Goal: Task Accomplishment & Management: Use online tool/utility

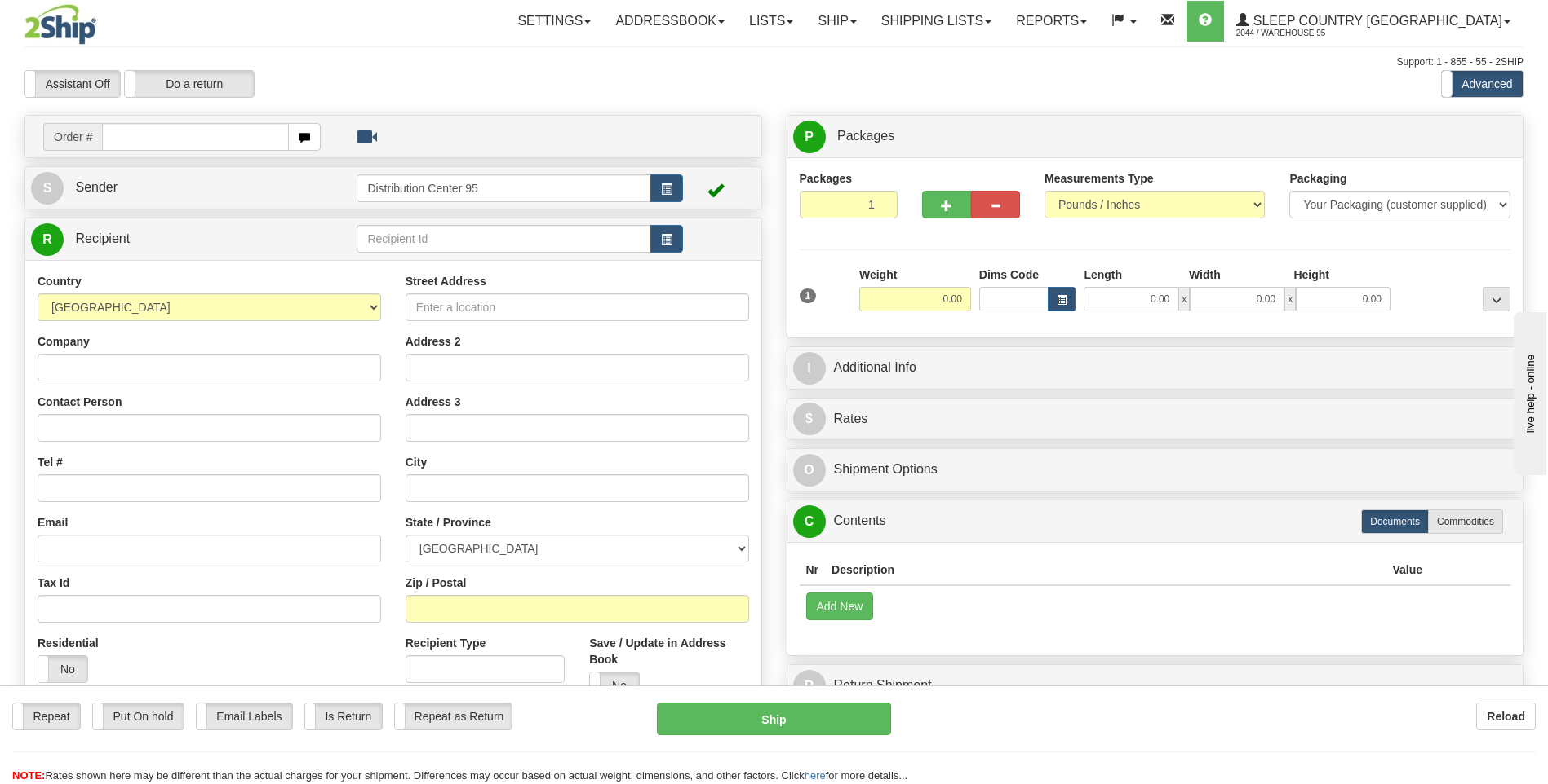
click at [174, 142] on input "text" at bounding box center [195, 137] width 186 height 28
type input "9012I067633"
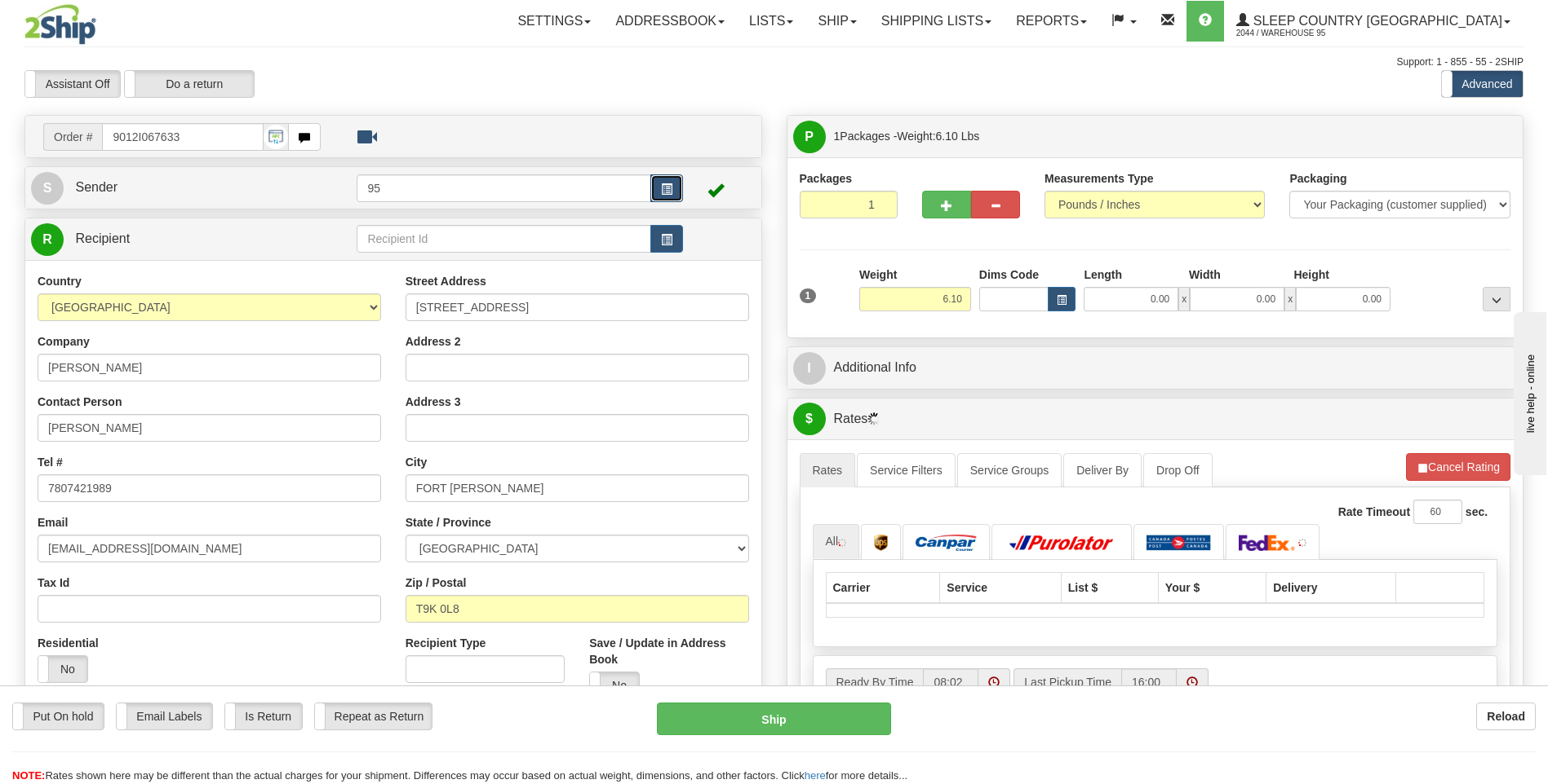
click at [660, 194] on span "button" at bounding box center [666, 189] width 12 height 11
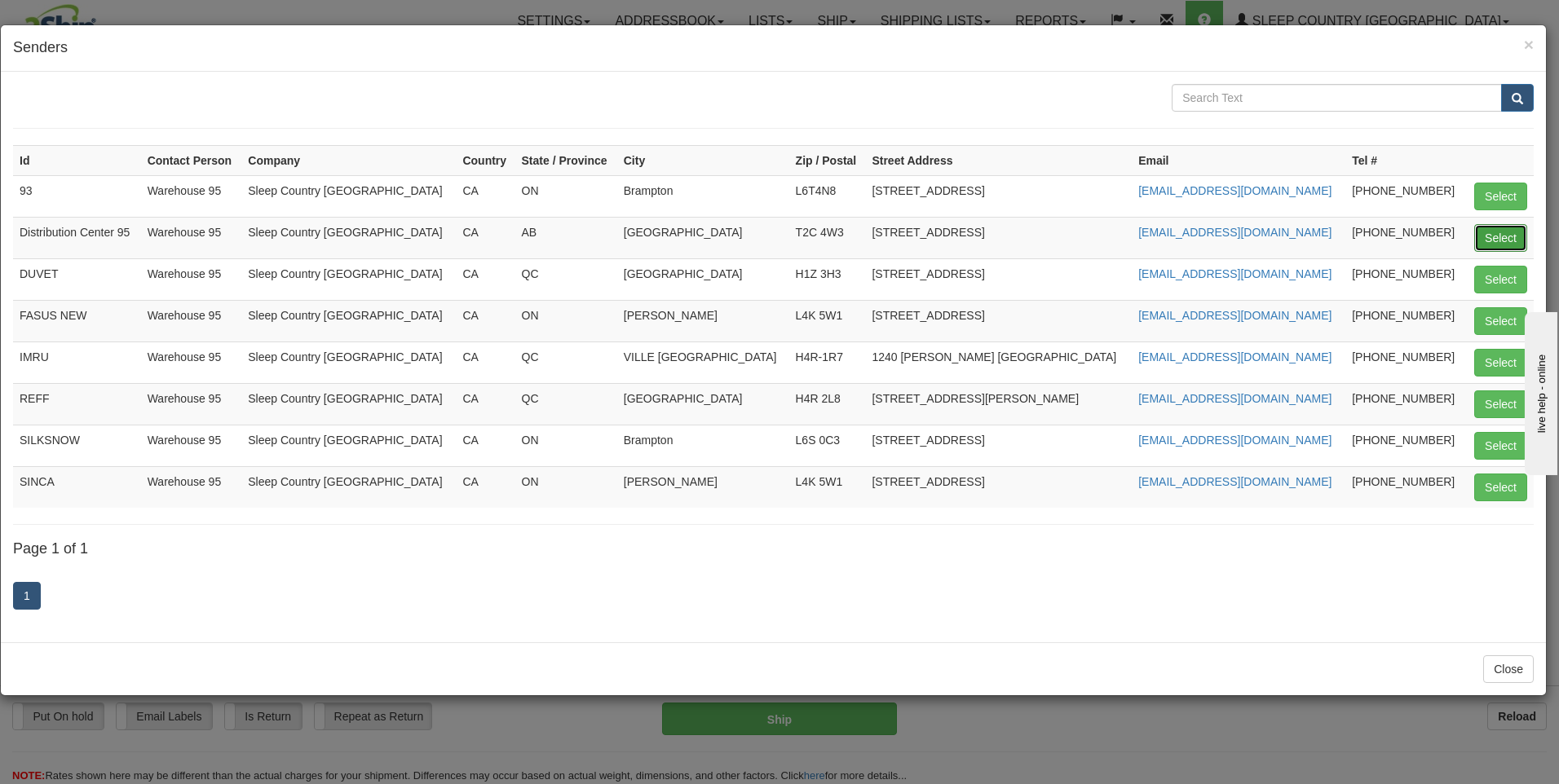
click at [1481, 238] on button "Select" at bounding box center [1500, 238] width 53 height 28
type input "Distribution Center 95"
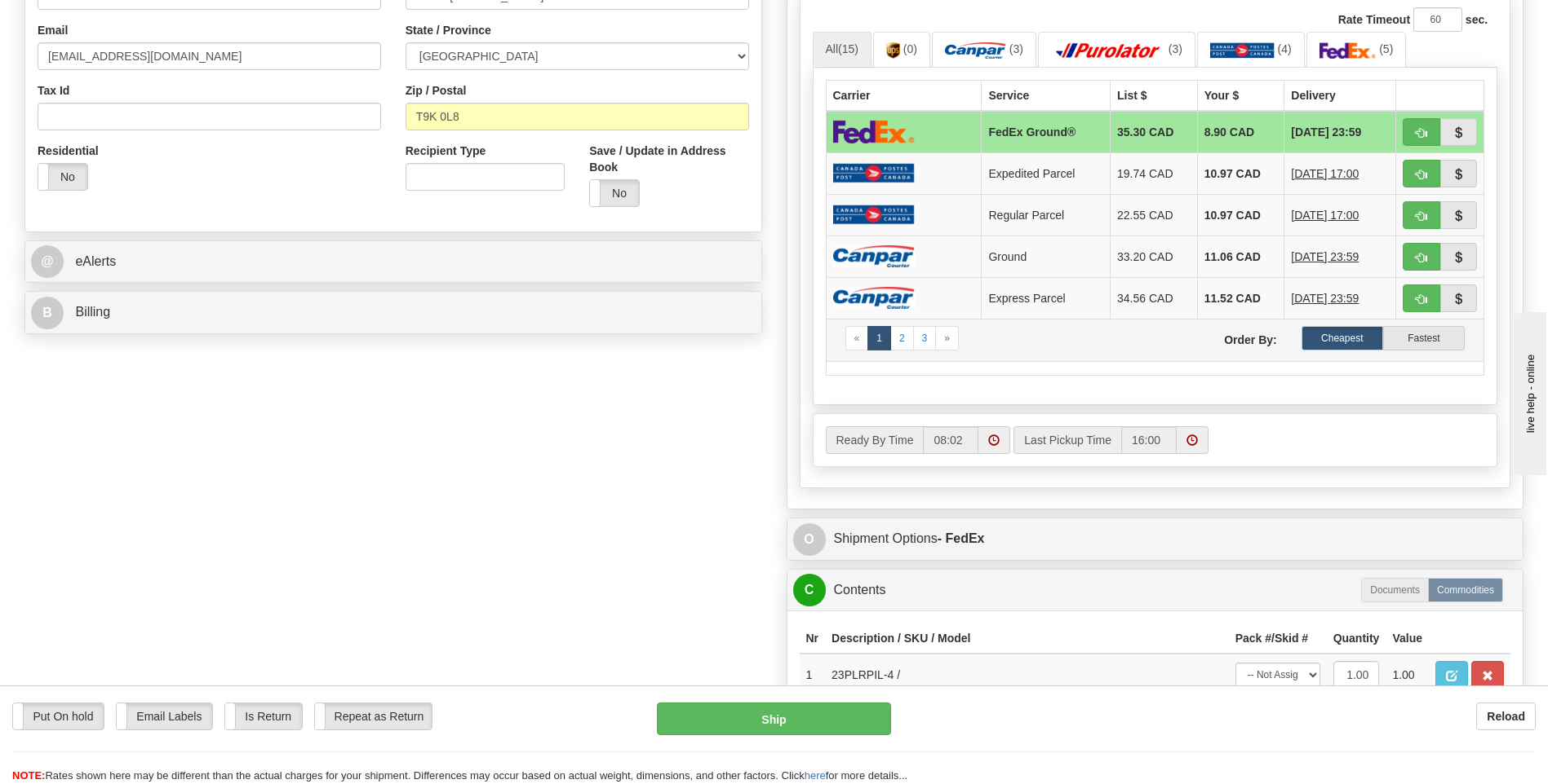
scroll to position [570, 0]
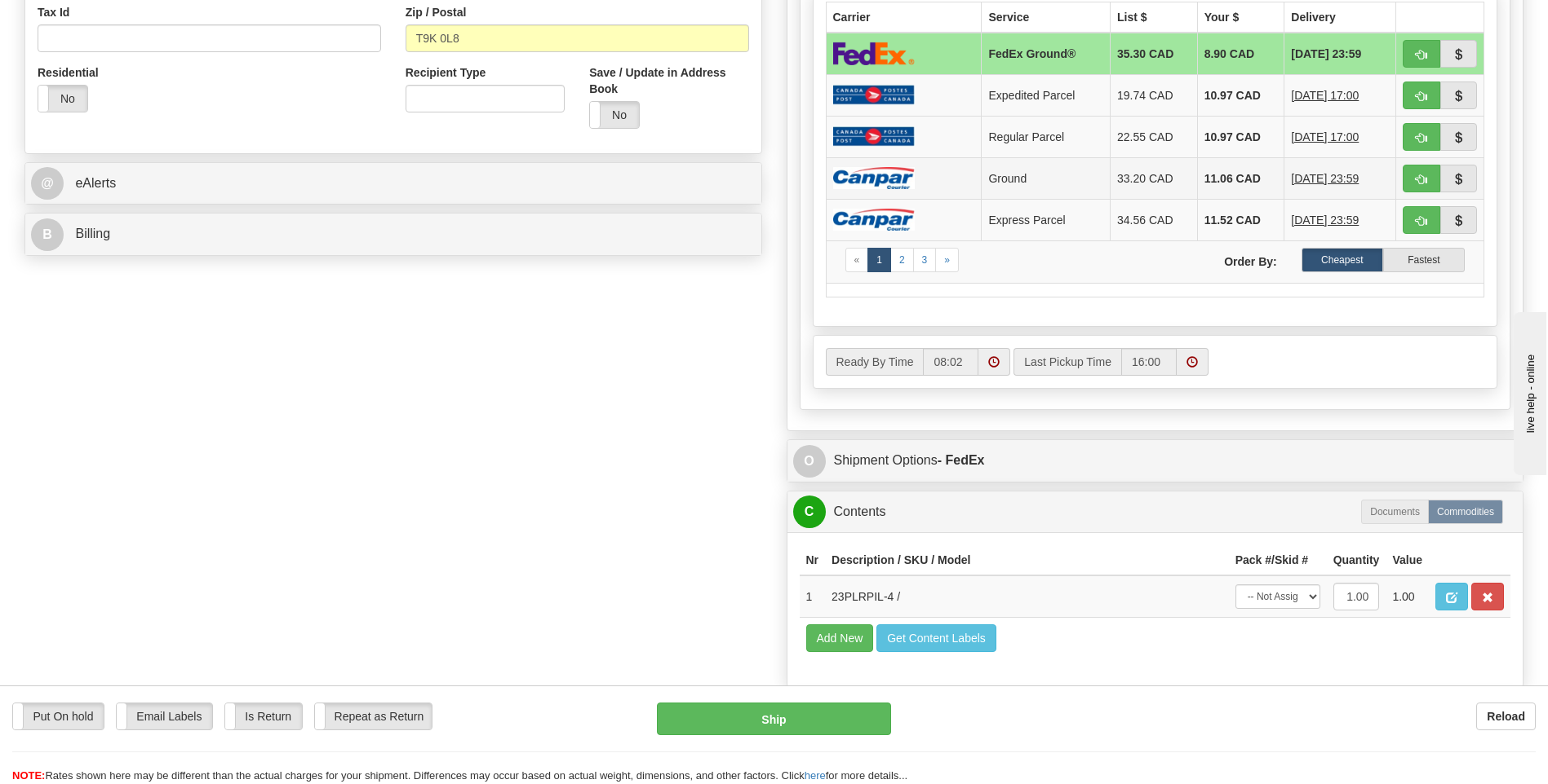
click at [981, 179] on td "Ground" at bounding box center [1046, 178] width 129 height 42
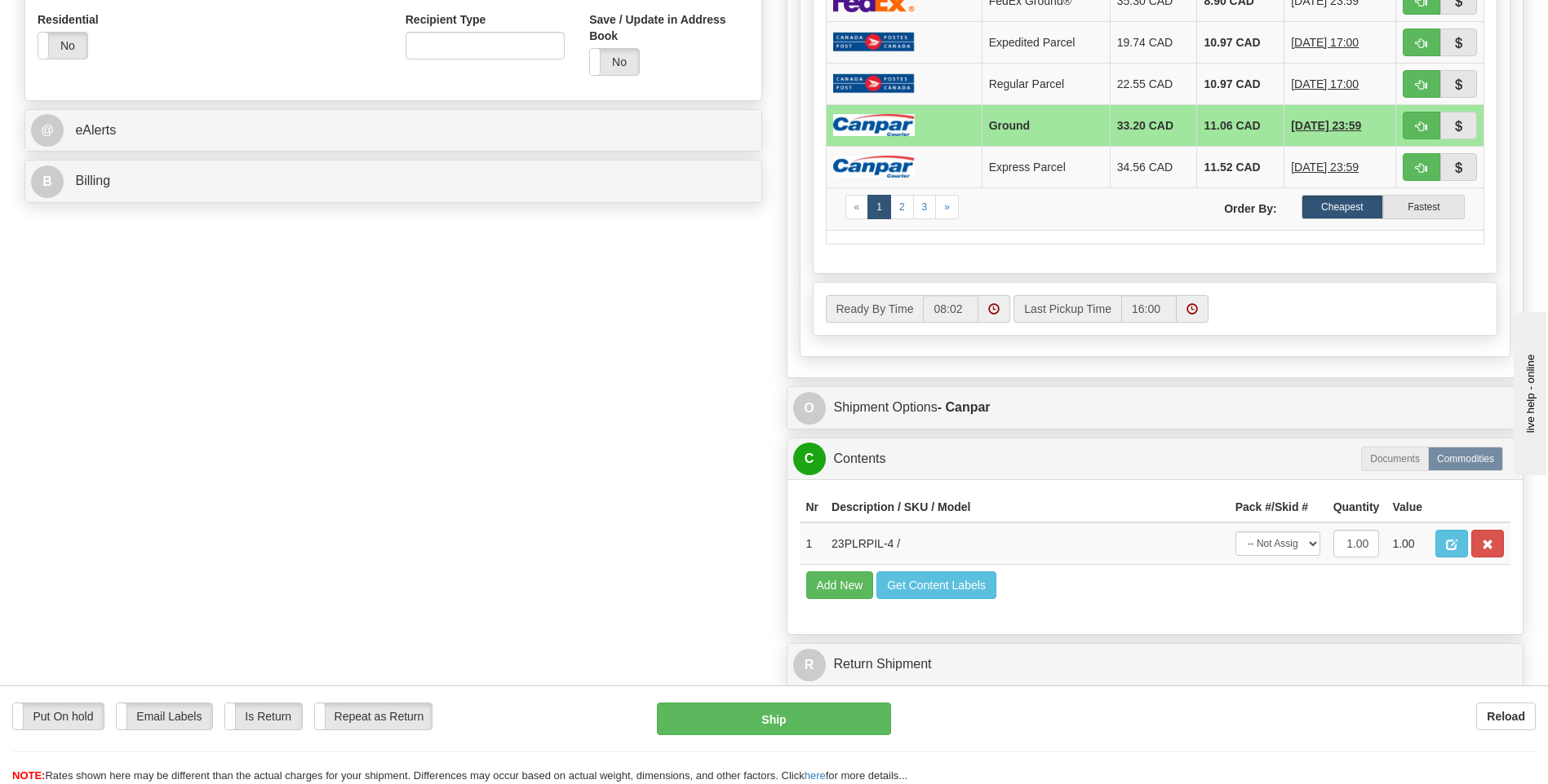
scroll to position [652, 0]
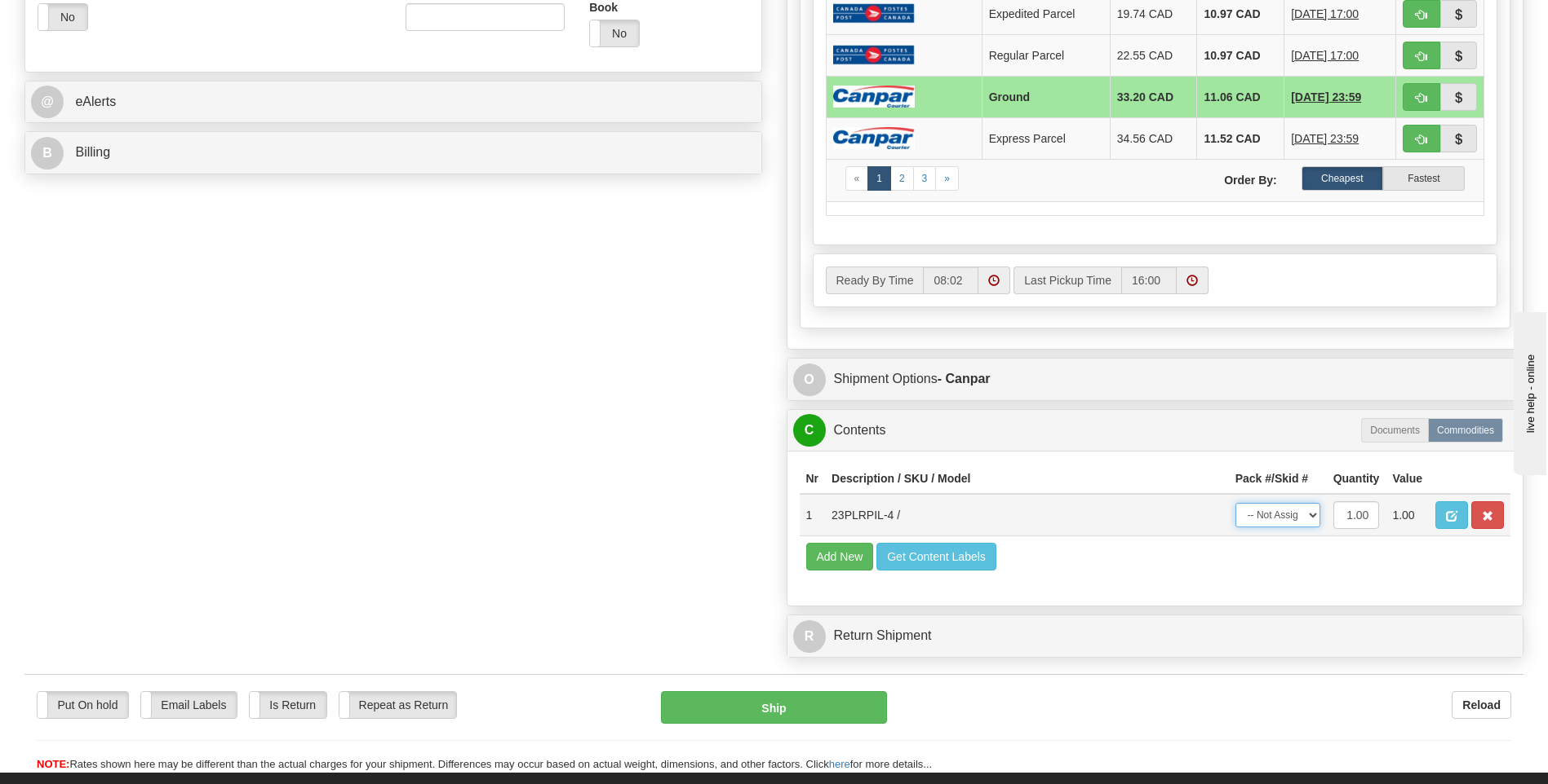
click at [1294, 513] on select "-- Not Assigned -- Package 1" at bounding box center [1277, 515] width 85 height 24
select select "0"
click at [1235, 503] on select "-- Not Assigned -- Package 1" at bounding box center [1277, 515] width 85 height 24
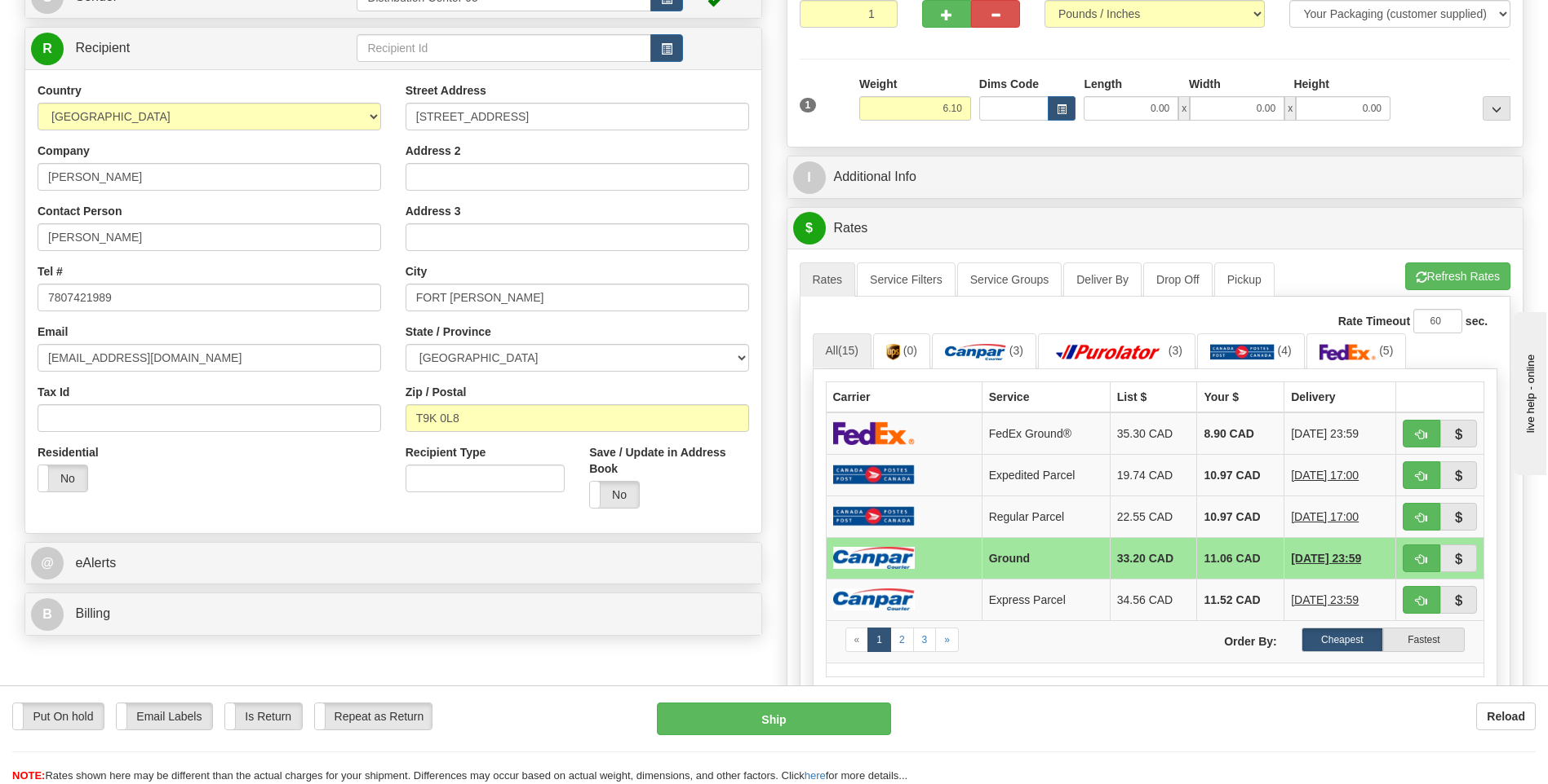
scroll to position [163, 0]
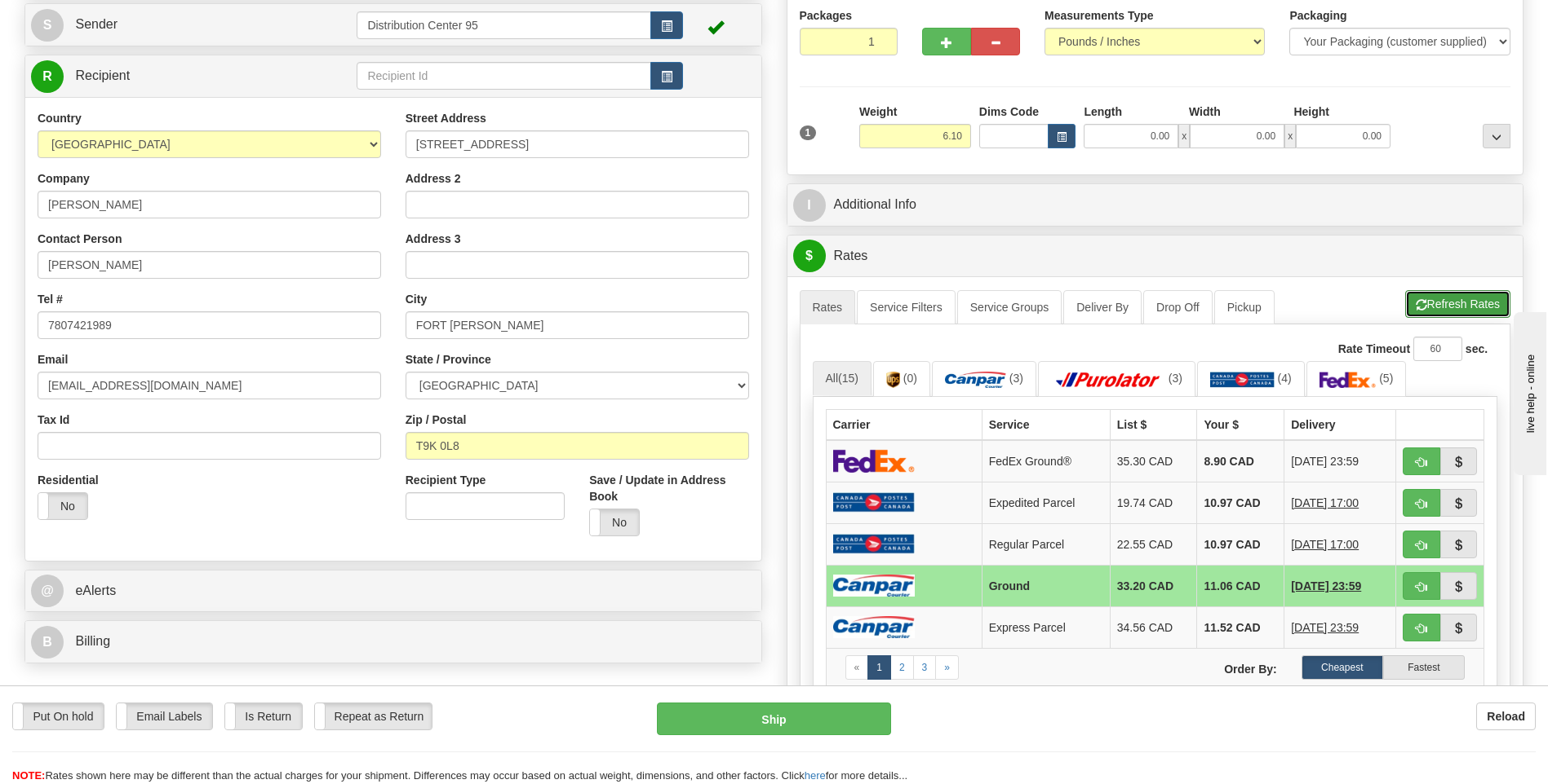
click at [1448, 307] on button "Refresh Rates" at bounding box center [1457, 304] width 106 height 28
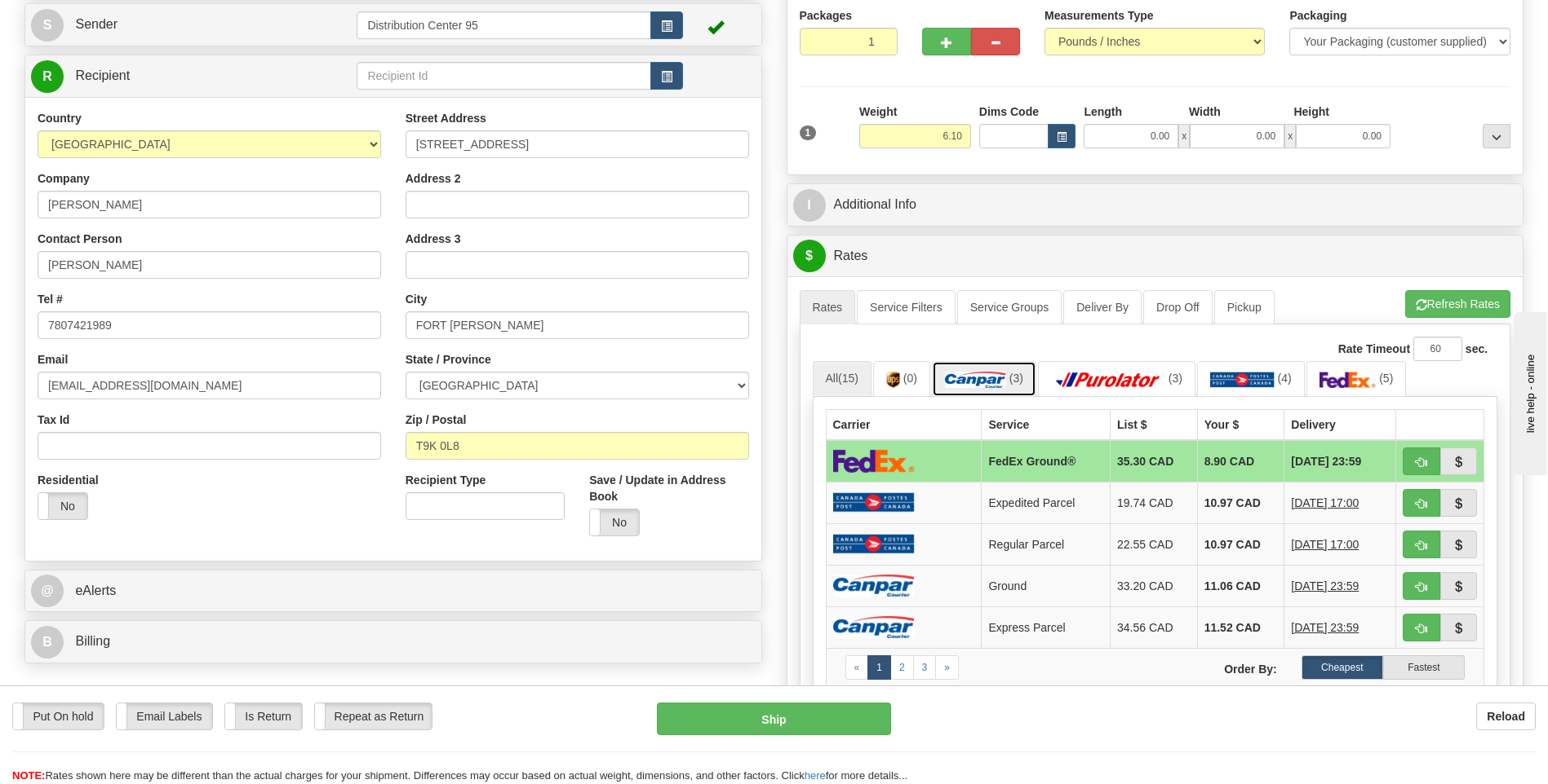
click at [981, 381] on img at bounding box center [975, 379] width 61 height 16
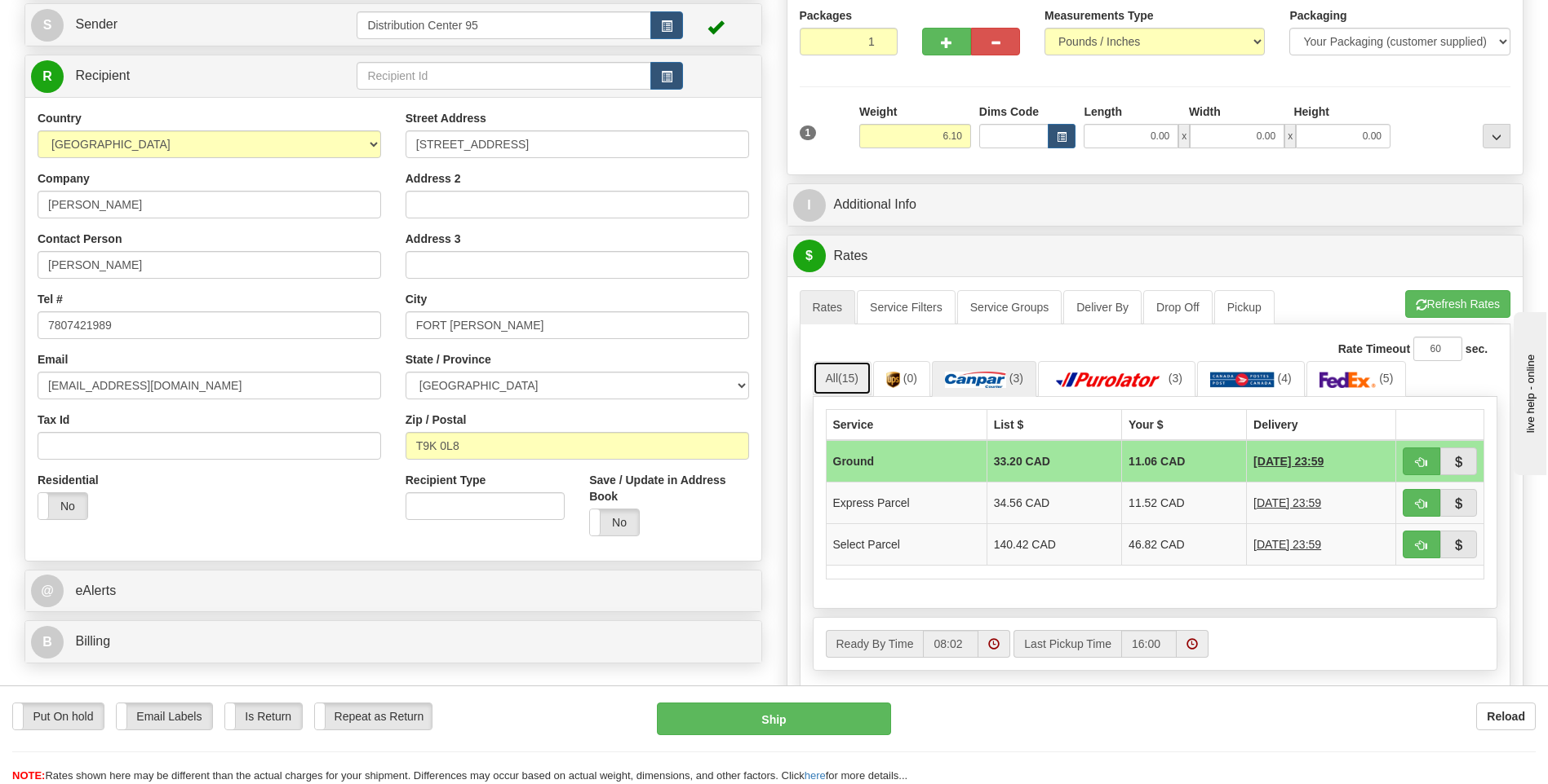
click at [852, 382] on span "(15)" at bounding box center [848, 379] width 20 height 13
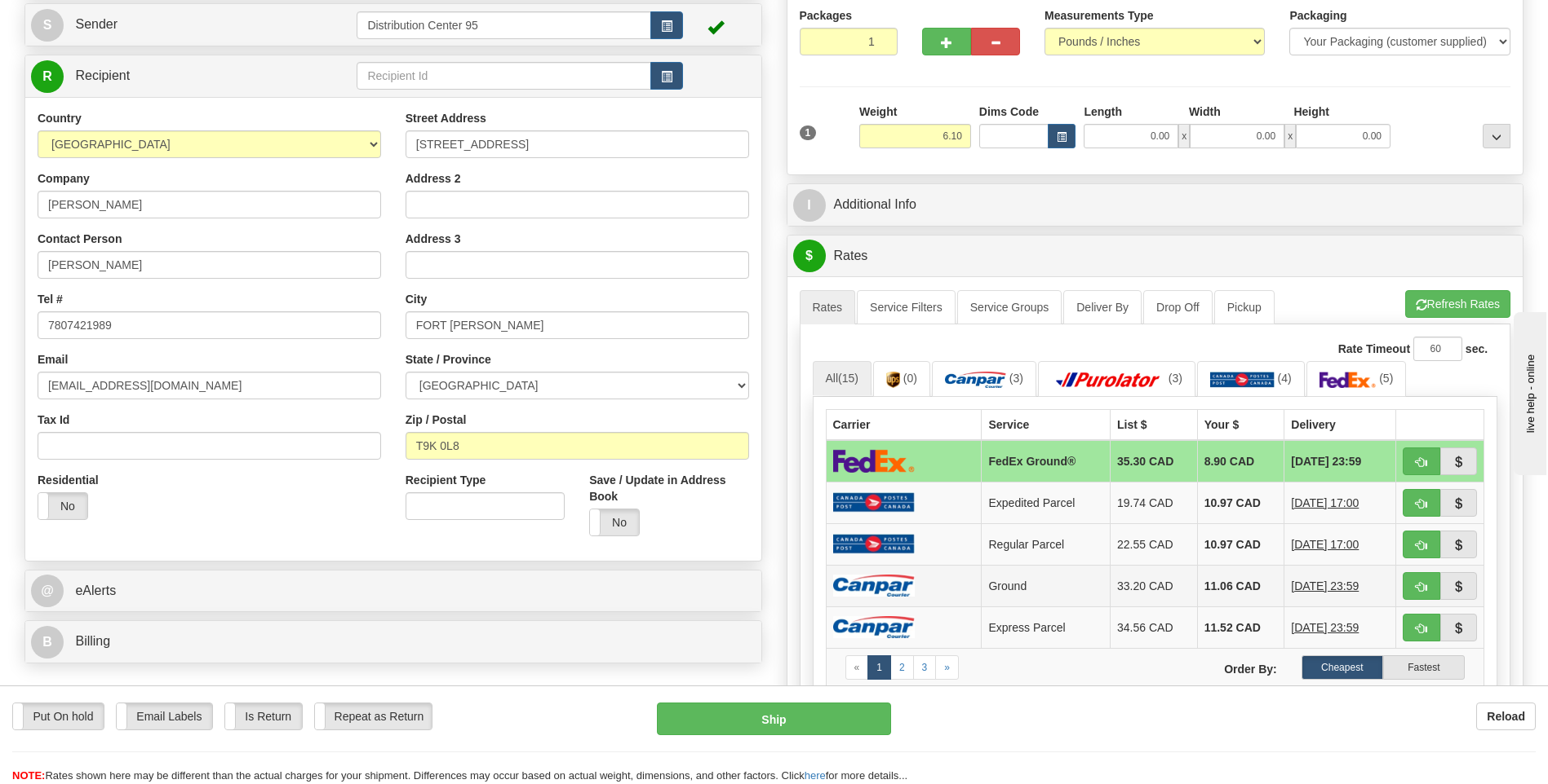
click at [924, 586] on td at bounding box center [903, 586] width 156 height 42
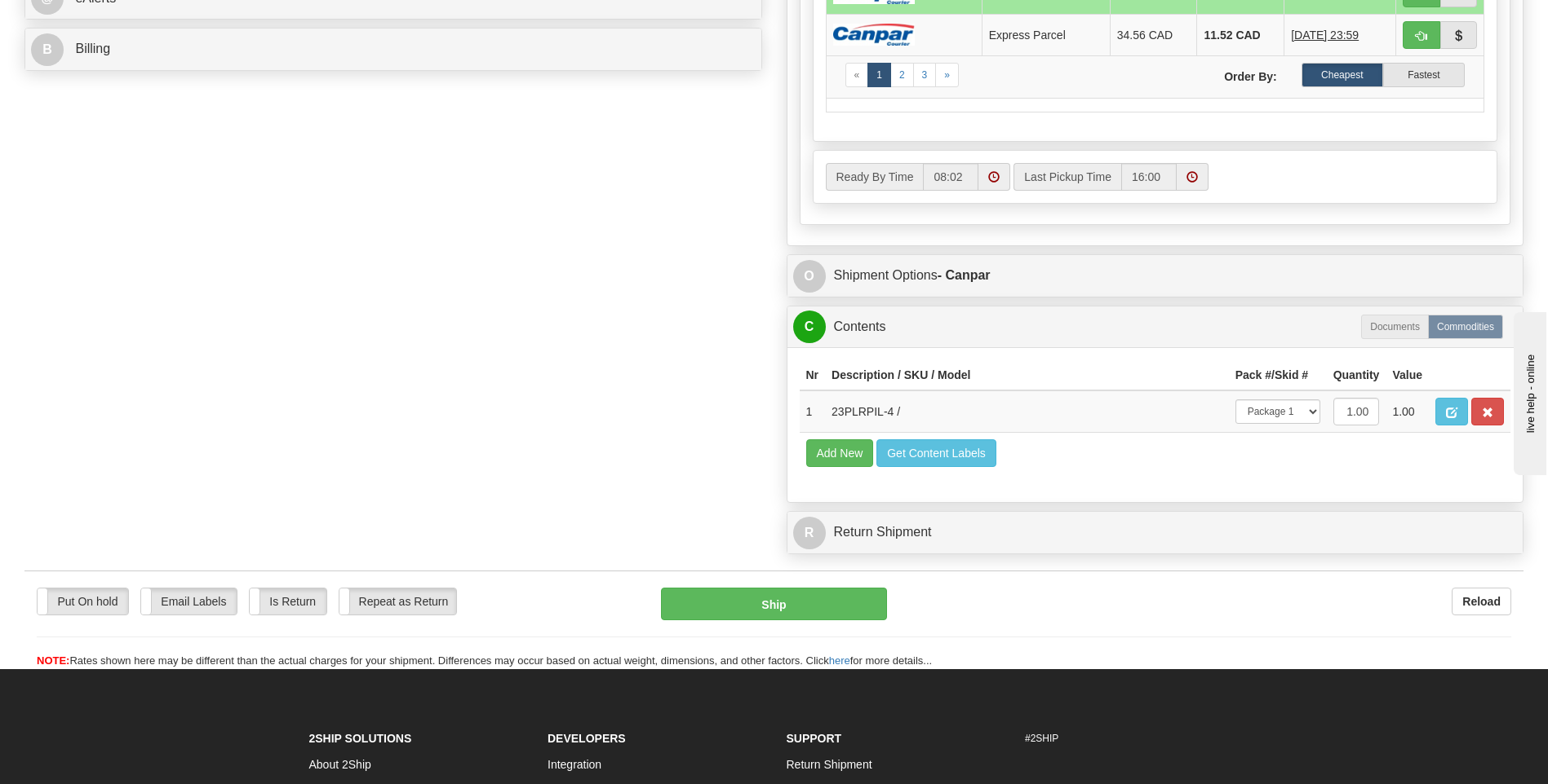
scroll to position [979, 0]
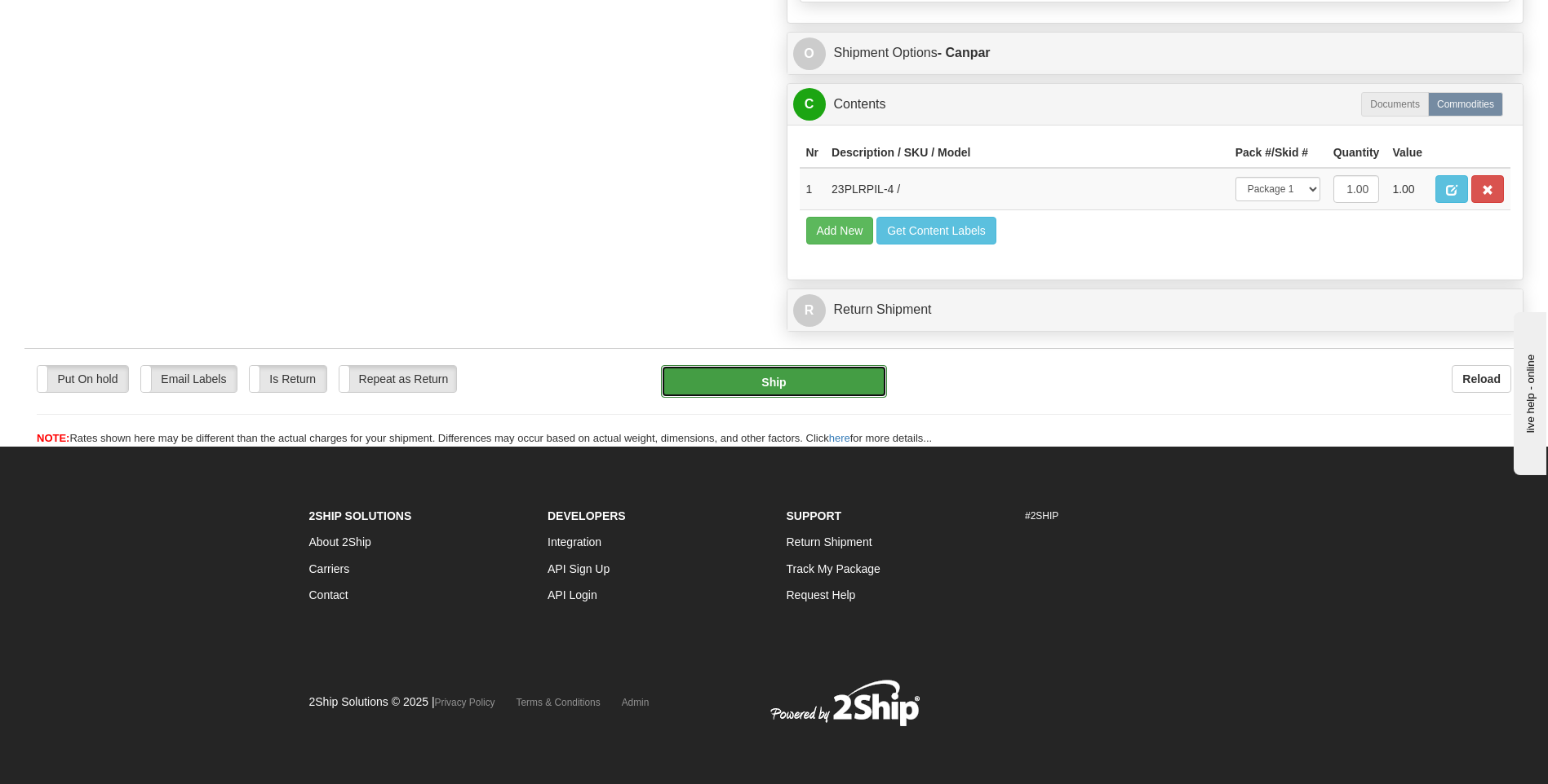
click at [787, 384] on button "Ship" at bounding box center [773, 381] width 225 height 33
type input "1"
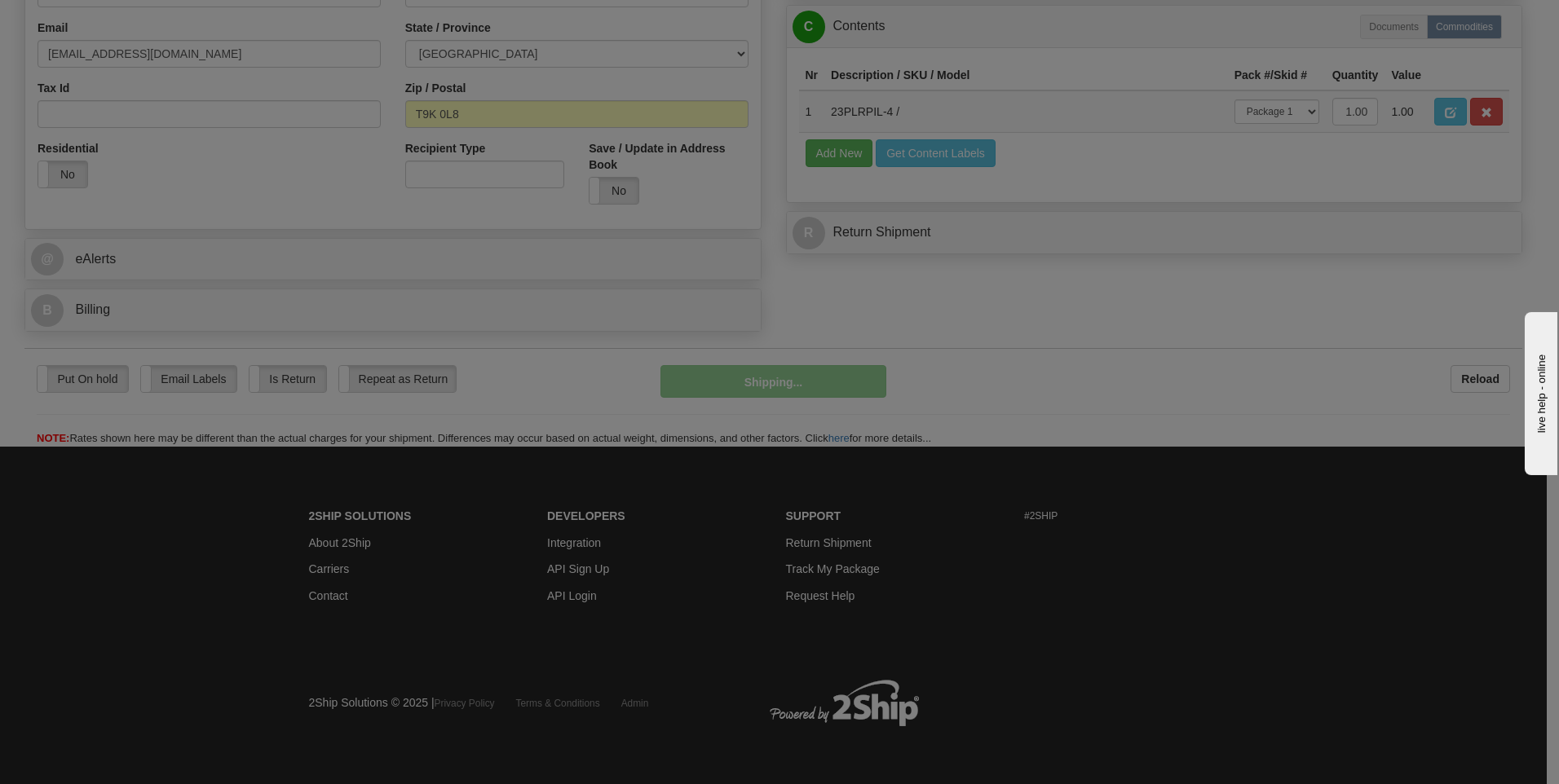
scroll to position [496, 0]
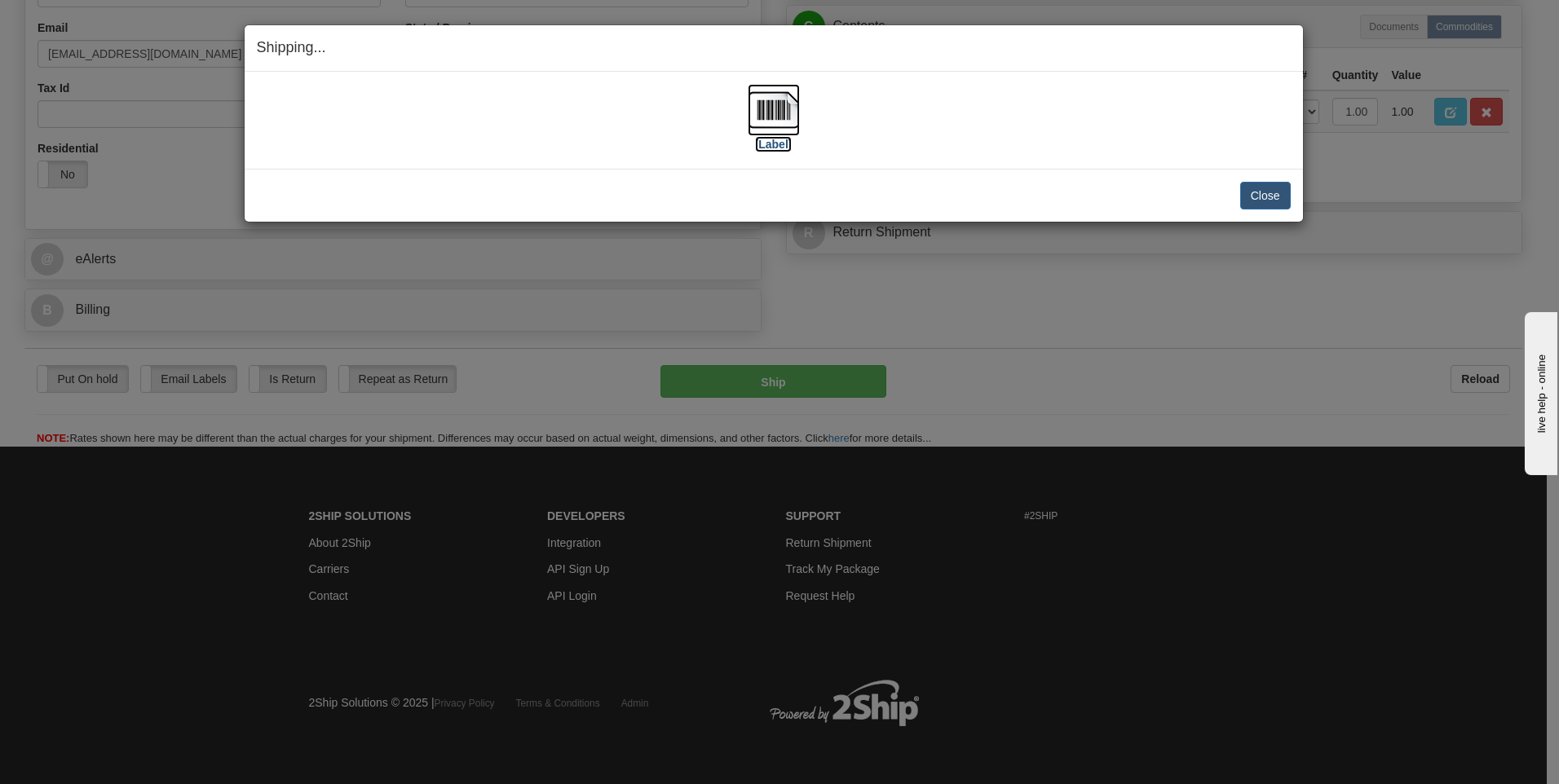
click at [761, 142] on label "[Label]" at bounding box center [773, 144] width 38 height 16
click at [1245, 190] on button "Close" at bounding box center [1266, 195] width 50 height 28
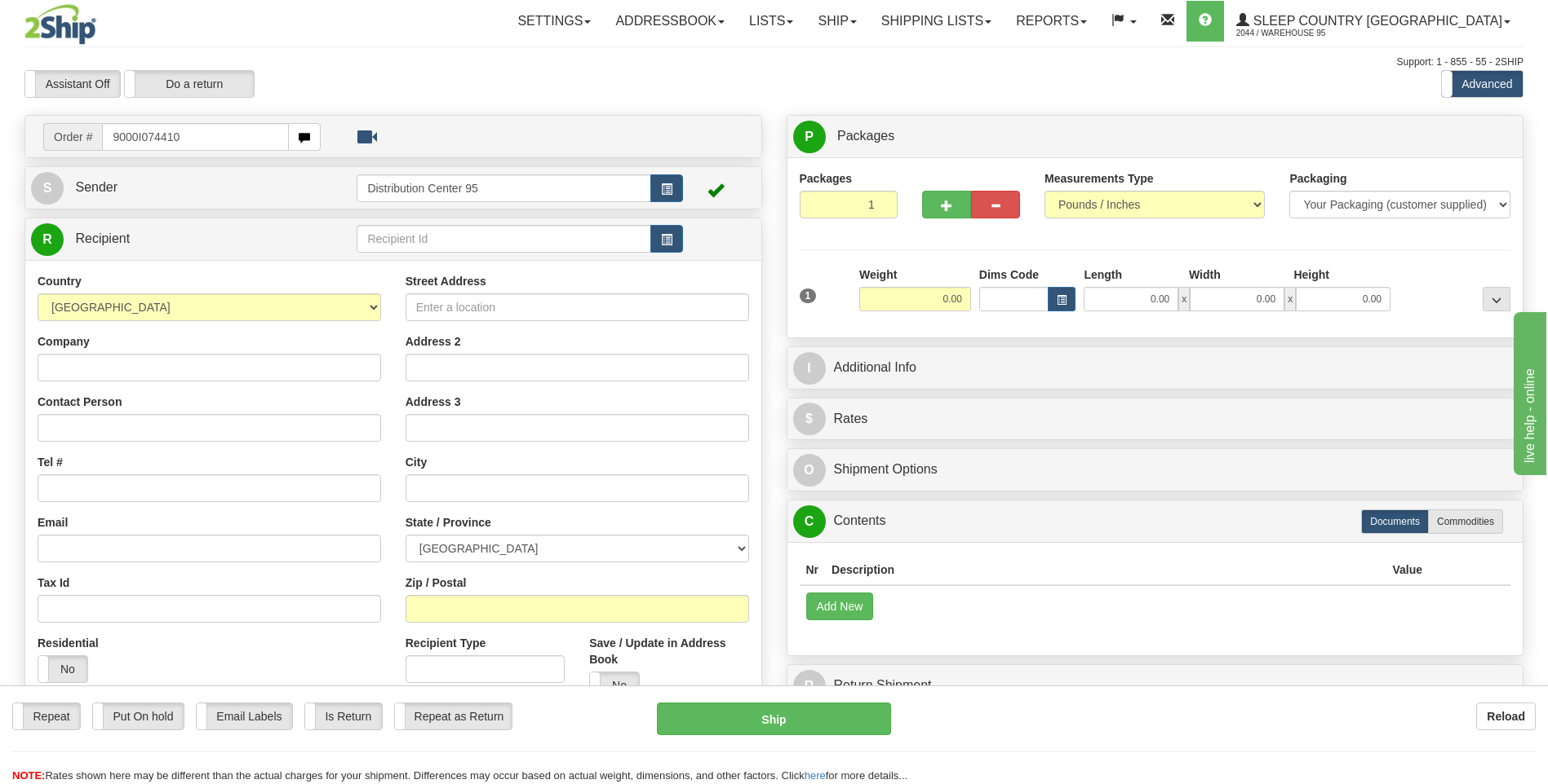
type input "9000I074410"
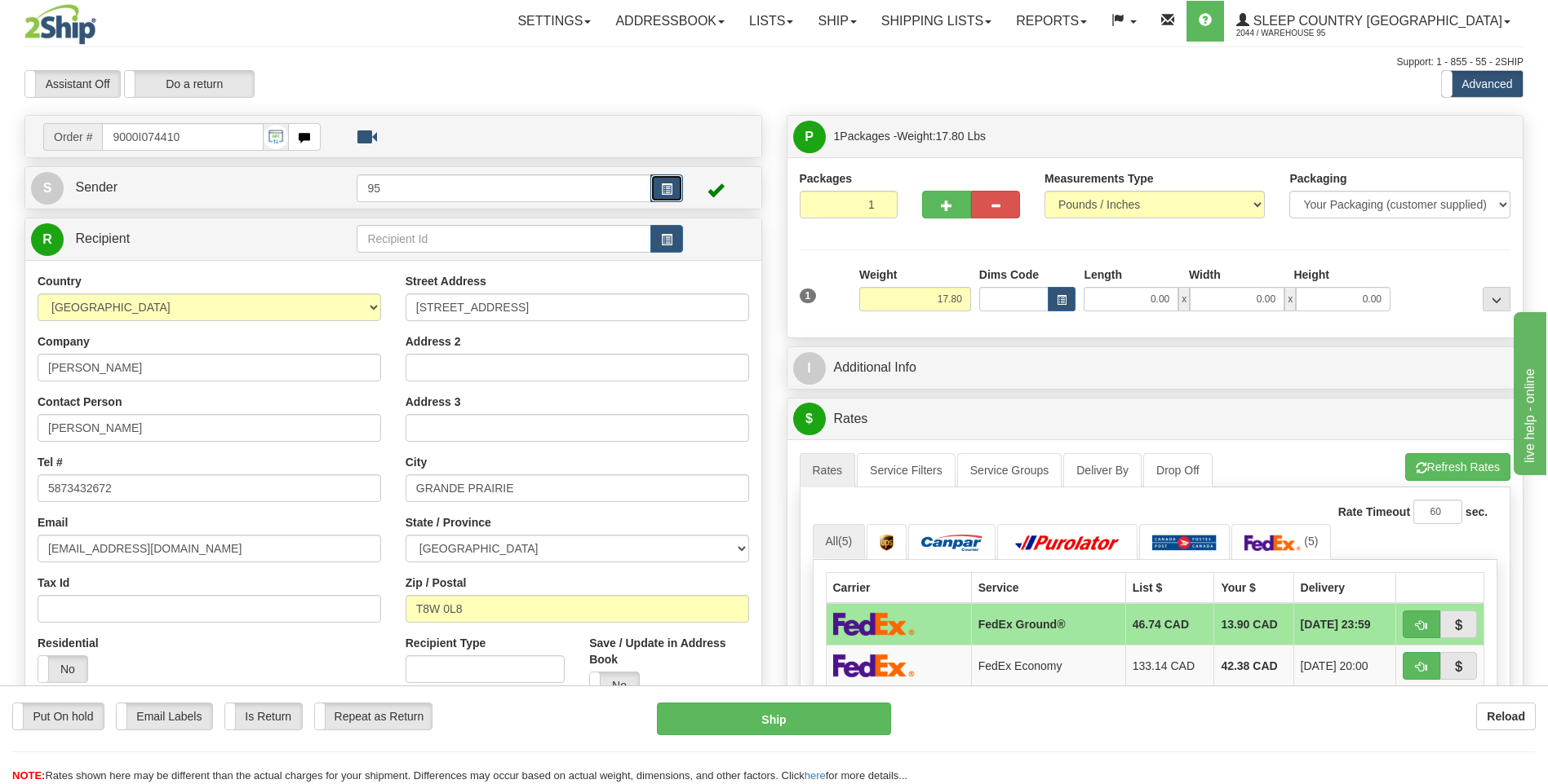
click at [660, 191] on span "button" at bounding box center [666, 189] width 12 height 11
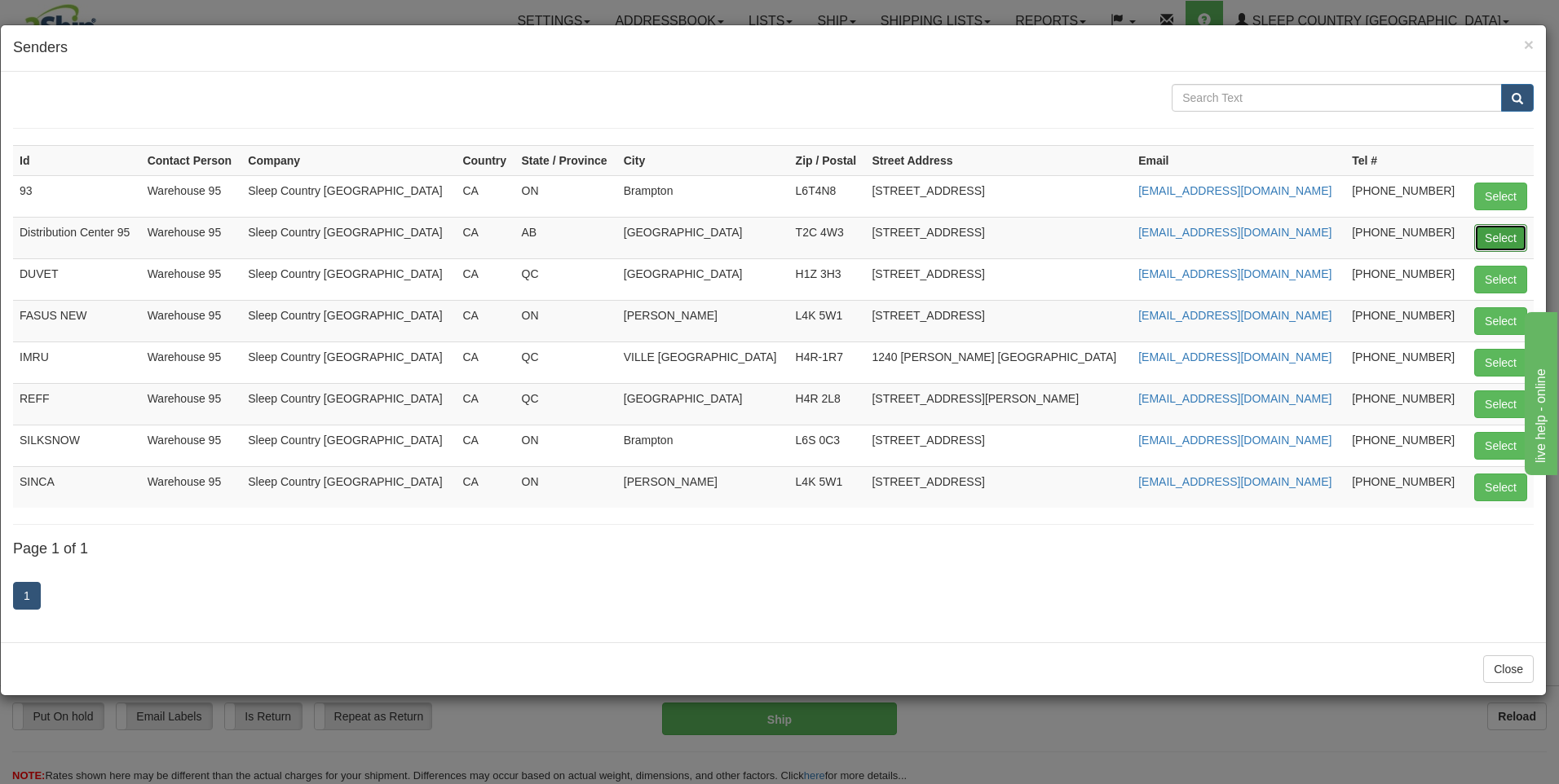
click at [1487, 225] on button "Select" at bounding box center [1500, 238] width 53 height 28
type input "Distribution Center 95"
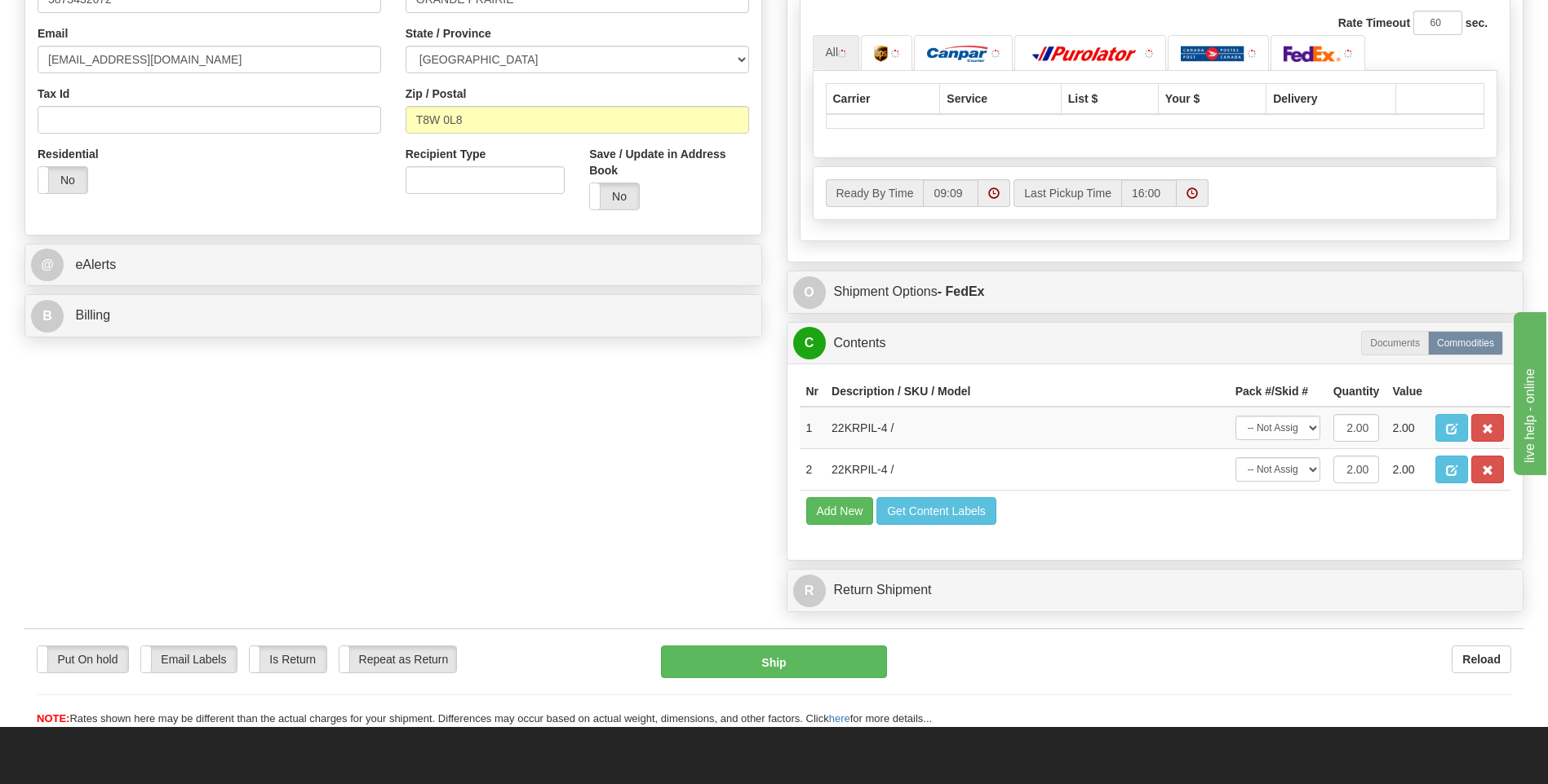
scroll to position [771, 0]
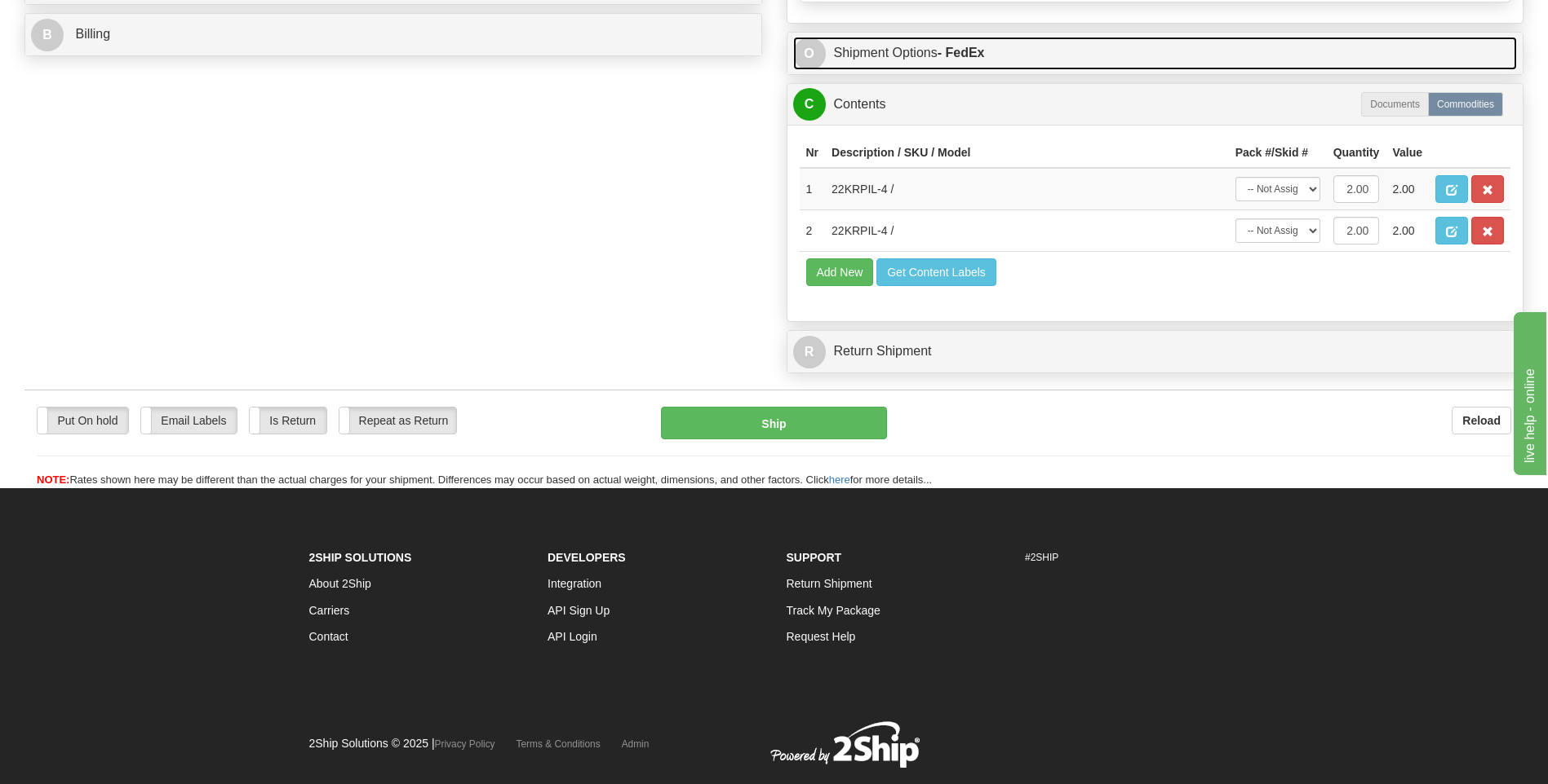
click at [1264, 70] on link "O Shipment Options - FedEx" at bounding box center [1155, 54] width 724 height 34
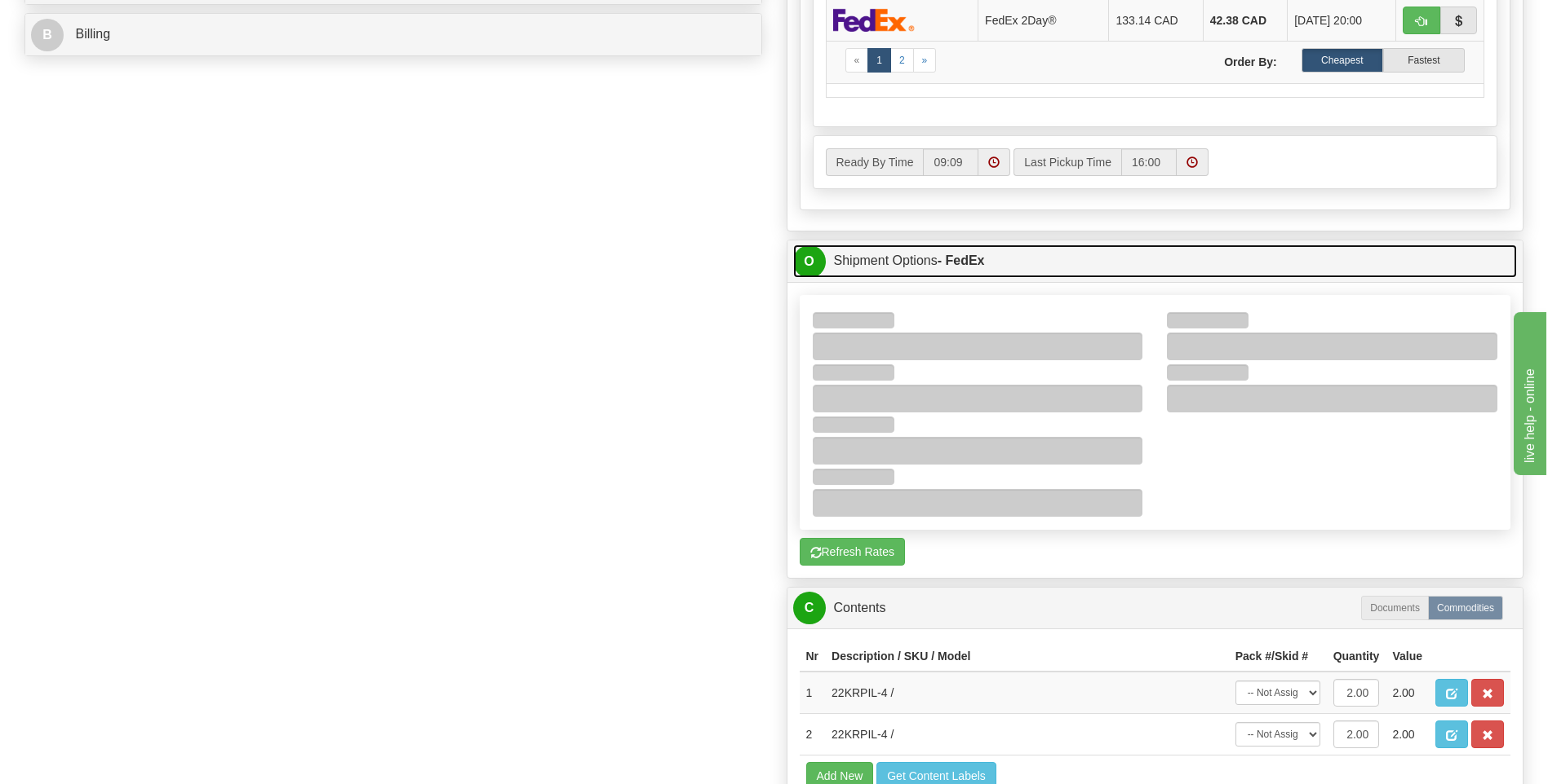
click at [1035, 259] on link "O Shipment Options - FedEx" at bounding box center [1155, 261] width 724 height 34
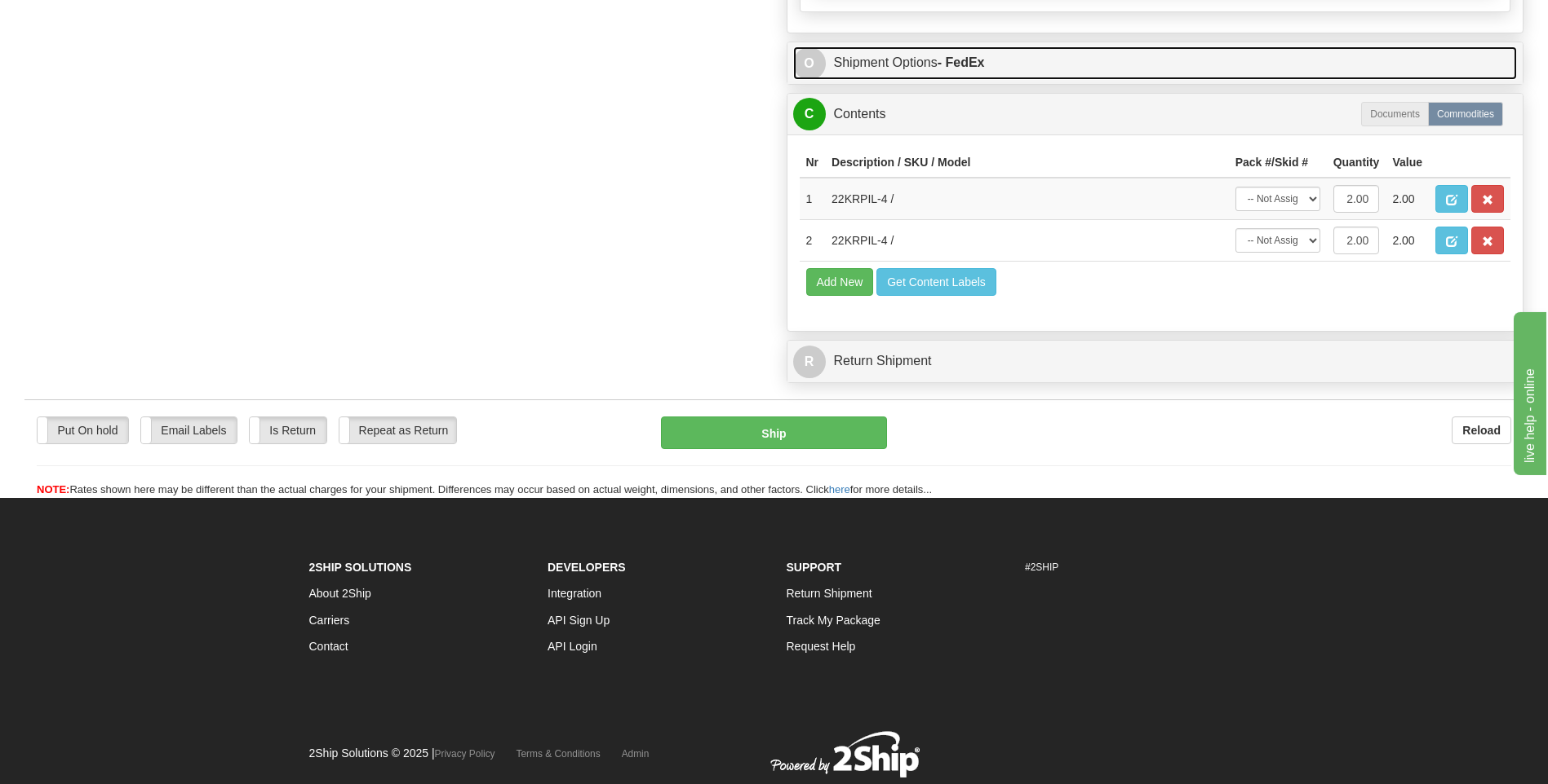
scroll to position [997, 0]
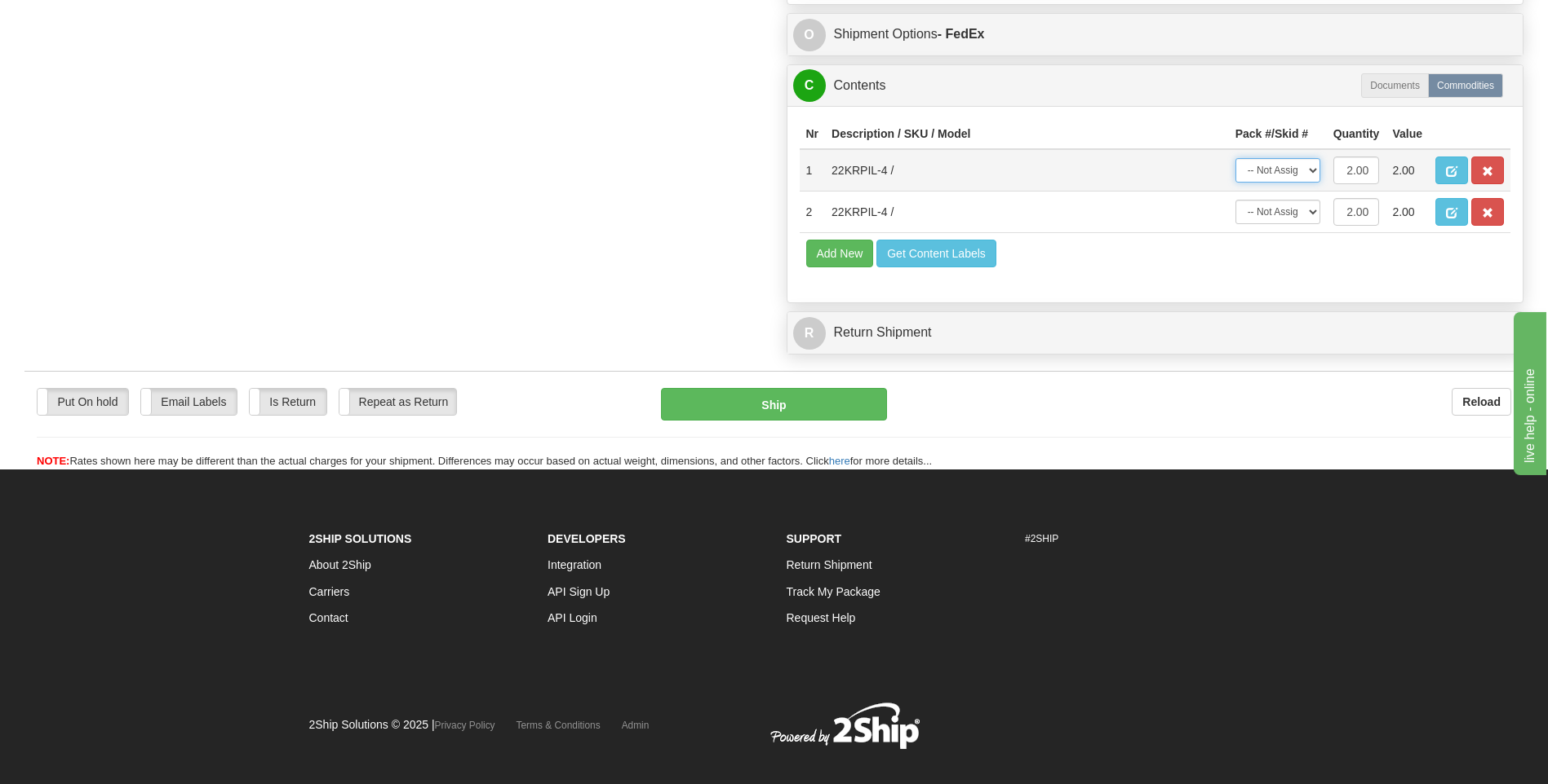
click at [1299, 179] on select "-- Not Assigned -- Package 1" at bounding box center [1277, 170] width 85 height 24
select select "0"
click at [1235, 158] on select "-- Not Assigned -- Package 1" at bounding box center [1277, 170] width 85 height 24
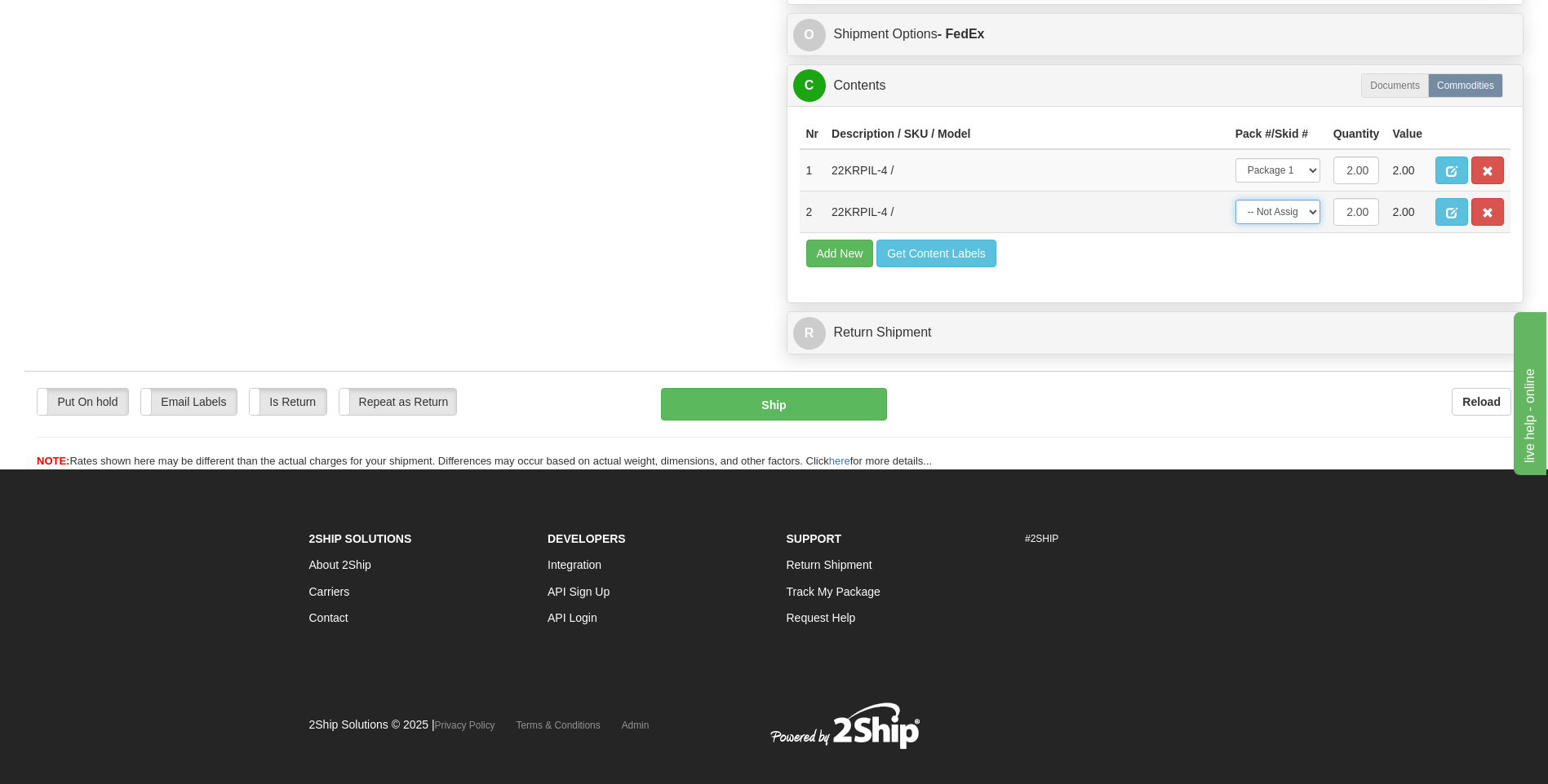
click at [1295, 217] on select "-- Not Assigned -- Package 1" at bounding box center [1277, 211] width 85 height 24
select select "0"
click at [1235, 199] on select "-- Not Assigned -- Package 1" at bounding box center [1277, 211] width 85 height 24
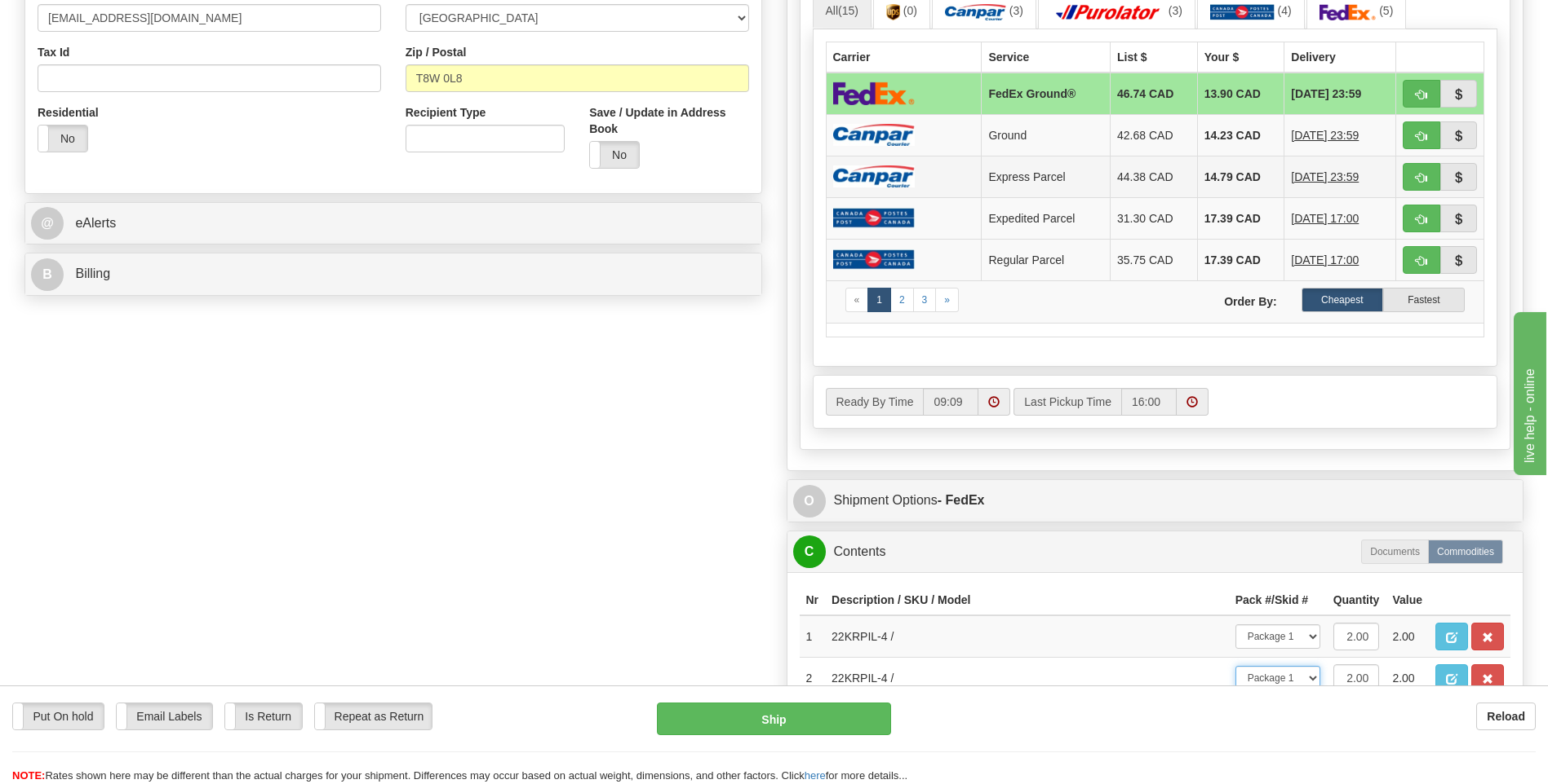
scroll to position [532, 0]
click at [1033, 132] on td "Ground" at bounding box center [1046, 134] width 129 height 42
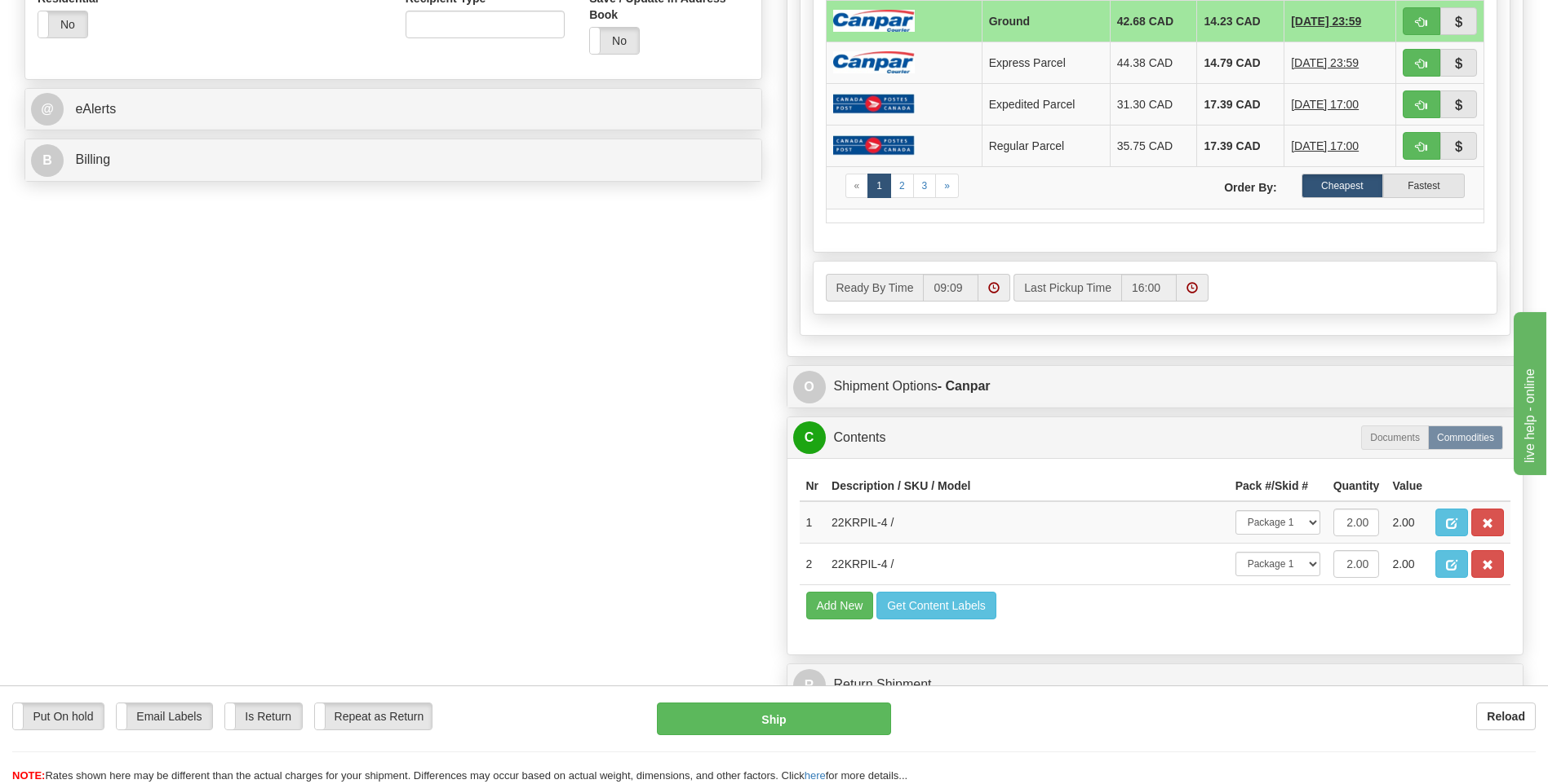
scroll to position [734, 0]
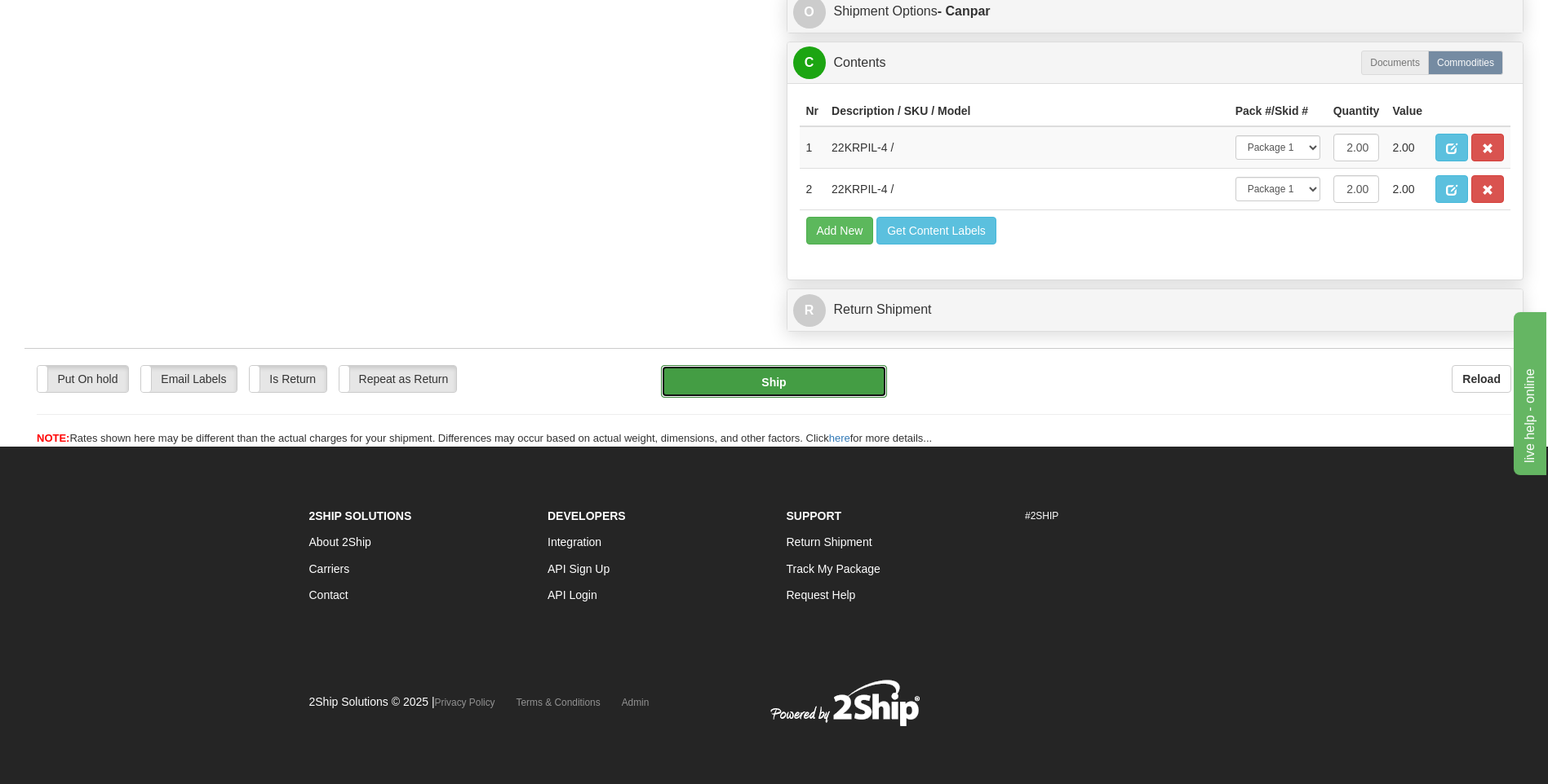
click at [773, 380] on button "Ship" at bounding box center [773, 381] width 225 height 33
type input "1"
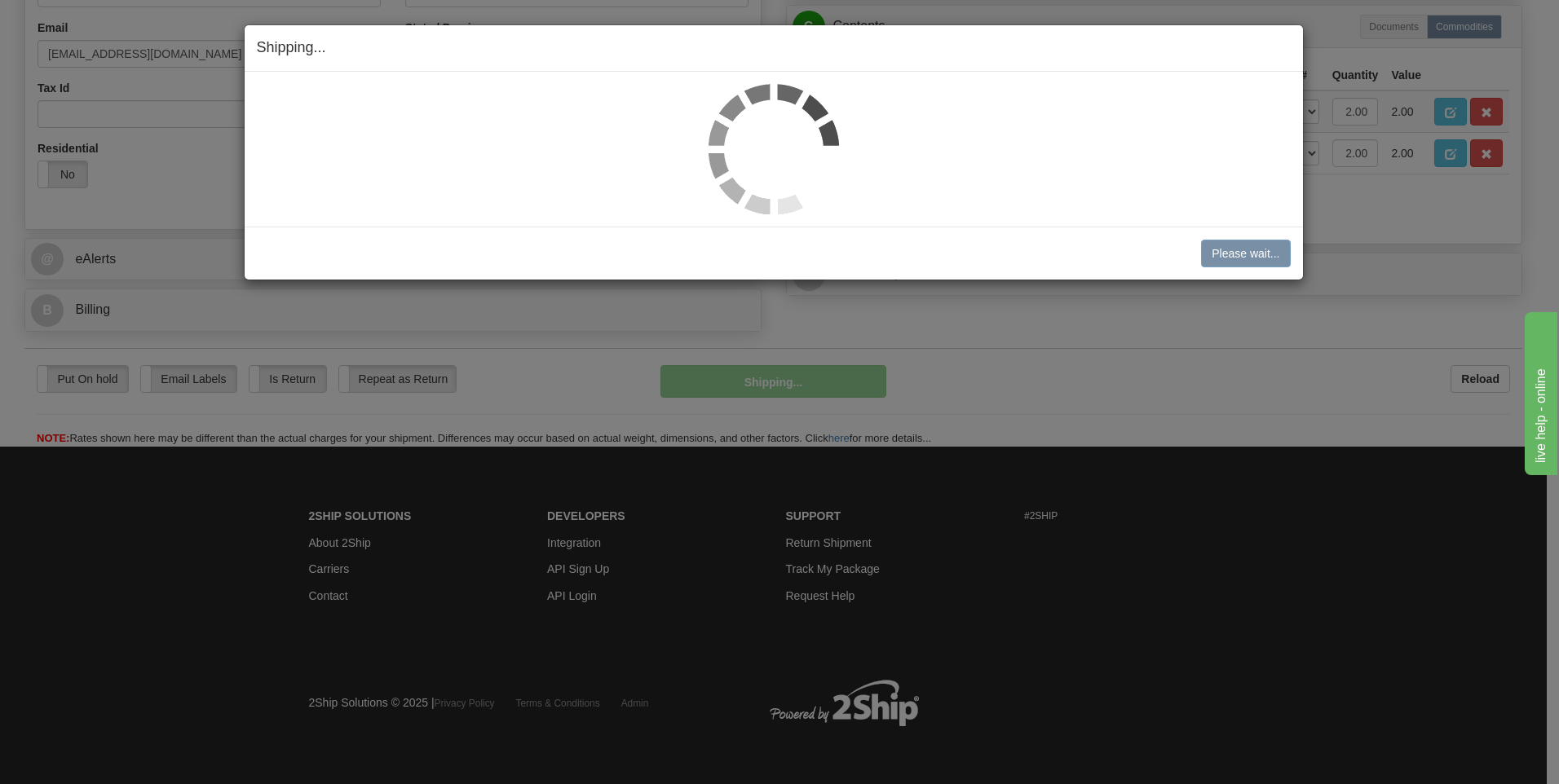
scroll to position [460, 0]
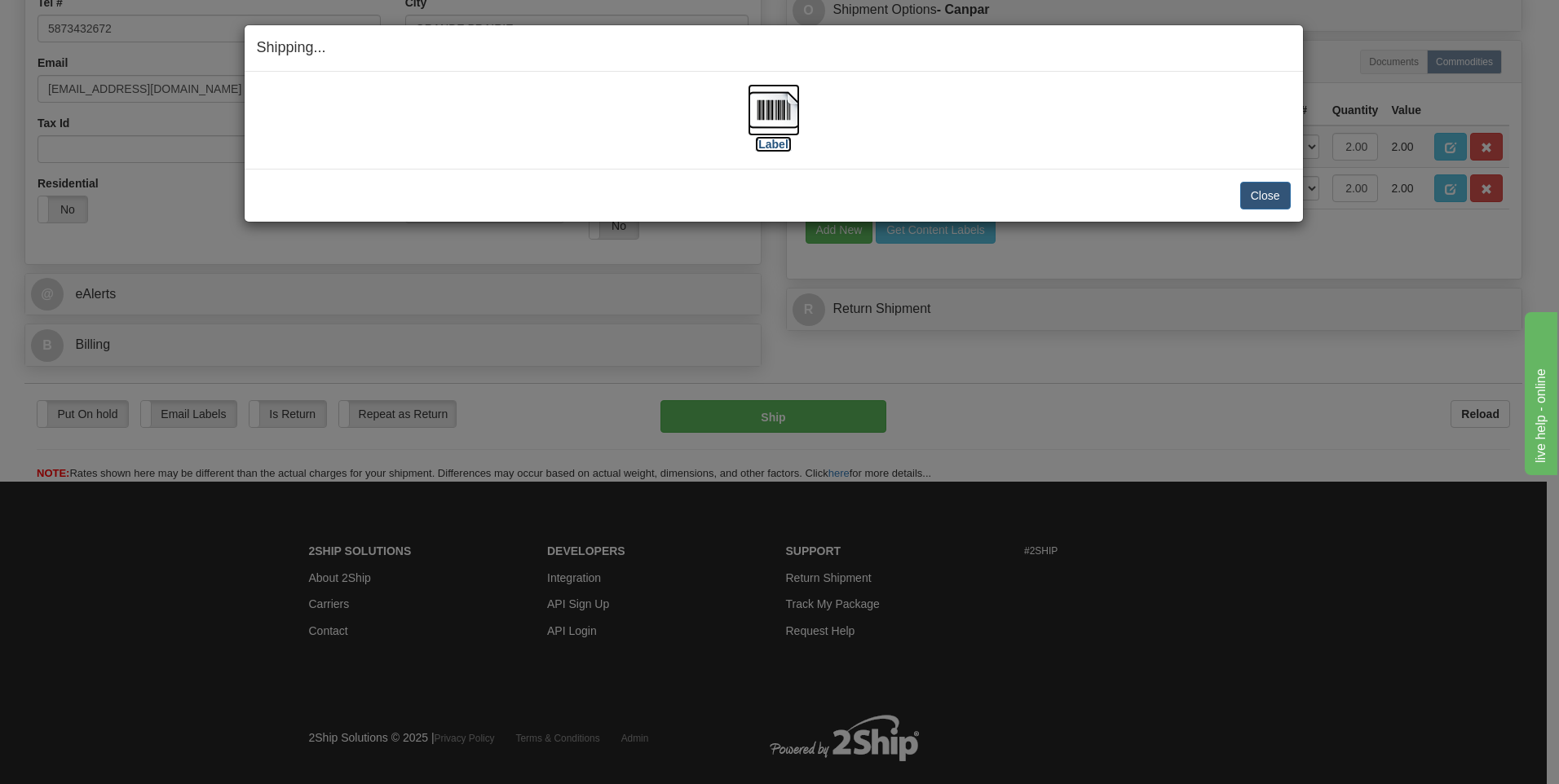
click at [786, 143] on label "[Label]" at bounding box center [773, 144] width 38 height 16
click at [1276, 190] on button "Close" at bounding box center [1266, 195] width 50 height 28
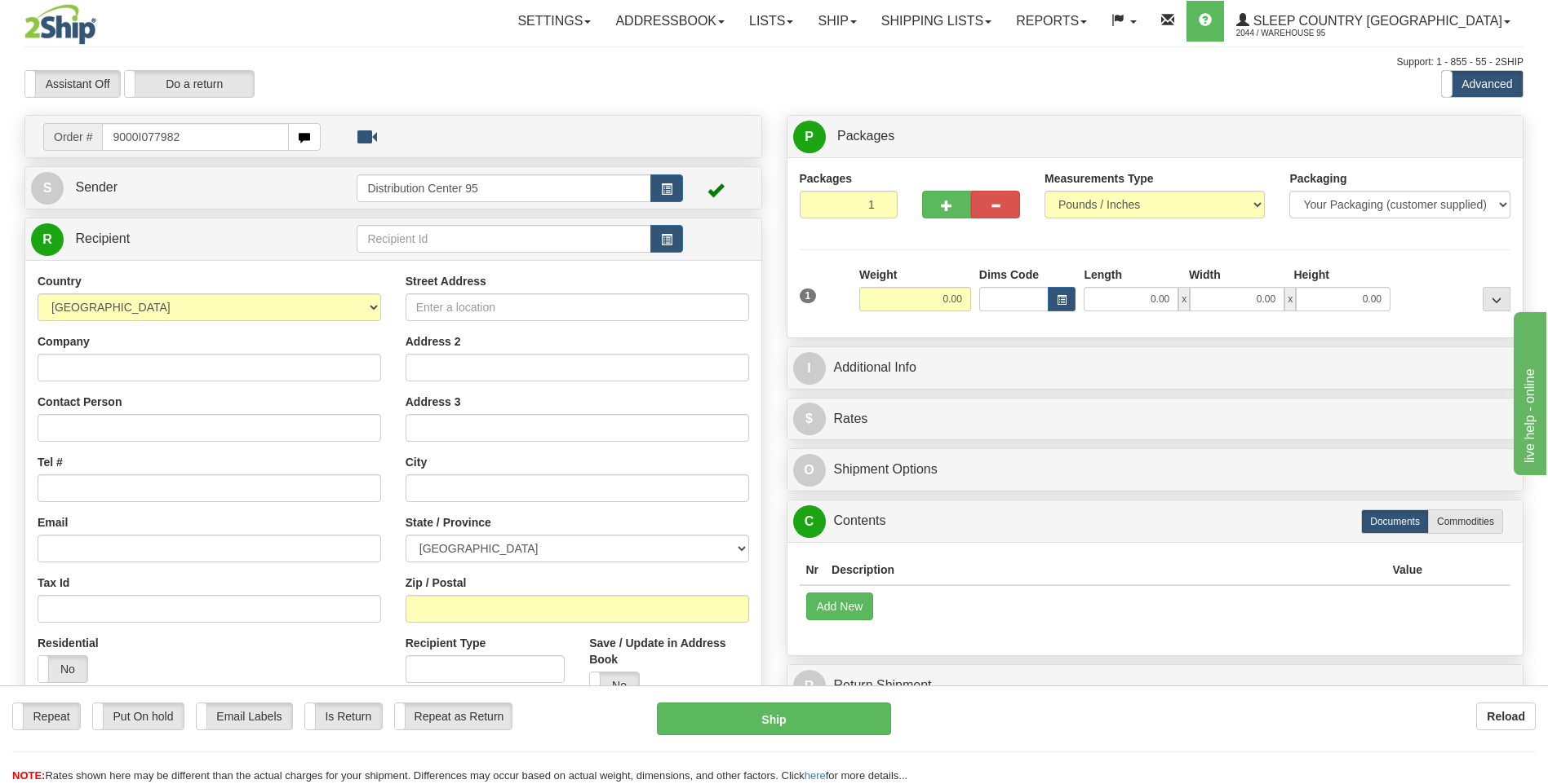
type input "9000I077982"
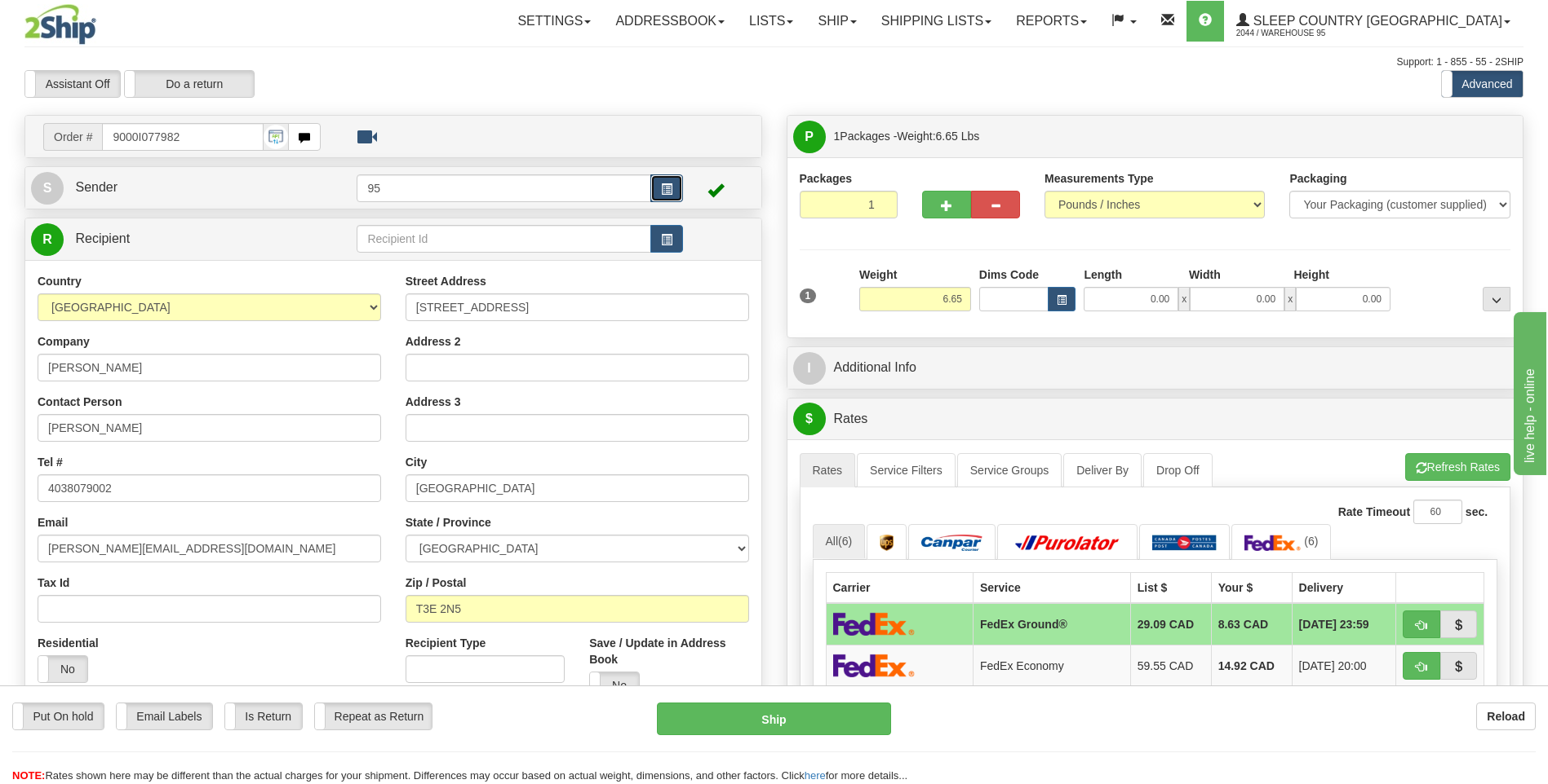
click at [655, 199] on button "button" at bounding box center [666, 188] width 33 height 28
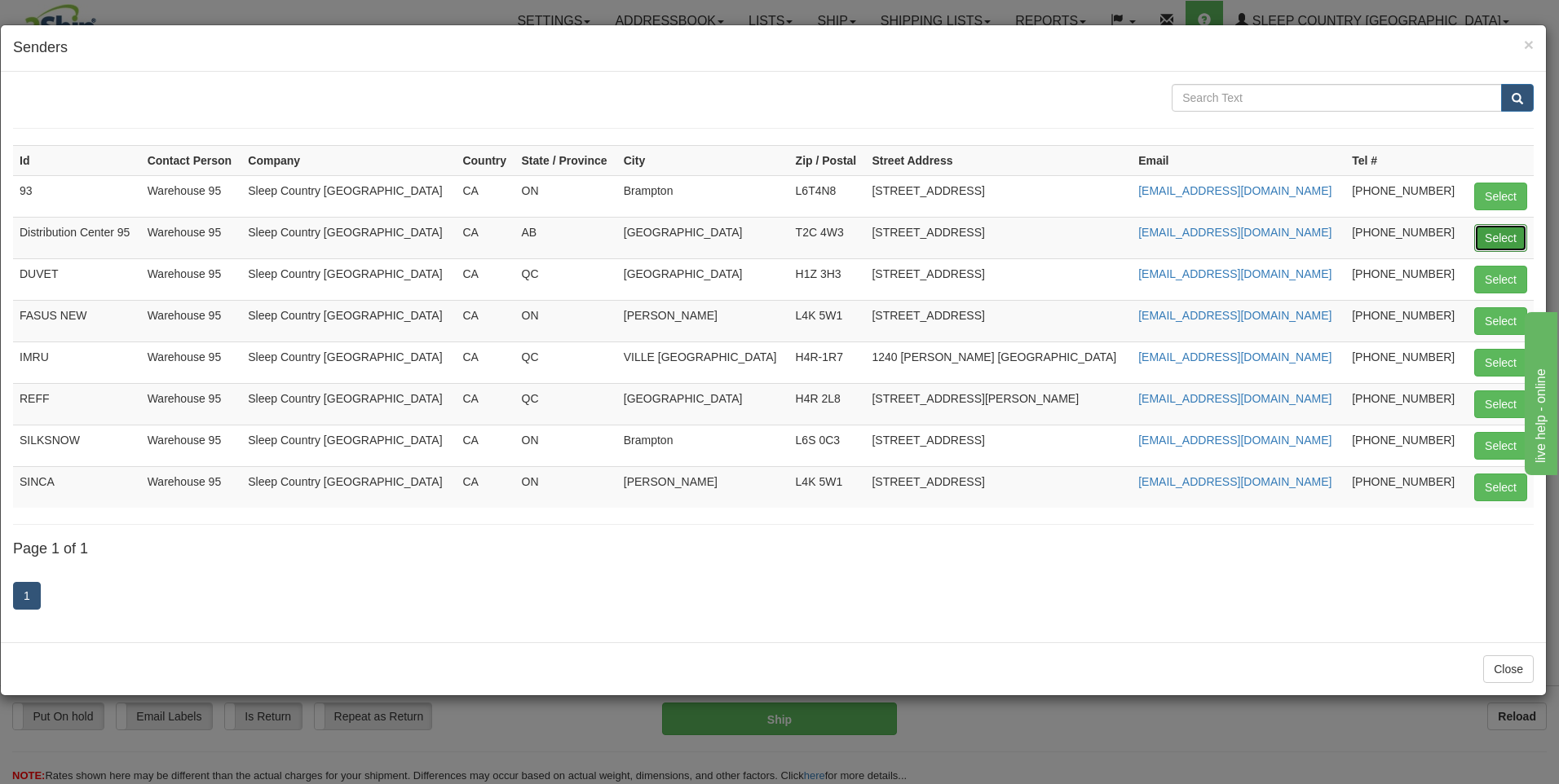
click at [1491, 236] on button "Select" at bounding box center [1500, 238] width 53 height 28
type input "Distribution Center 95"
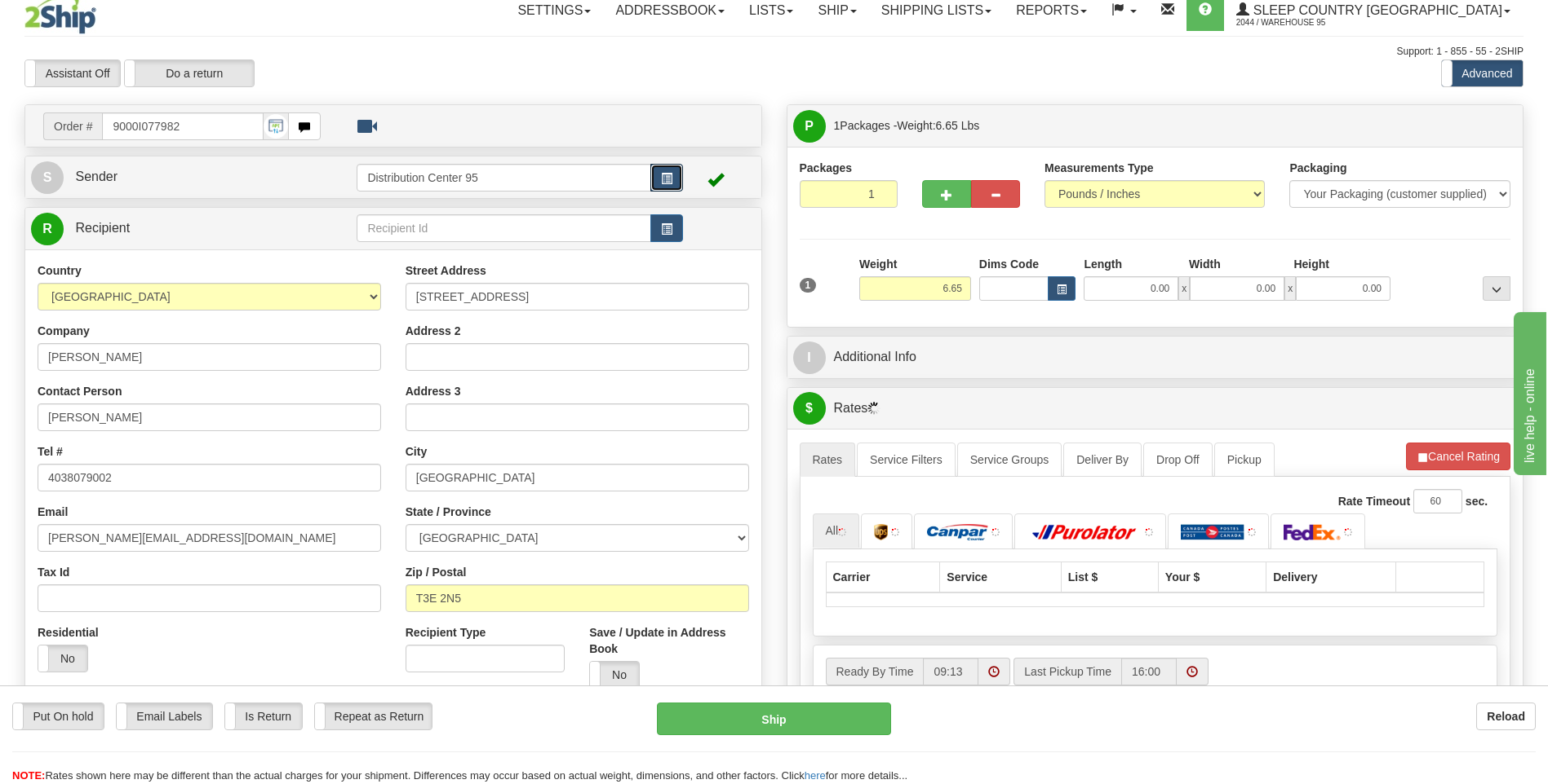
scroll to position [652, 0]
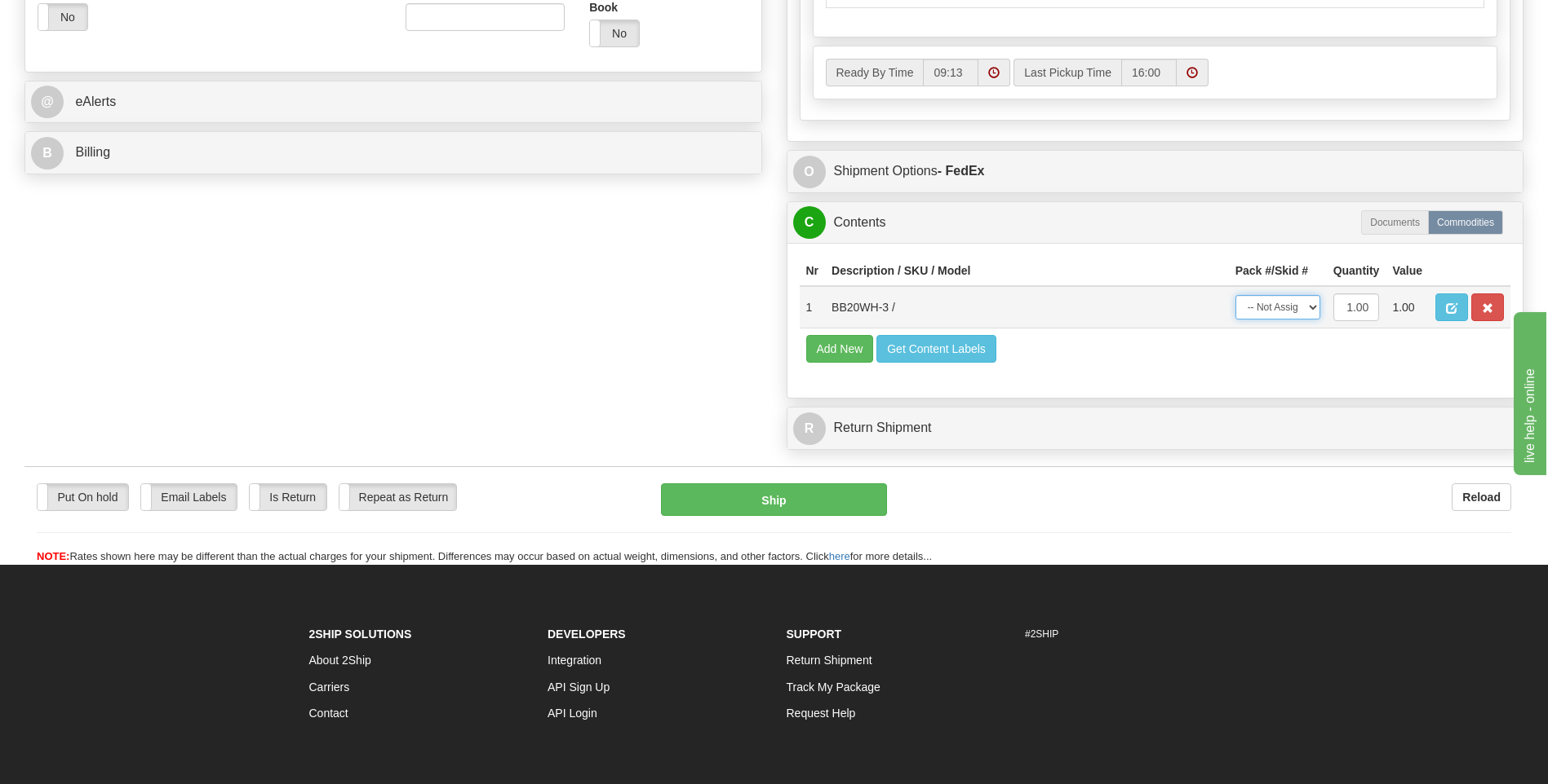
click at [1277, 309] on select "-- Not Assigned -- Package 1" at bounding box center [1277, 307] width 85 height 24
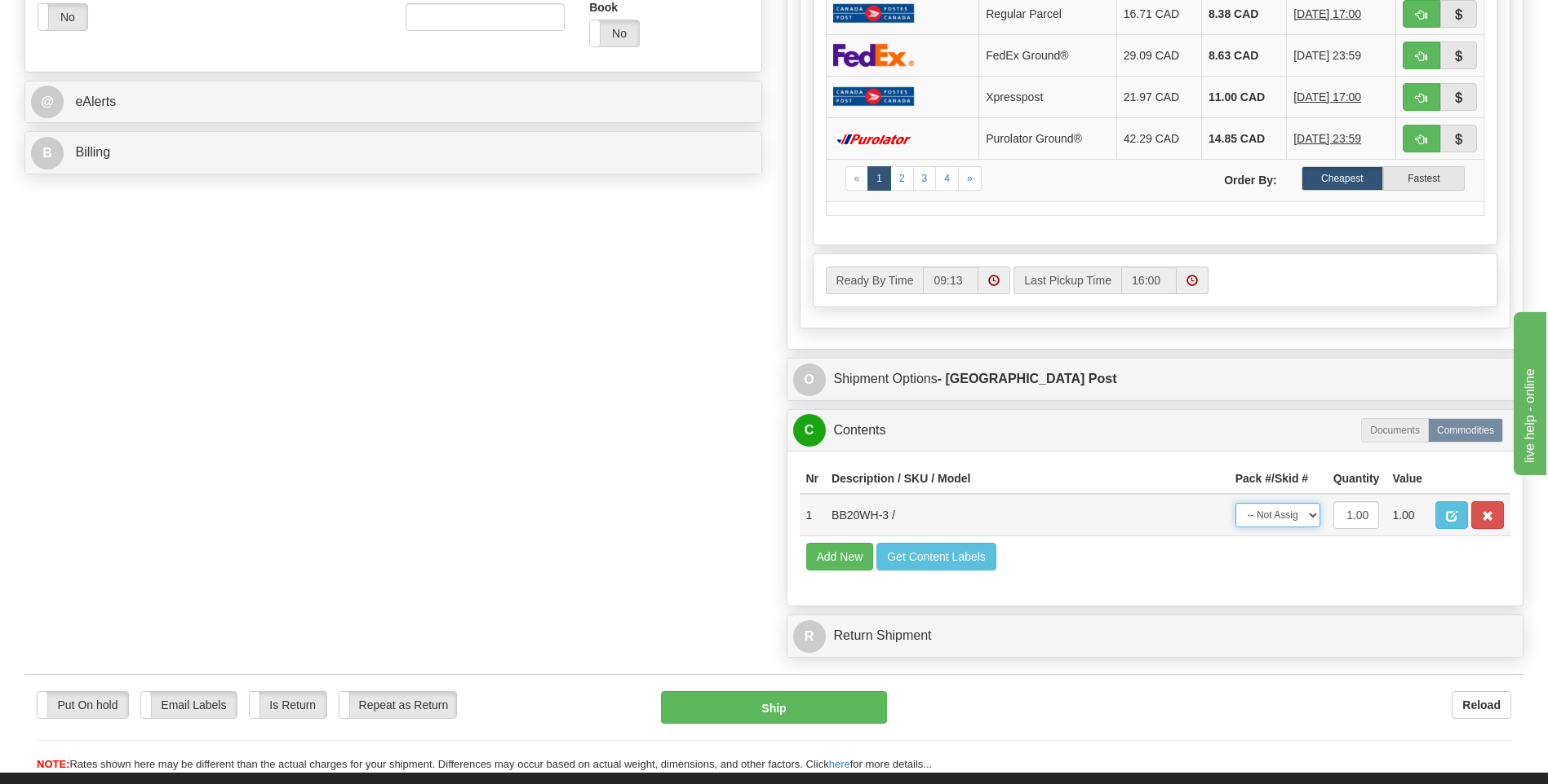
select select "0"
click at [1235, 503] on select "-- Not Assigned -- Package 1" at bounding box center [1277, 515] width 85 height 24
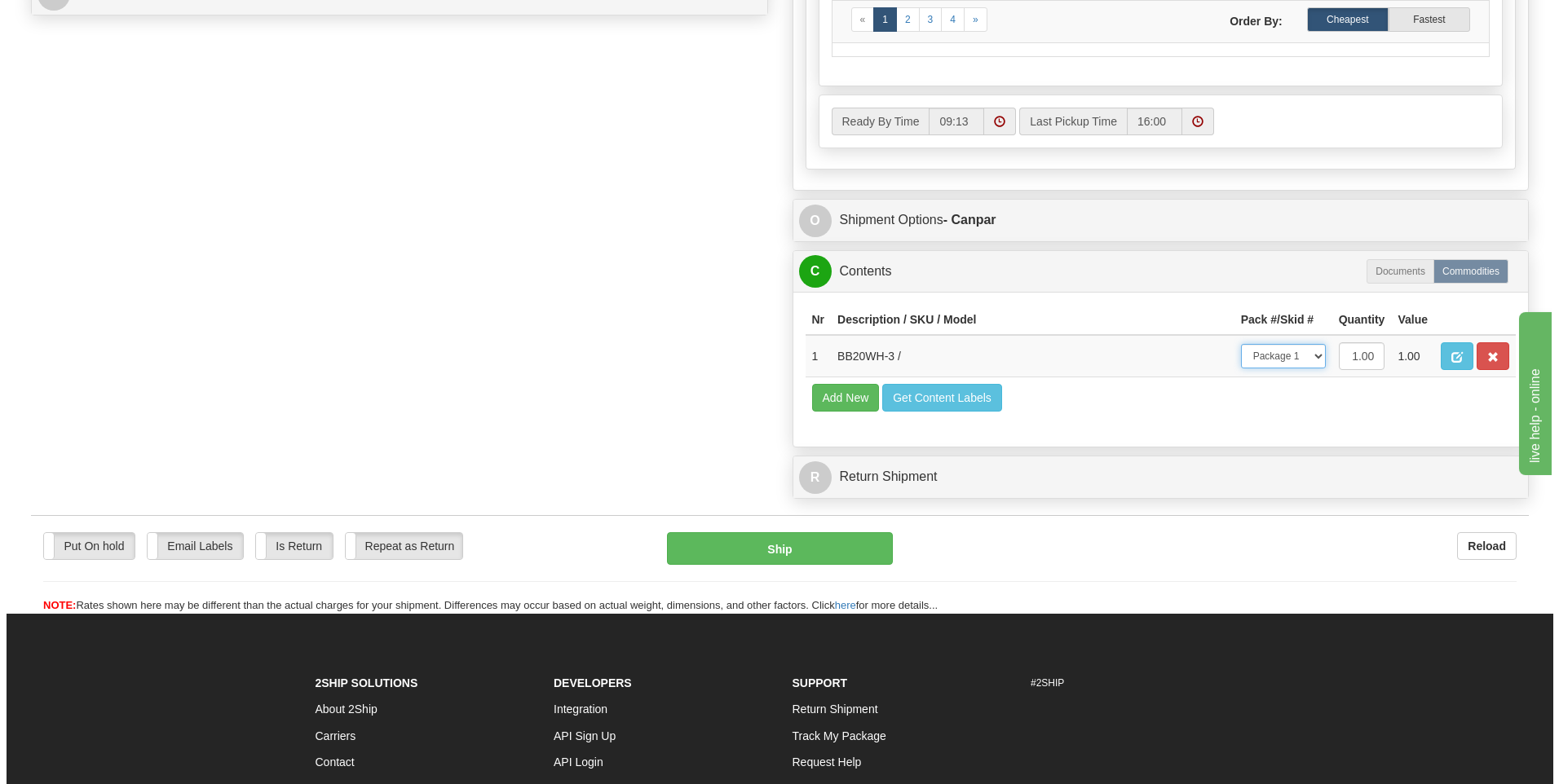
scroll to position [815, 0]
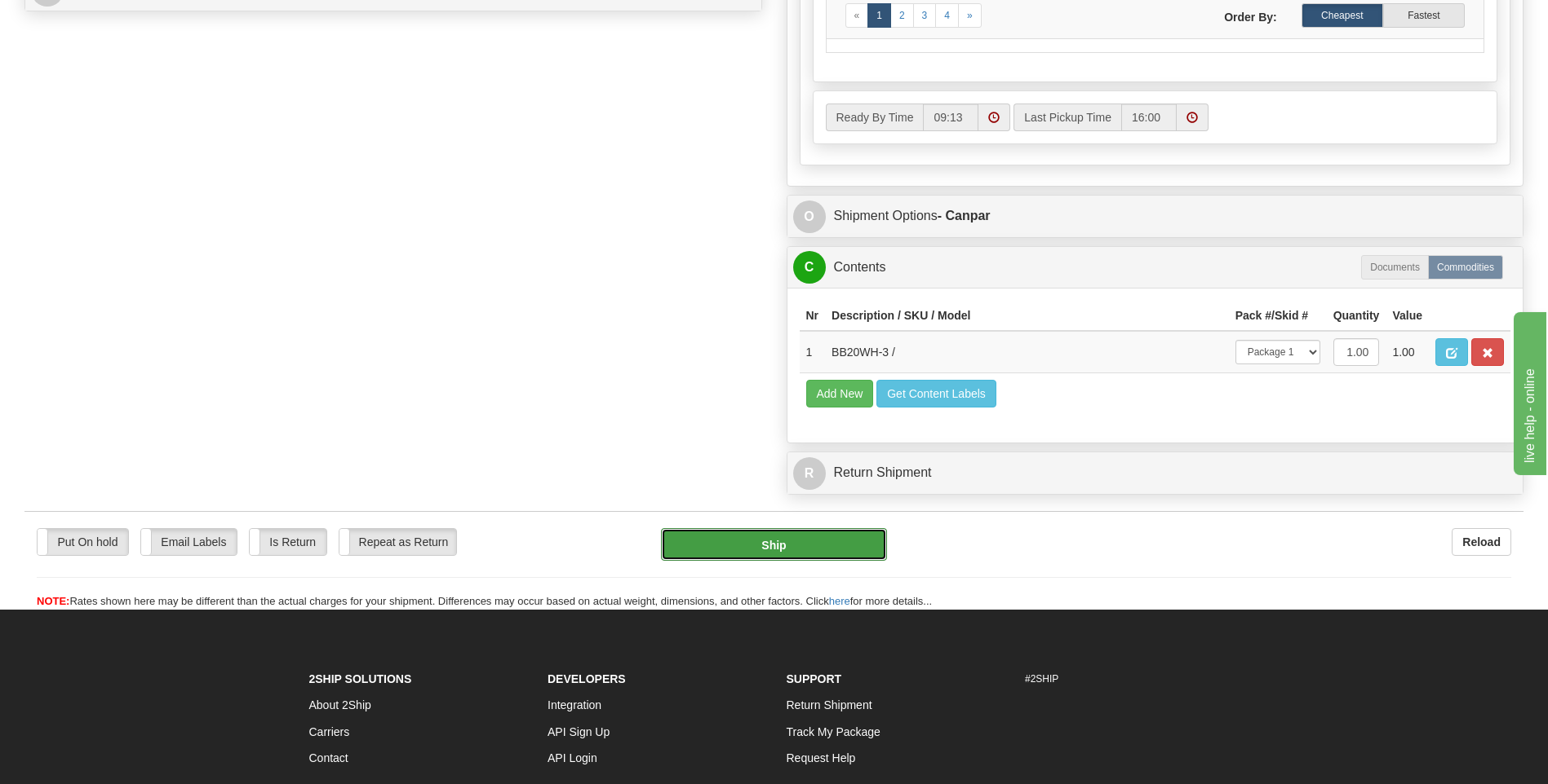
click at [730, 543] on button "Ship" at bounding box center [773, 544] width 225 height 33
type input "1"
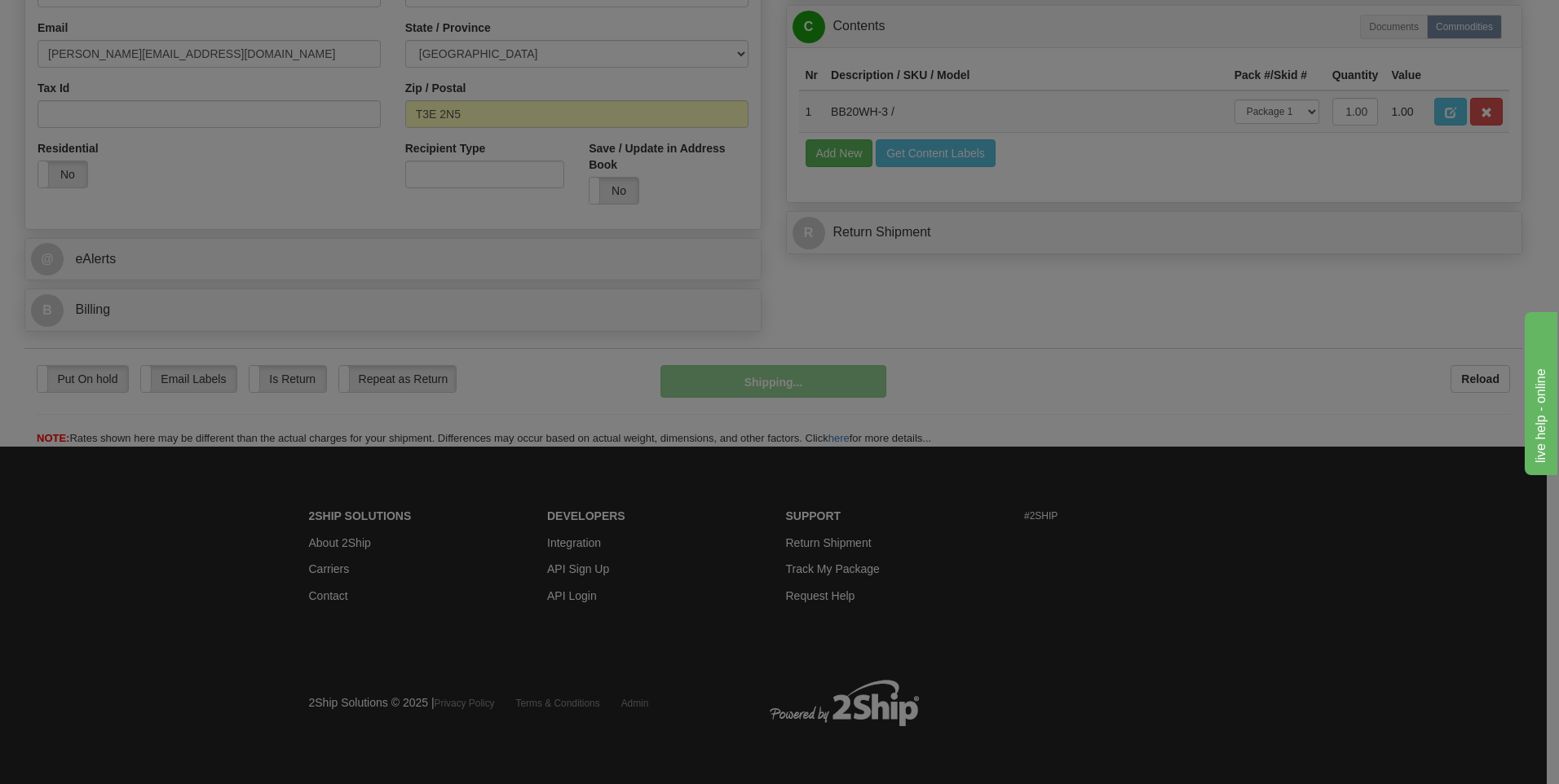
scroll to position [496, 0]
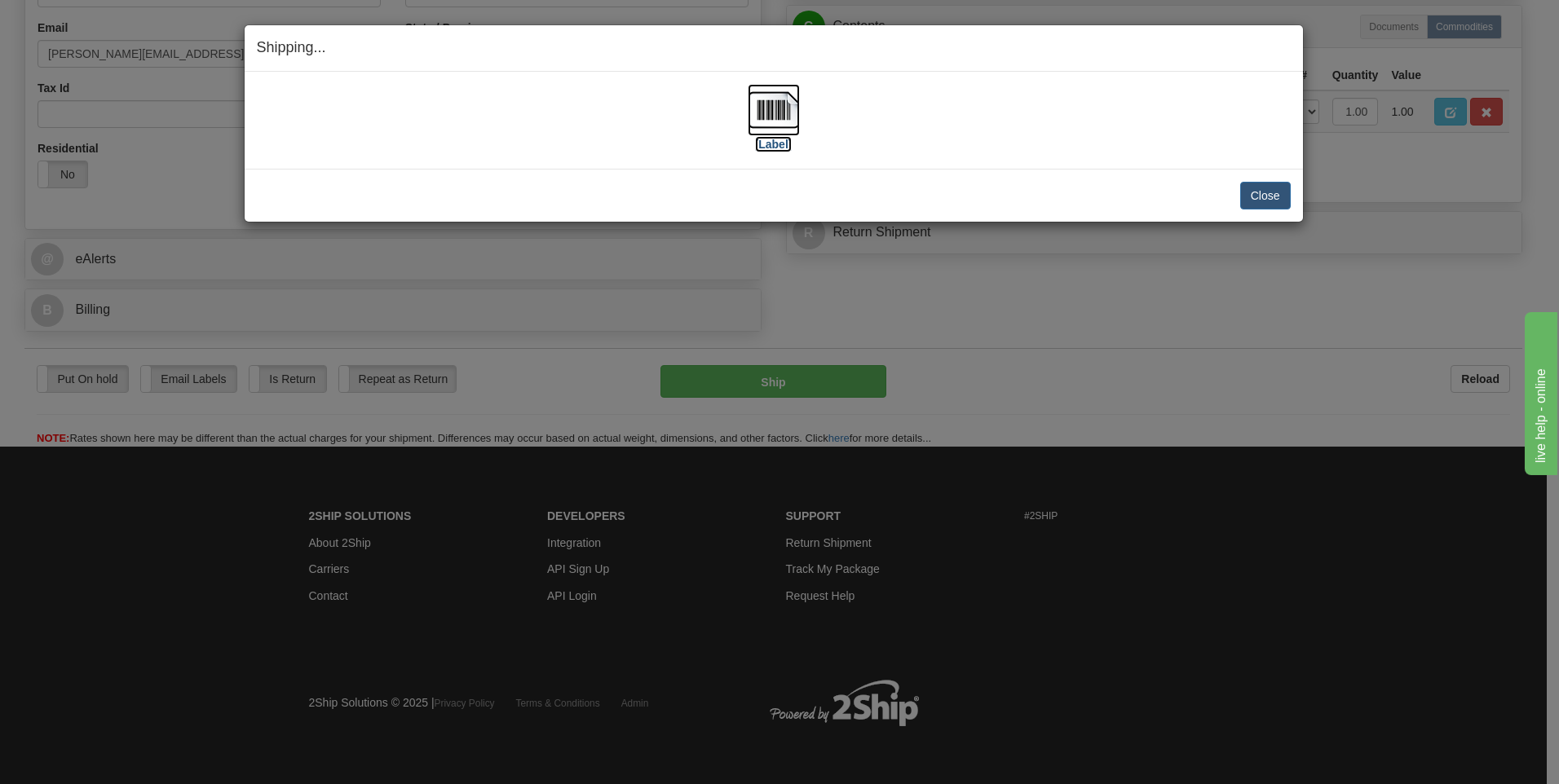
click at [778, 148] on label "[Label]" at bounding box center [773, 144] width 38 height 16
click at [1260, 200] on button "Close" at bounding box center [1266, 195] width 50 height 28
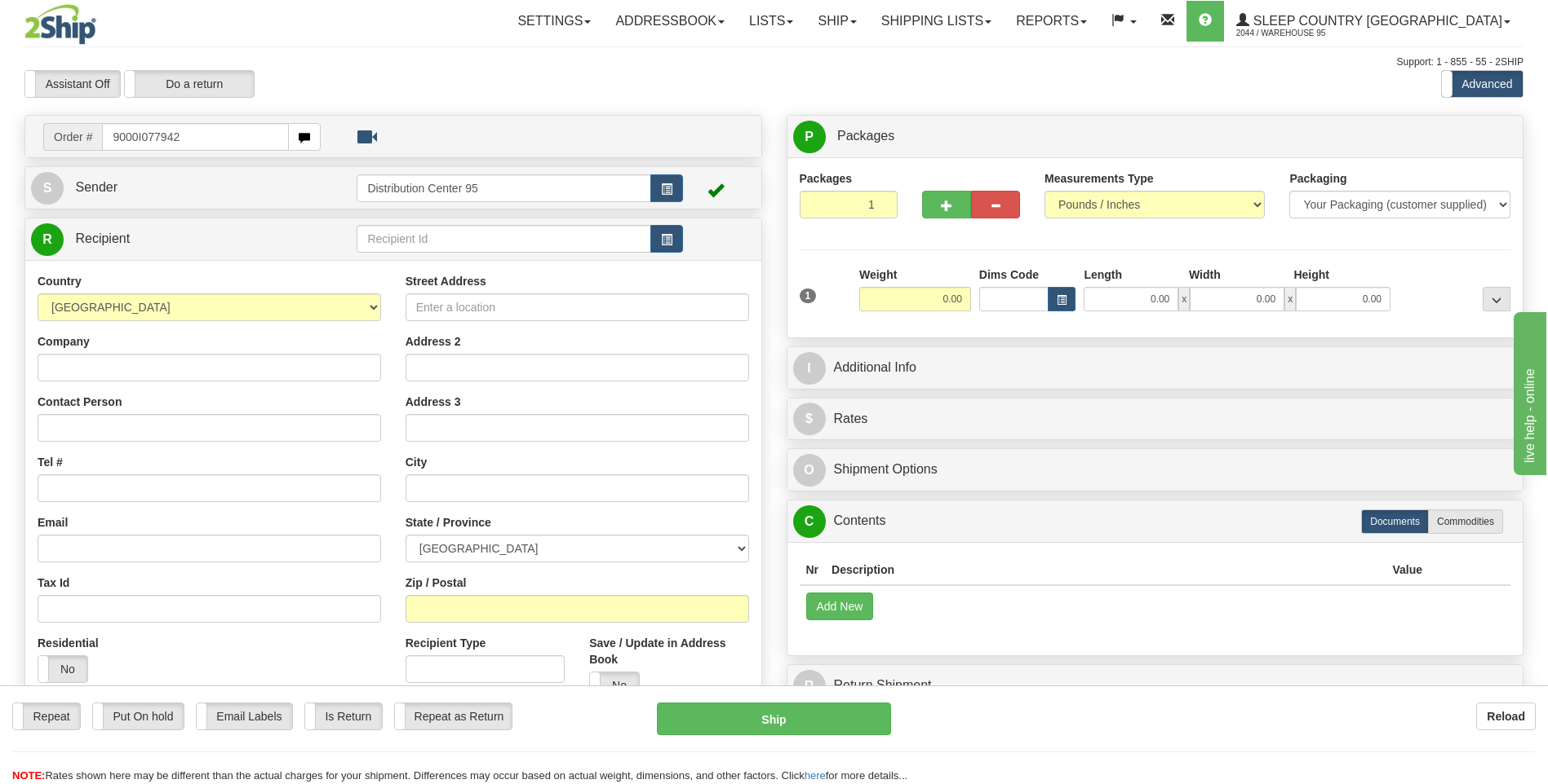
type input "9000I077942"
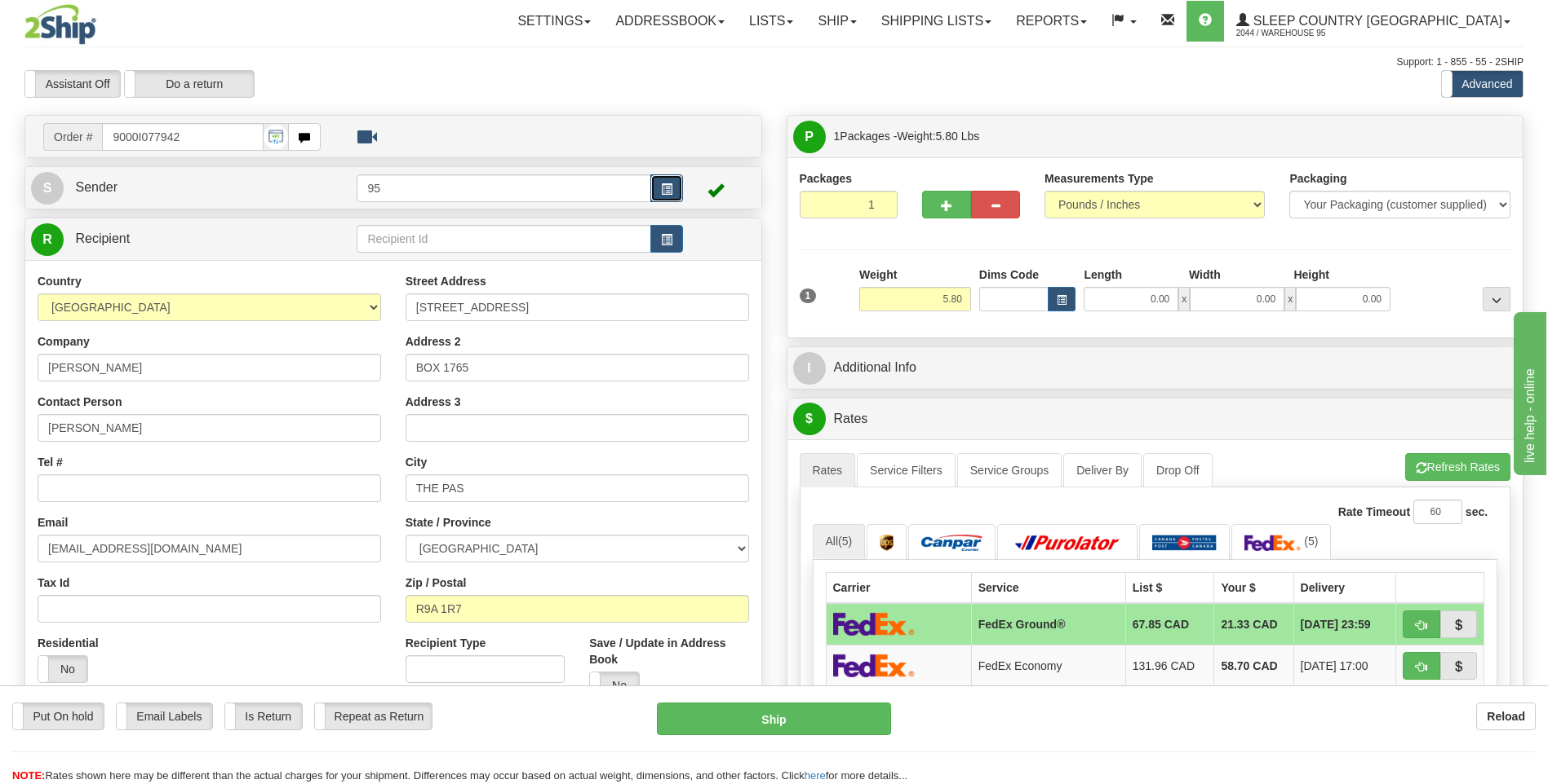
click at [652, 201] on button "button" at bounding box center [666, 188] width 33 height 28
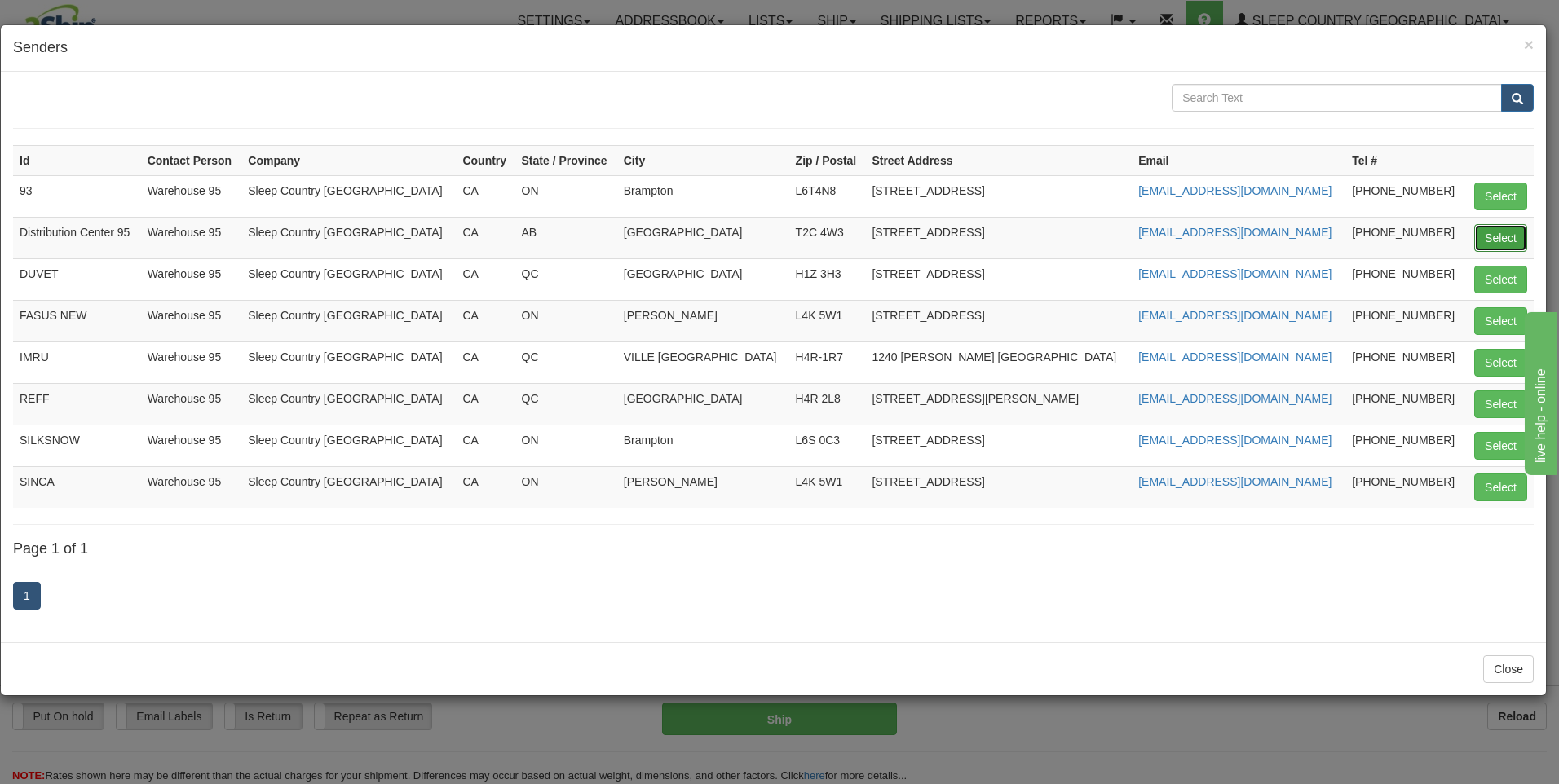
click at [1482, 237] on button "Select" at bounding box center [1500, 238] width 53 height 28
type input "Distribution Center 95"
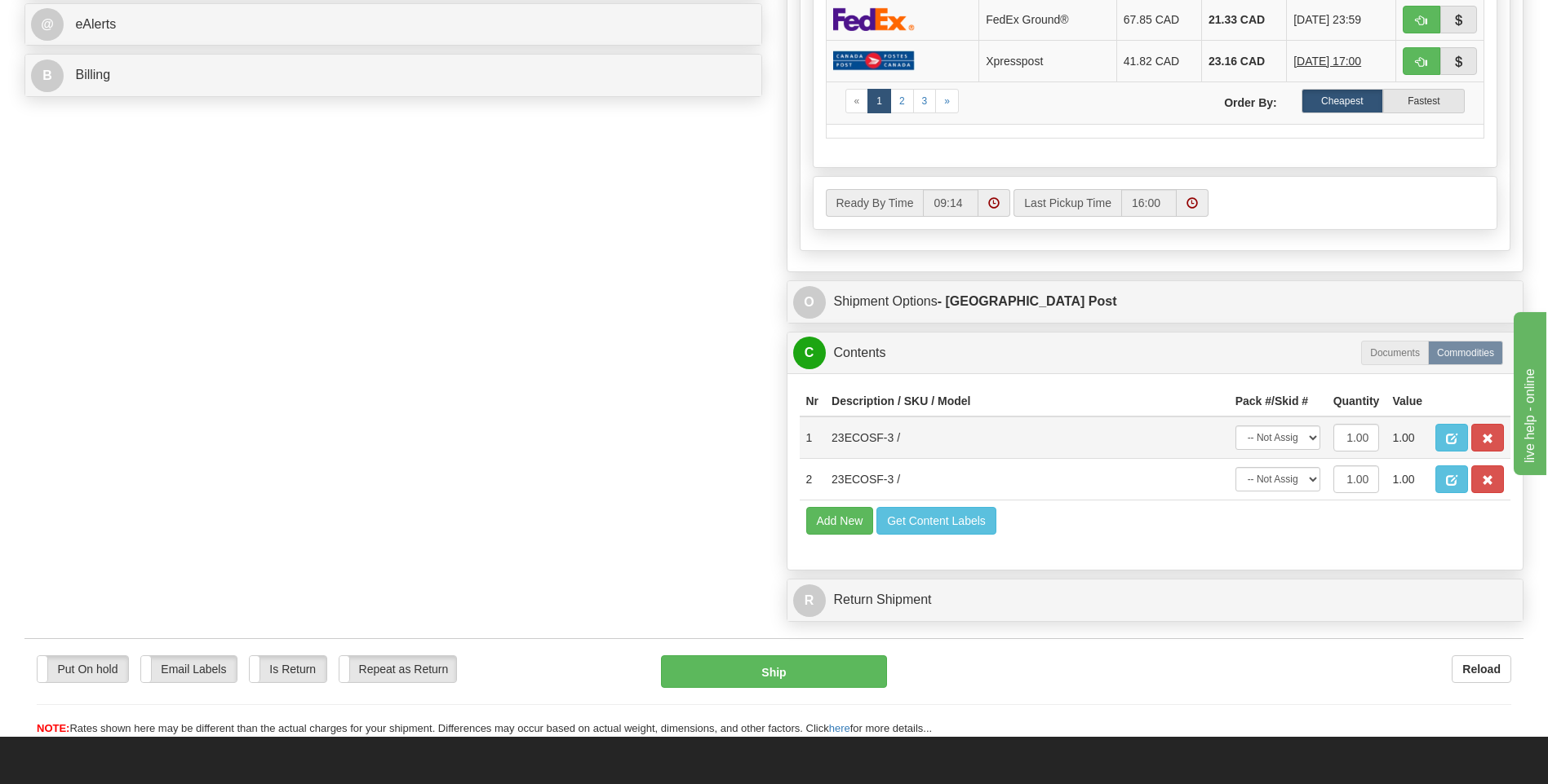
scroll to position [734, 0]
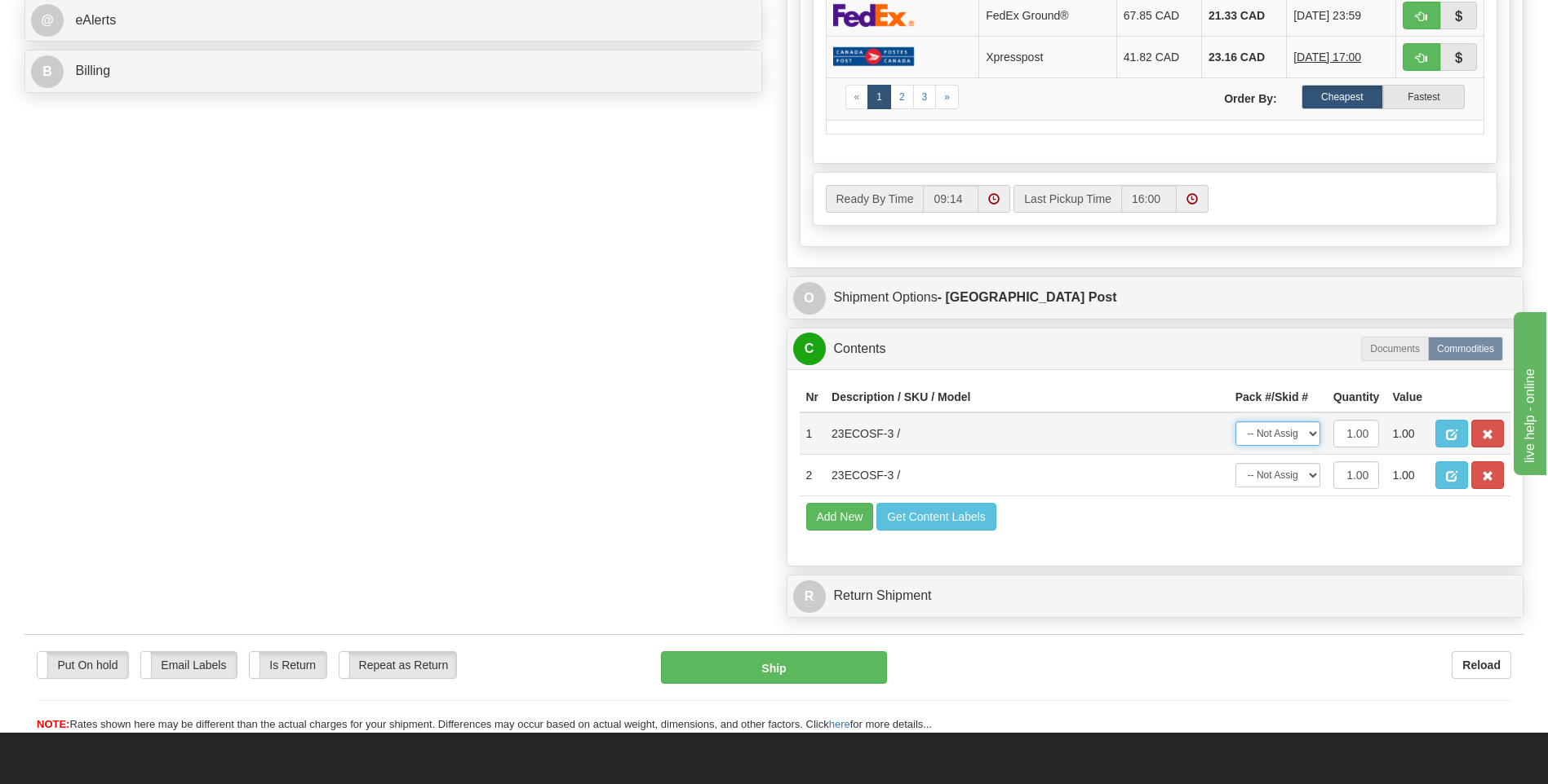
drag, startPoint x: 1261, startPoint y: 428, endPoint x: 1262, endPoint y: 441, distance: 13.0
click at [1261, 428] on select "-- Not Assigned -- Package 1" at bounding box center [1277, 433] width 85 height 24
select select "0"
click at [1235, 421] on select "-- Not Assigned -- Package 1" at bounding box center [1277, 433] width 85 height 24
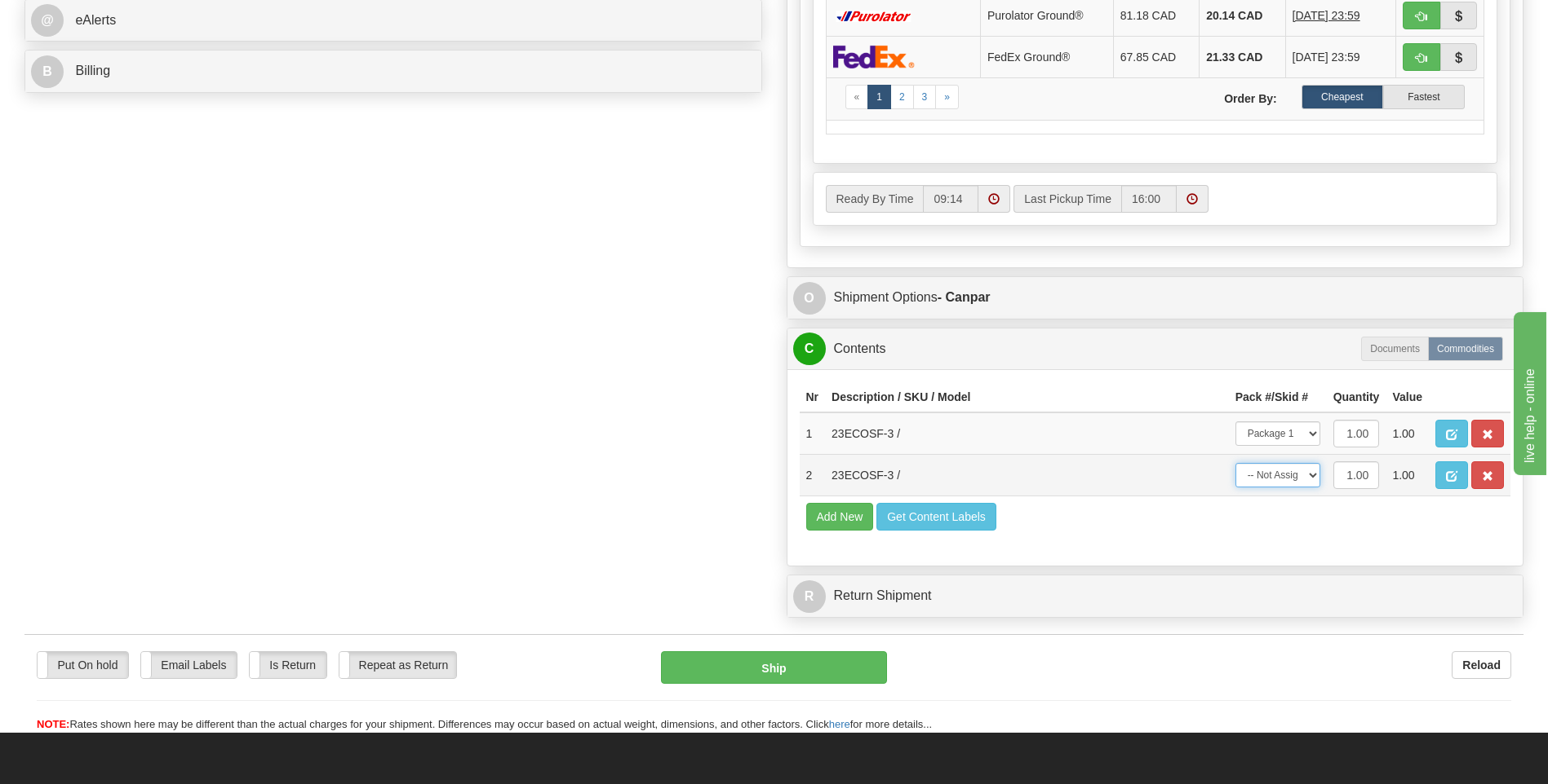
click at [1273, 478] on select "-- Not Assigned -- Package 1" at bounding box center [1277, 475] width 85 height 24
select select "0"
click at [1235, 463] on select "-- Not Assigned -- Package 1" at bounding box center [1277, 475] width 85 height 24
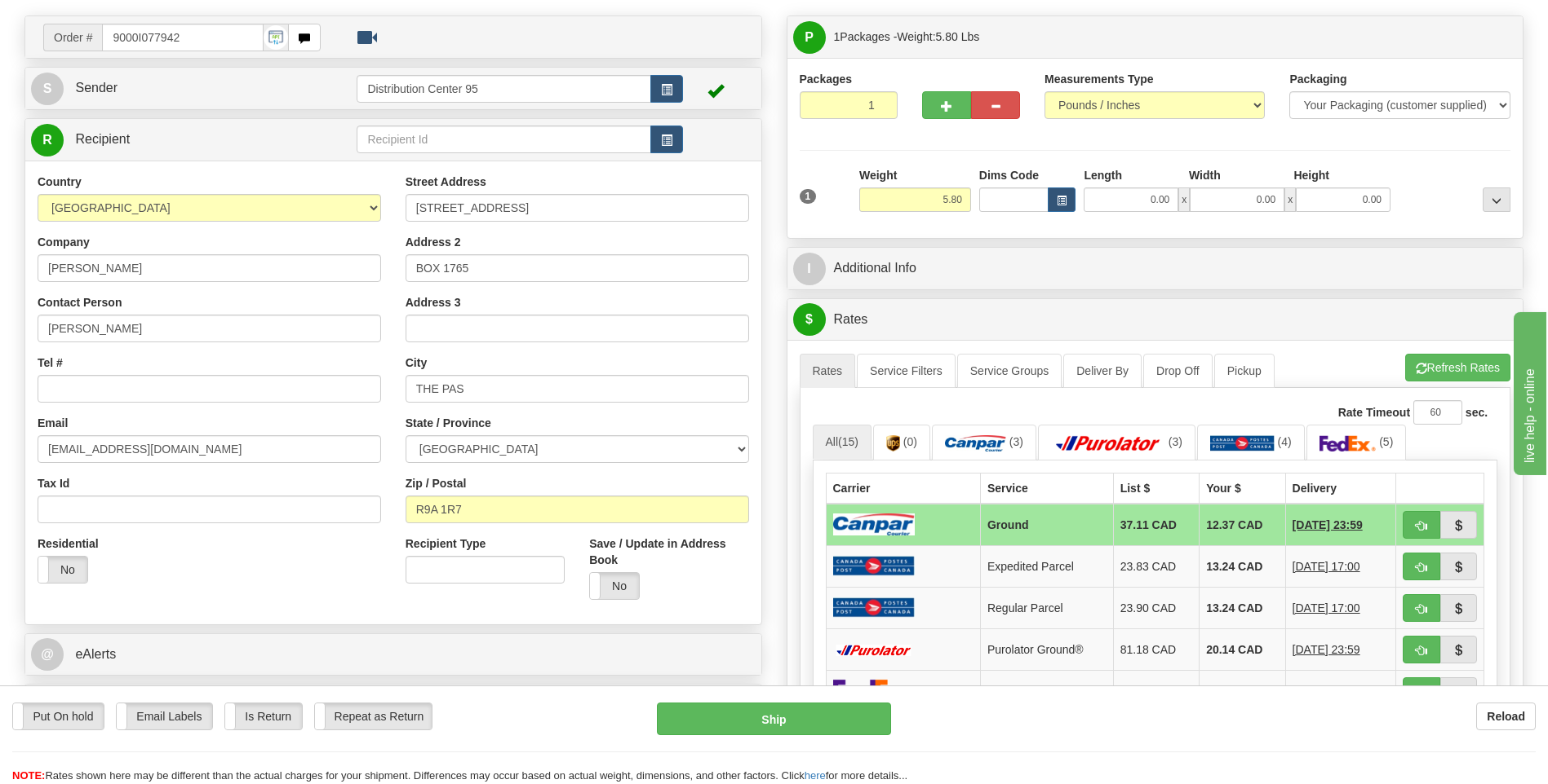
scroll to position [81, 0]
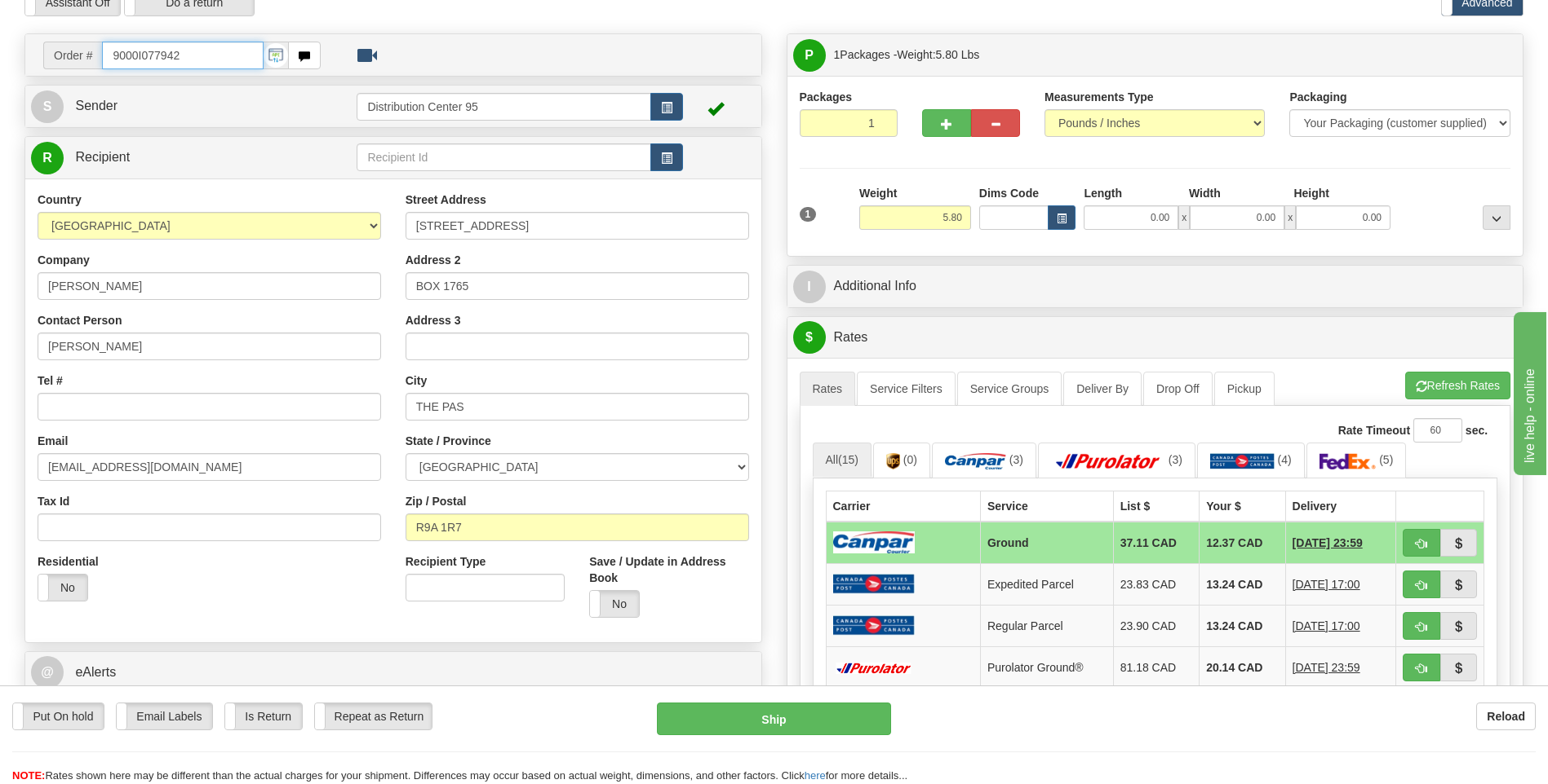
drag, startPoint x: 194, startPoint y: 58, endPoint x: 104, endPoint y: 50, distance: 90.4
click at [104, 50] on input "9000I077942" at bounding box center [183, 55] width 161 height 28
click at [116, 399] on input "Tel #" at bounding box center [210, 406] width 344 height 28
paste input "204 620-3024"
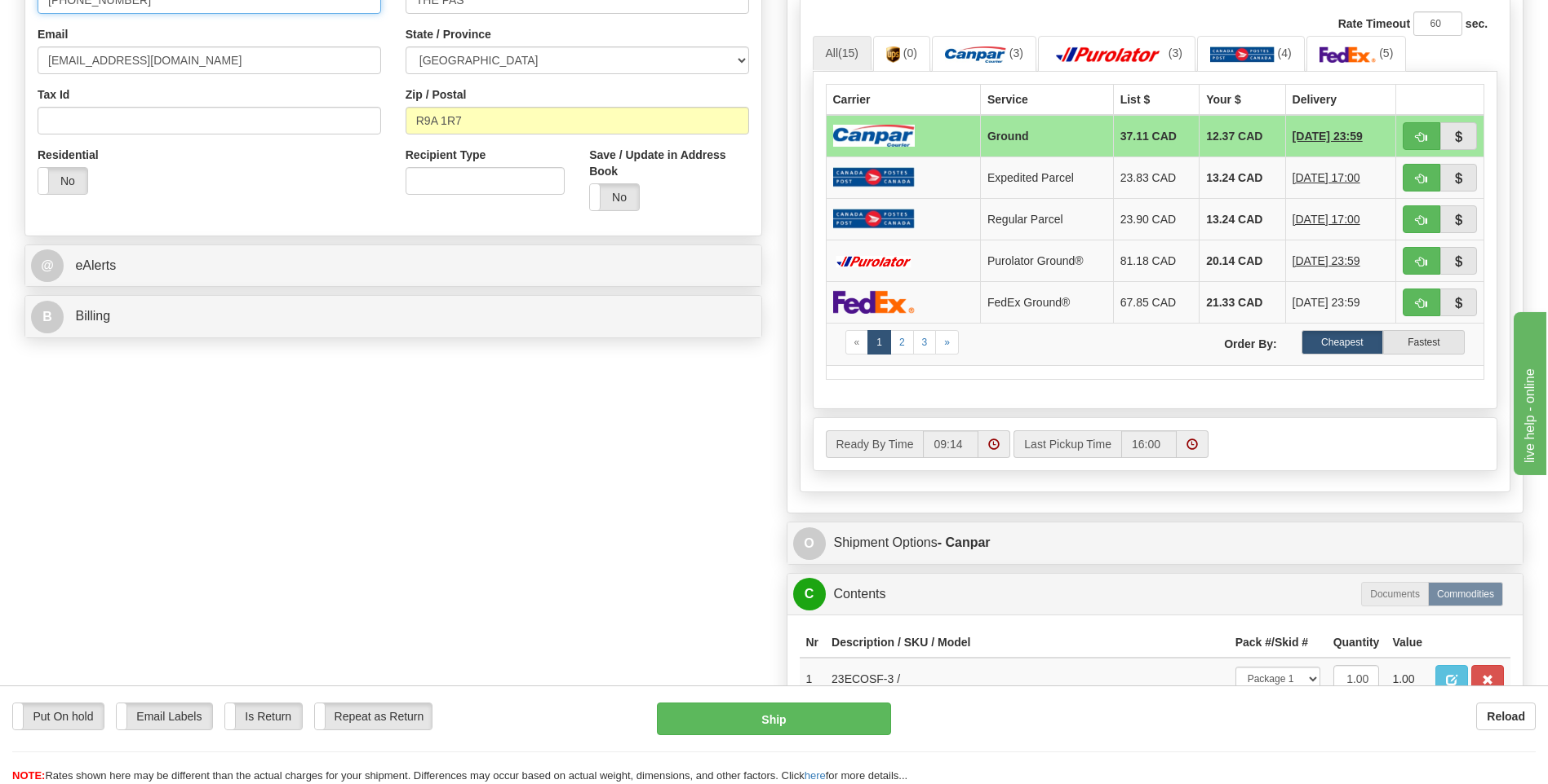
scroll to position [489, 0]
type input "204 620-3024"
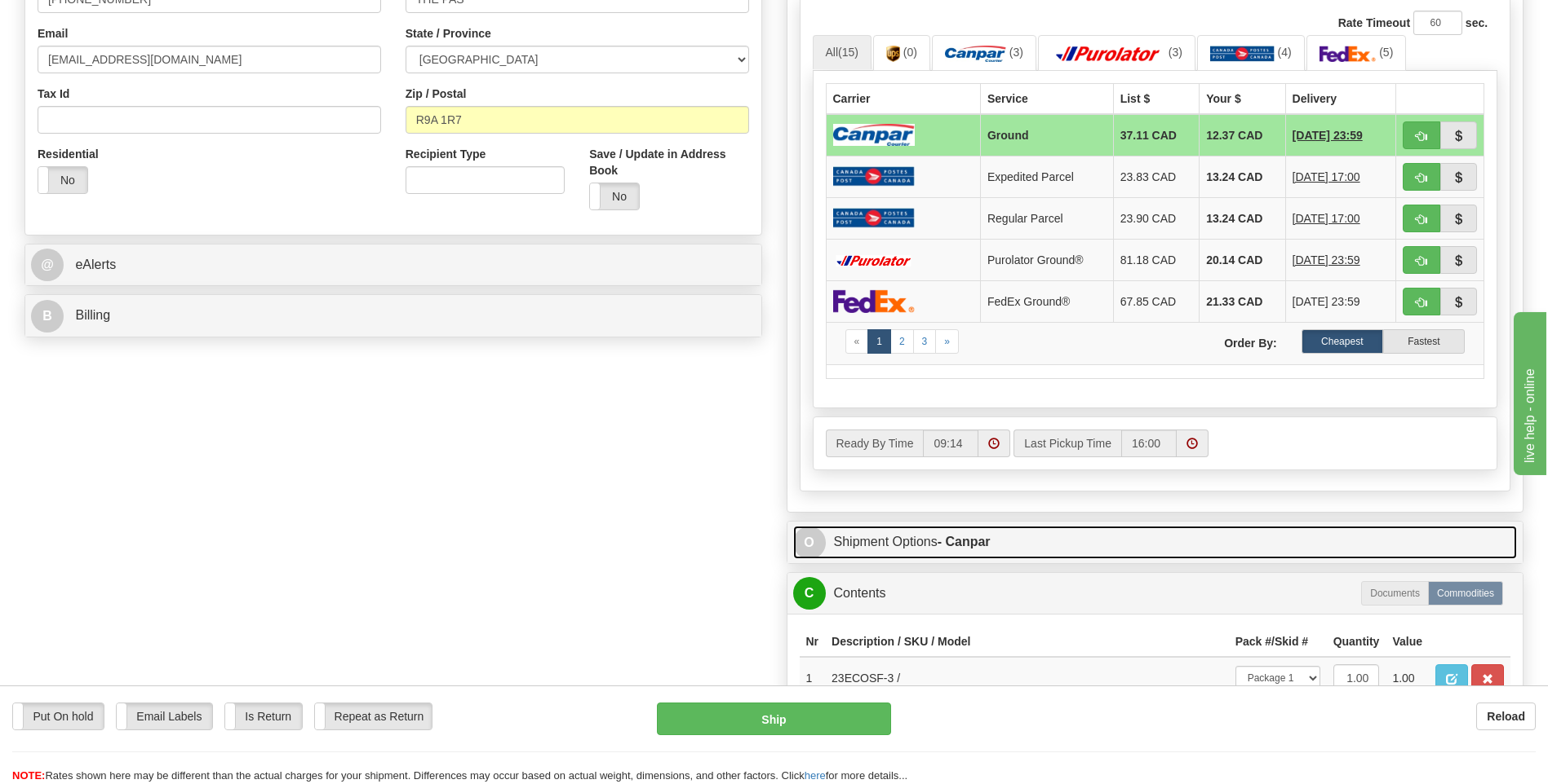
click at [888, 531] on link "O Shipment Options - Canpar" at bounding box center [1155, 543] width 724 height 34
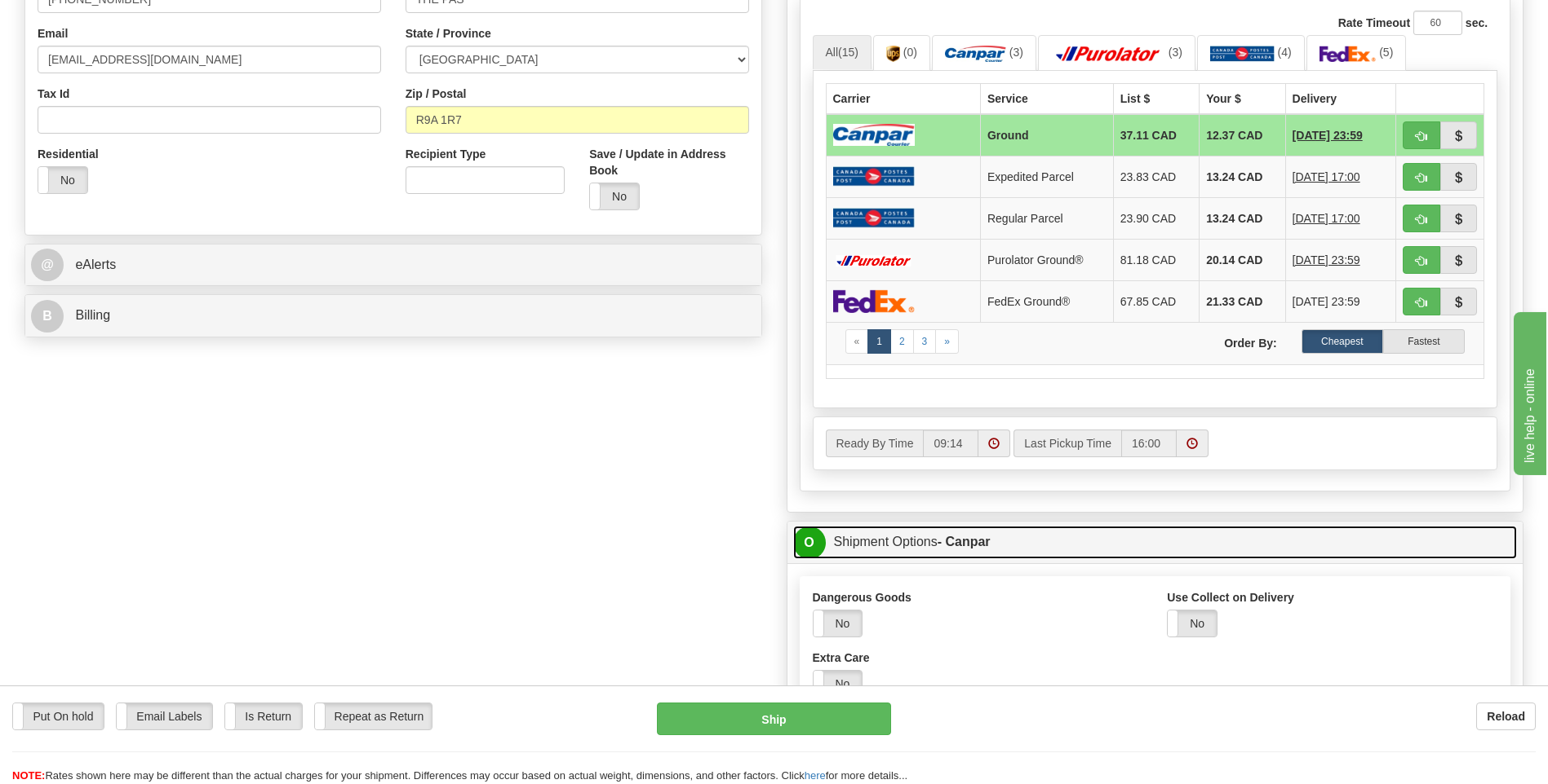
click at [888, 531] on link "O Shipment Options - Canpar" at bounding box center [1155, 543] width 724 height 34
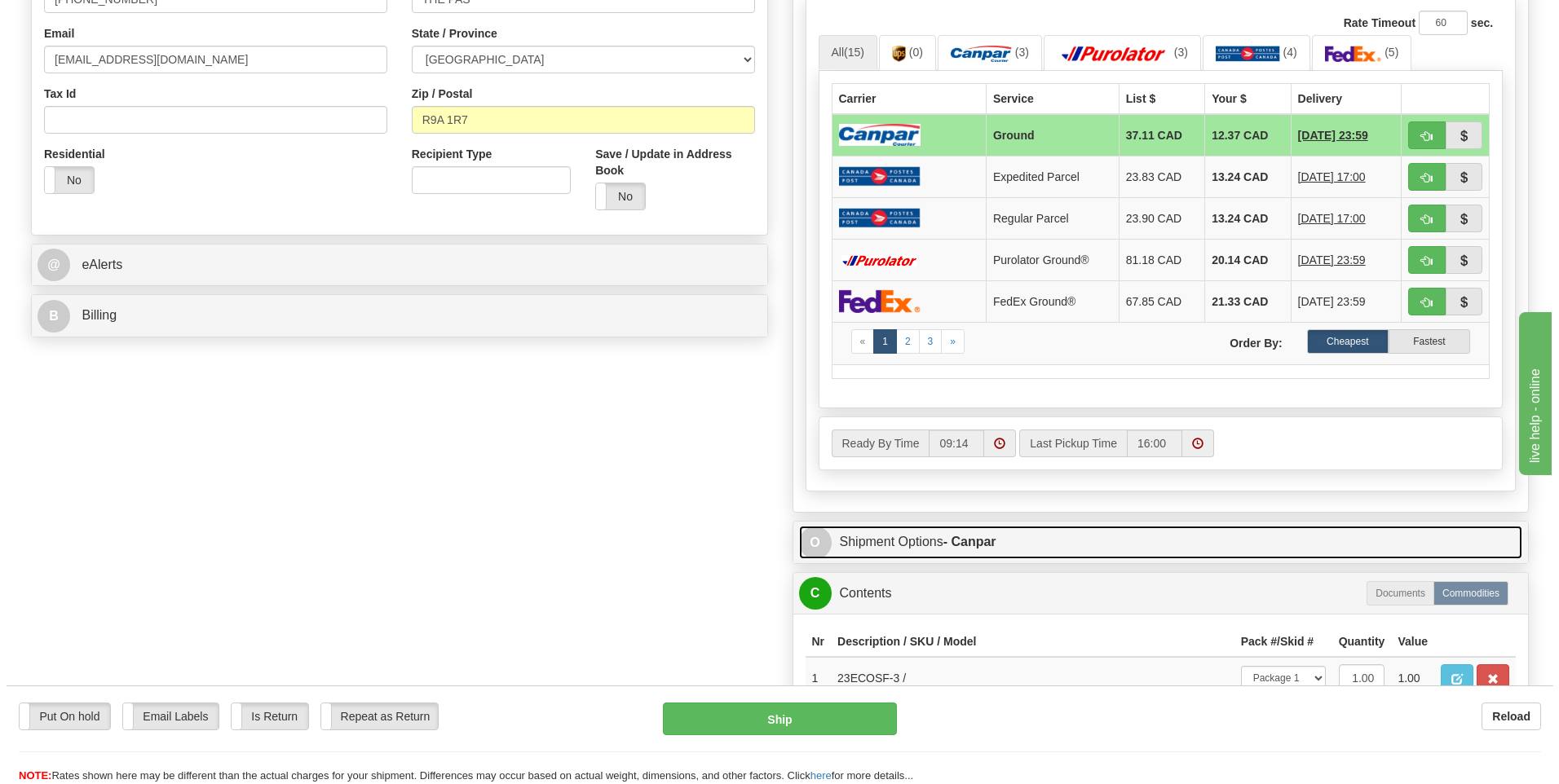
scroll to position [978, 0]
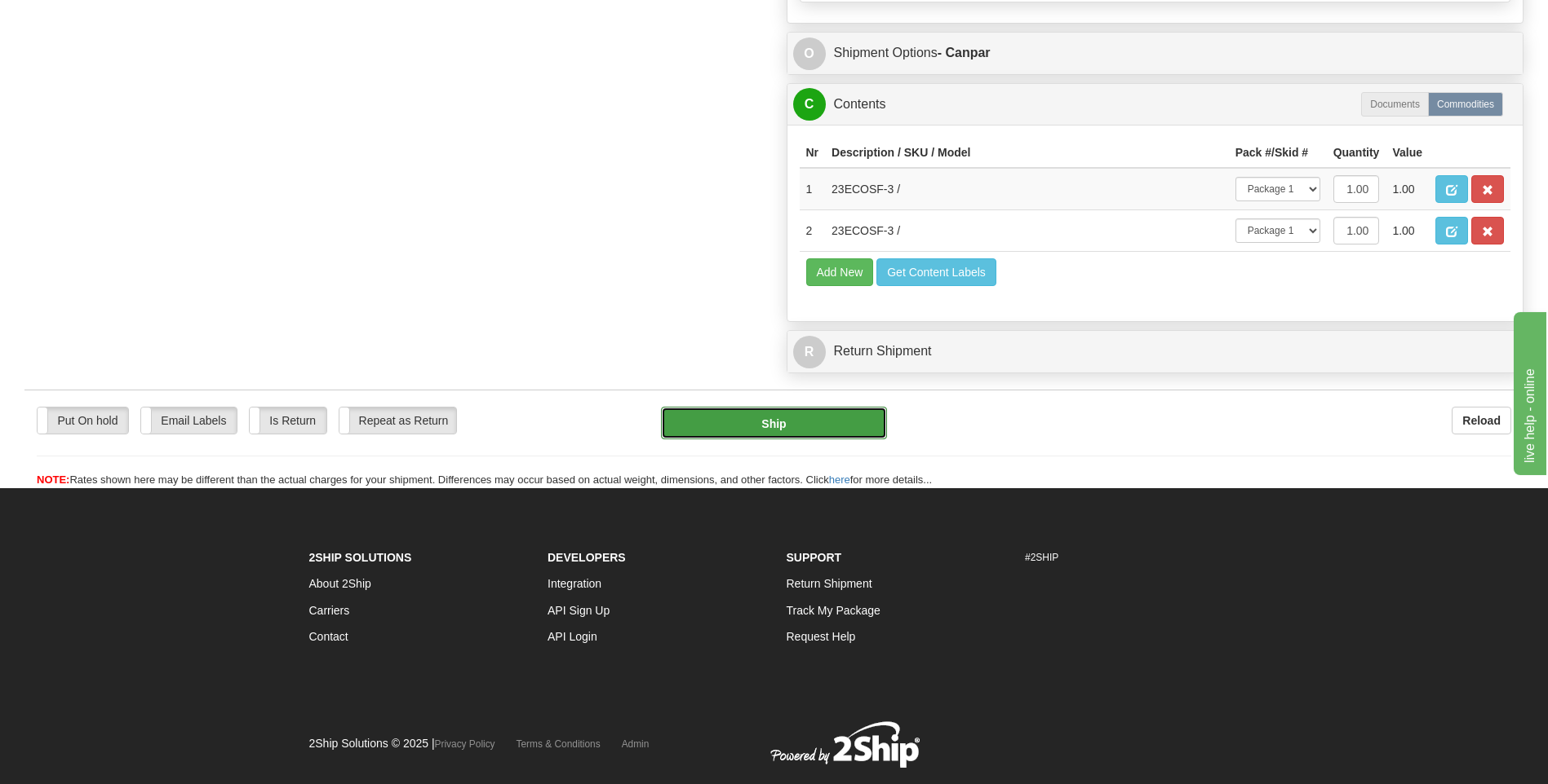
click at [818, 422] on button "Ship" at bounding box center [773, 423] width 225 height 33
type input "1"
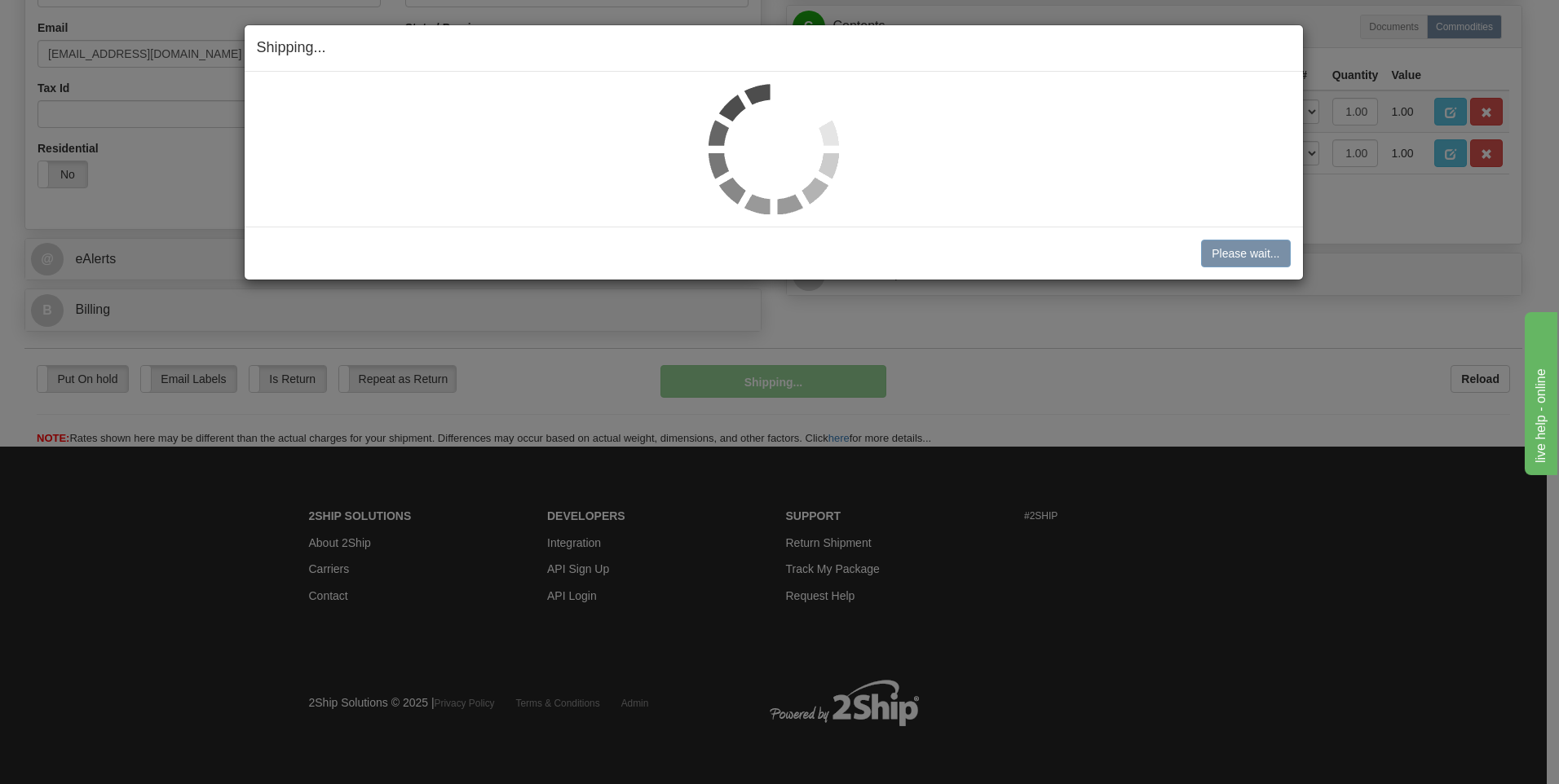
scroll to position [459, 0]
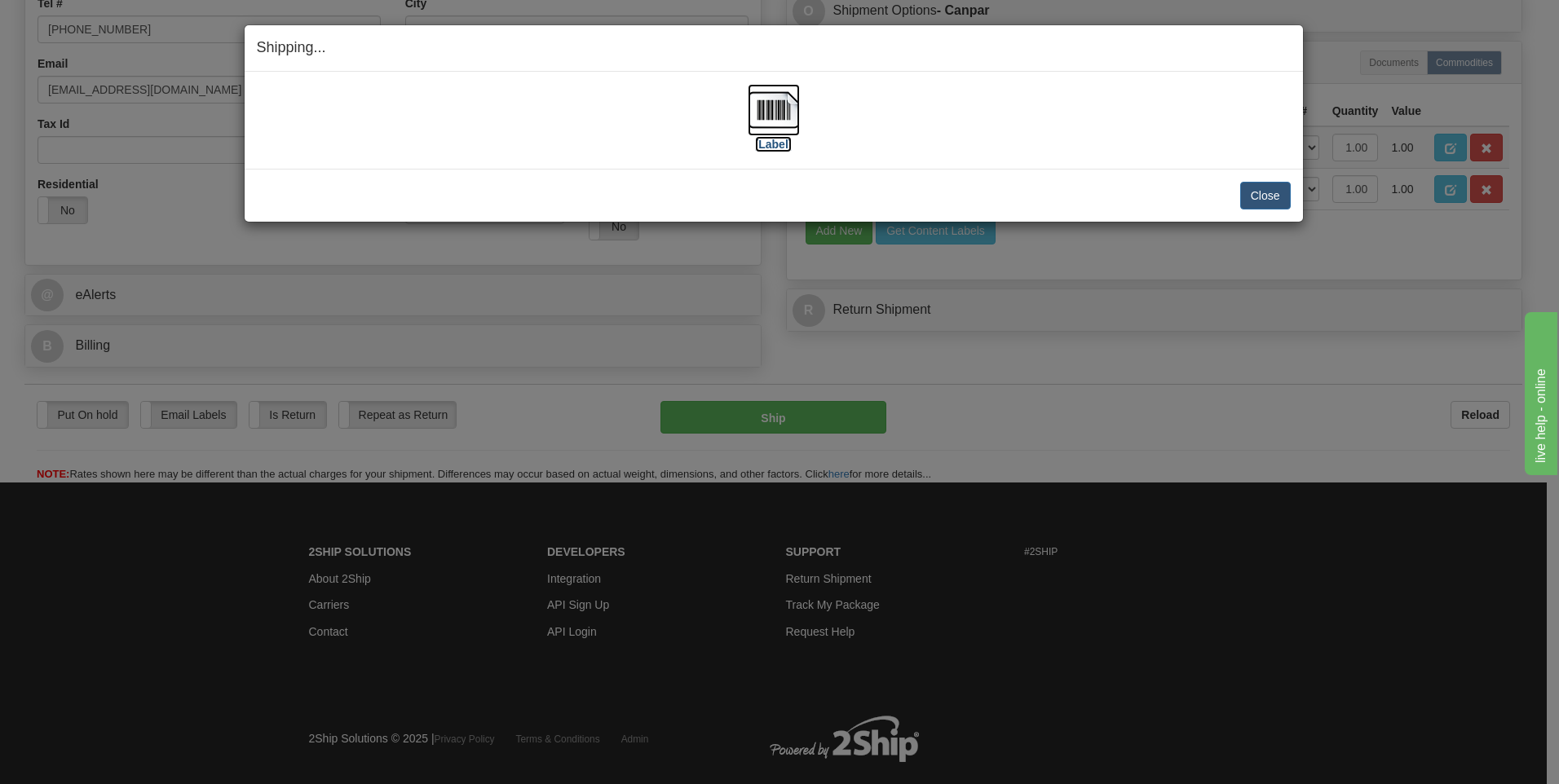
click at [760, 147] on label "[Label]" at bounding box center [773, 144] width 38 height 16
click at [1270, 194] on button "Close" at bounding box center [1266, 195] width 50 height 28
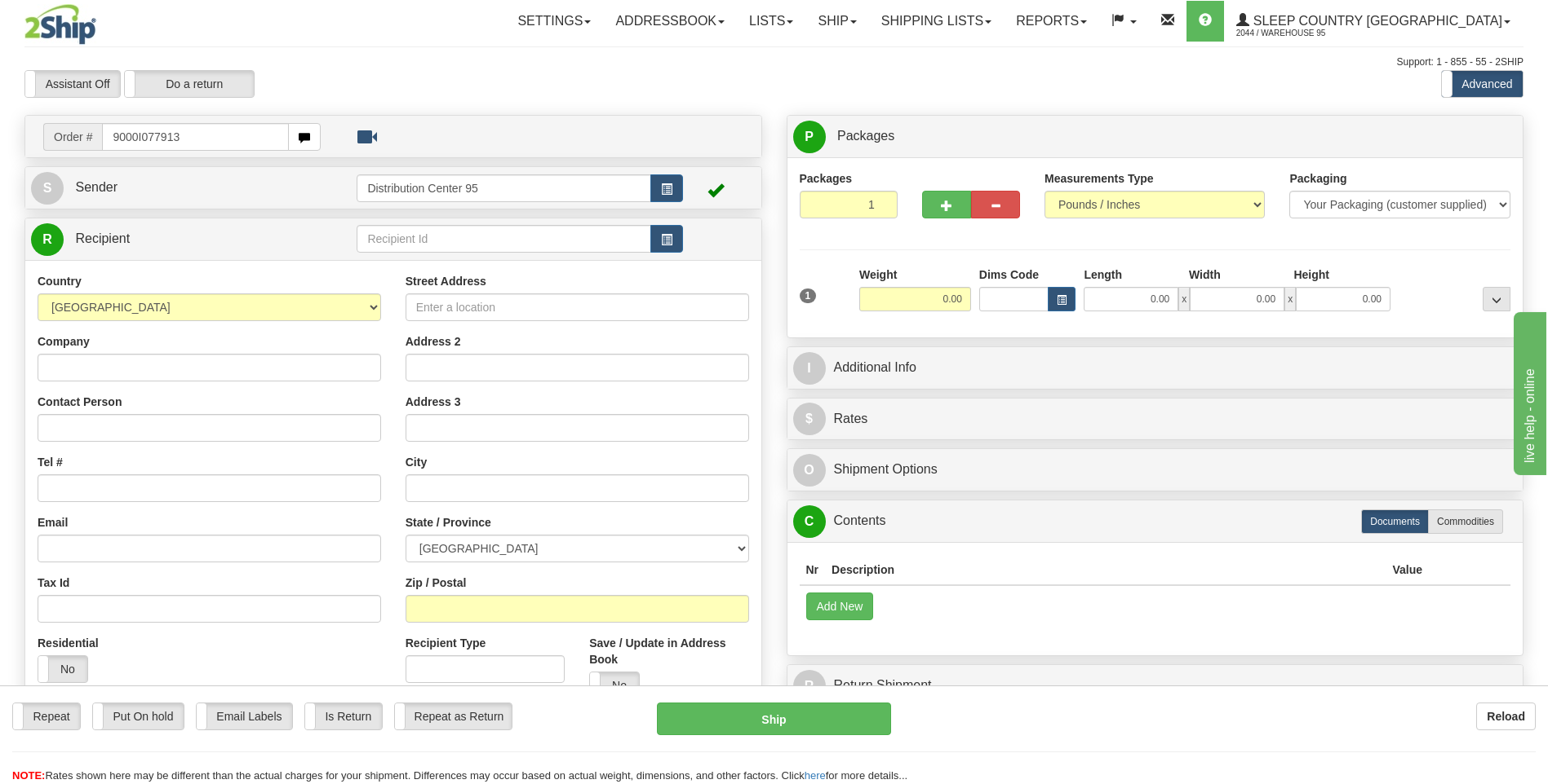
type input "9000I077913"
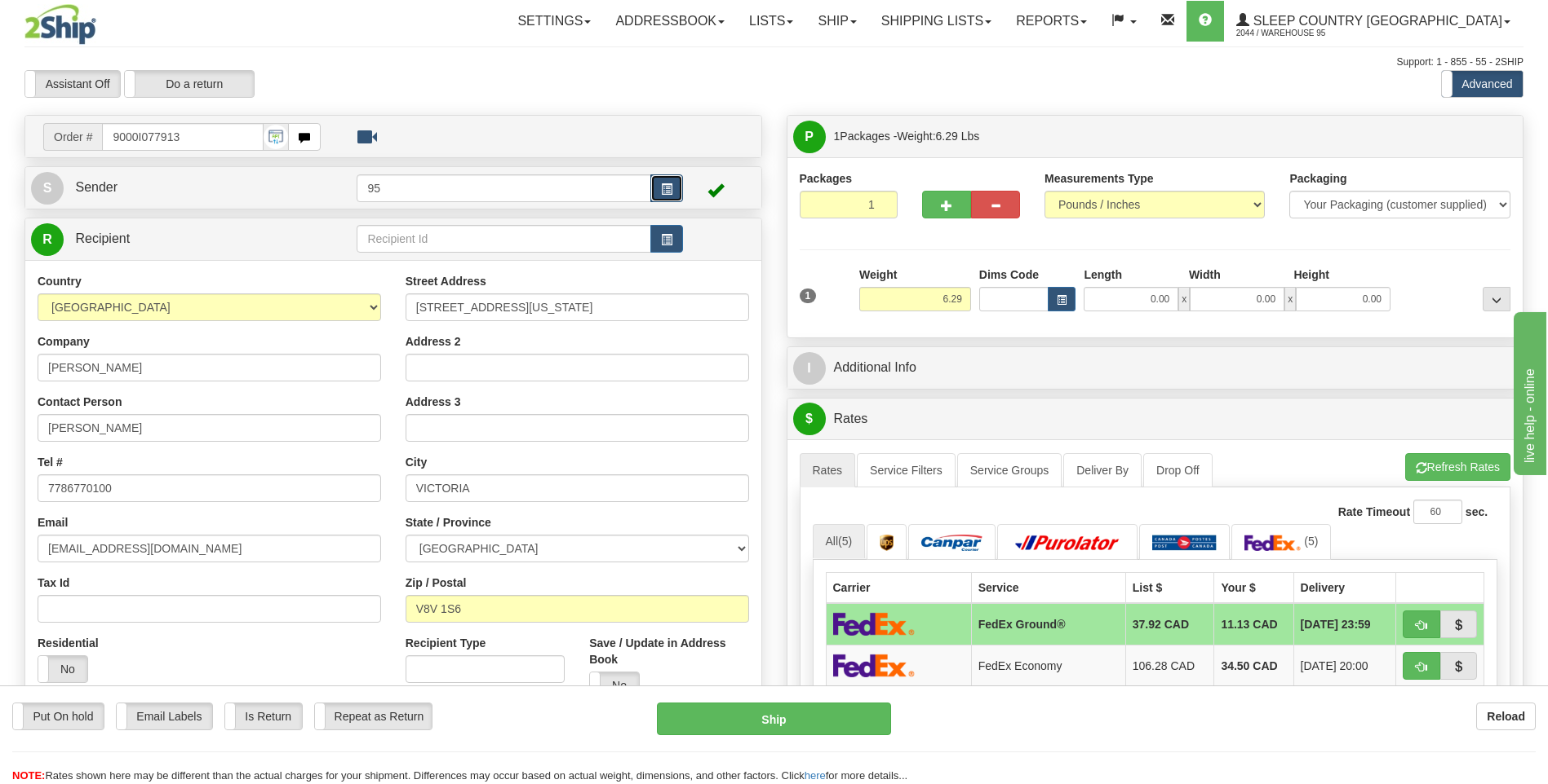
click at [667, 199] on button "button" at bounding box center [666, 188] width 33 height 28
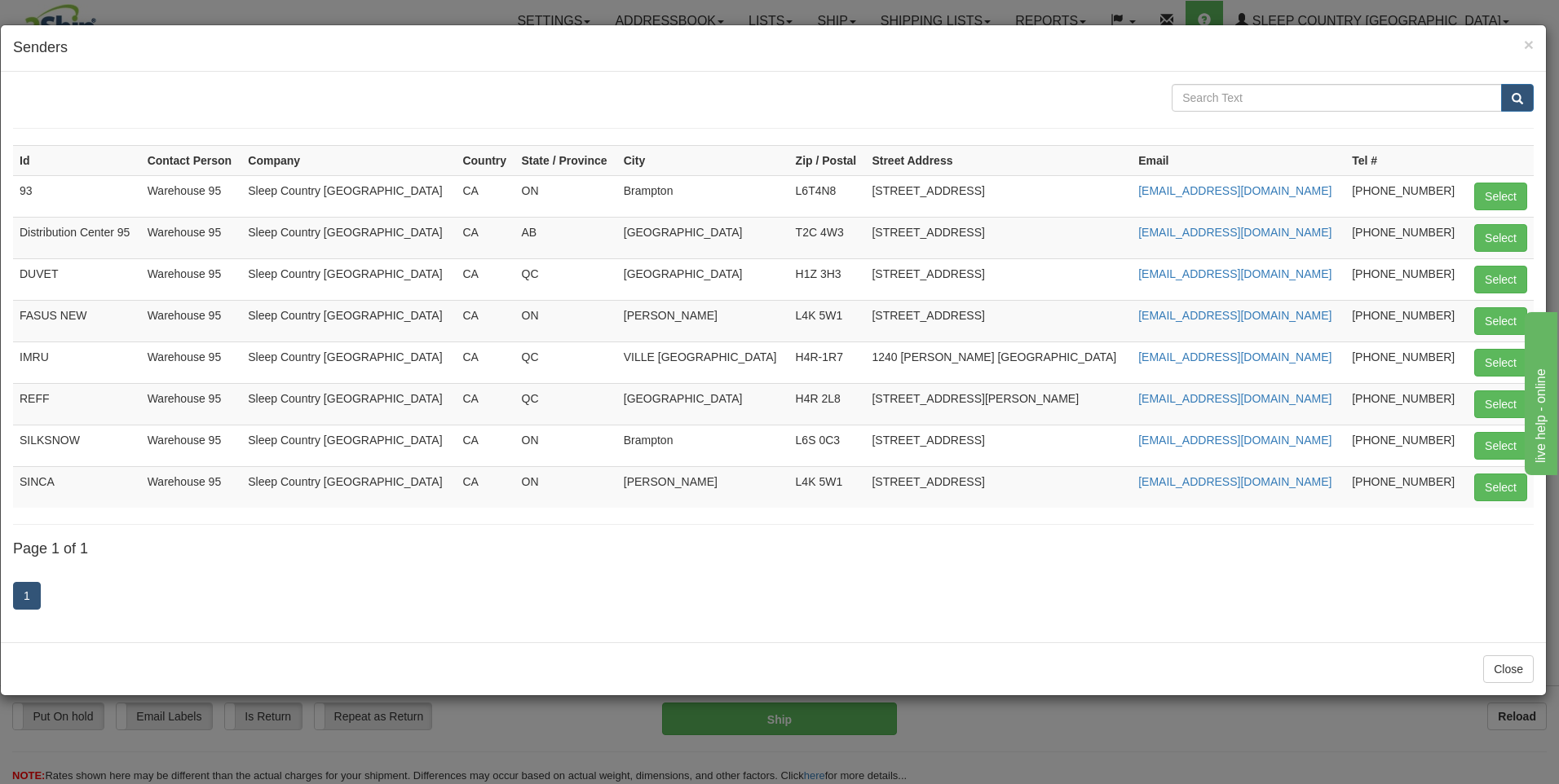
click at [1533, 225] on td "Select" at bounding box center [1500, 238] width 69 height 42
click at [1524, 234] on button "Select" at bounding box center [1500, 238] width 53 height 28
type input "Distribution Center 95"
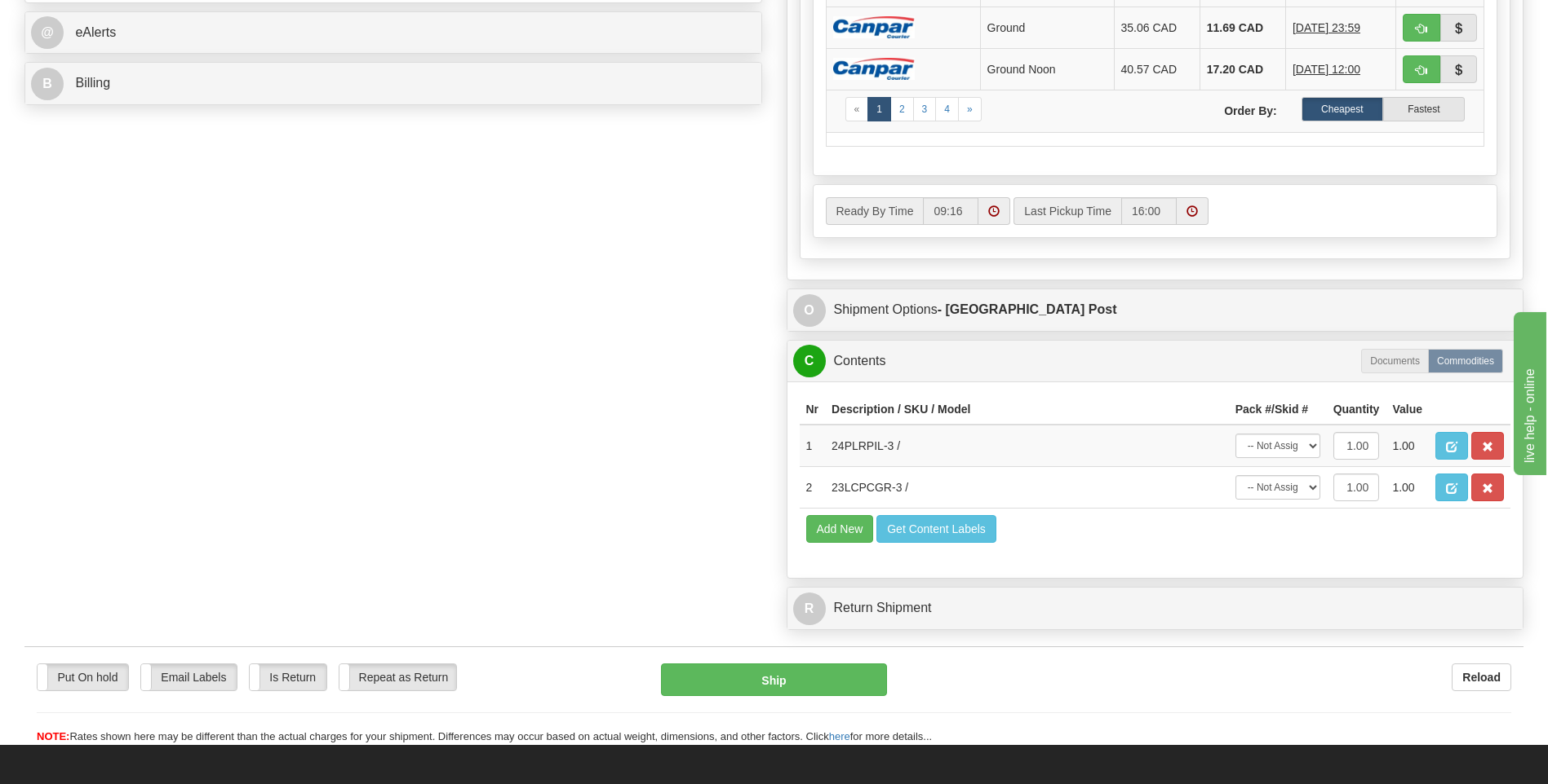
scroll to position [815, 0]
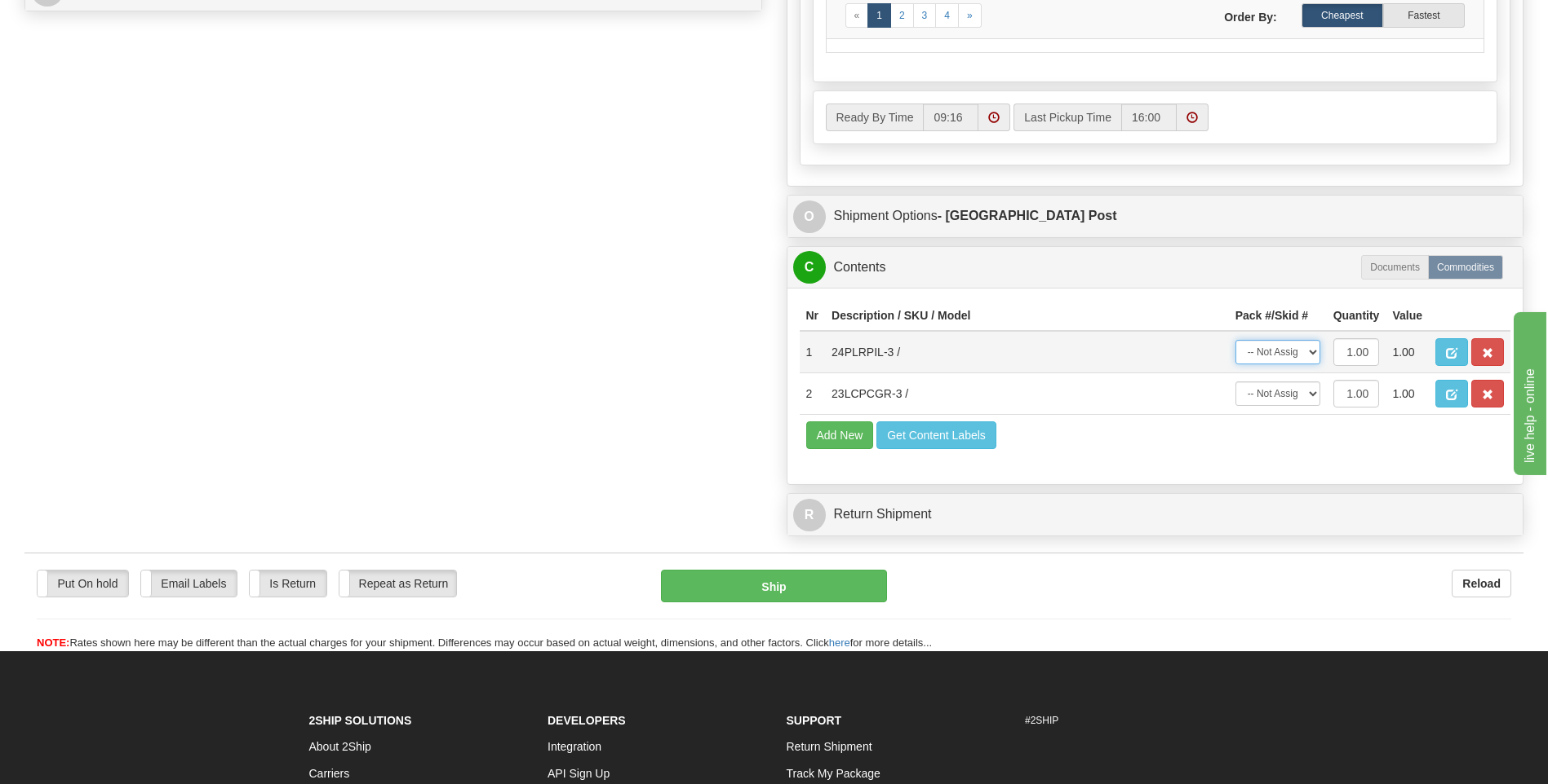
click at [1260, 359] on select "-- Not Assigned -- Package 1" at bounding box center [1277, 352] width 85 height 24
select select "0"
click at [1235, 340] on select "-- Not Assigned -- Package 1" at bounding box center [1277, 352] width 85 height 24
click at [1276, 395] on select "-- Not Assigned -- Package 1" at bounding box center [1277, 394] width 85 height 24
select select "0"
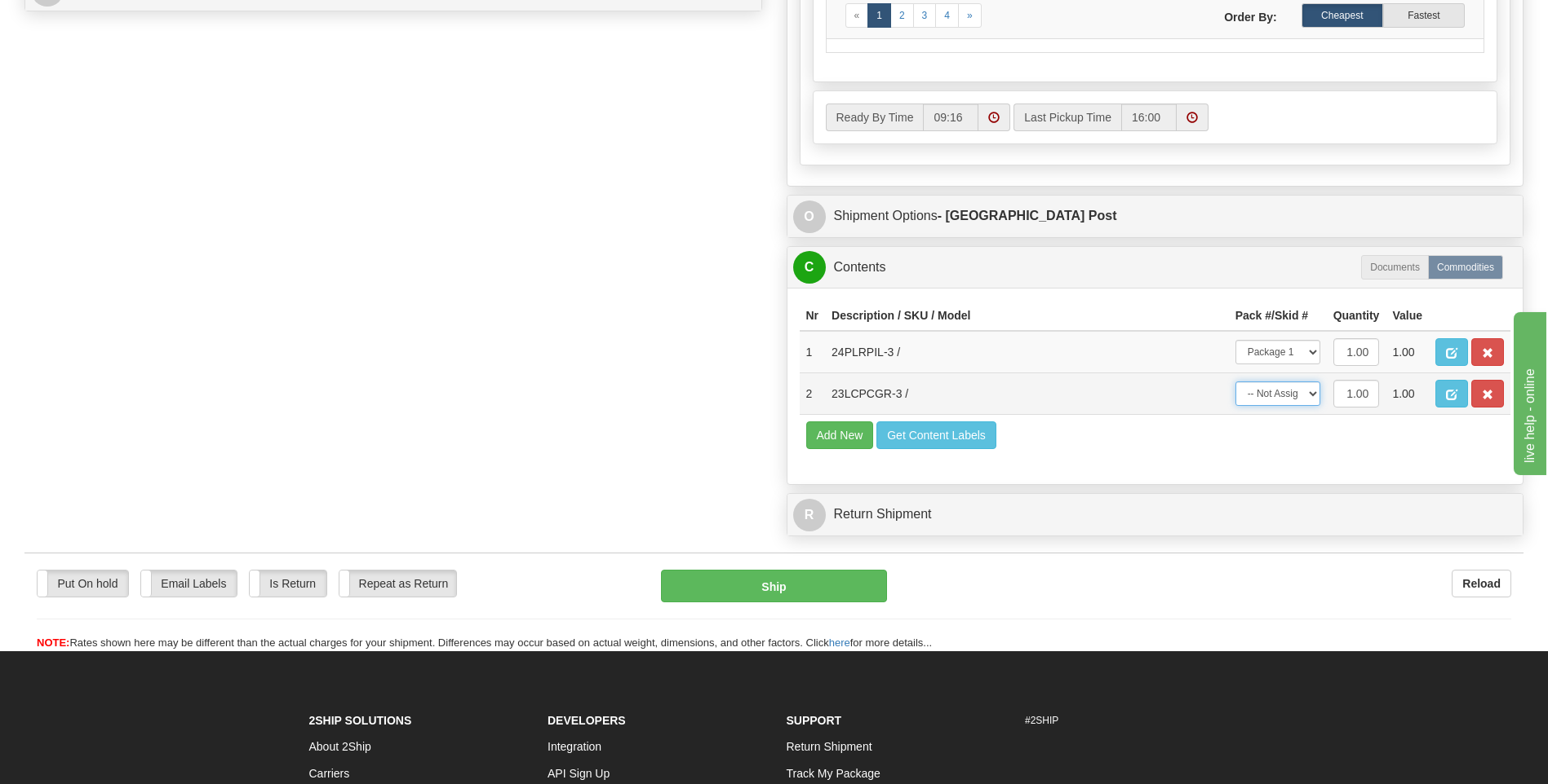
click at [1235, 382] on select "-- Not Assigned -- Package 1" at bounding box center [1277, 394] width 85 height 24
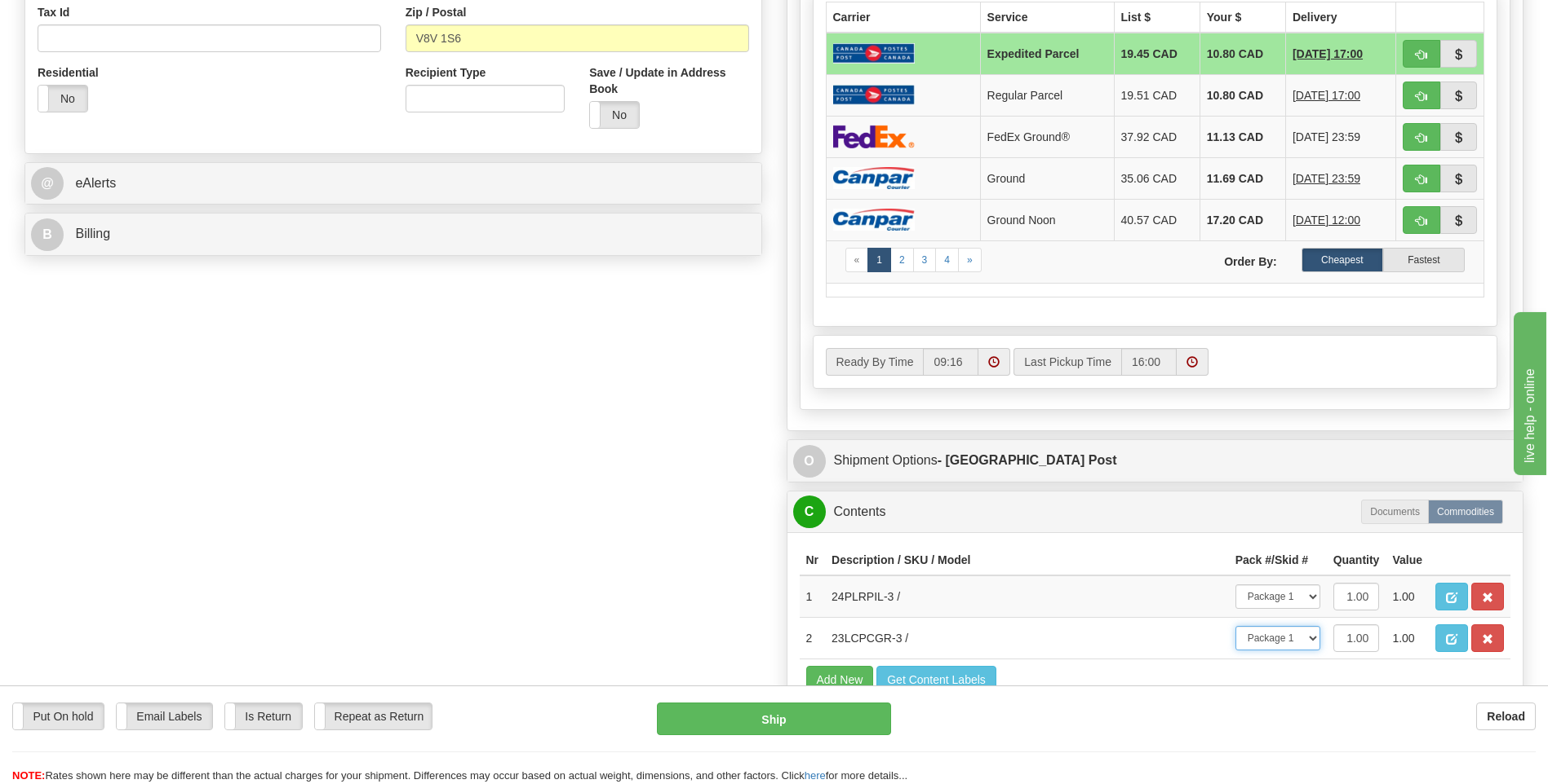
scroll to position [489, 0]
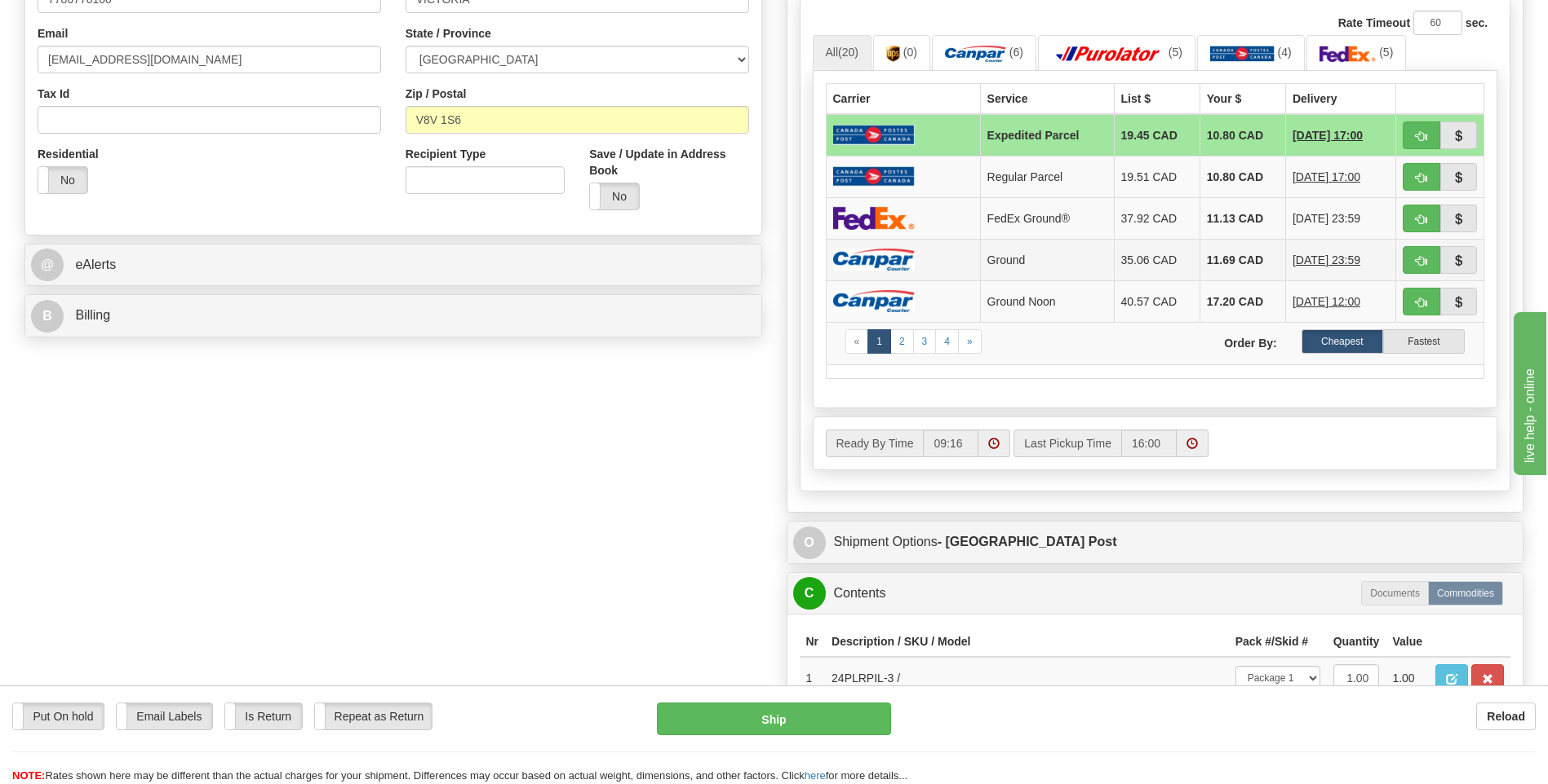
click at [923, 266] on td at bounding box center [903, 260] width 154 height 42
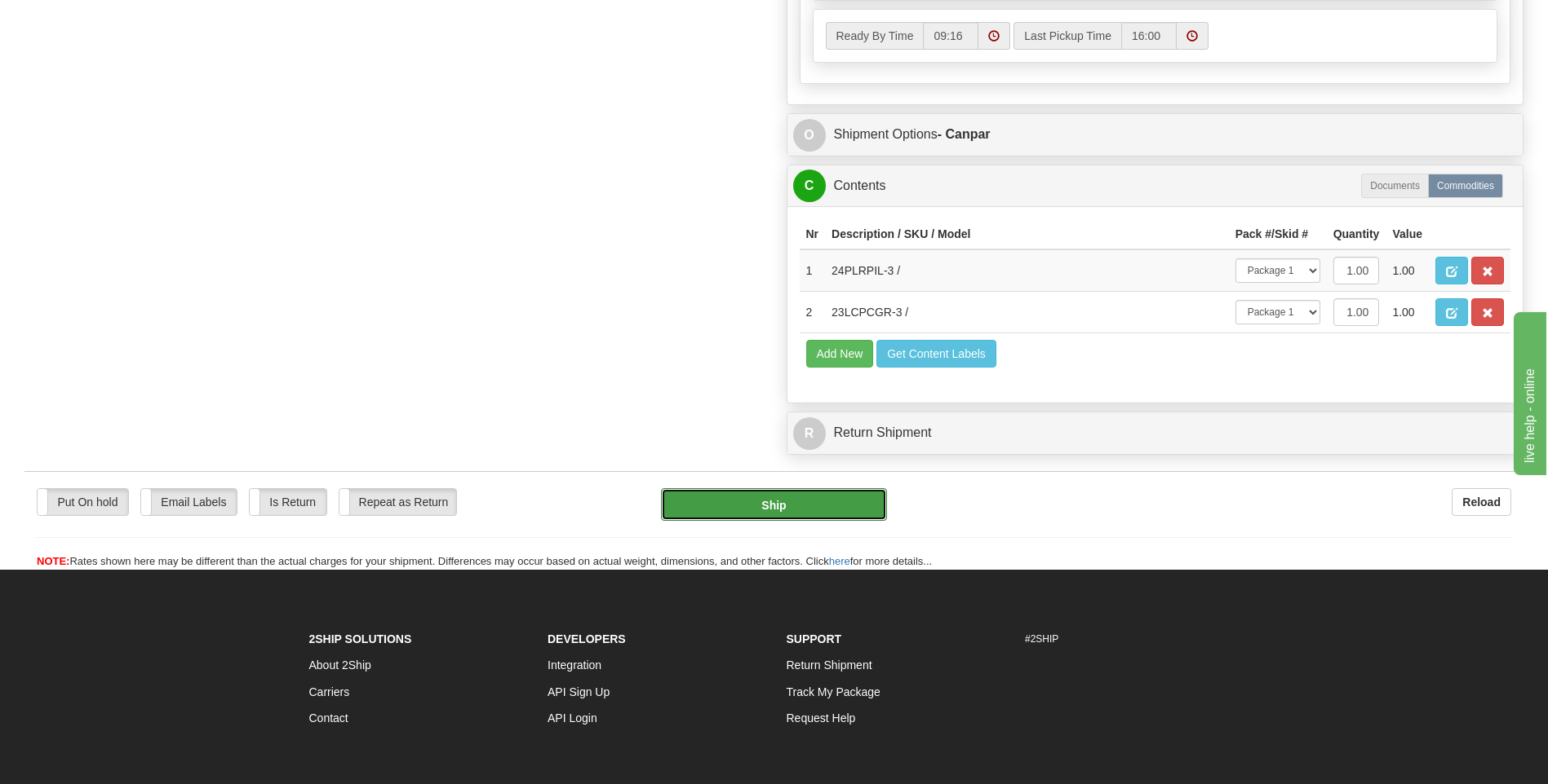
click at [829, 512] on button "Ship" at bounding box center [773, 504] width 225 height 33
type input "1"
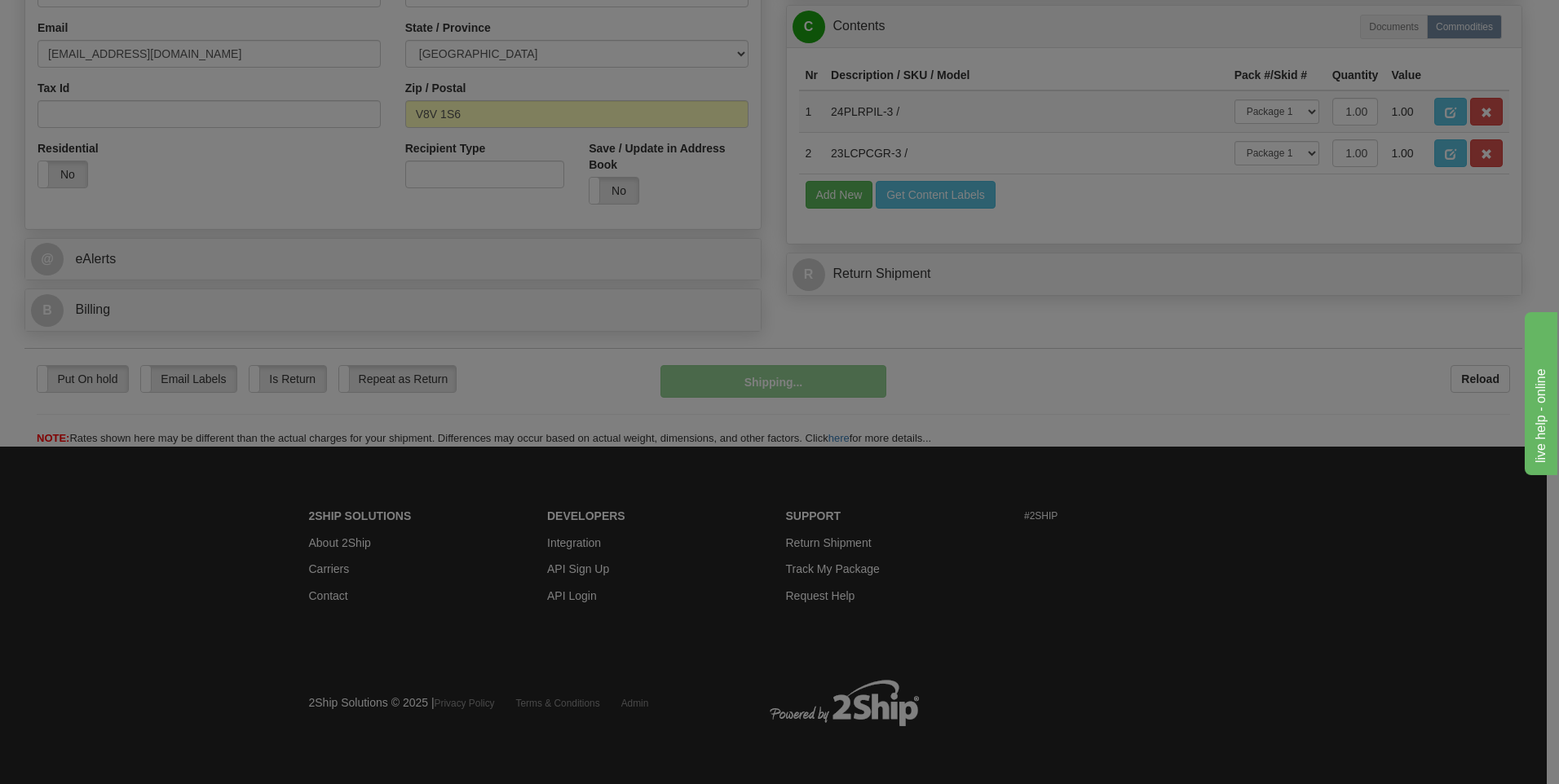
scroll to position [460, 0]
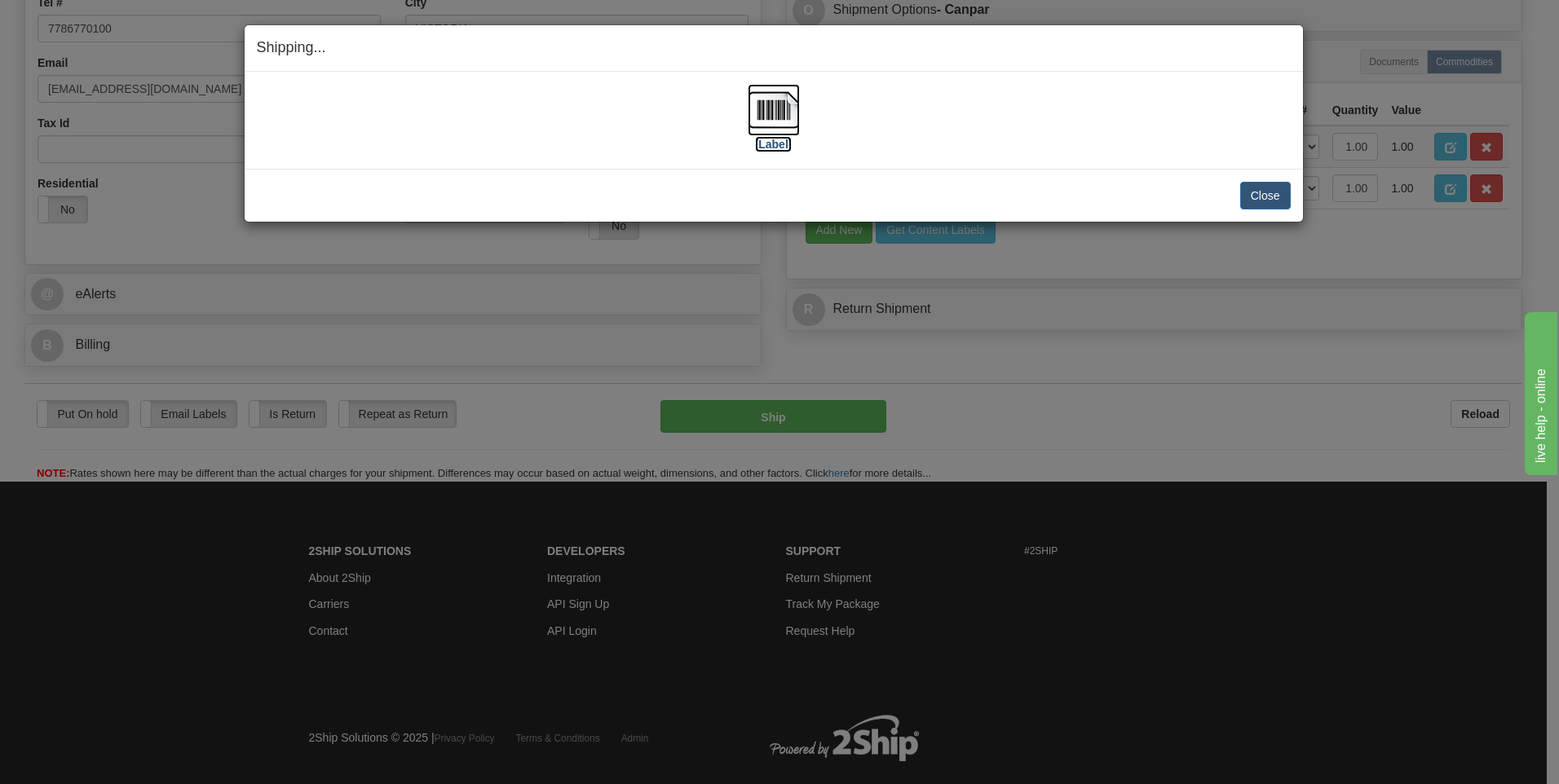
click at [771, 137] on label "[Label]" at bounding box center [773, 144] width 38 height 16
click at [1272, 179] on div "Close Cancel Cancel Shipment and Quit Pickup Quit Pickup ONLY" at bounding box center [773, 194] width 1058 height 53
click at [1272, 186] on button "Close" at bounding box center [1266, 195] width 50 height 28
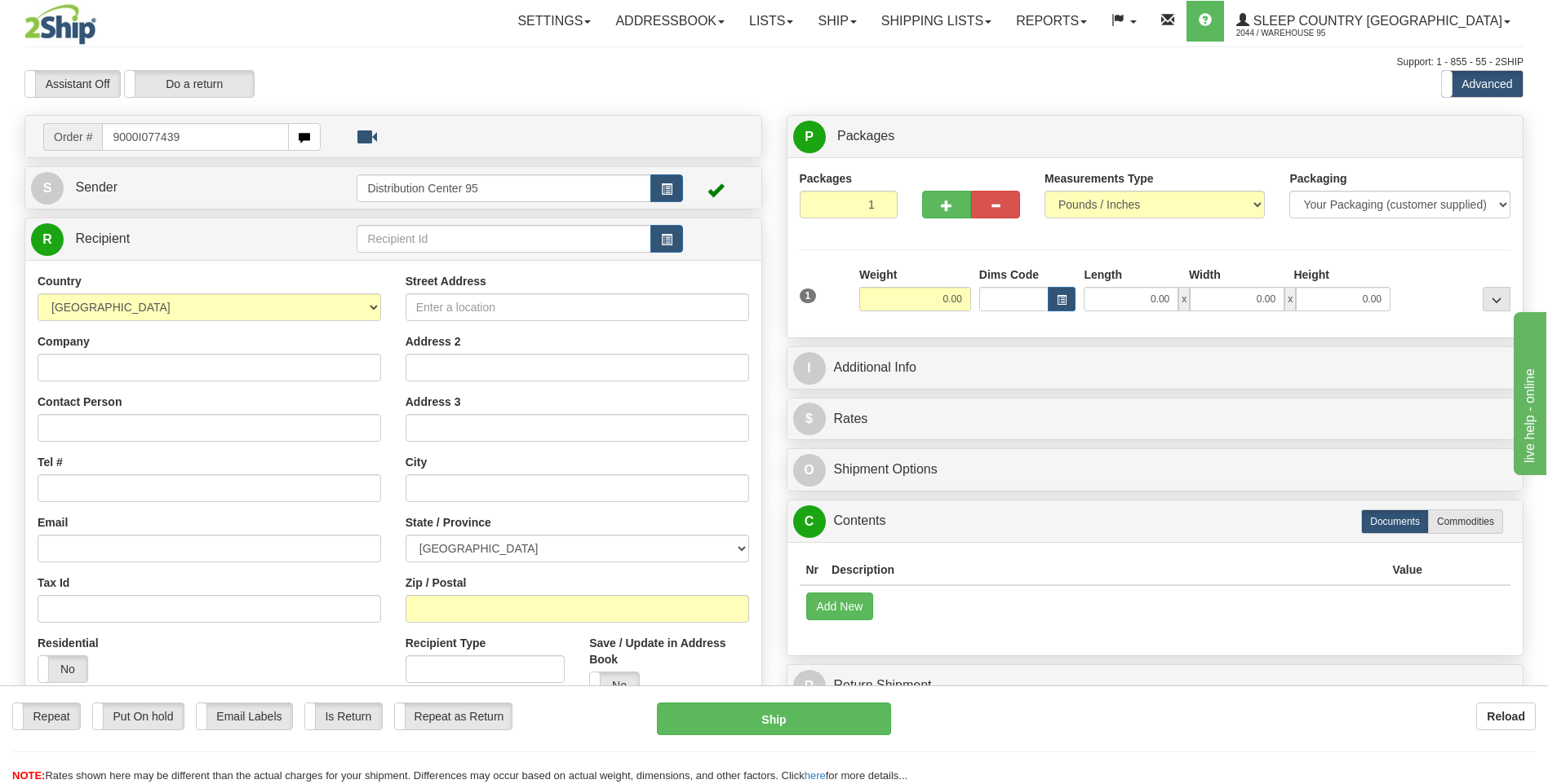
type input "9000I077439"
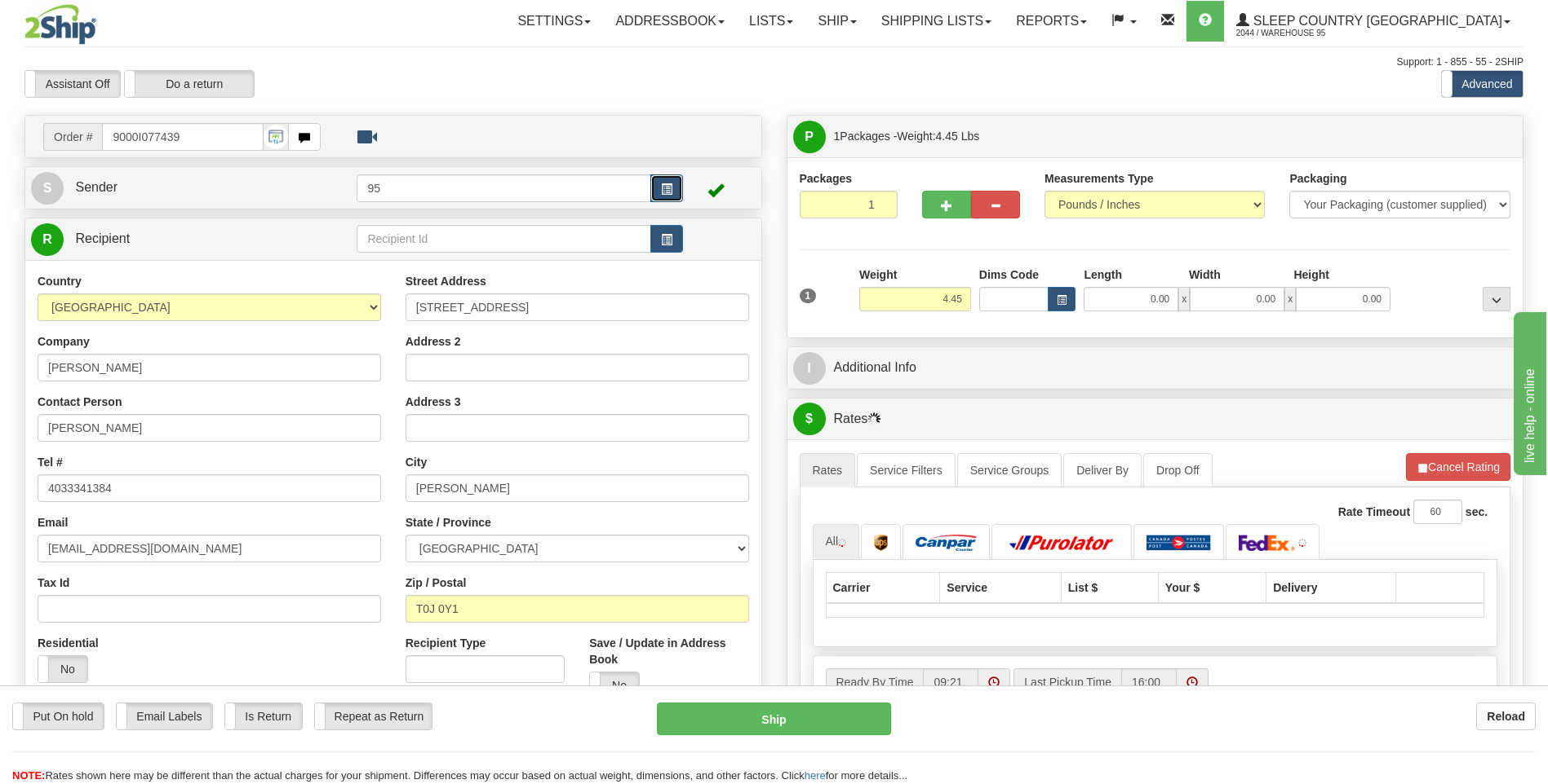
click at [668, 188] on span "button" at bounding box center [666, 189] width 12 height 11
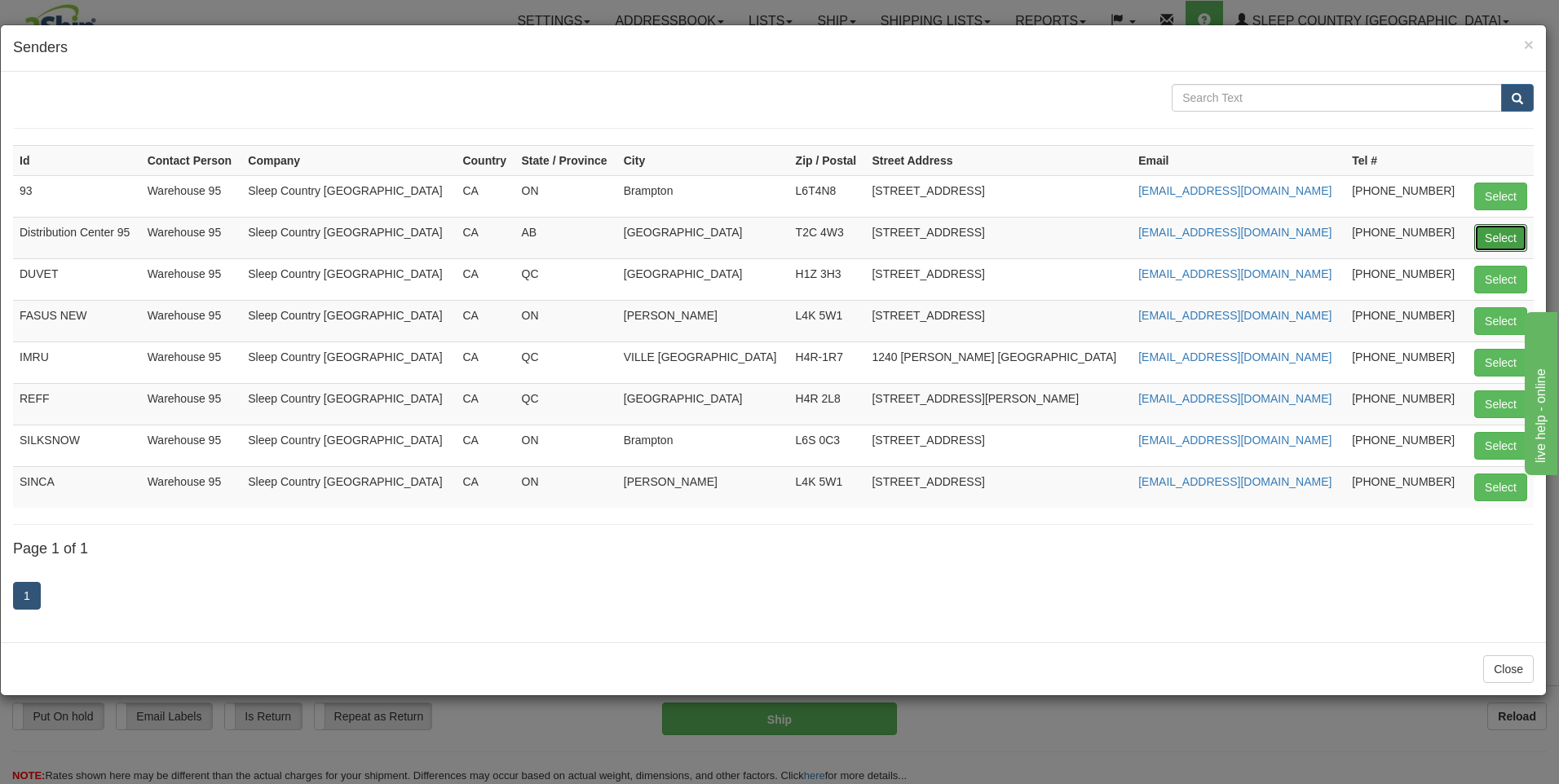
drag, startPoint x: 1487, startPoint y: 236, endPoint x: 1295, endPoint y: 232, distance: 192.0
click at [1487, 235] on button "Select" at bounding box center [1500, 238] width 53 height 28
type input "Distribution Center 95"
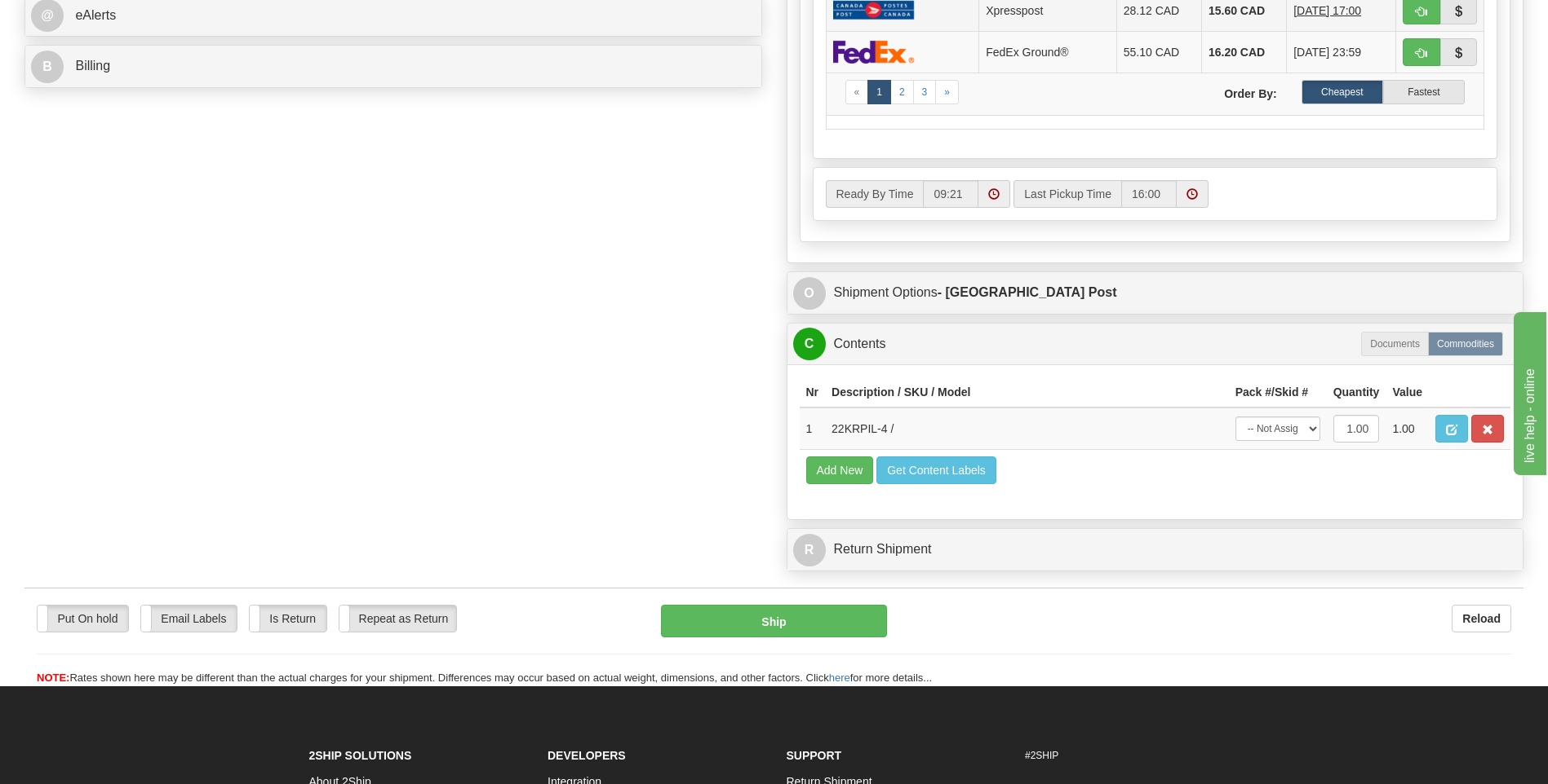
scroll to position [956, 0]
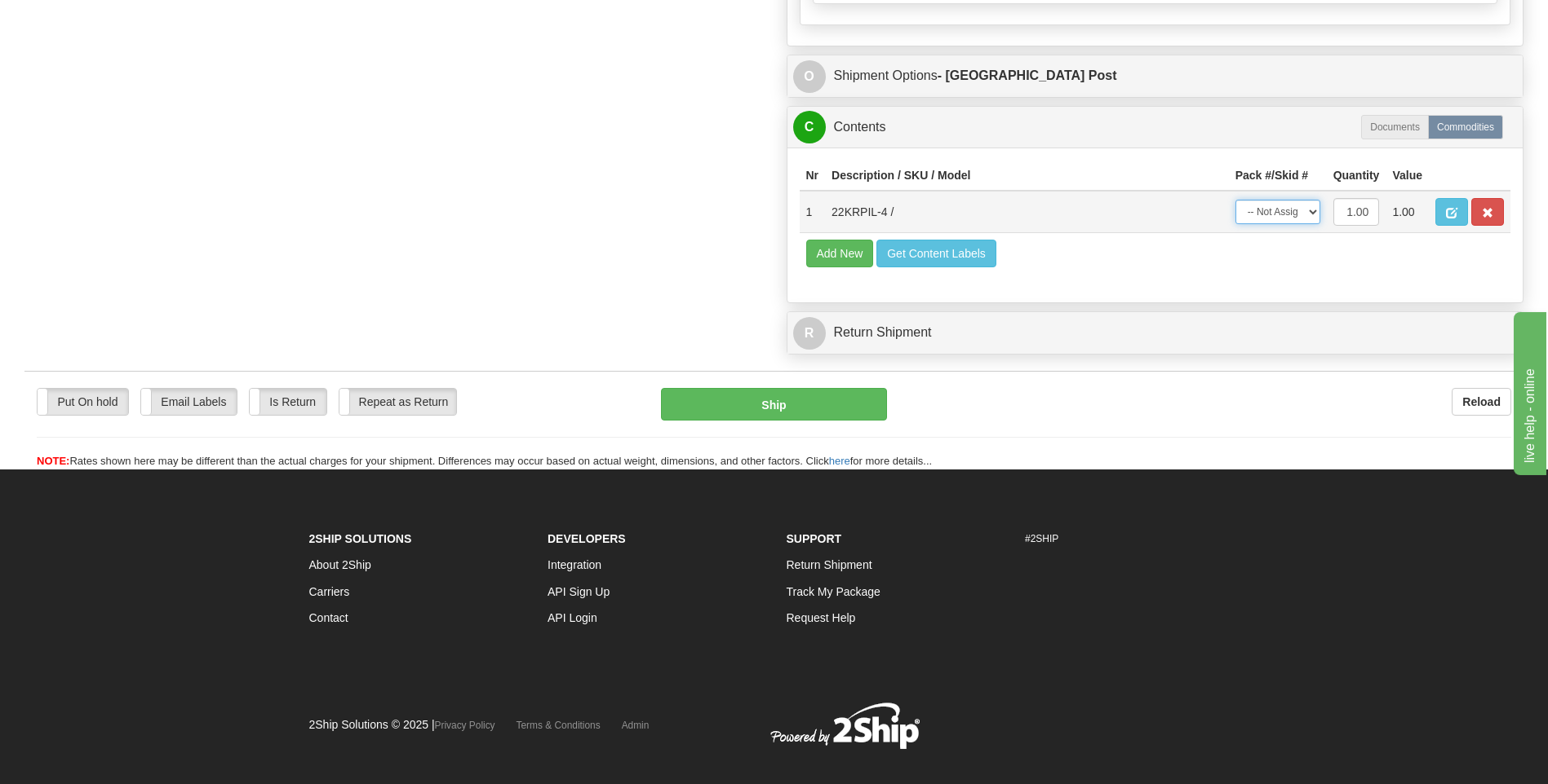
click at [1261, 213] on select "-- Not Assigned -- Package 1" at bounding box center [1277, 211] width 85 height 24
select select "0"
click at [1235, 199] on select "-- Not Assigned -- Package 1" at bounding box center [1277, 211] width 85 height 24
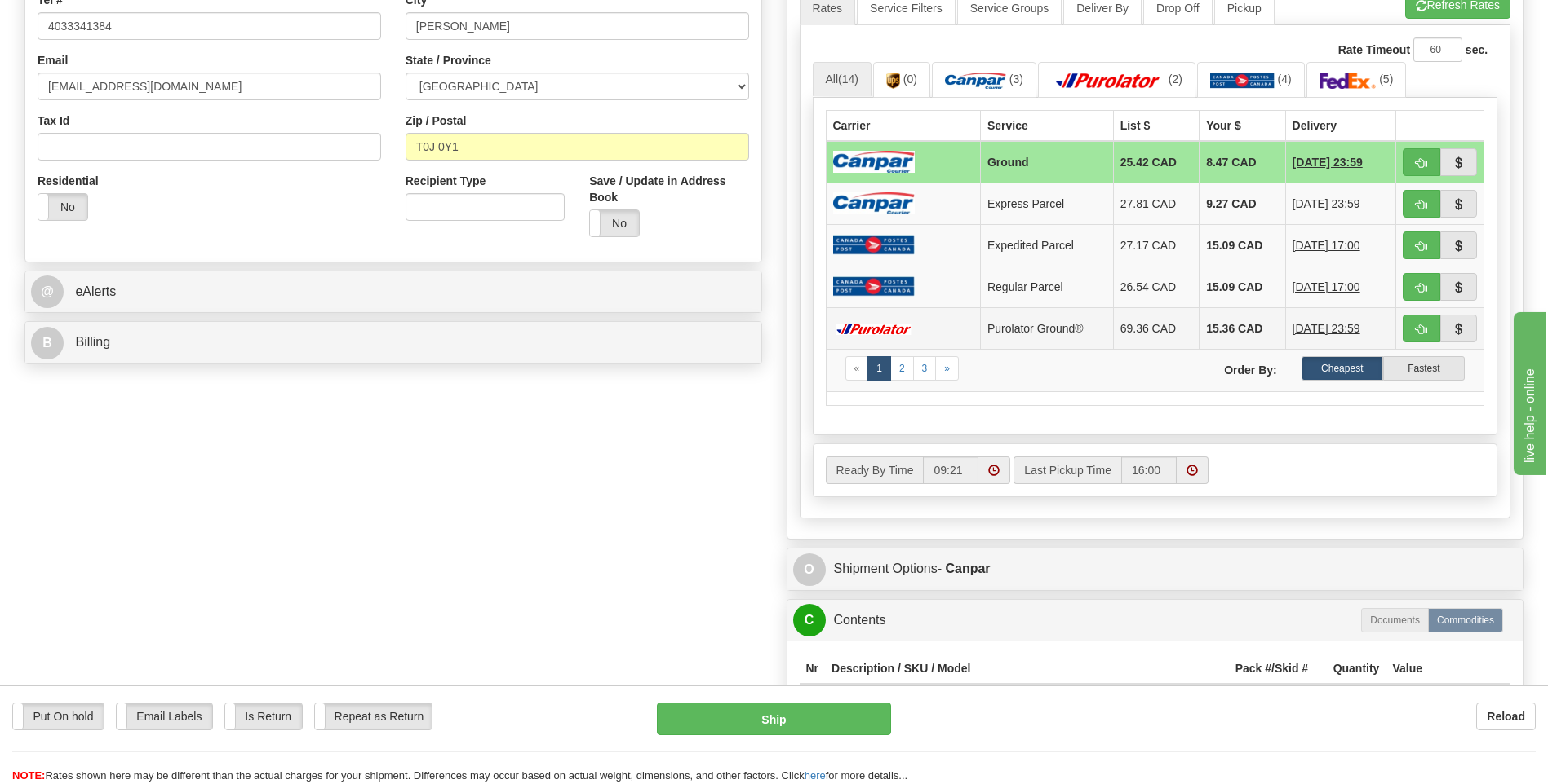
scroll to position [548, 0]
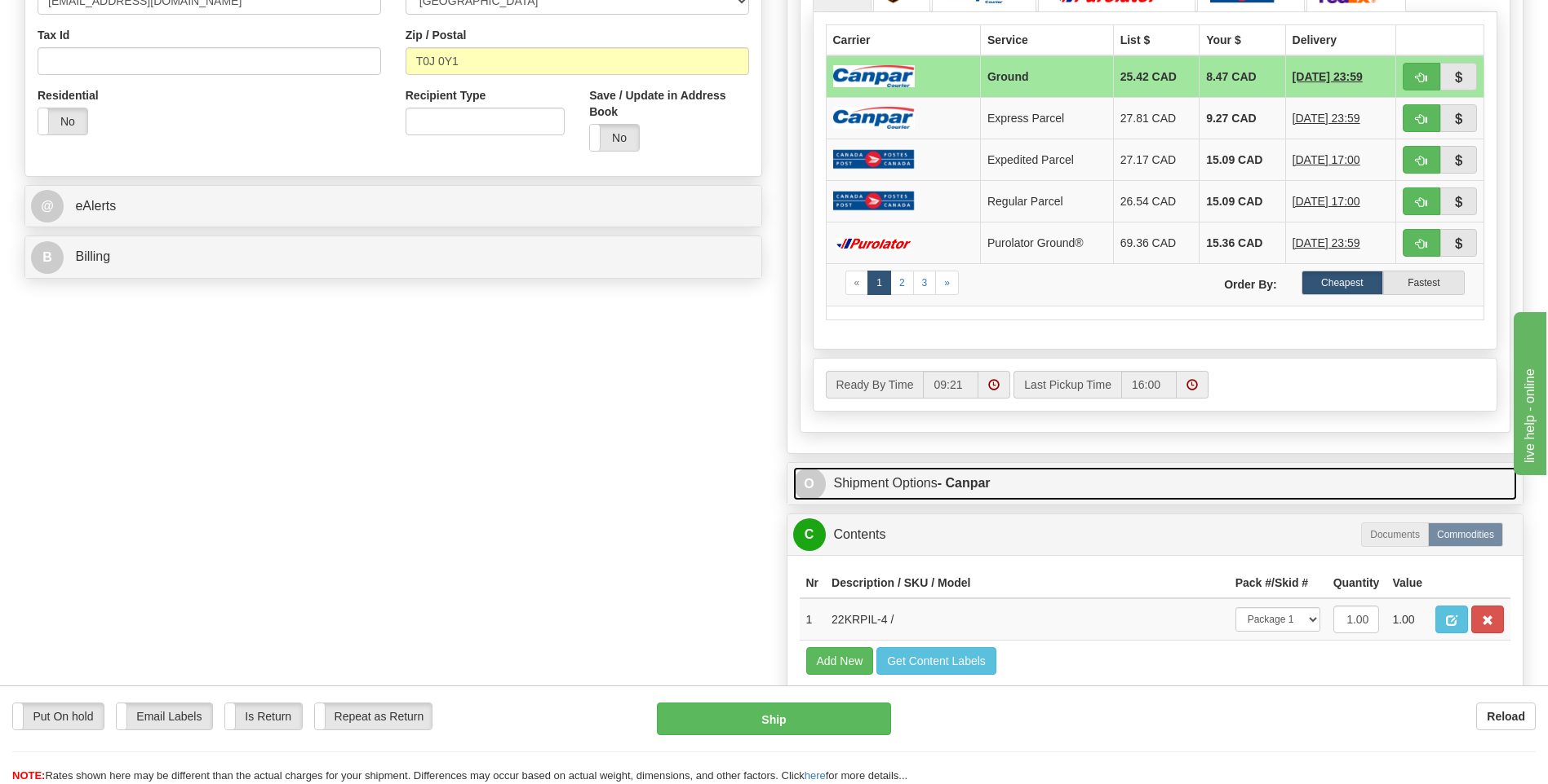
click at [950, 492] on link "O Shipment Options - Canpar" at bounding box center [1155, 484] width 724 height 34
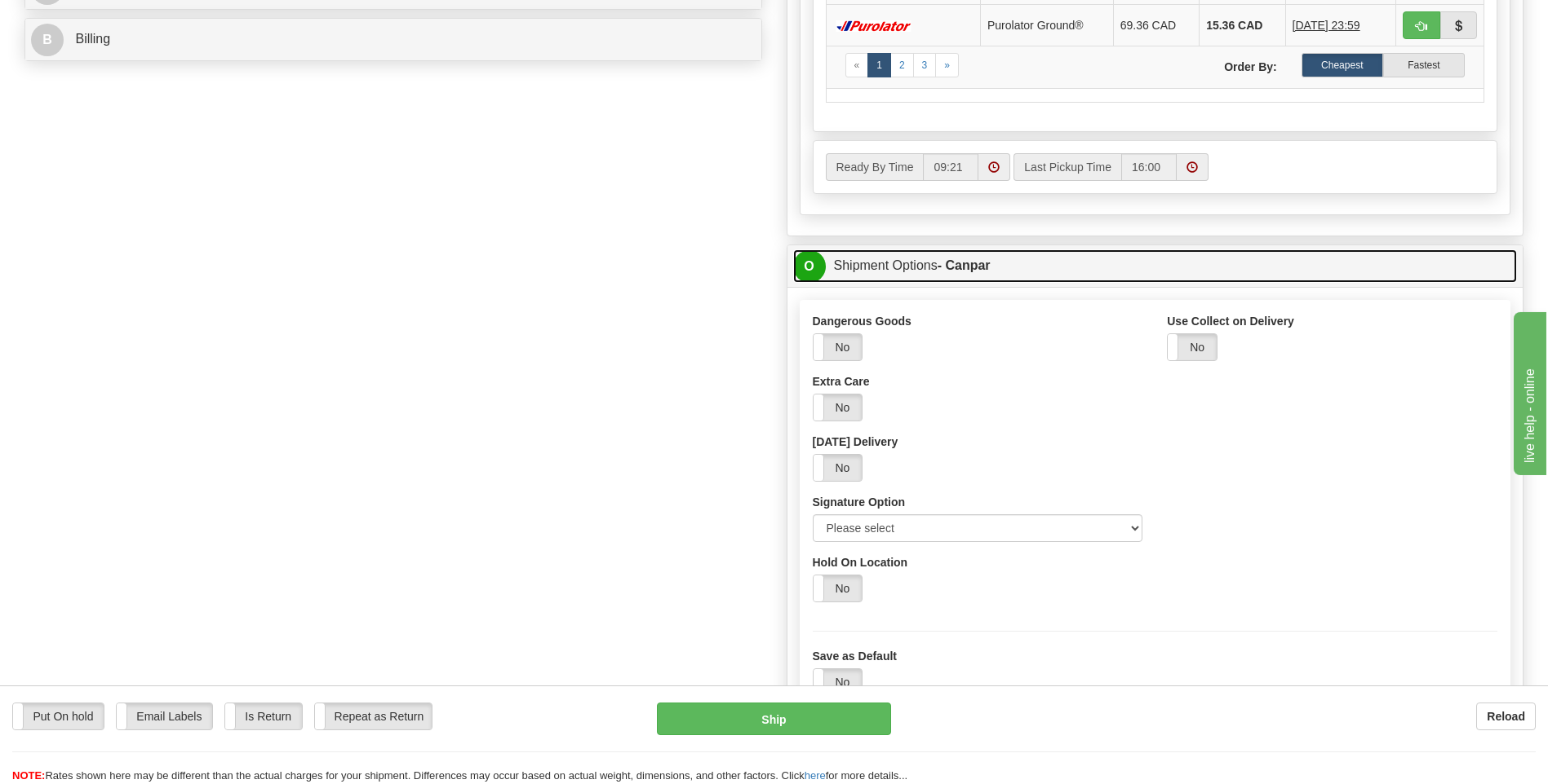
scroll to position [792, 0]
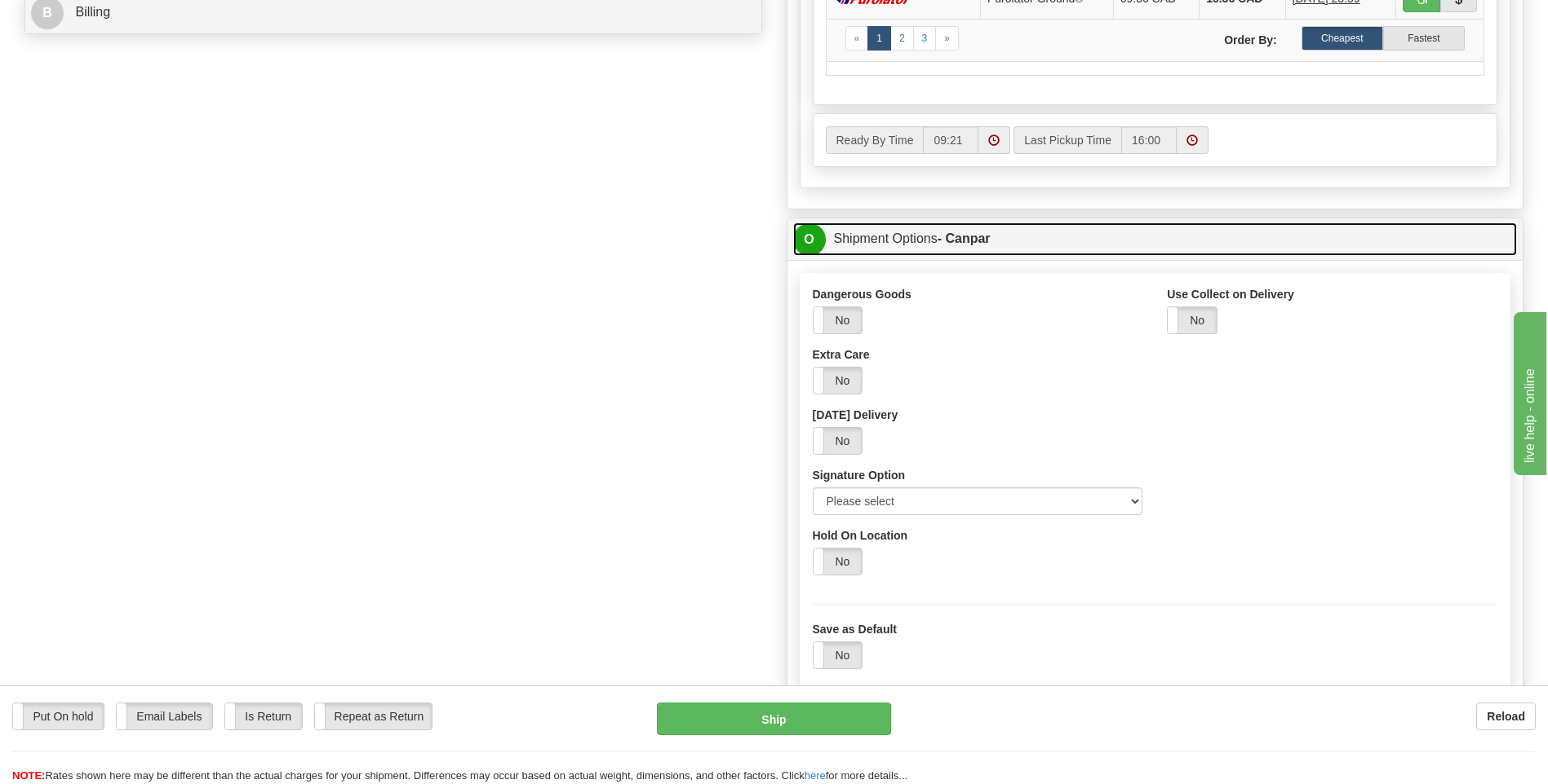
click at [953, 234] on strong "- Canpar" at bounding box center [963, 238] width 53 height 14
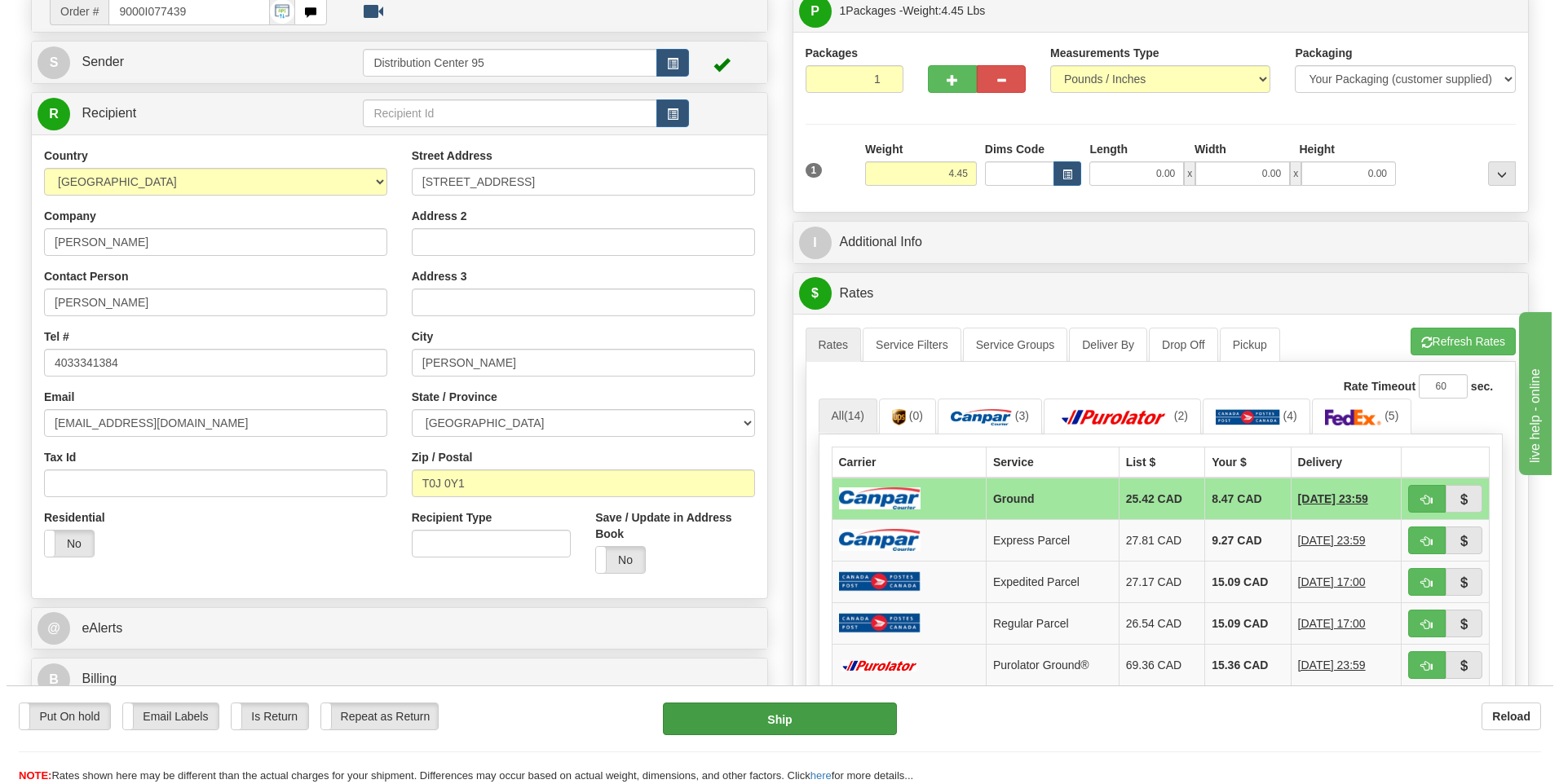
scroll to position [163, 0]
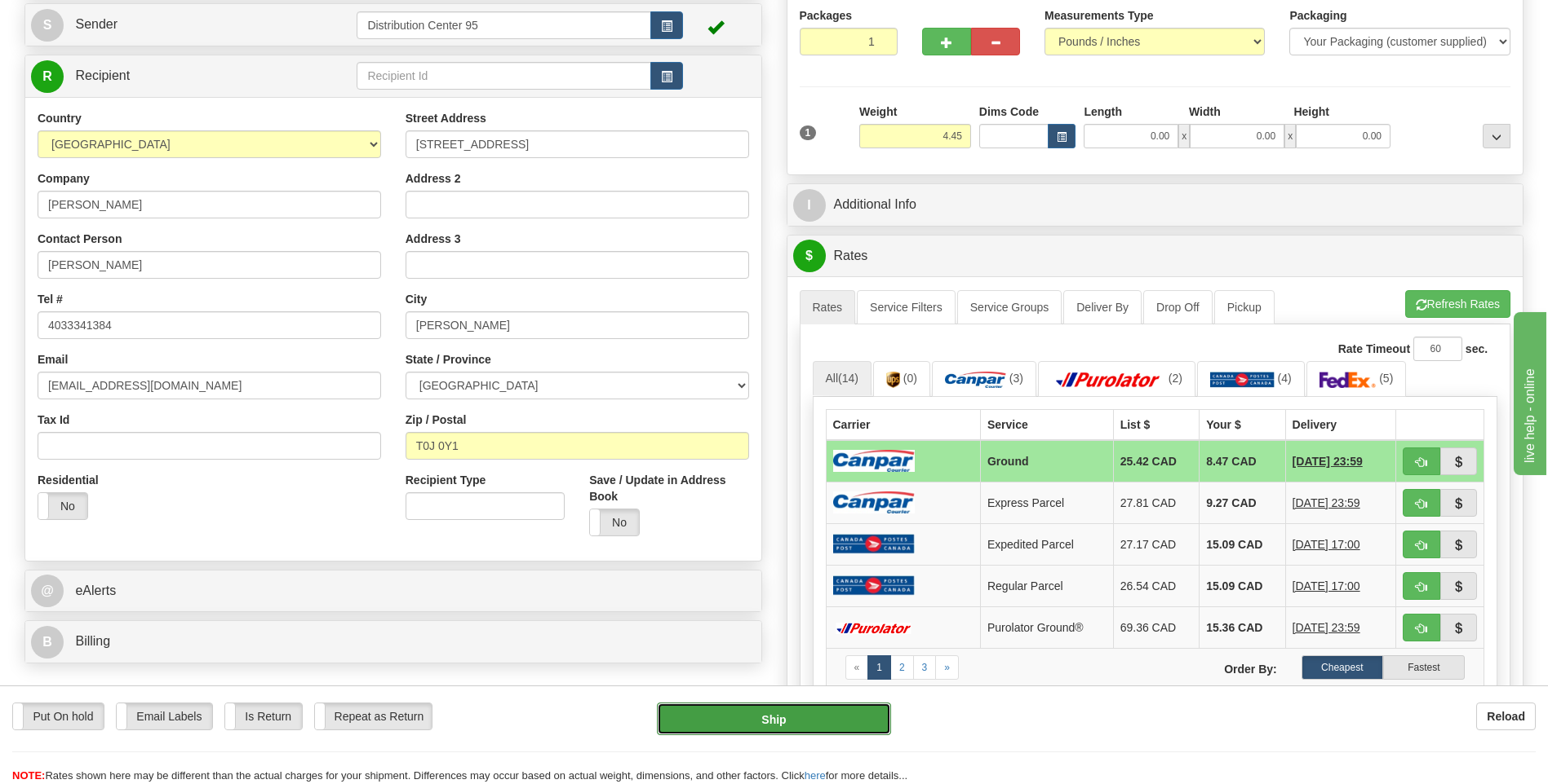
click at [760, 726] on button "Ship" at bounding box center [774, 719] width 233 height 33
type input "1"
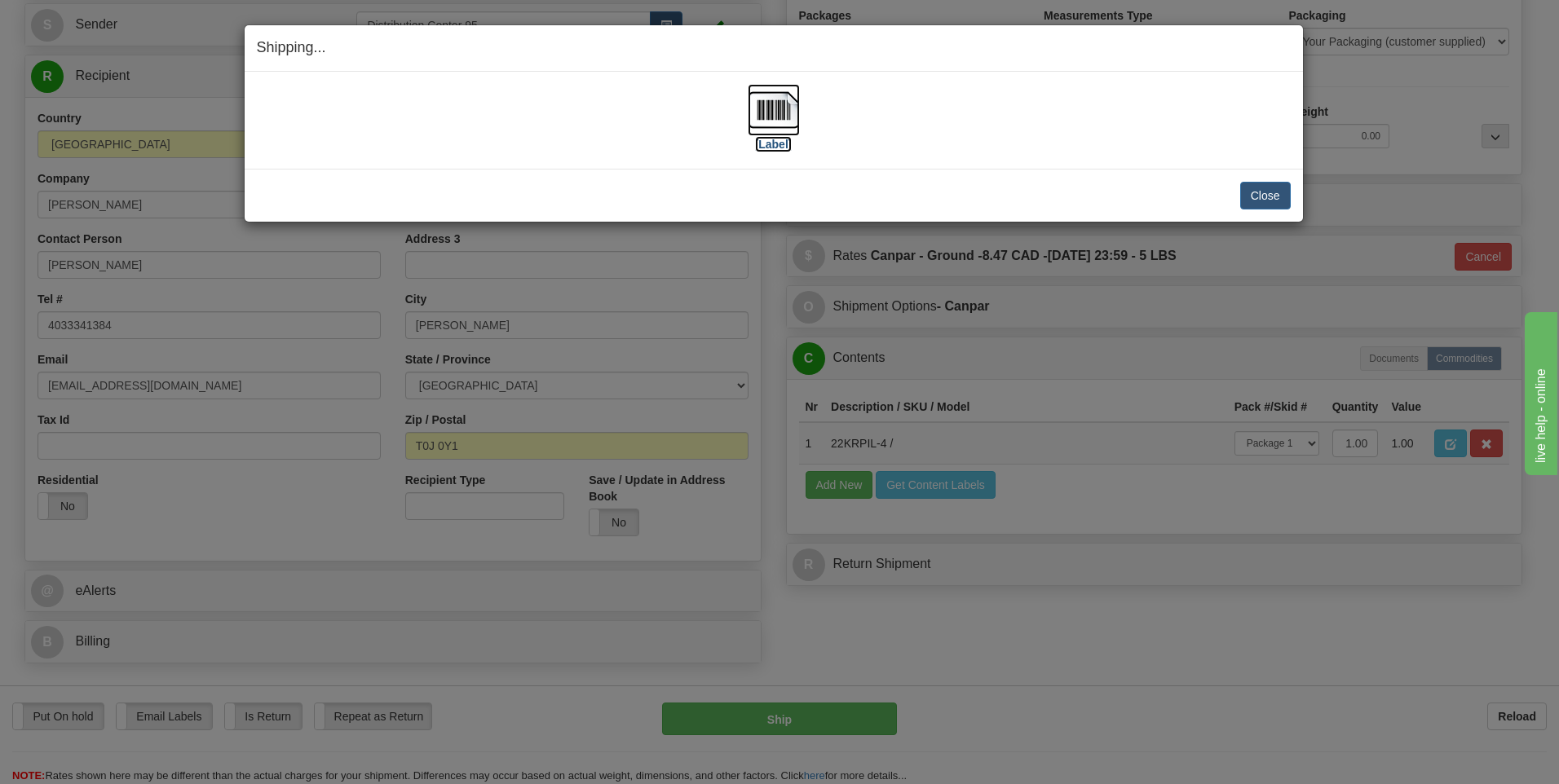
click at [758, 146] on label "[Label]" at bounding box center [773, 144] width 38 height 16
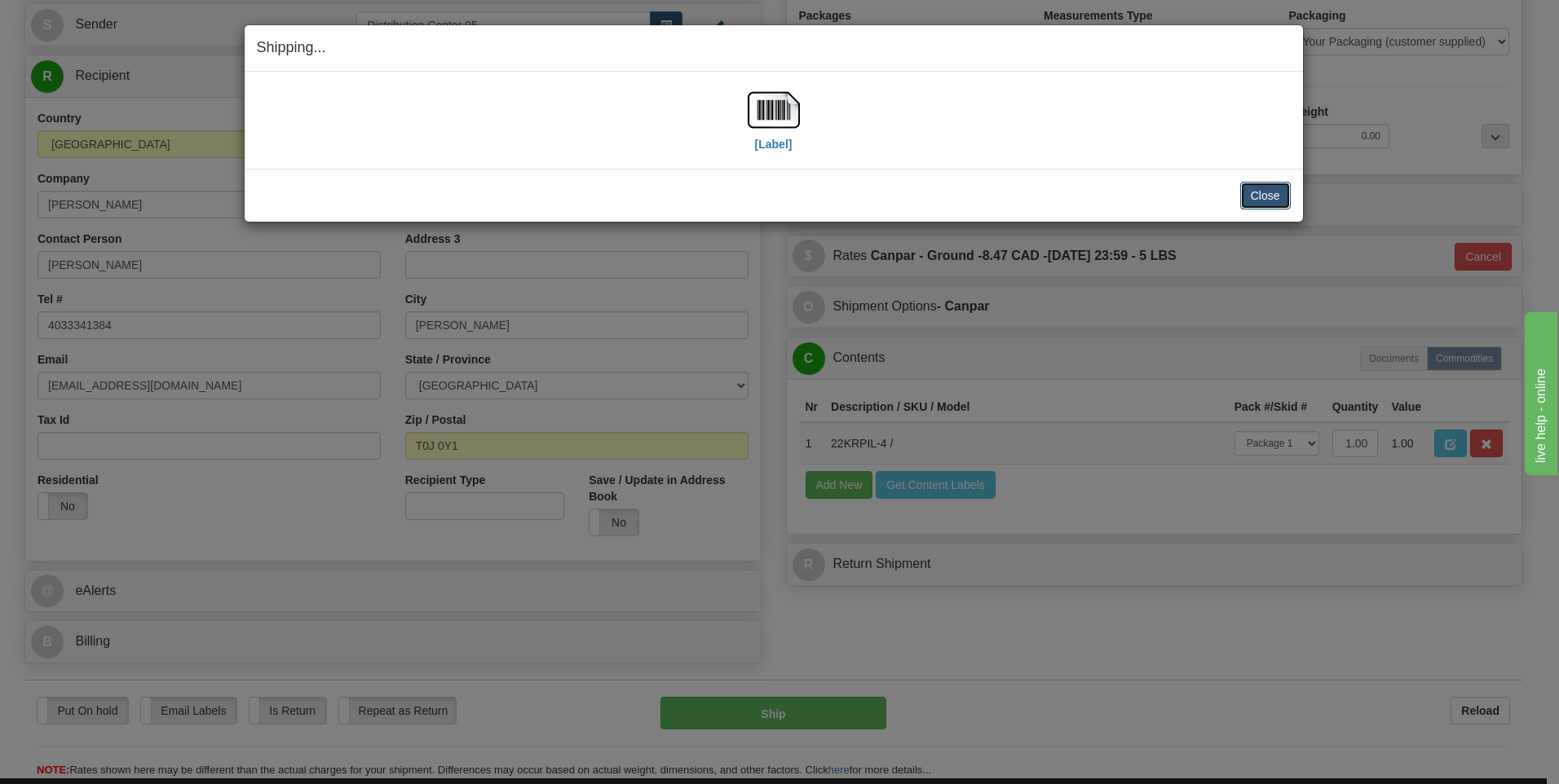
click at [1263, 194] on button "Close" at bounding box center [1266, 195] width 50 height 28
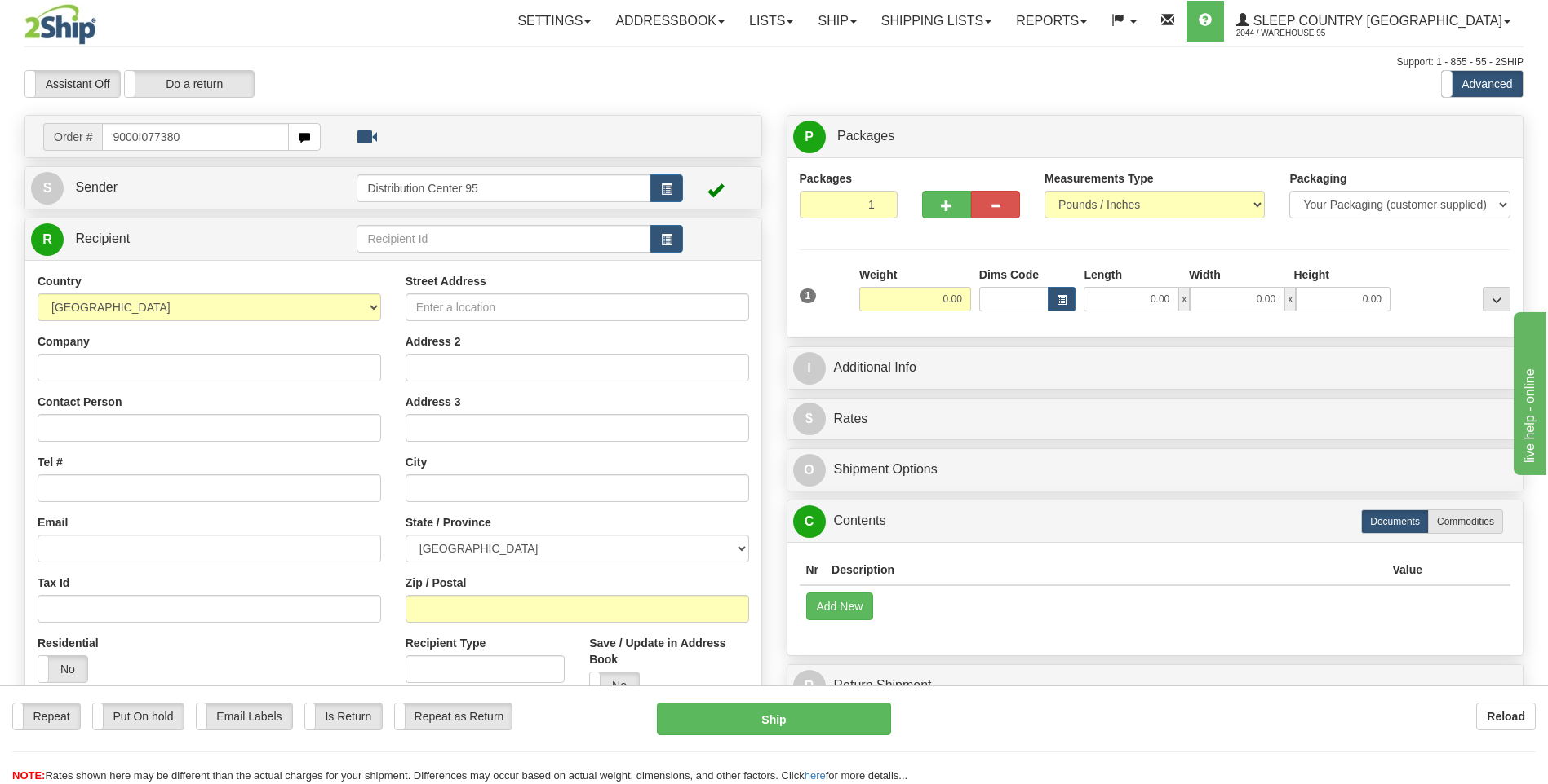
type input "9000I077380"
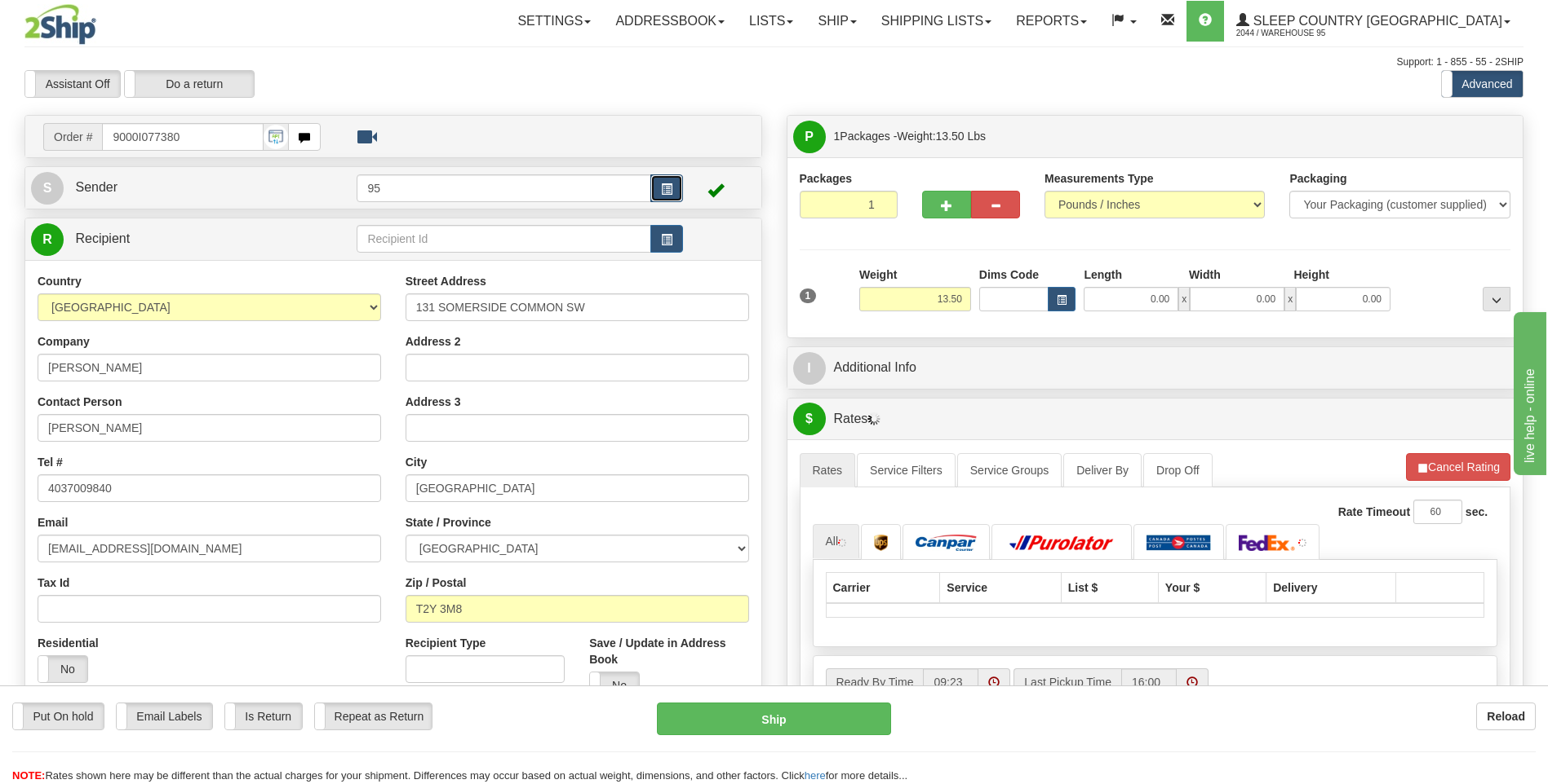
click at [659, 184] on button "button" at bounding box center [666, 188] width 33 height 28
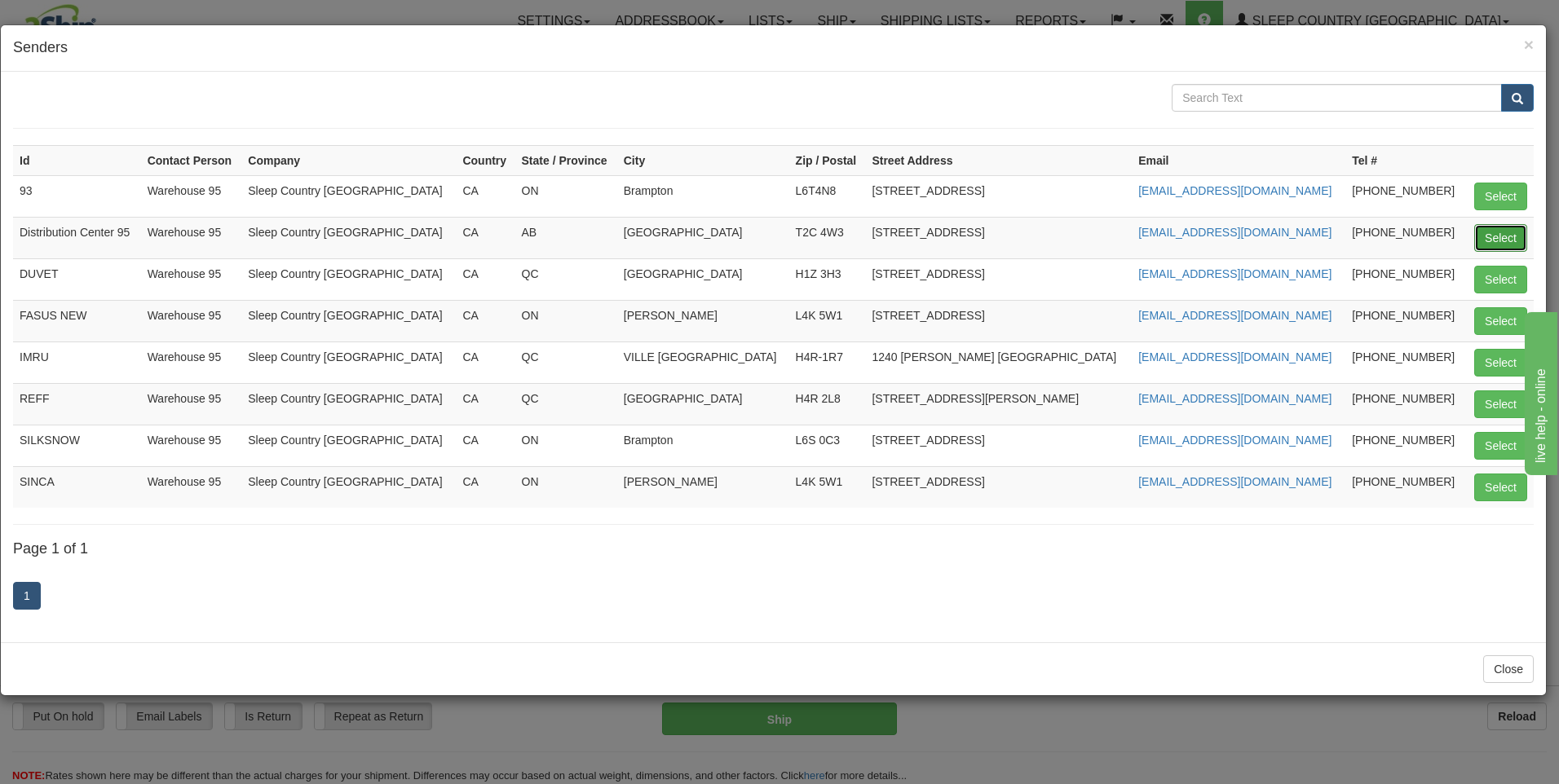
click at [1485, 230] on button "Select" at bounding box center [1500, 238] width 53 height 28
type input "Distribution Center 95"
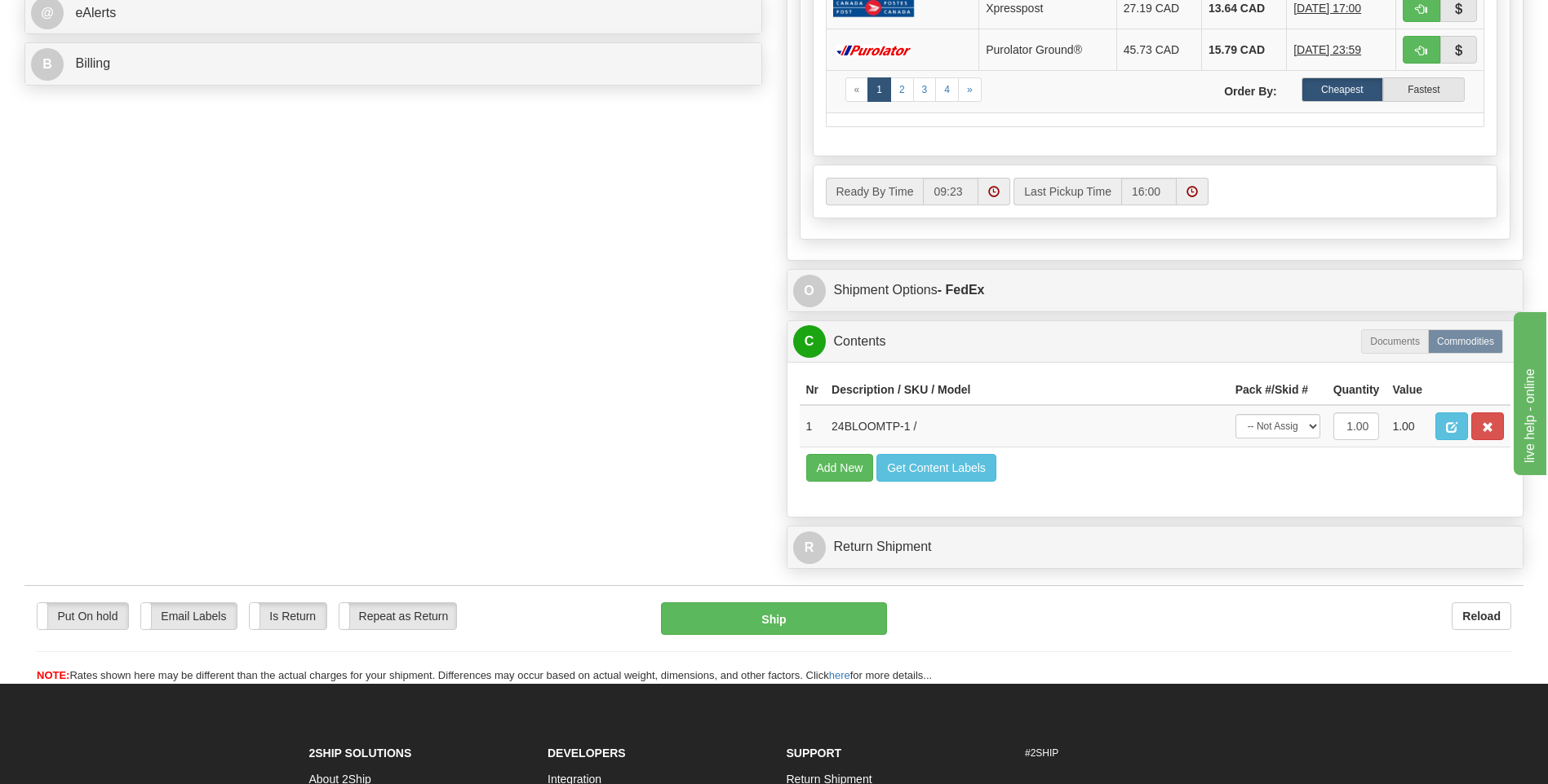
scroll to position [897, 0]
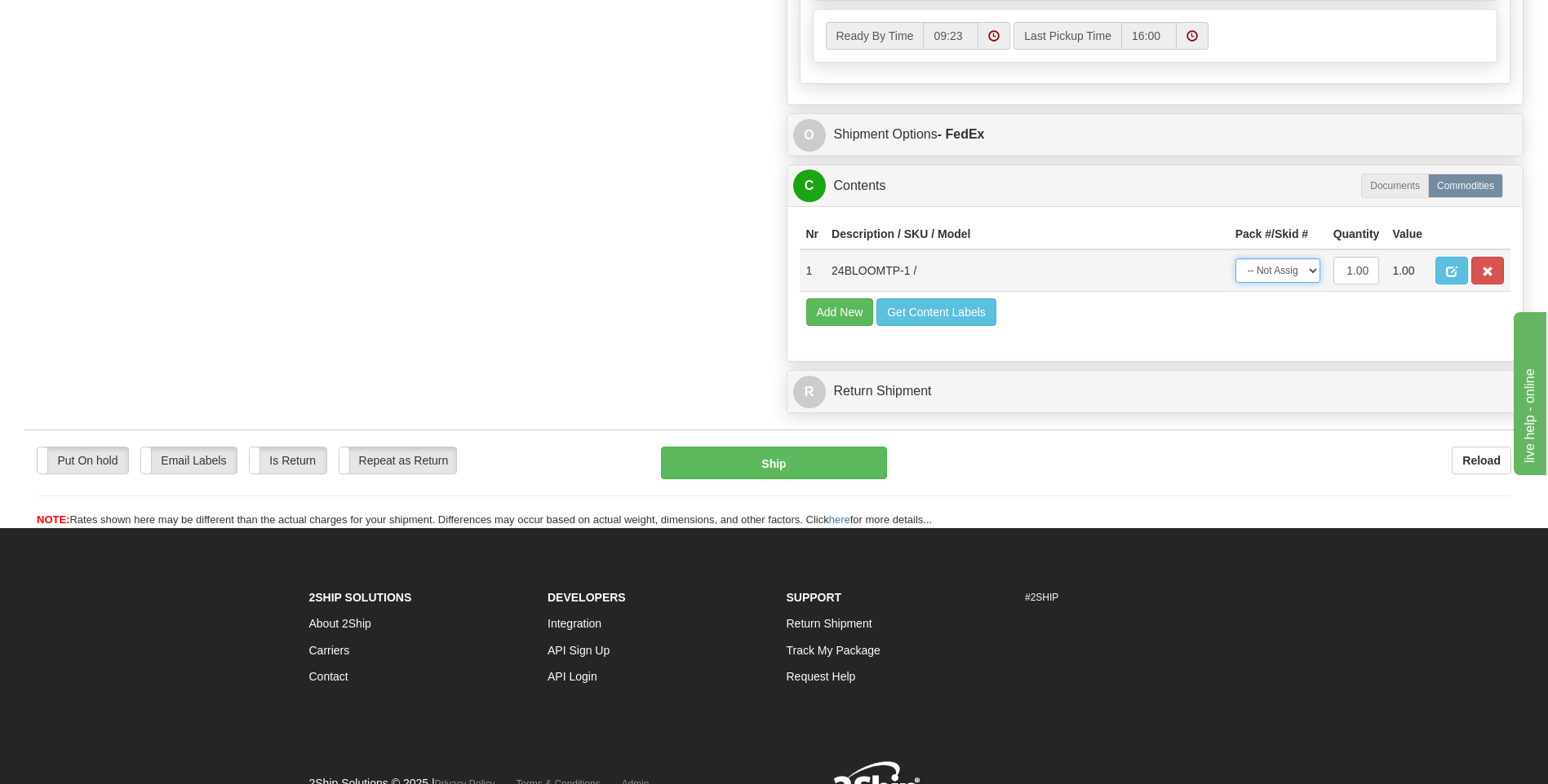
click at [1274, 276] on select "-- Not Assigned -- Package 1" at bounding box center [1277, 271] width 85 height 24
select select "0"
click at [1235, 259] on select "-- Not Assigned -- Package 1" at bounding box center [1277, 271] width 85 height 24
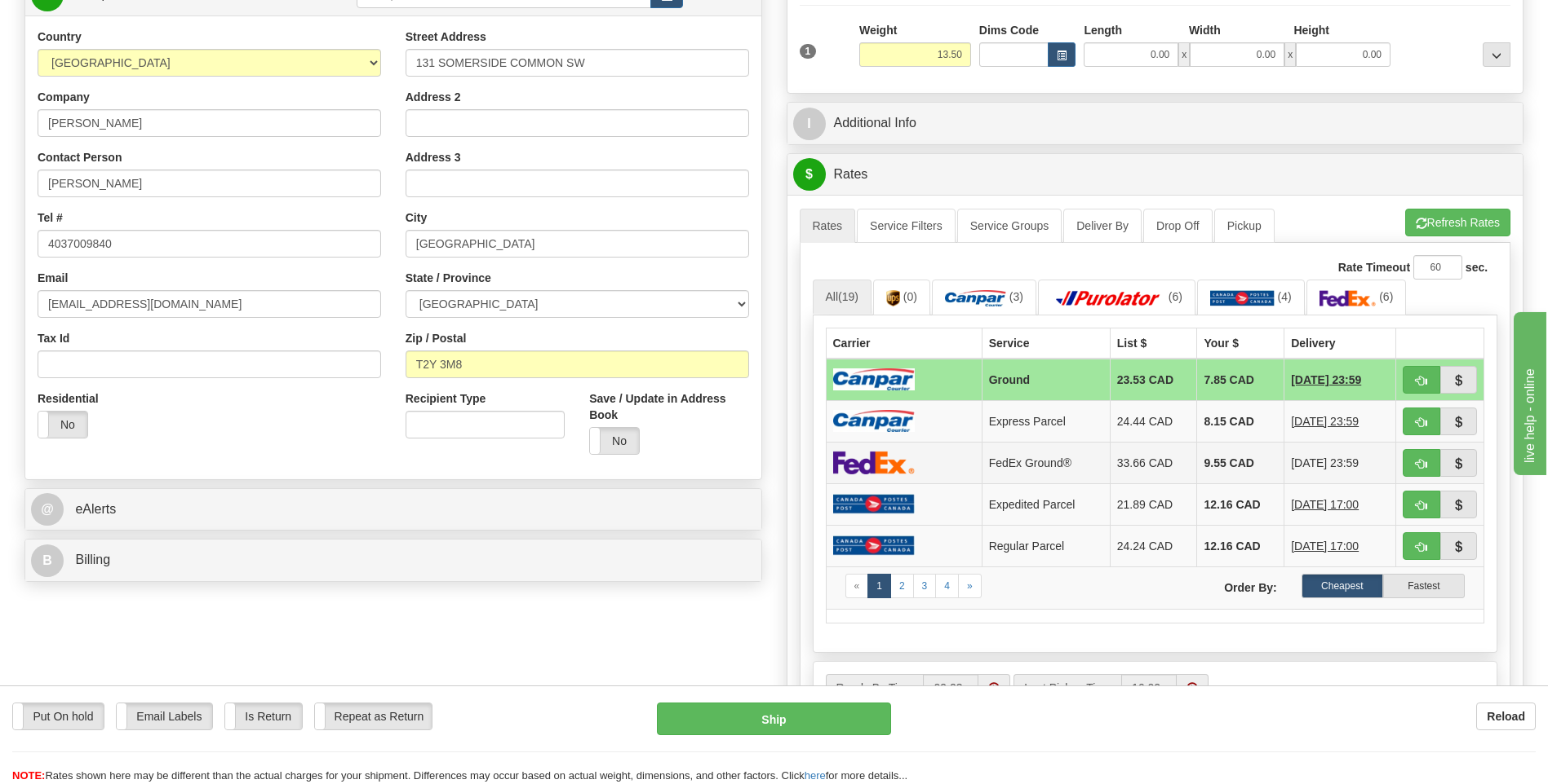
scroll to position [489, 0]
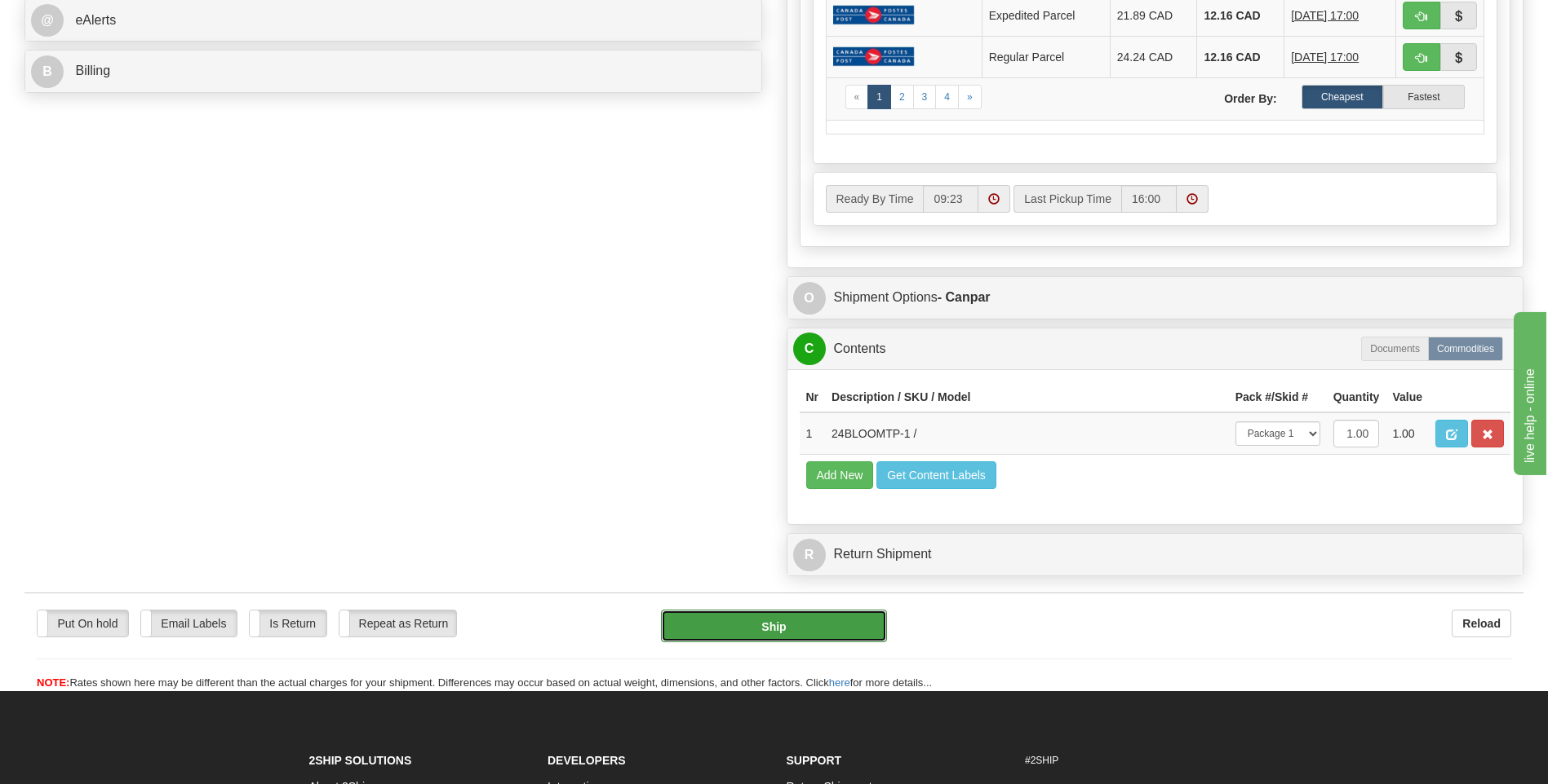
click at [761, 619] on button "Ship" at bounding box center [773, 626] width 225 height 33
type input "1"
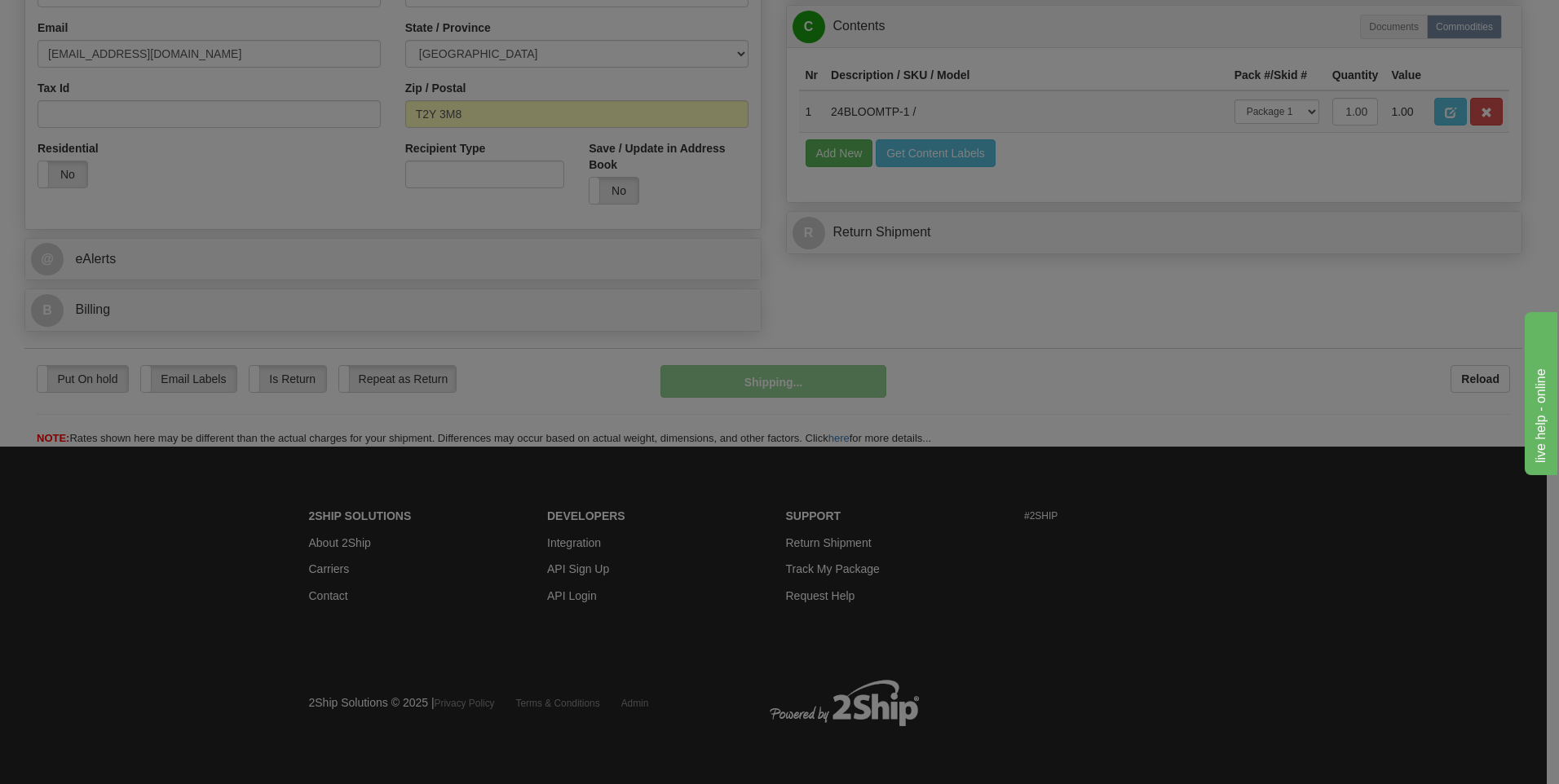
scroll to position [496, 0]
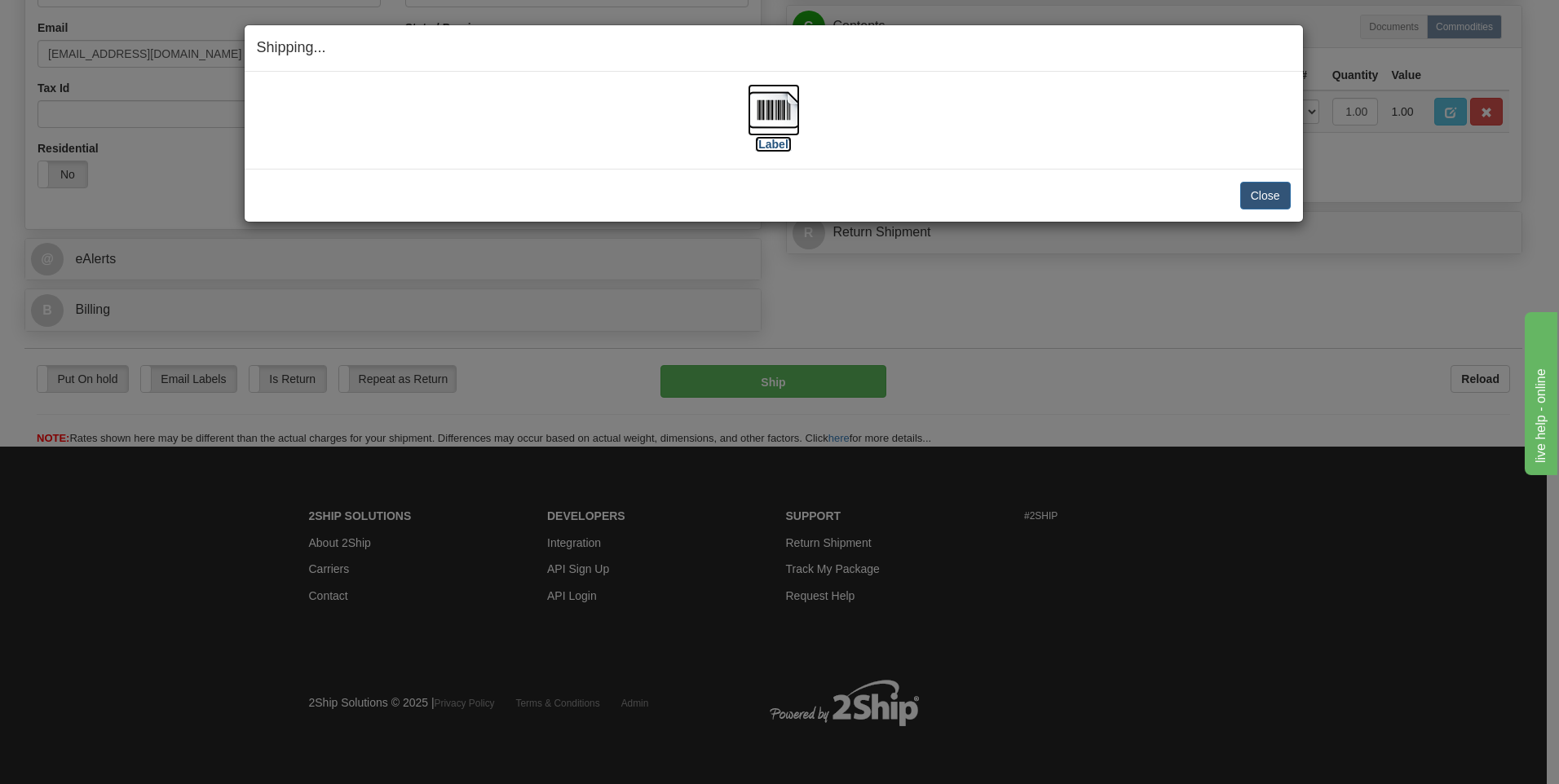
click at [762, 145] on label "[Label]" at bounding box center [773, 144] width 38 height 16
click at [1254, 198] on button "Close" at bounding box center [1266, 195] width 50 height 28
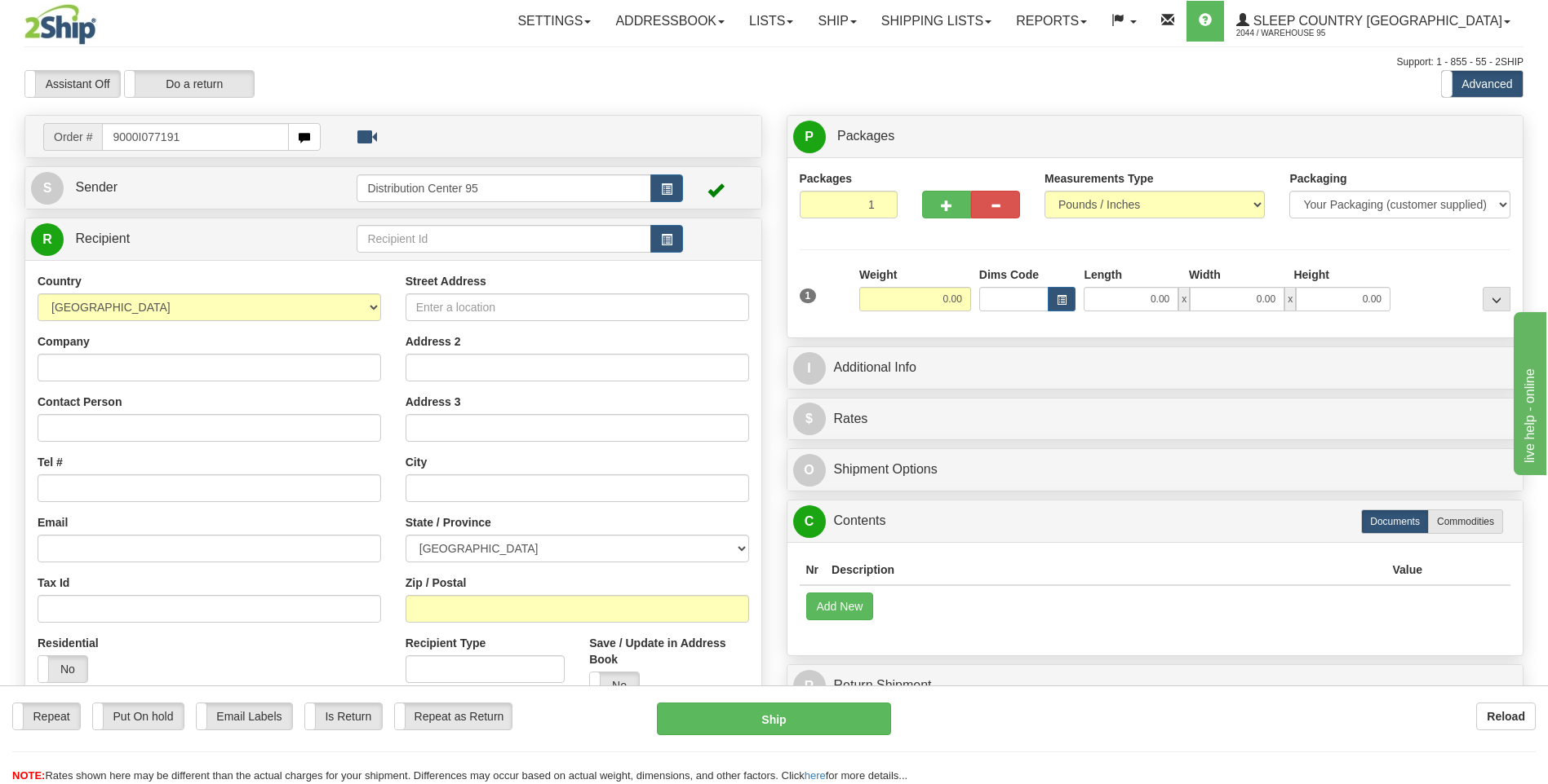
type input "9000I077191"
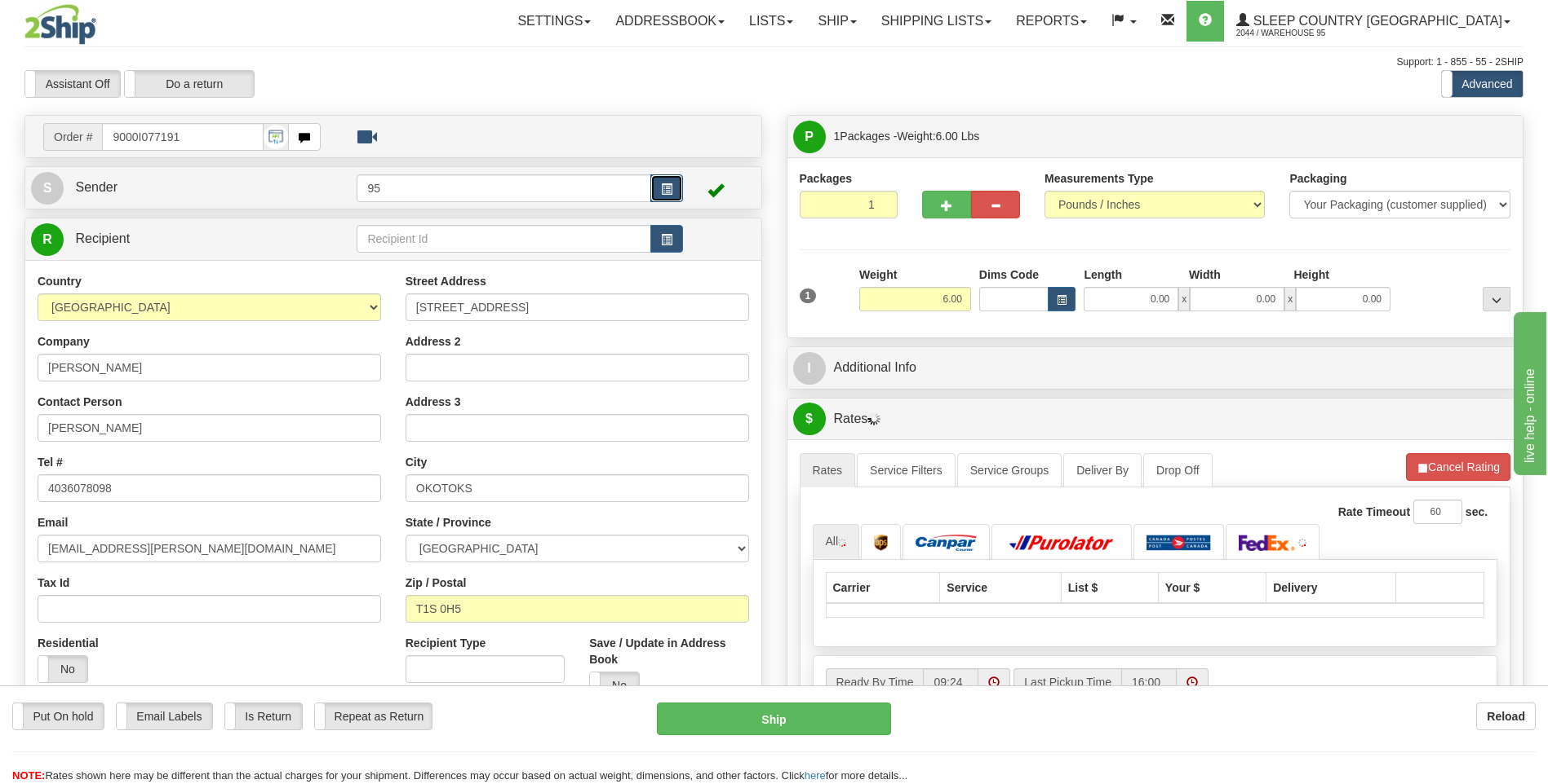
click at [666, 182] on button "button" at bounding box center [666, 188] width 33 height 28
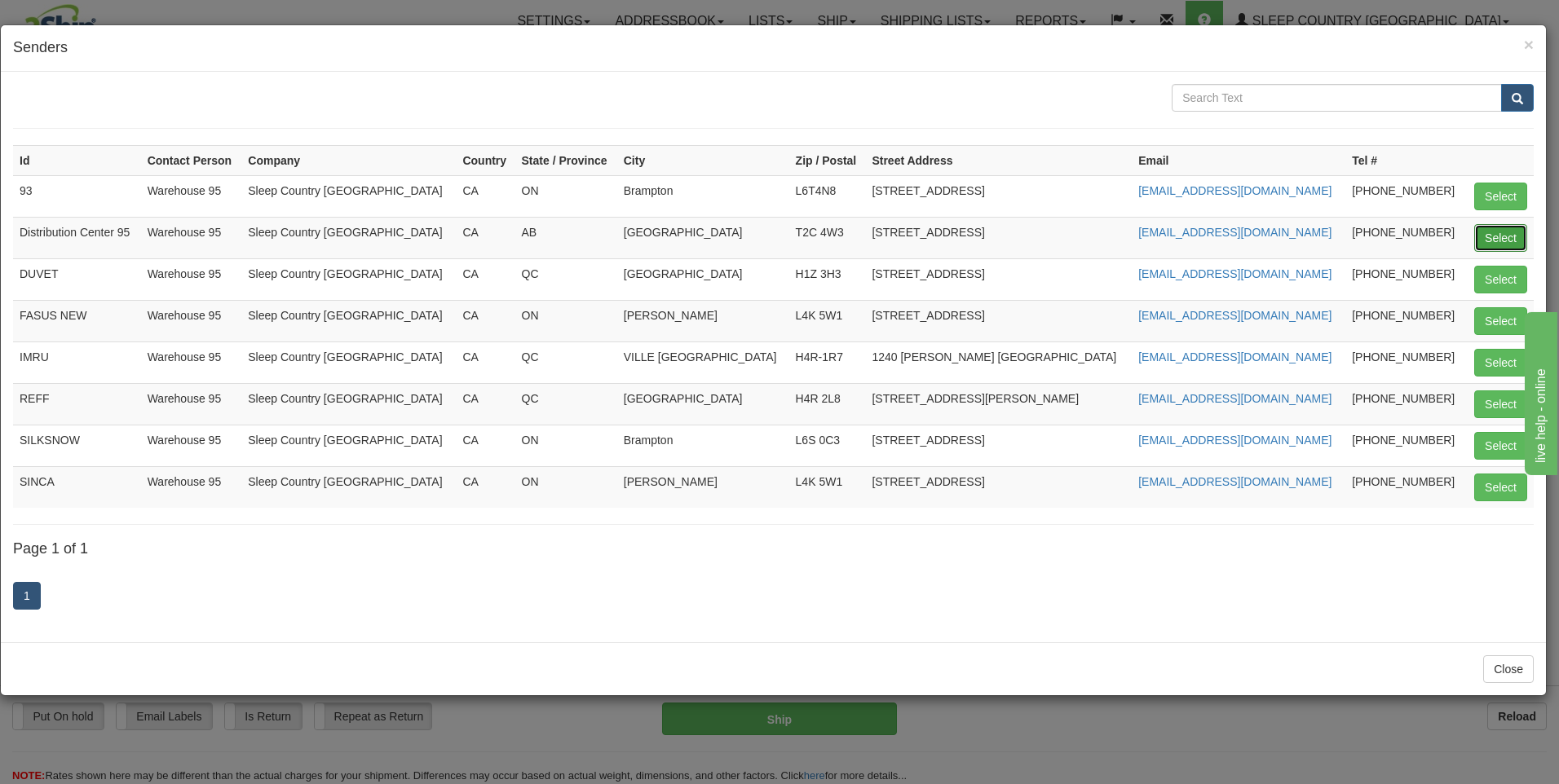
click at [1487, 235] on button "Select" at bounding box center [1500, 238] width 53 height 28
type input "Distribution Center 95"
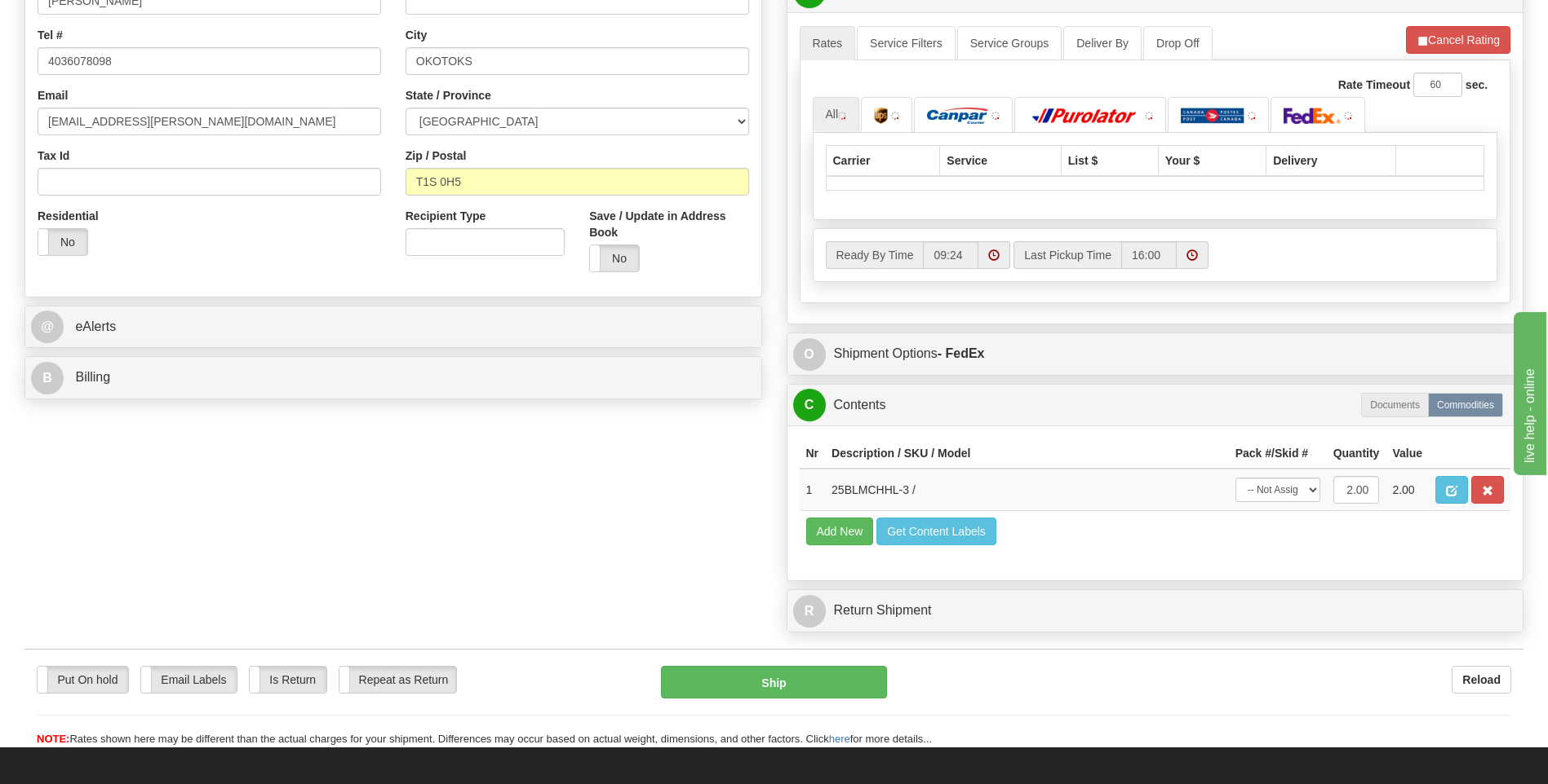
scroll to position [489, 0]
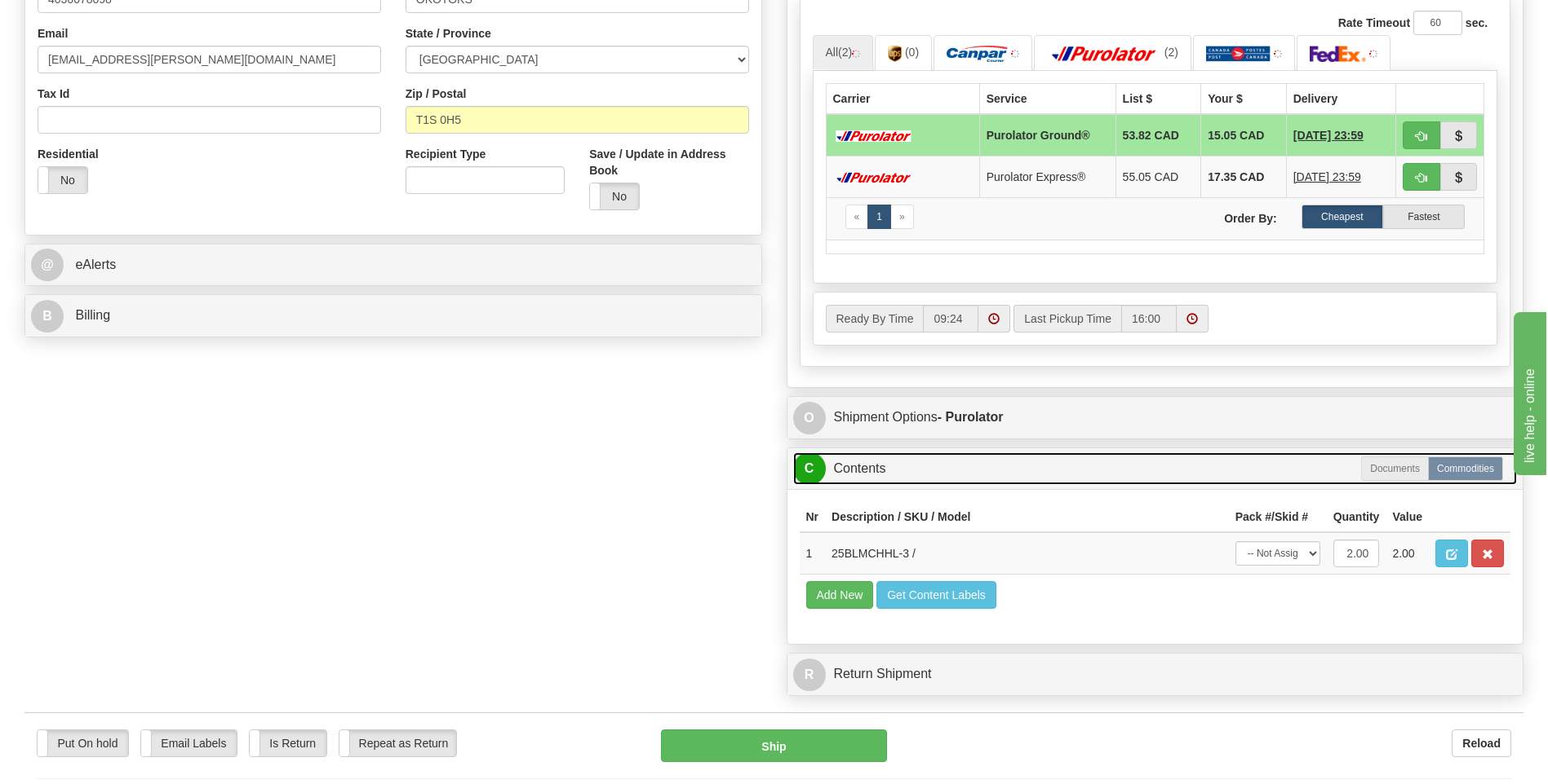
click at [1297, 477] on link "C Contents" at bounding box center [1155, 469] width 724 height 34
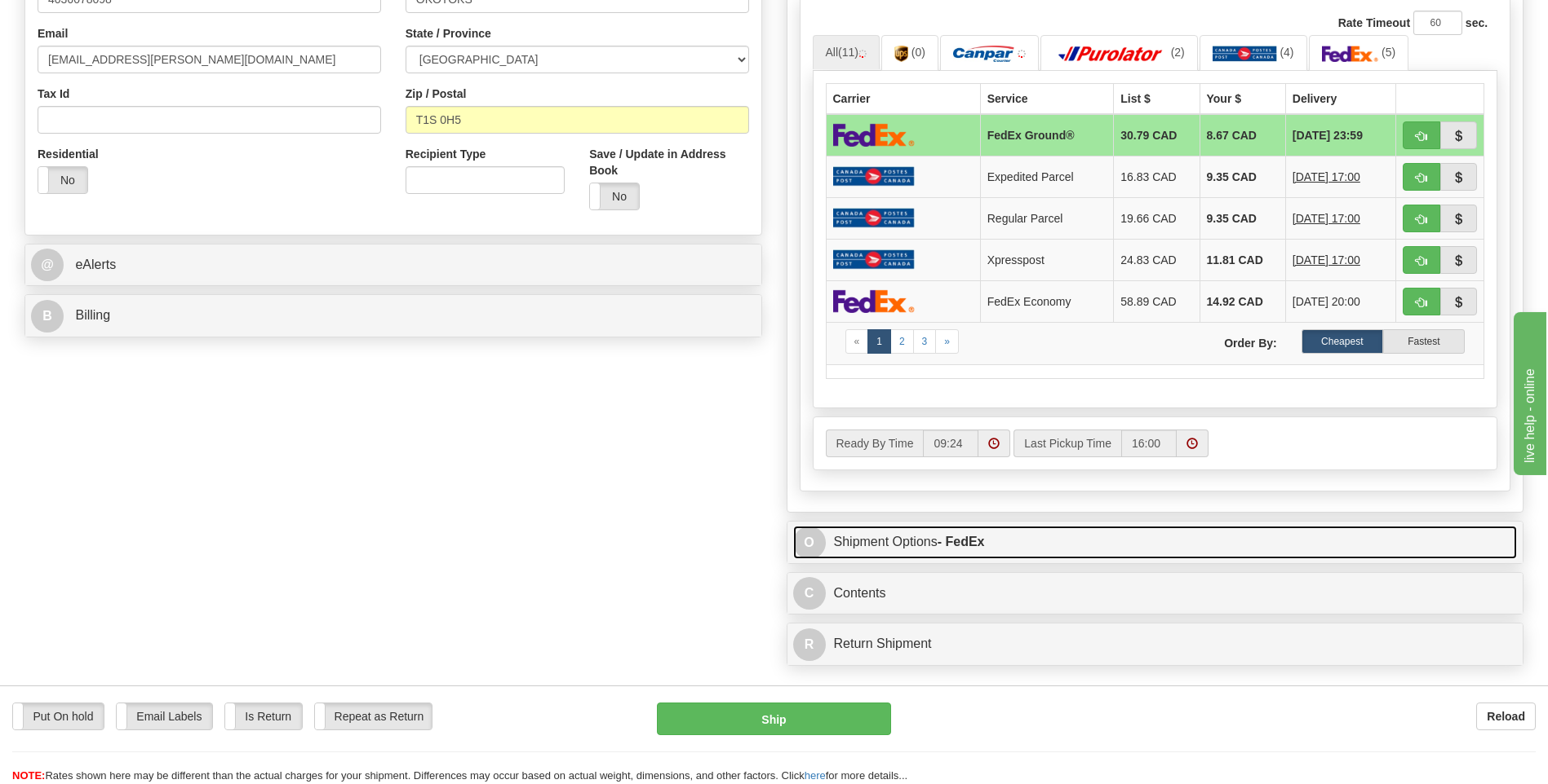
click at [1274, 539] on link "O Shipment Options - FedEx" at bounding box center [1155, 543] width 724 height 34
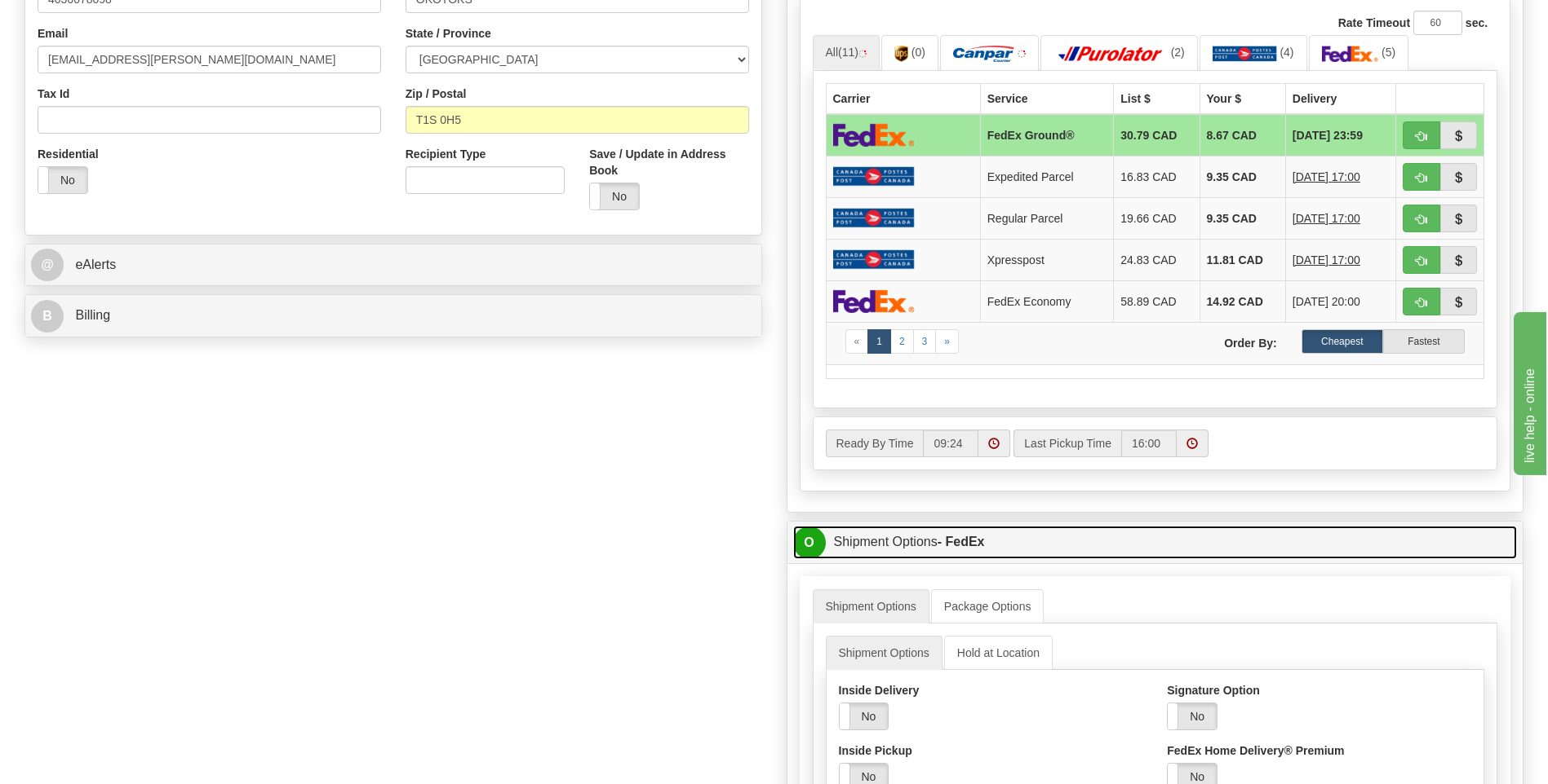
click at [1275, 538] on link "O Shipment Options - FedEx" at bounding box center [1155, 543] width 724 height 34
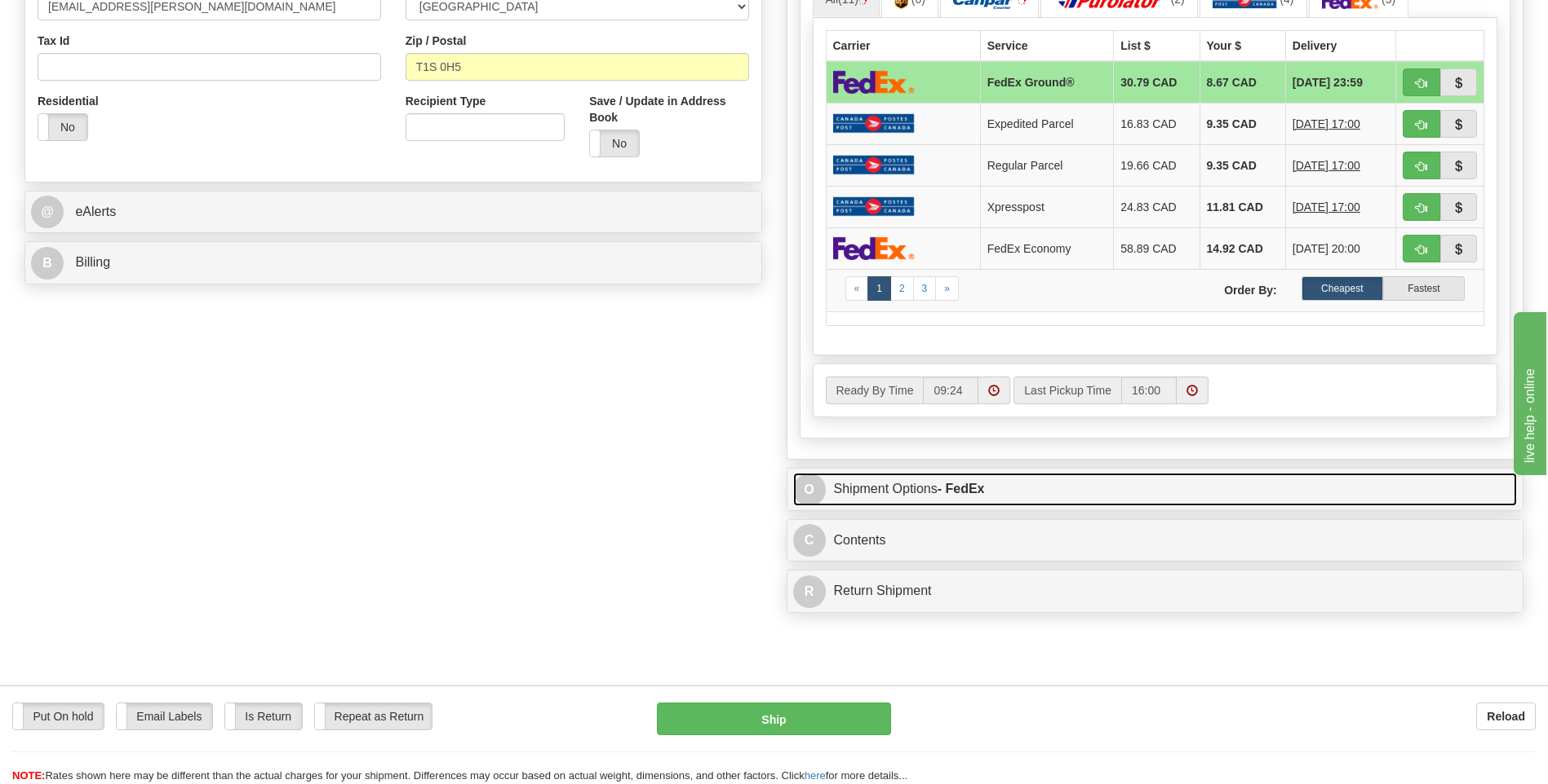
scroll to position [652, 0]
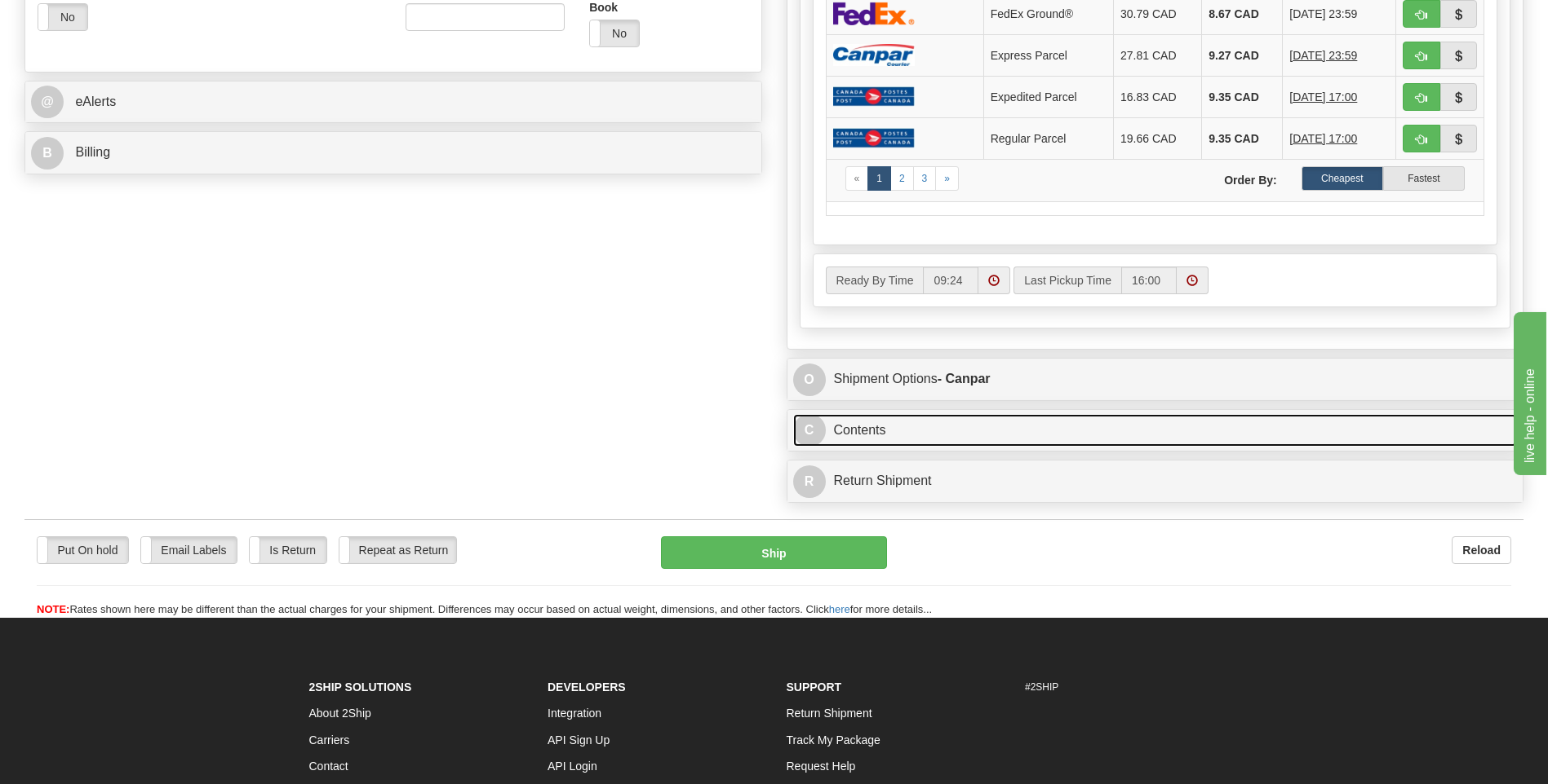
click at [1125, 440] on link "C Contents" at bounding box center [1155, 431] width 724 height 34
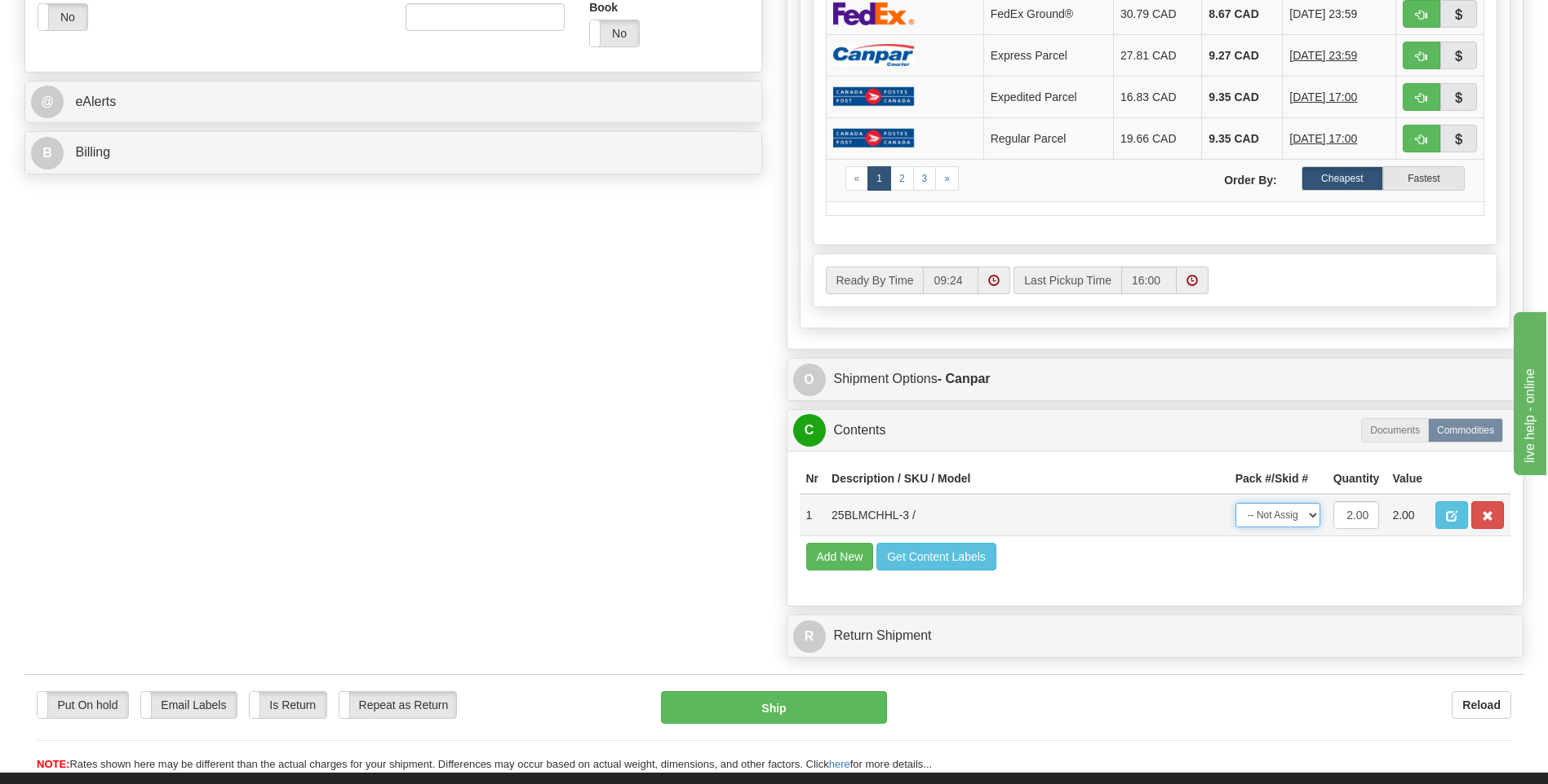
click at [1287, 516] on select "-- Not Assigned -- Package 1" at bounding box center [1277, 515] width 85 height 24
select select "0"
click at [1235, 503] on select "-- Not Assigned -- Package 1" at bounding box center [1277, 515] width 85 height 24
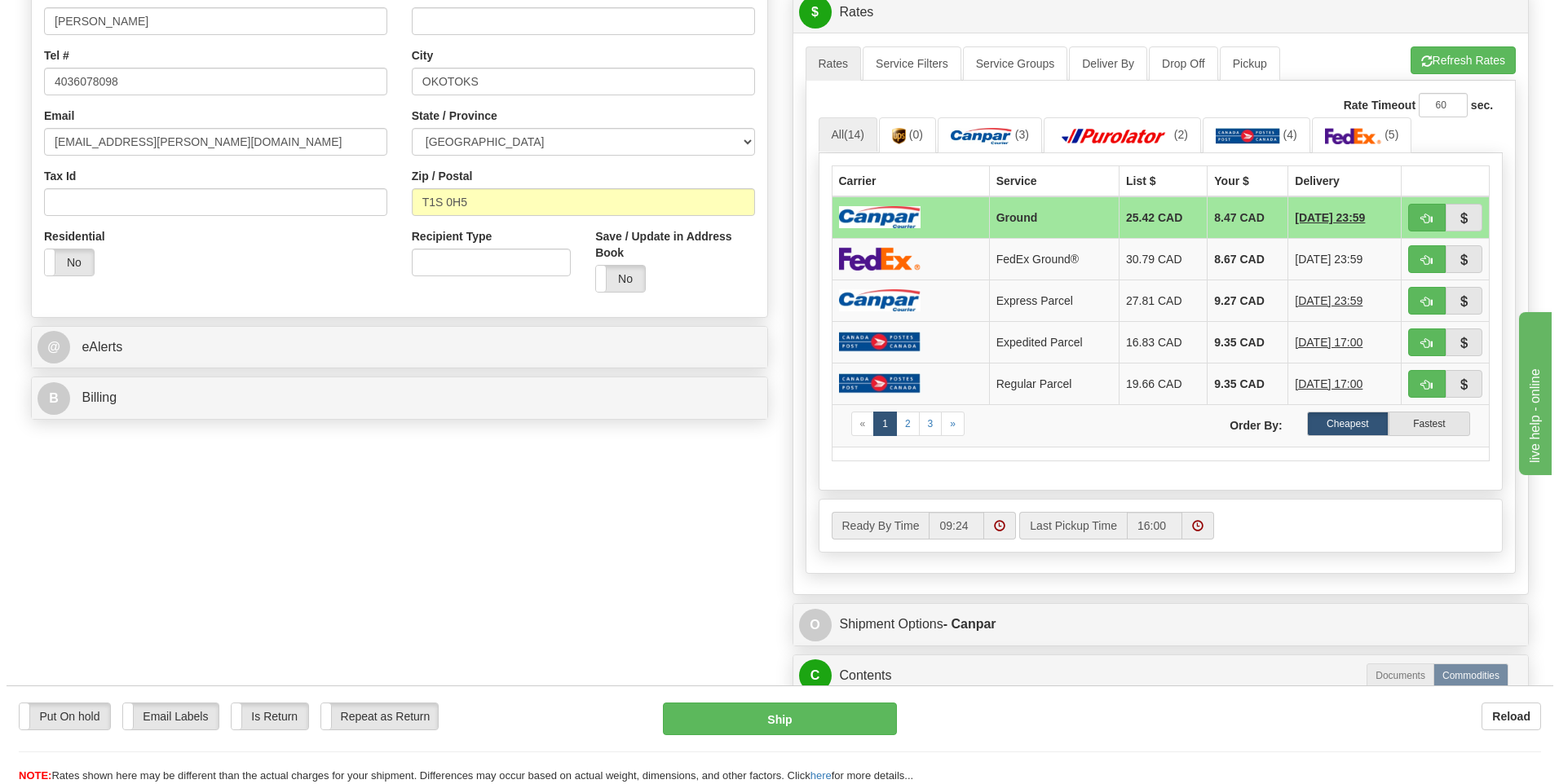
scroll to position [408, 0]
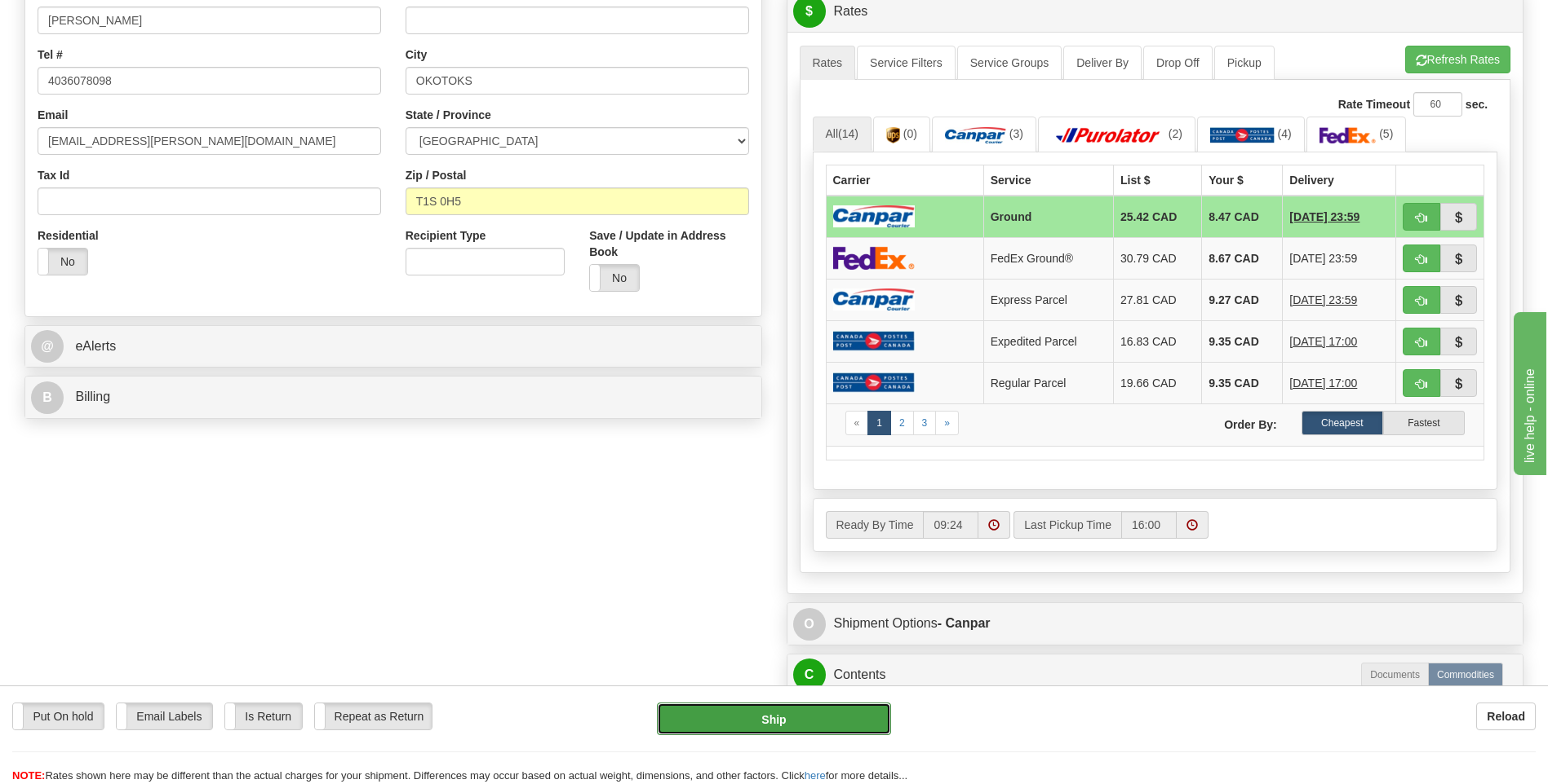
click at [790, 713] on button "Ship" at bounding box center [774, 719] width 233 height 33
type input "1"
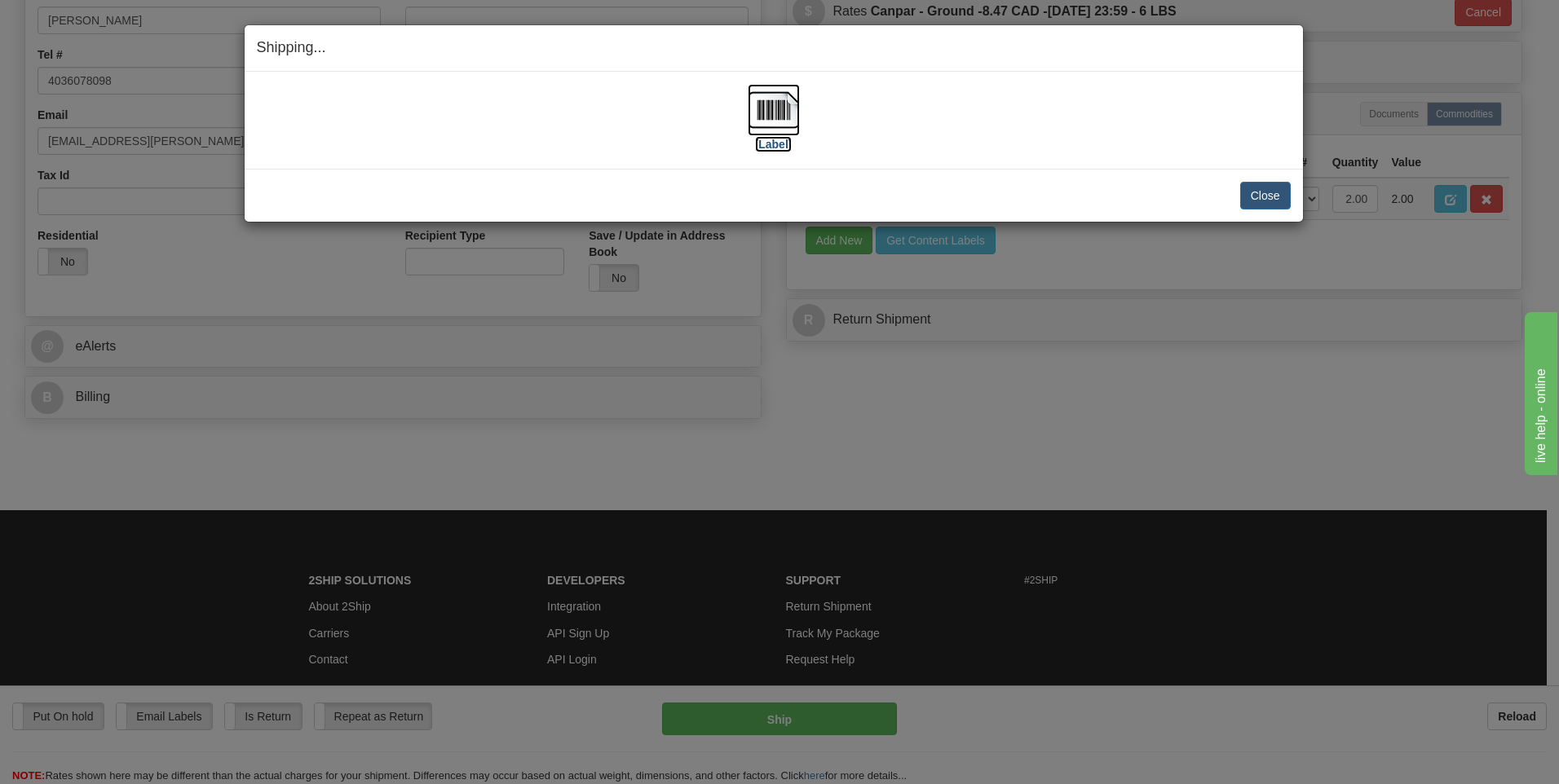
click at [777, 144] on label "[Label]" at bounding box center [773, 144] width 38 height 16
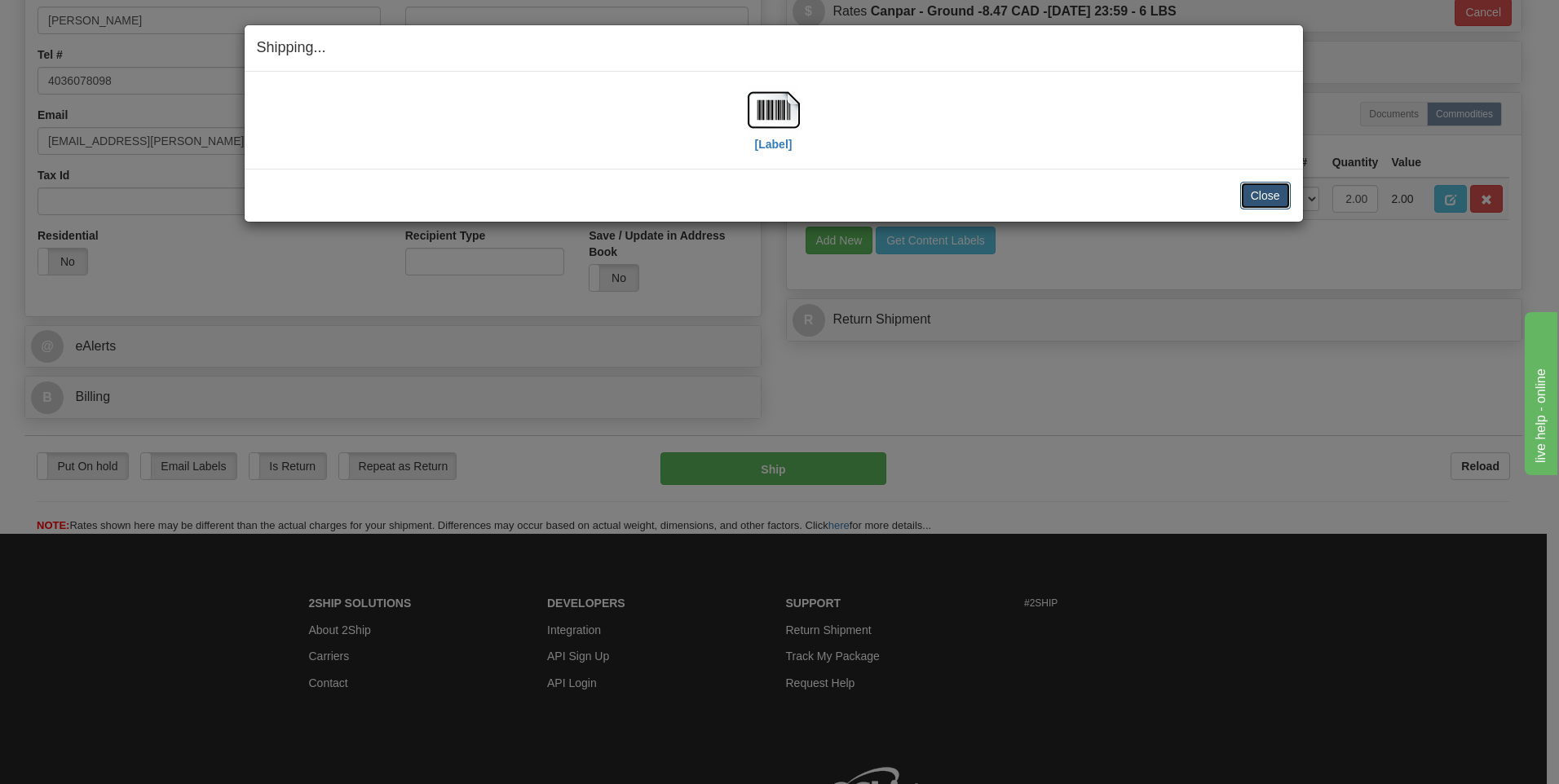
click at [1246, 195] on button "Close" at bounding box center [1266, 195] width 50 height 28
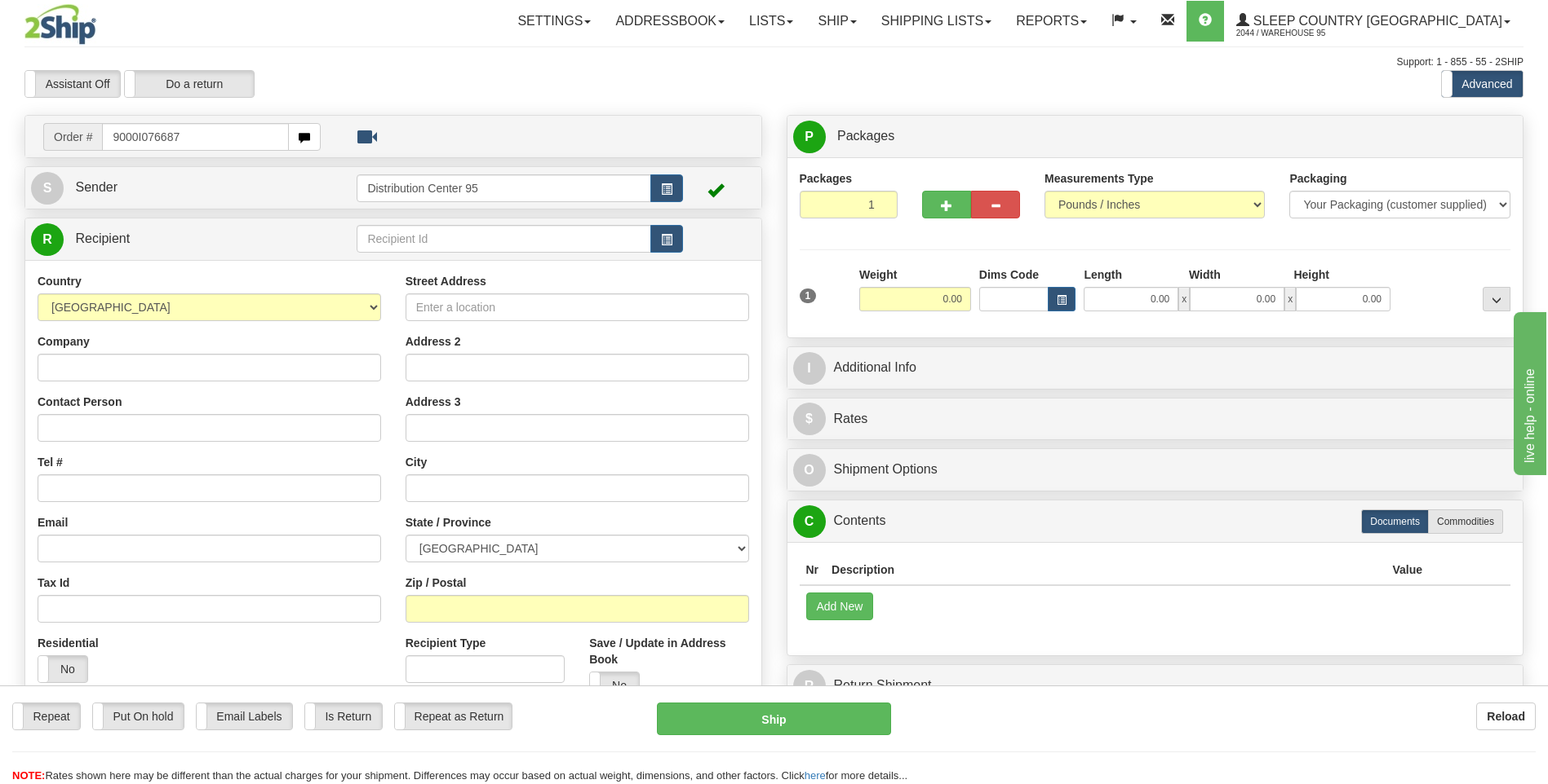
type input "9000I076687"
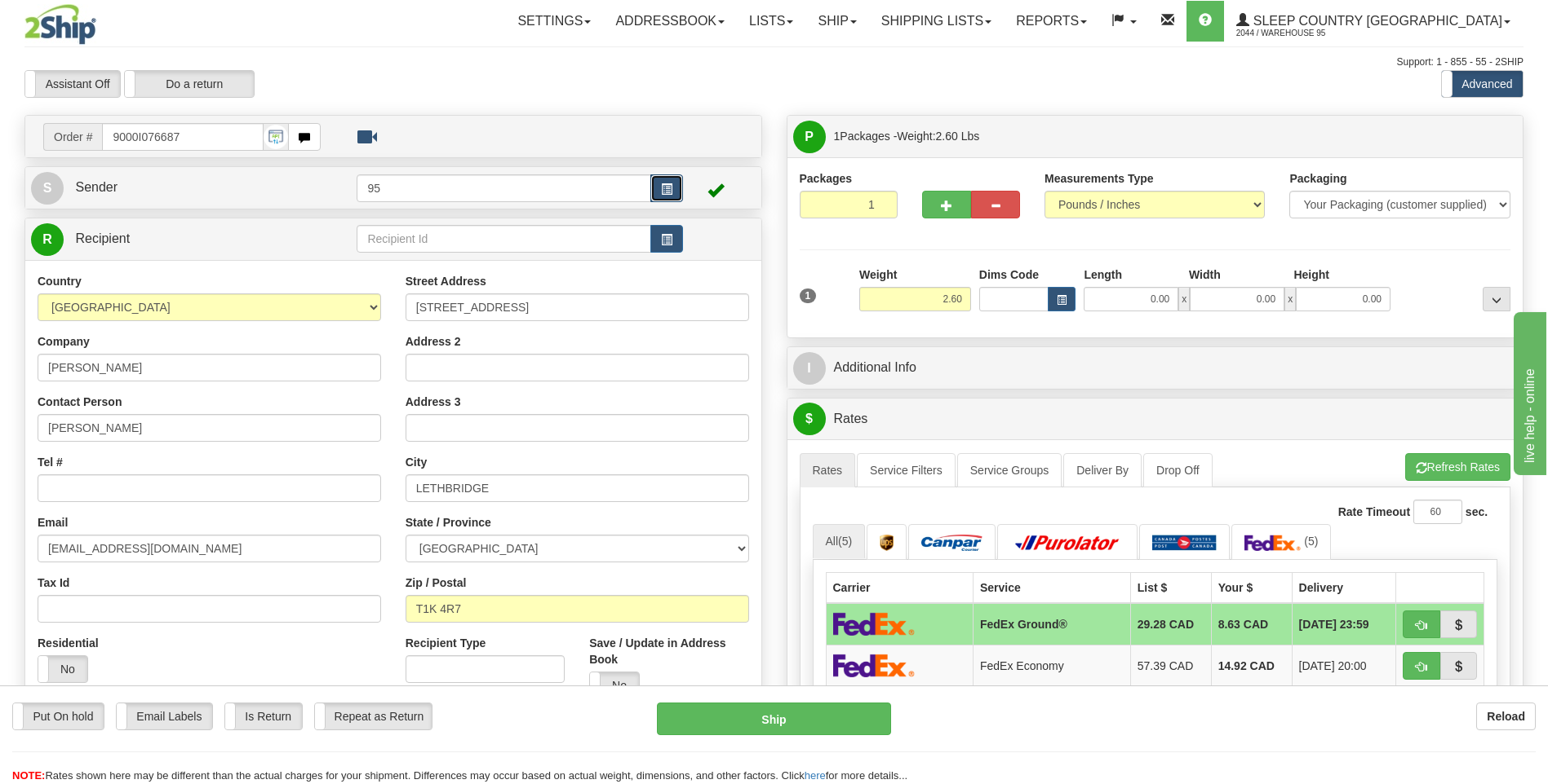
click at [672, 200] on button "button" at bounding box center [666, 188] width 33 height 28
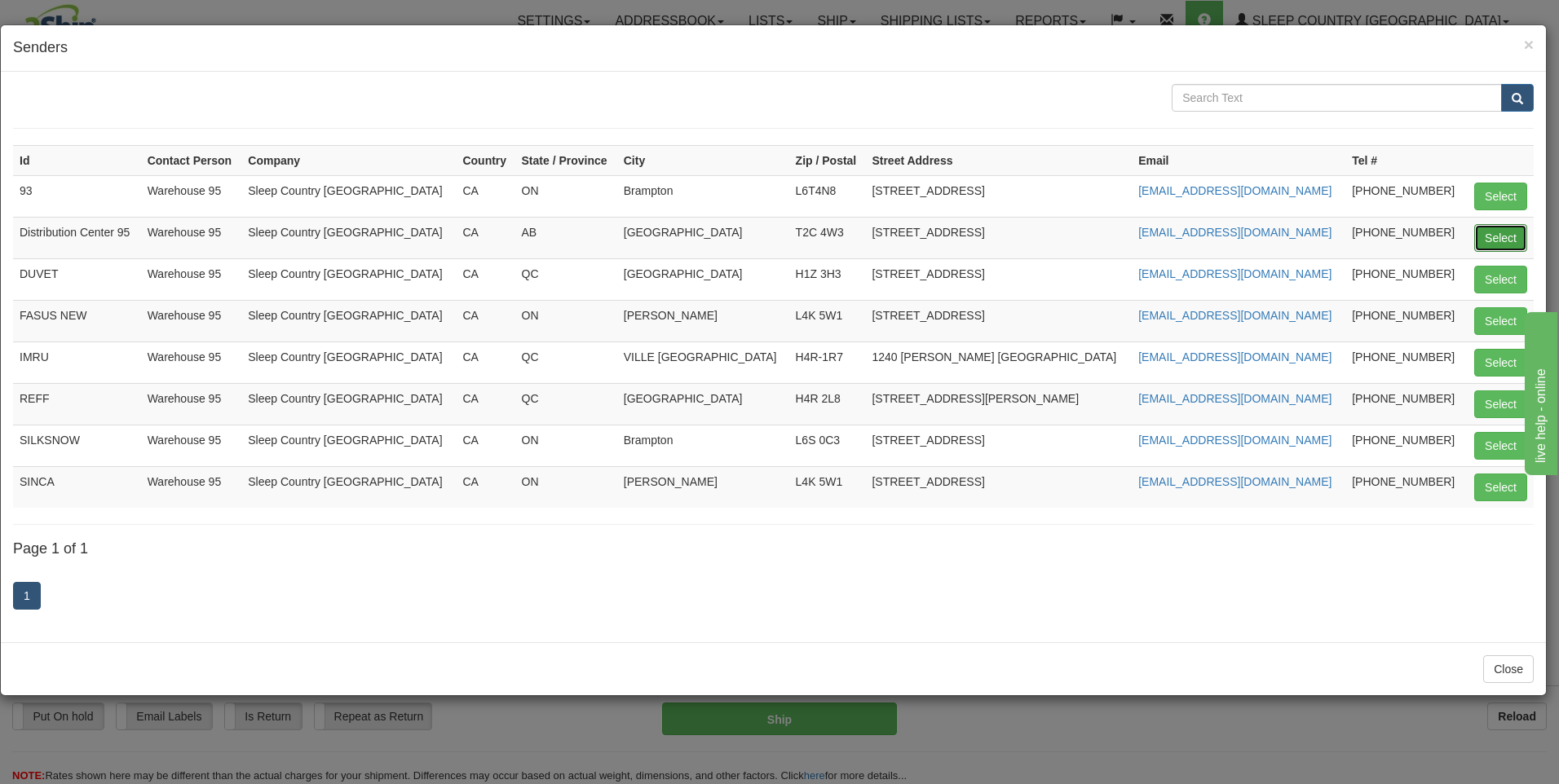
click at [1494, 237] on button "Select" at bounding box center [1500, 238] width 53 height 28
type input "Distribution Center 95"
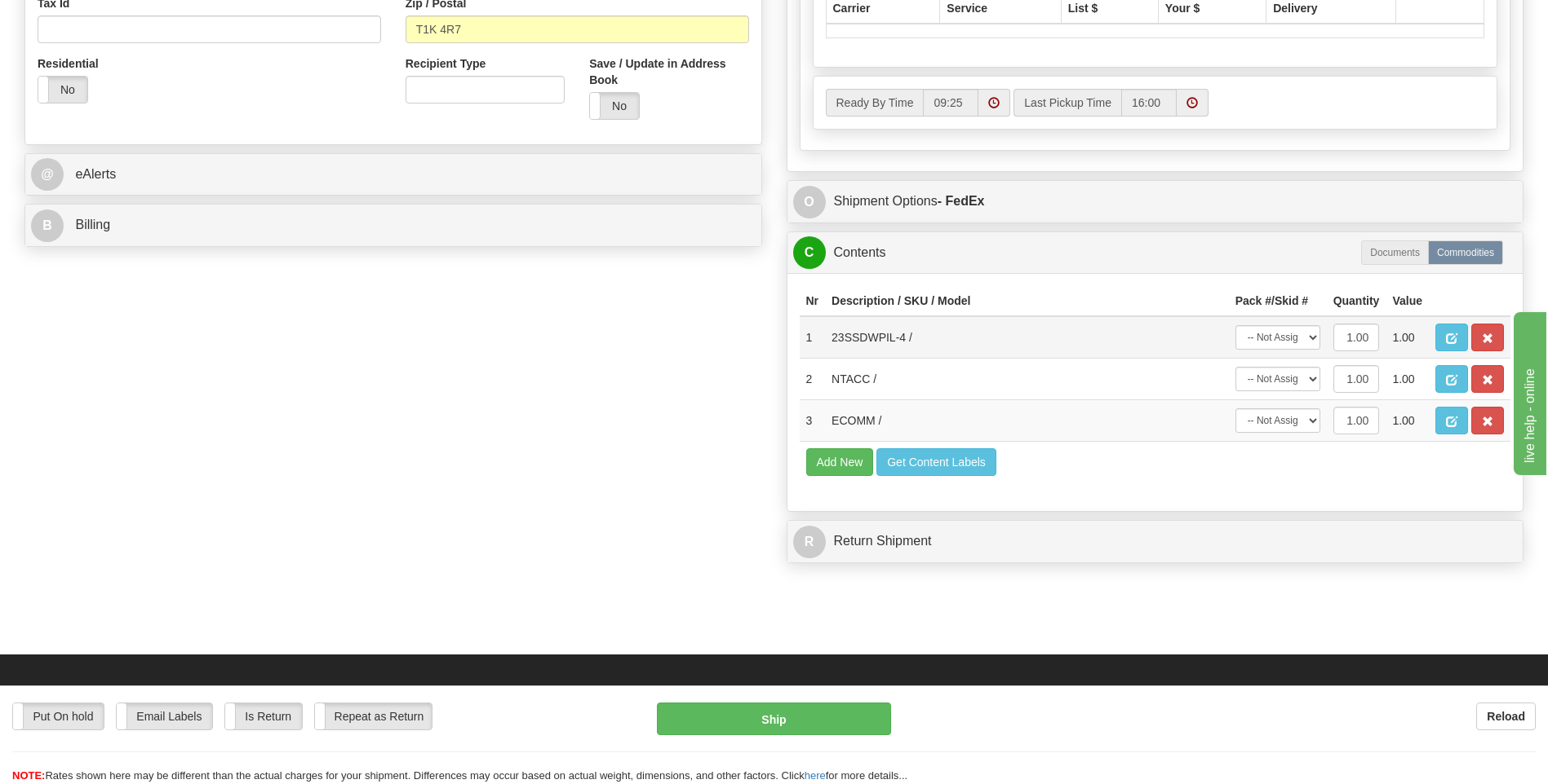
scroll to position [652, 0]
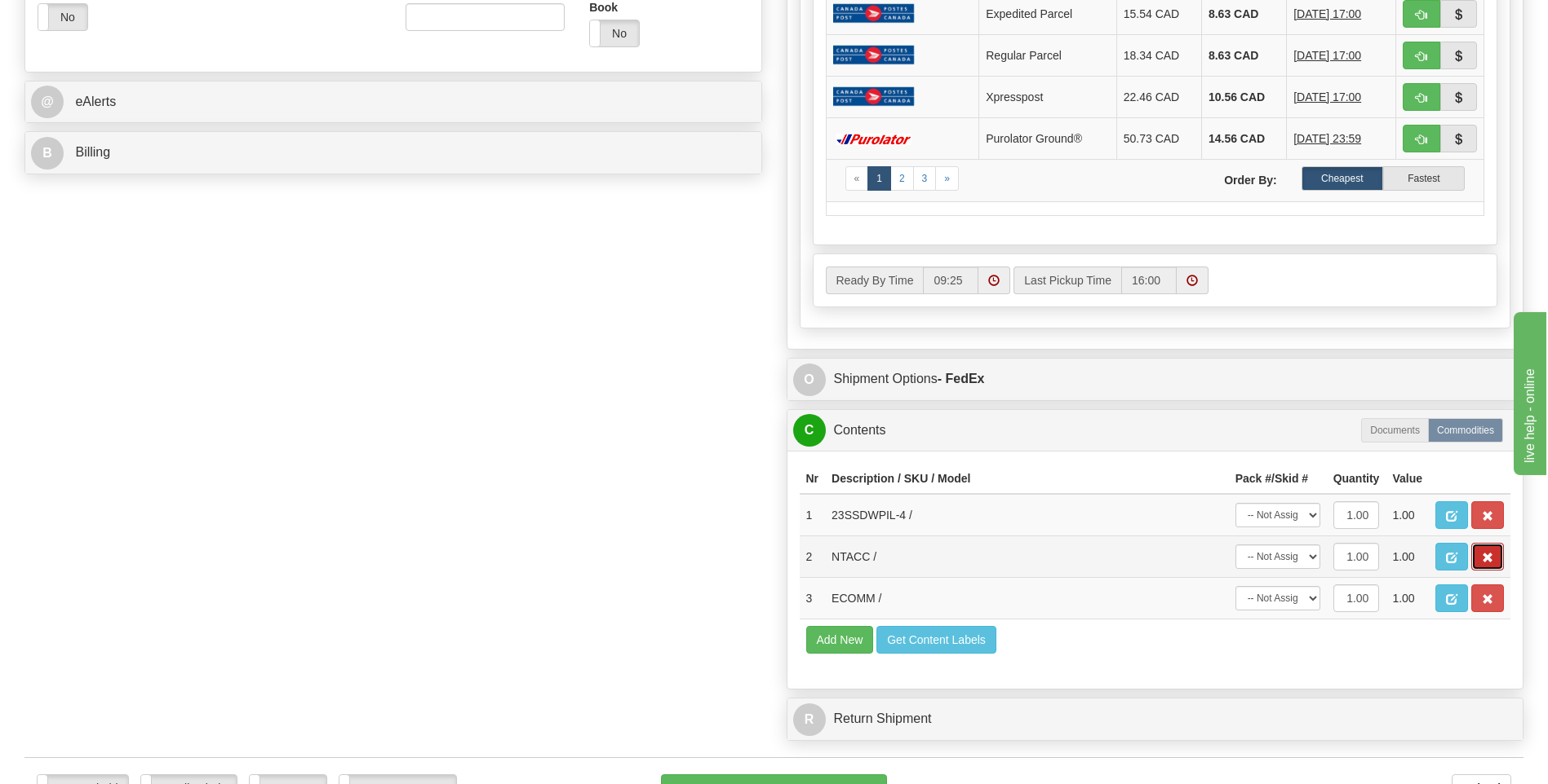
click at [1499, 554] on button "button" at bounding box center [1487, 556] width 33 height 28
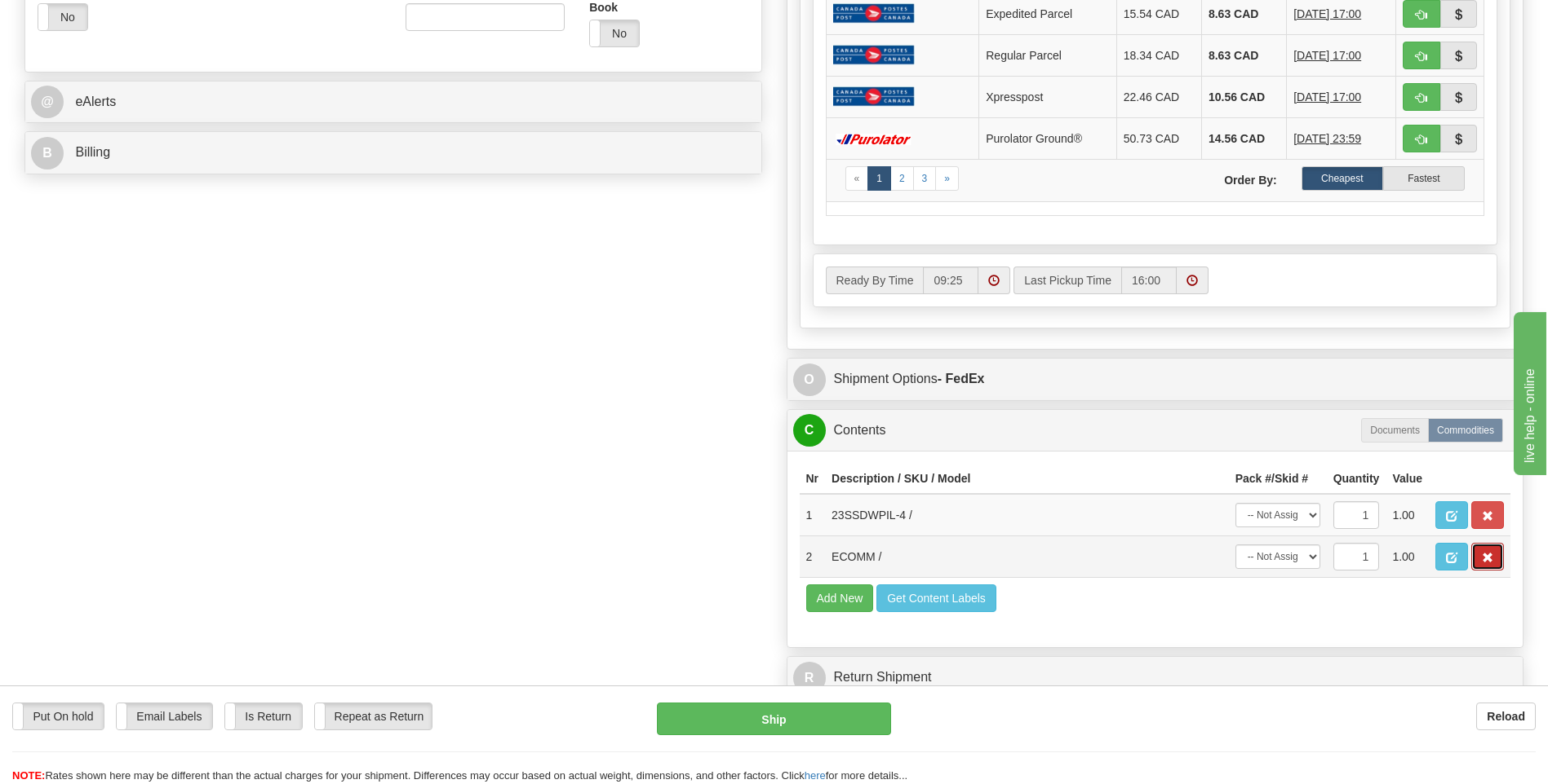
click at [1496, 554] on button "button" at bounding box center [1487, 556] width 33 height 28
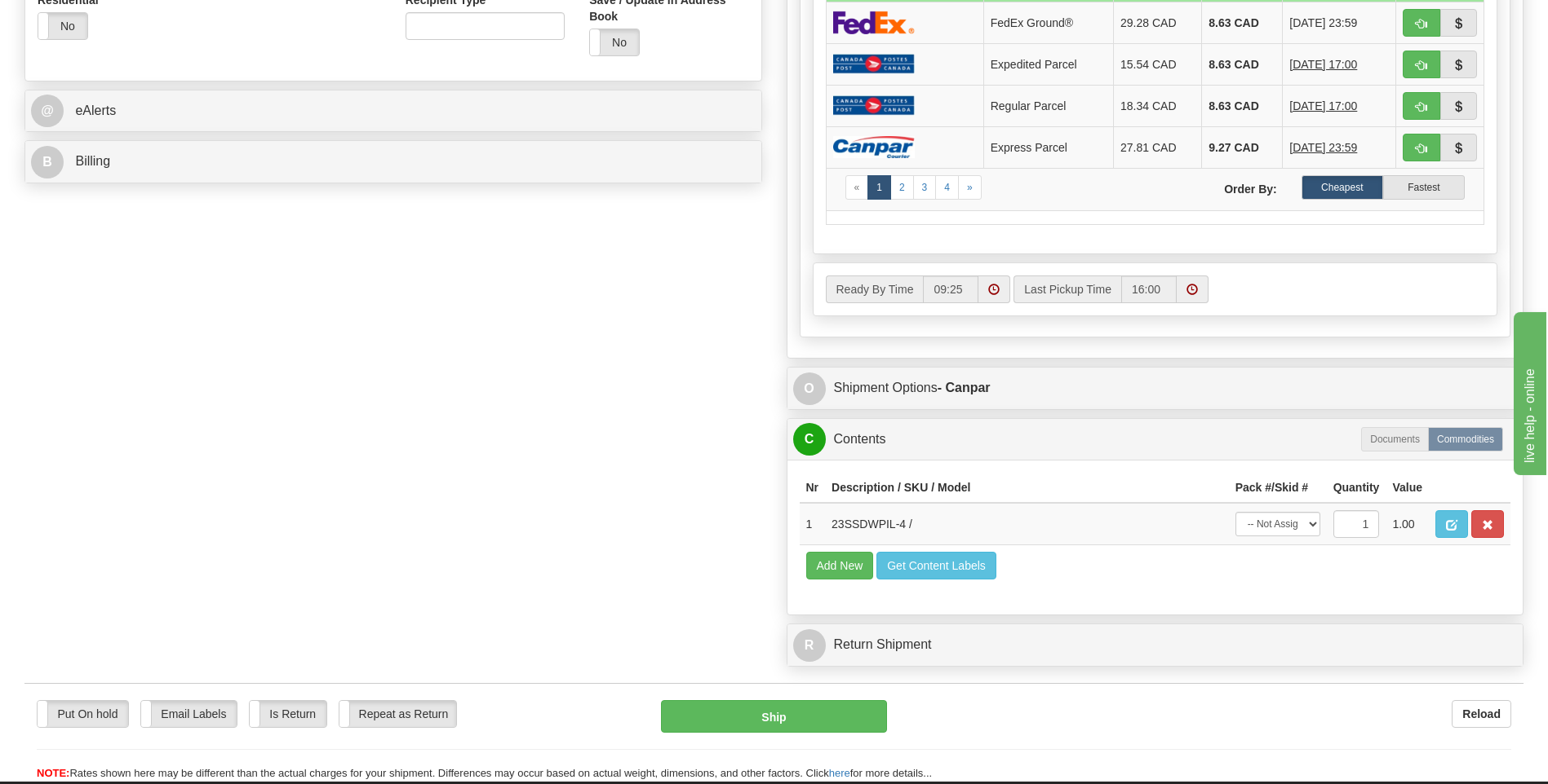
scroll to position [815, 0]
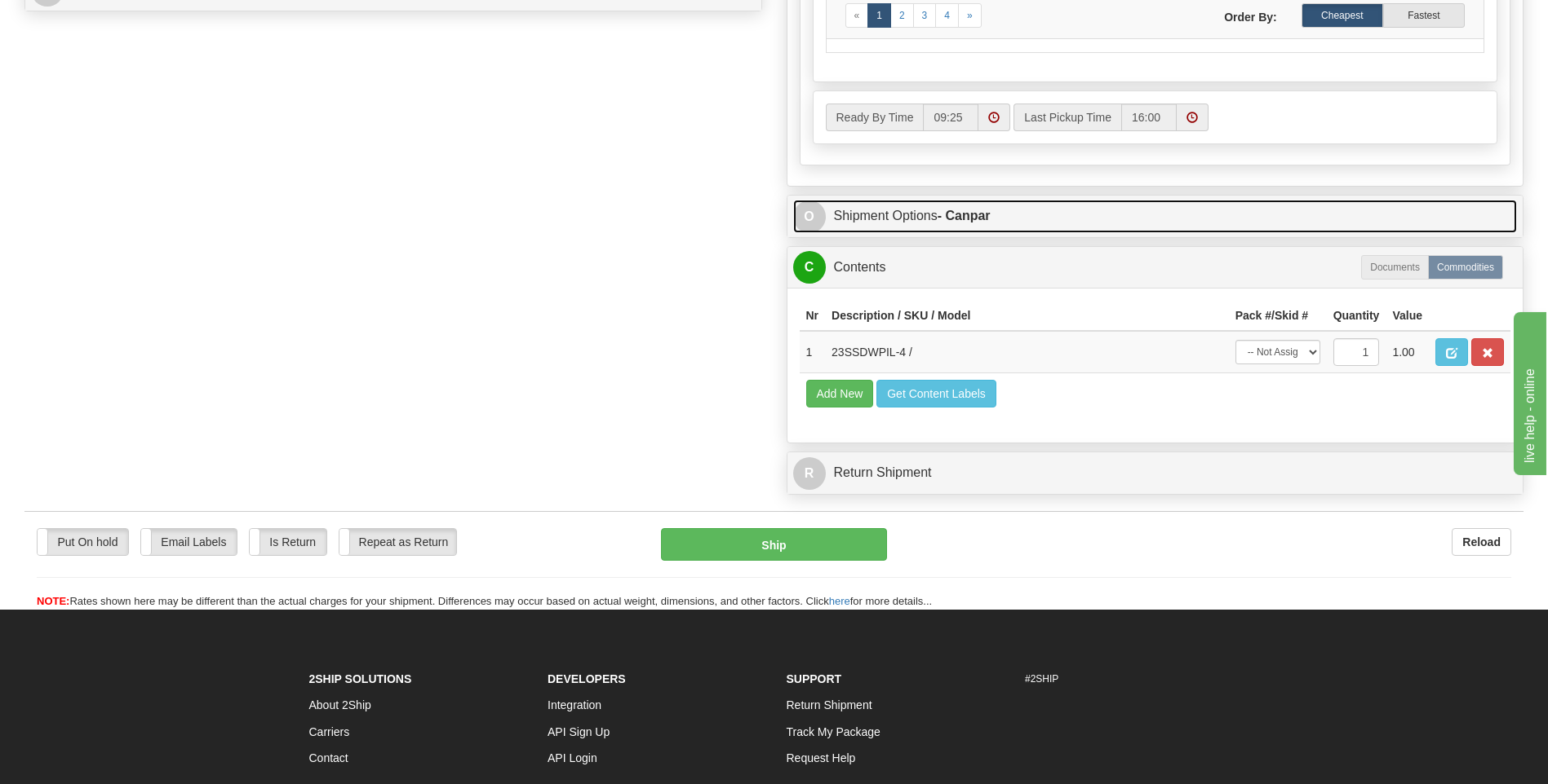
click at [977, 219] on strong "- Canpar" at bounding box center [963, 215] width 53 height 14
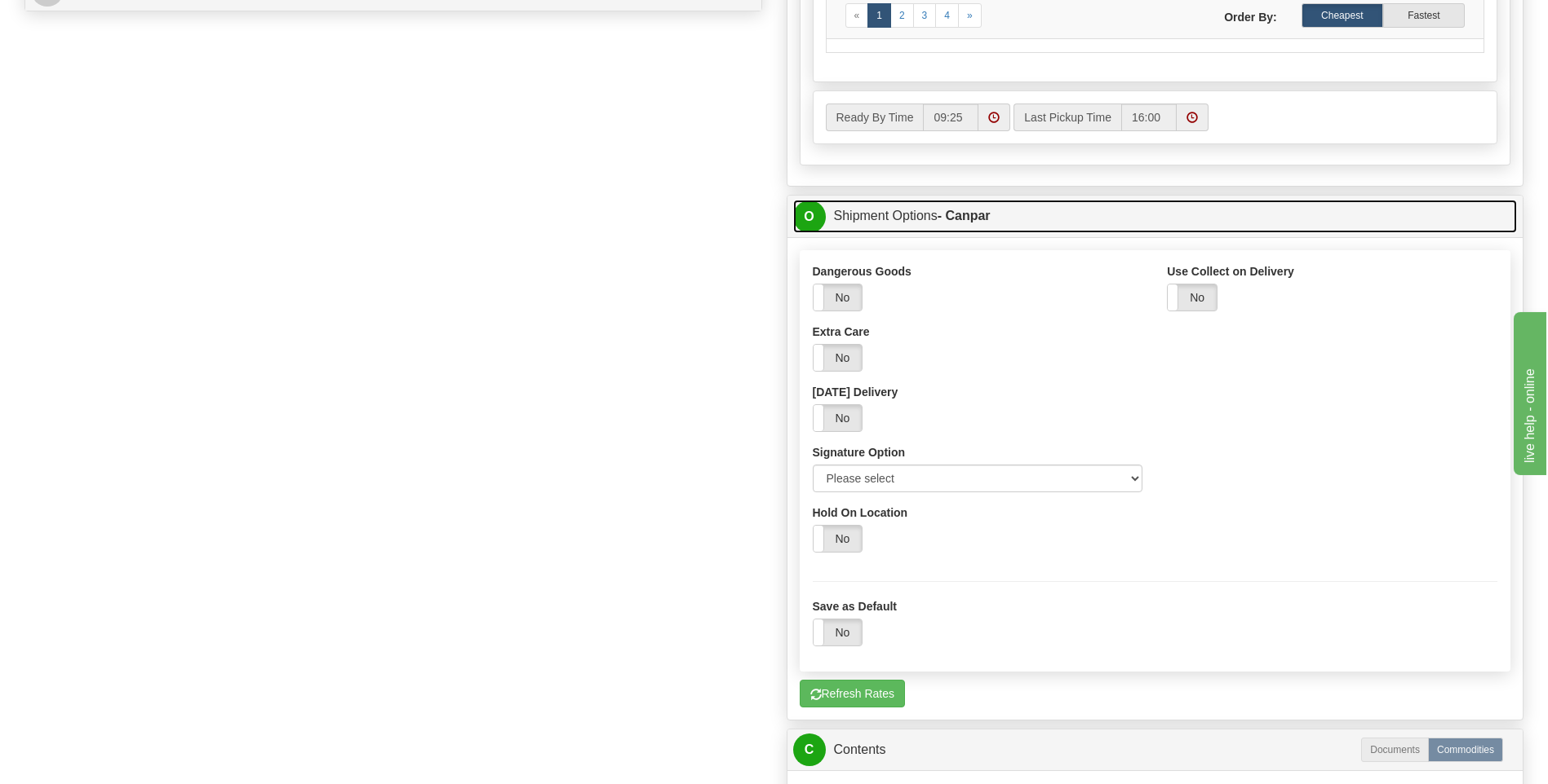
click at [967, 209] on strong "- Canpar" at bounding box center [963, 215] width 53 height 14
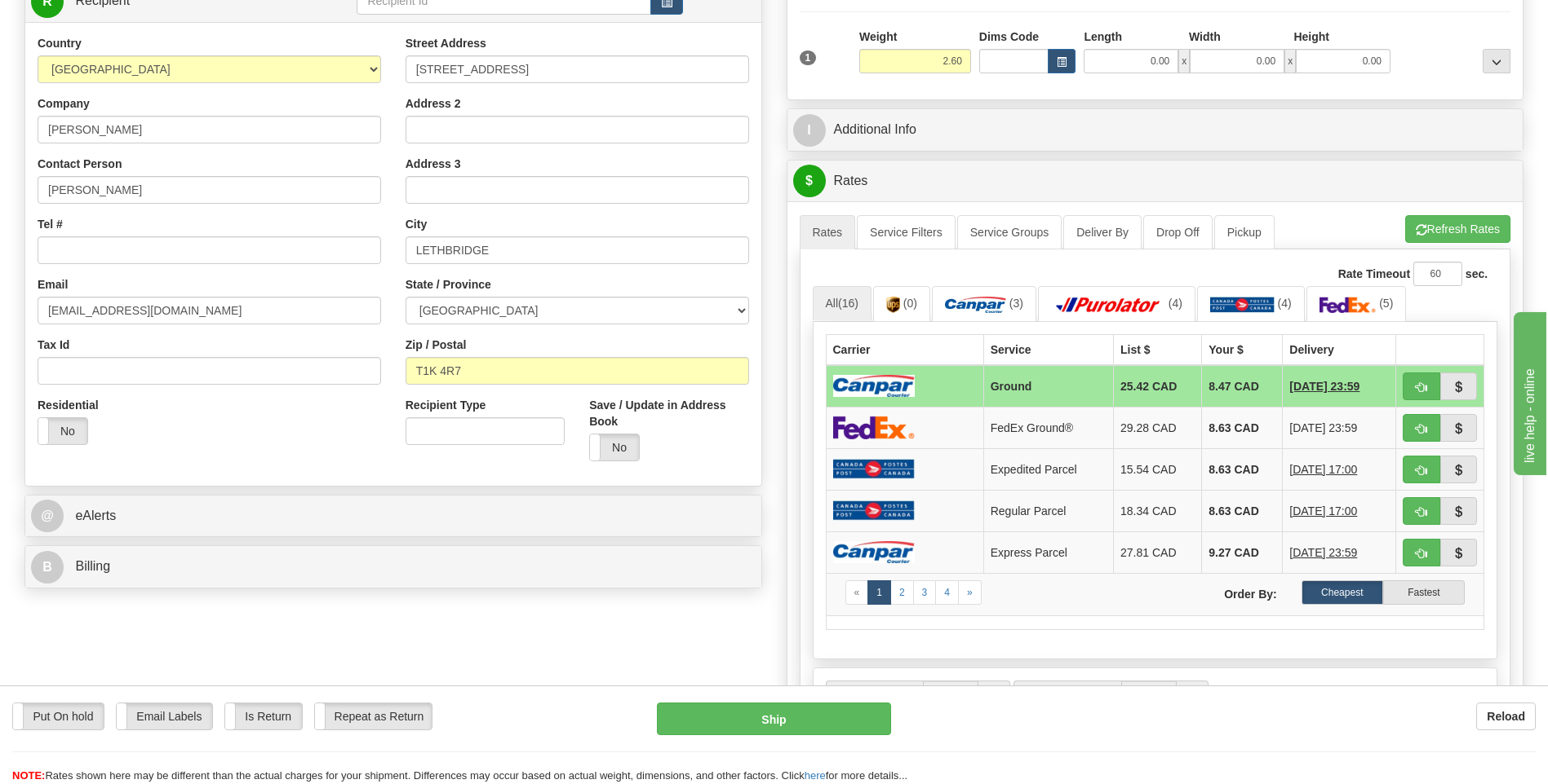
scroll to position [81, 0]
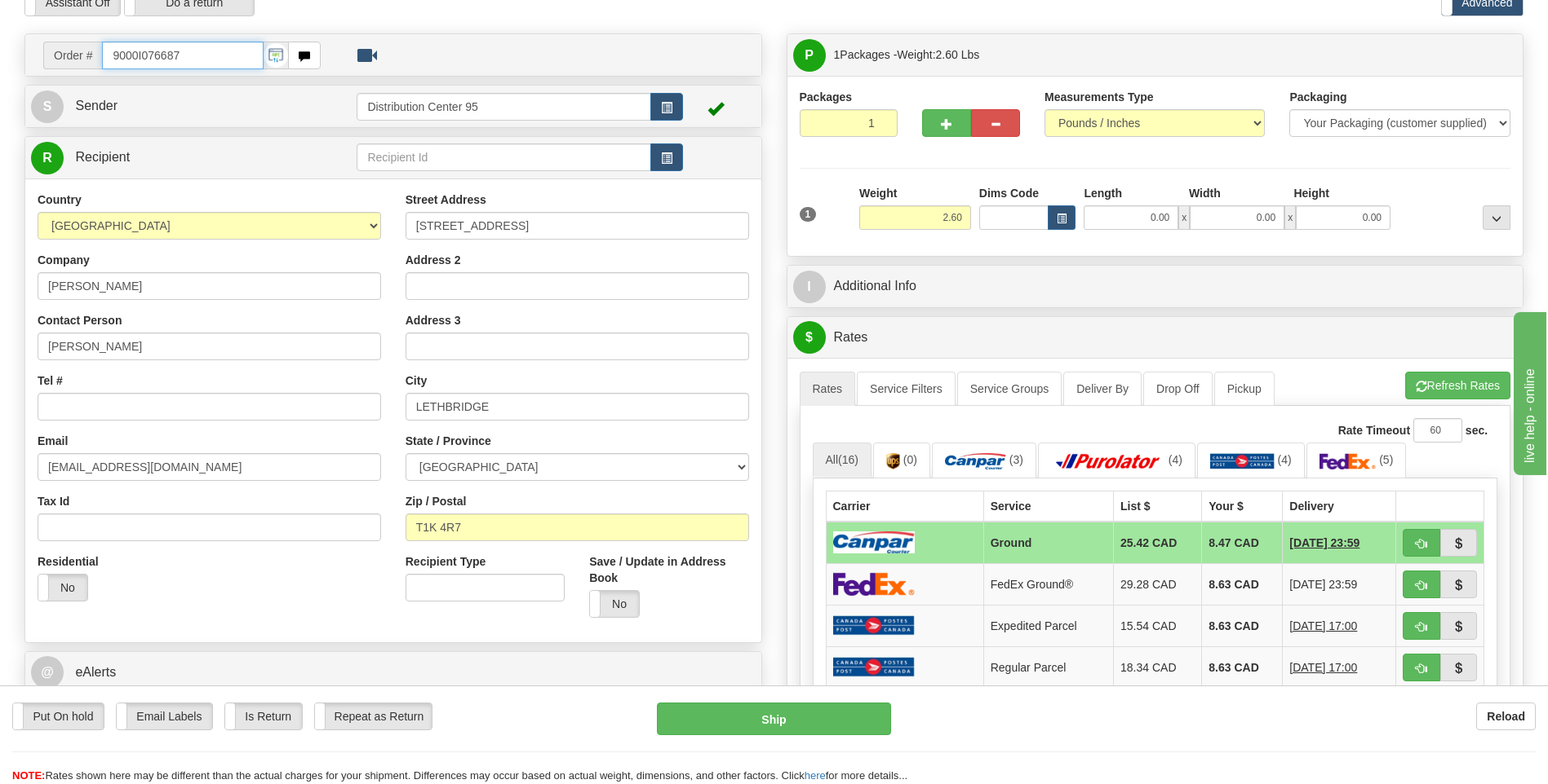
drag, startPoint x: 204, startPoint y: 49, endPoint x: 94, endPoint y: 47, distance: 110.0
click at [94, 47] on div "Order # 9000I076687" at bounding box center [182, 55] width 277 height 28
click at [80, 414] on input "Tel #" at bounding box center [210, 406] width 344 height 28
paste input "403 849-0429"
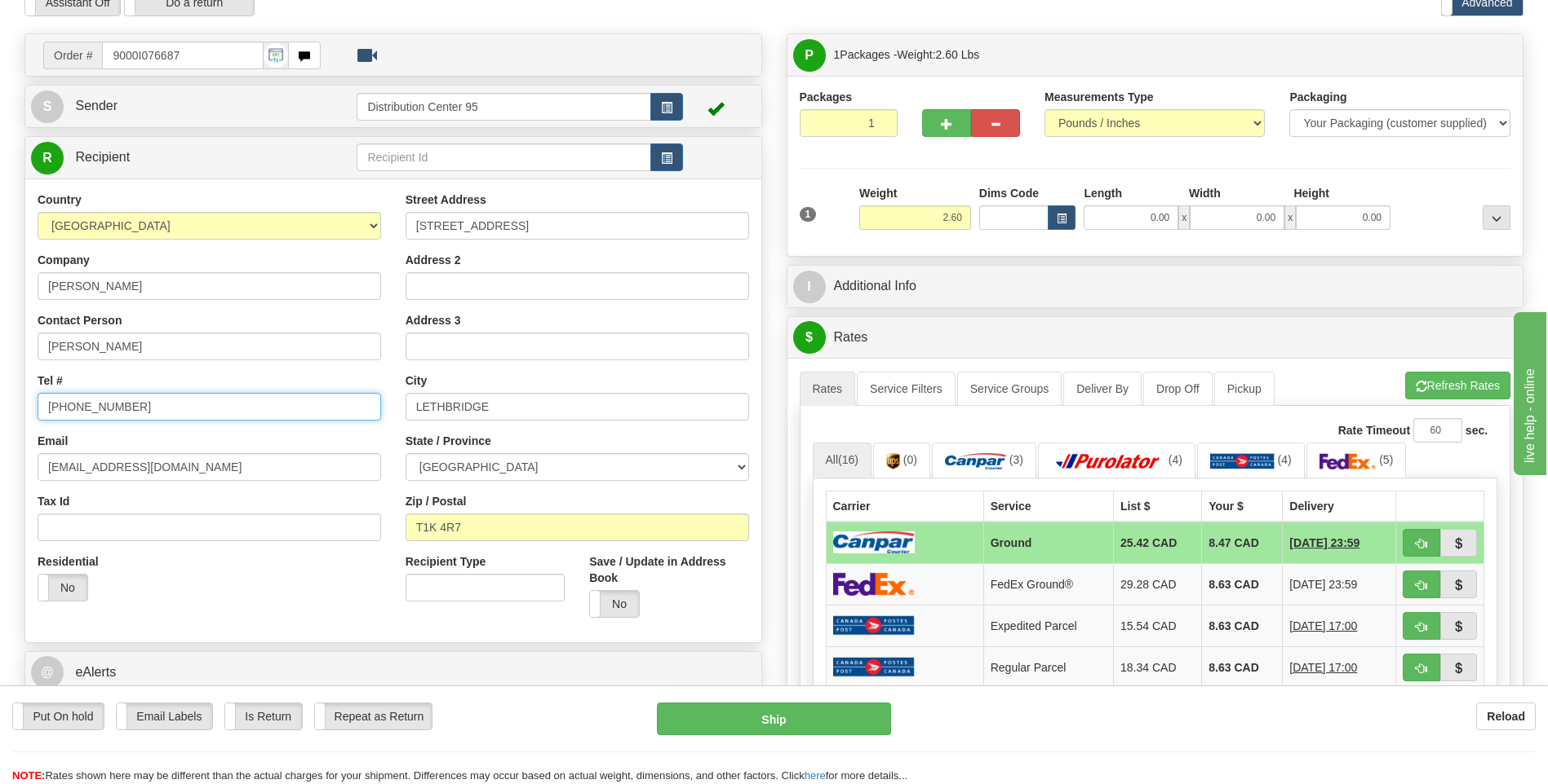
type input "403 849-0429"
click at [480, 13] on div "Assistant On Assistant Off Do a return Do a return" at bounding box center [329, 2] width 634 height 28
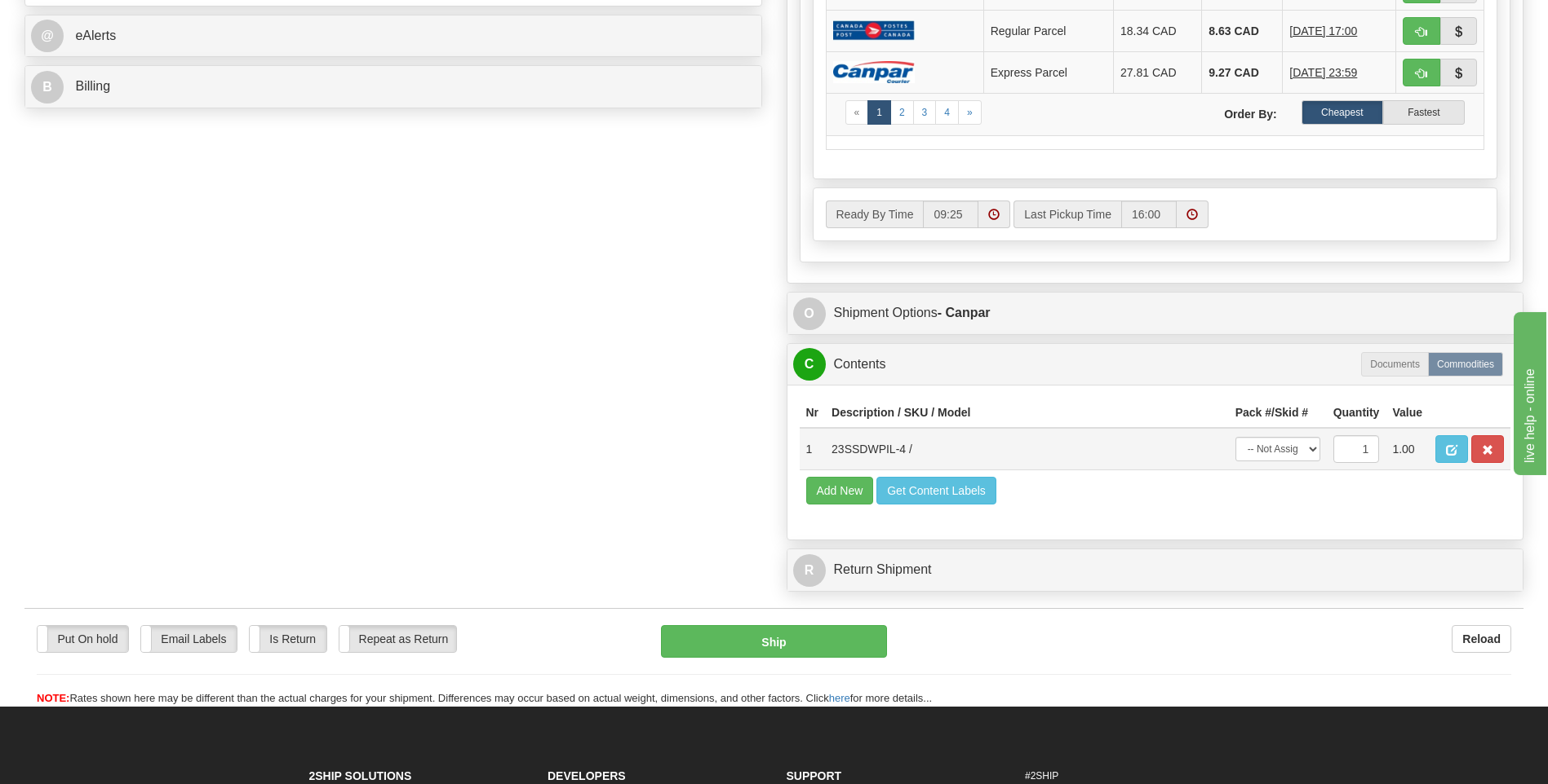
scroll to position [815, 0]
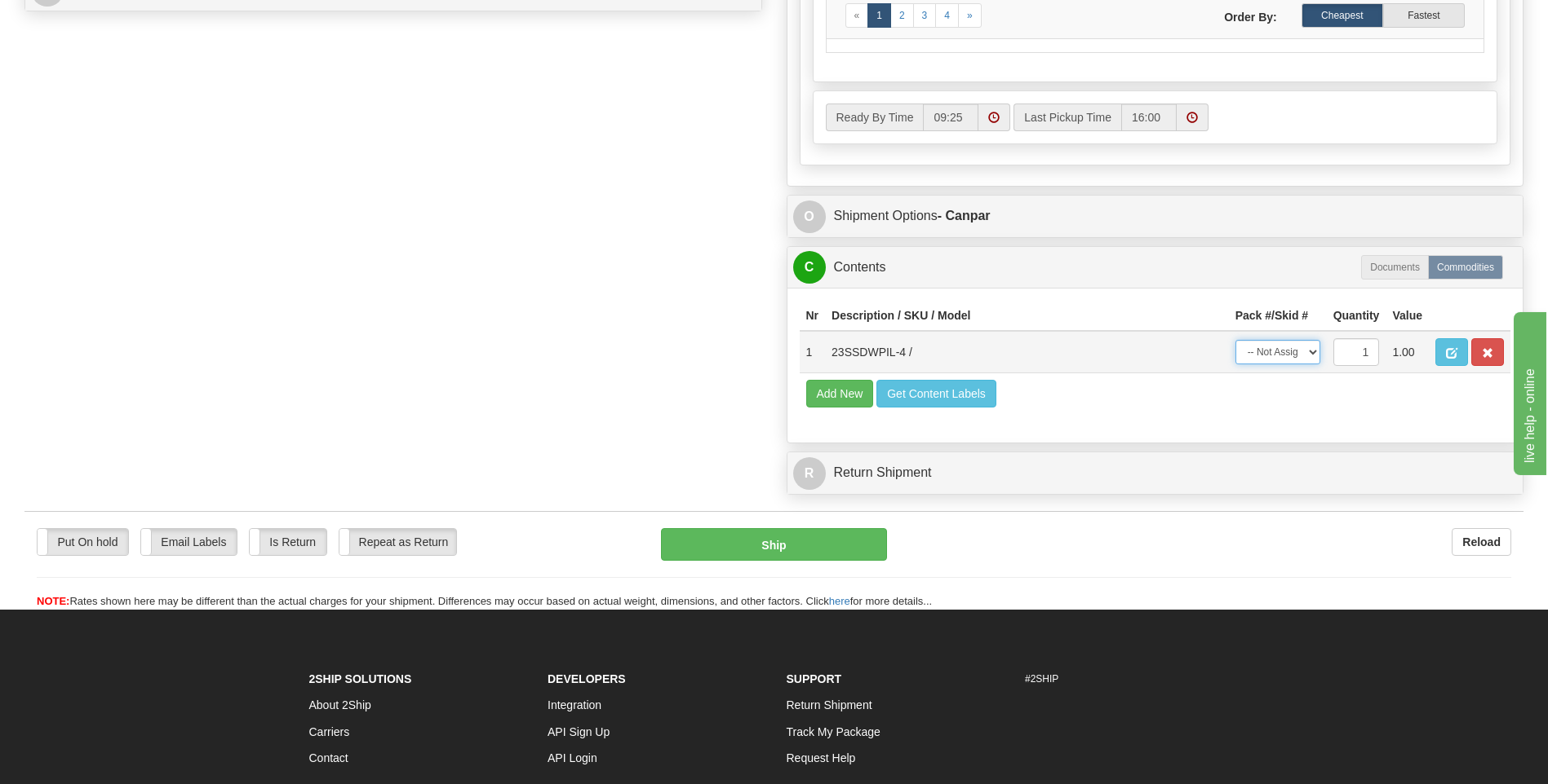
click at [1266, 354] on select "-- Not Assigned -- Package 1" at bounding box center [1277, 352] width 85 height 24
select select "0"
click at [1235, 340] on select "-- Not Assigned -- Package 1" at bounding box center [1277, 352] width 85 height 24
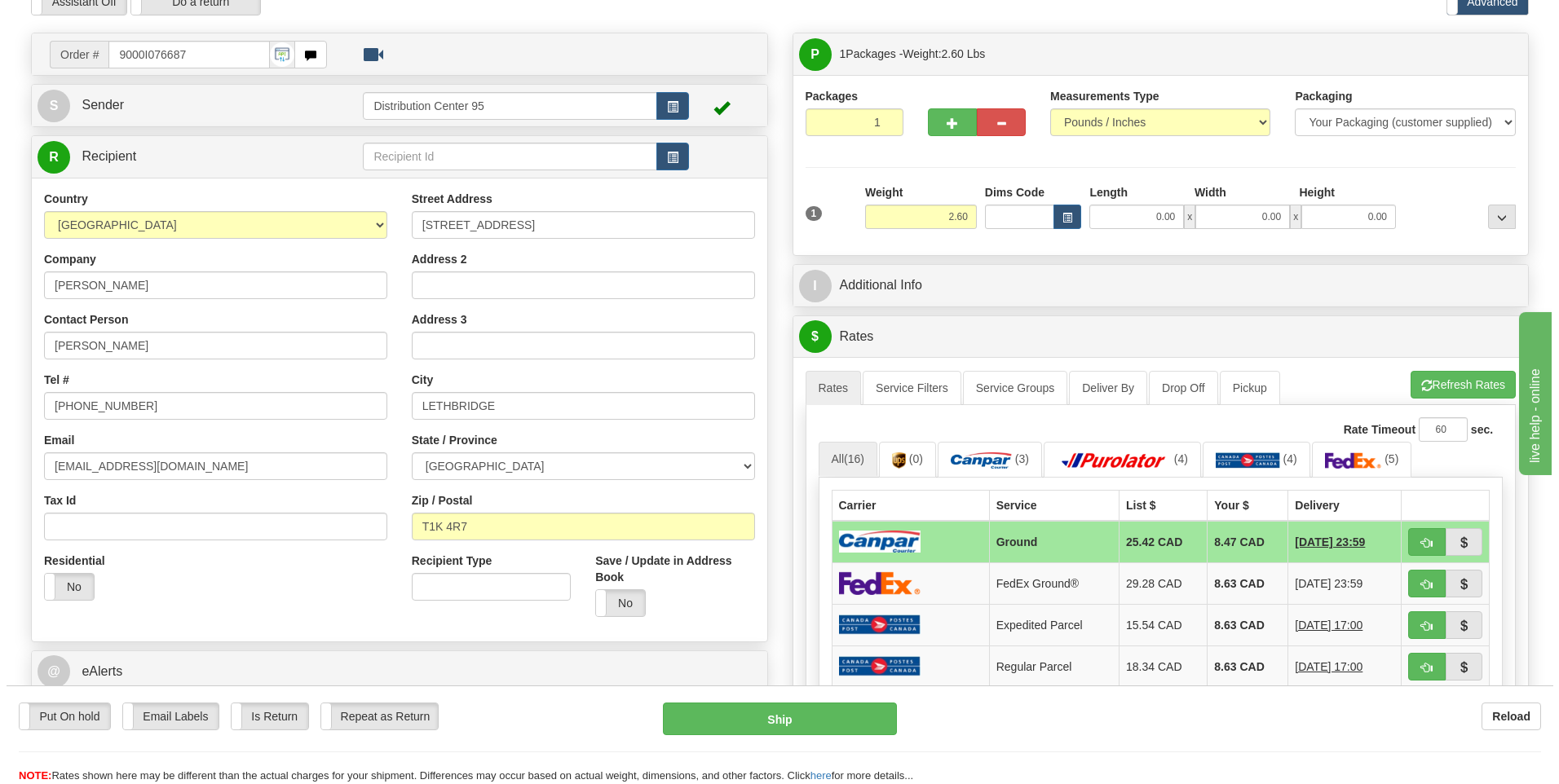
scroll to position [81, 0]
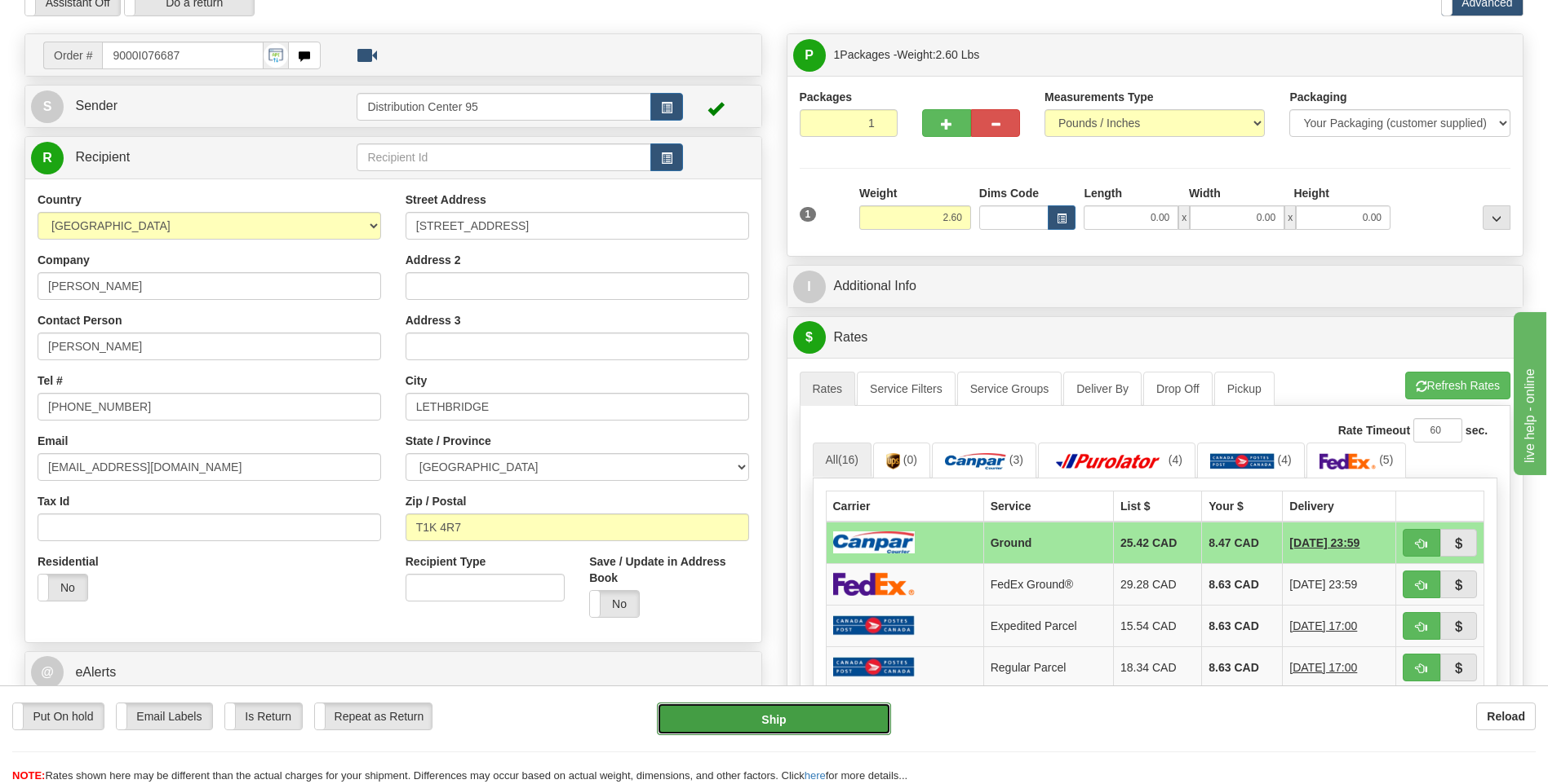
click at [717, 716] on button "Ship" at bounding box center [774, 719] width 233 height 33
type input "1"
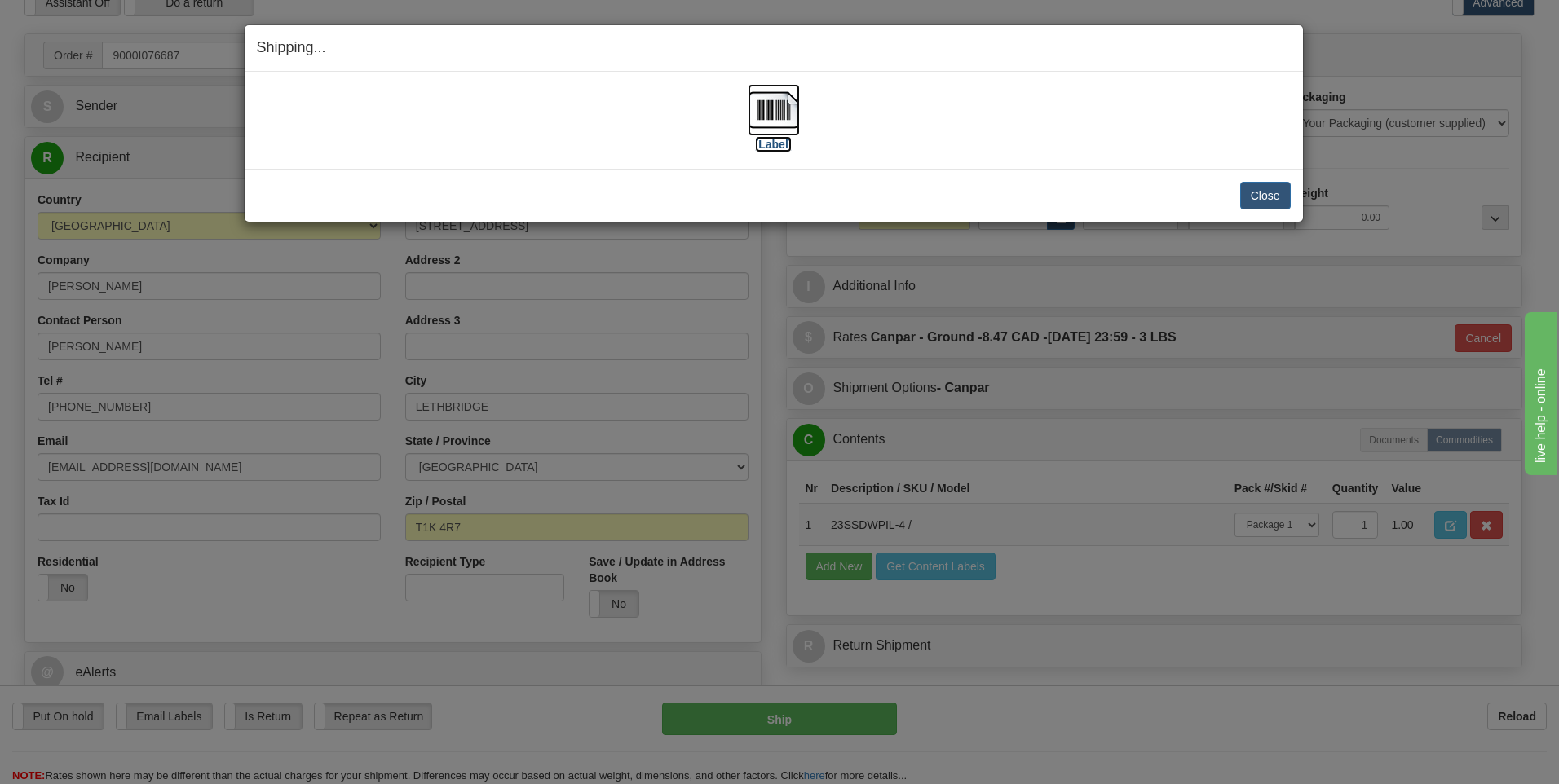
click at [780, 148] on label "[Label]" at bounding box center [773, 144] width 38 height 16
click at [1263, 190] on button "Close" at bounding box center [1266, 195] width 50 height 28
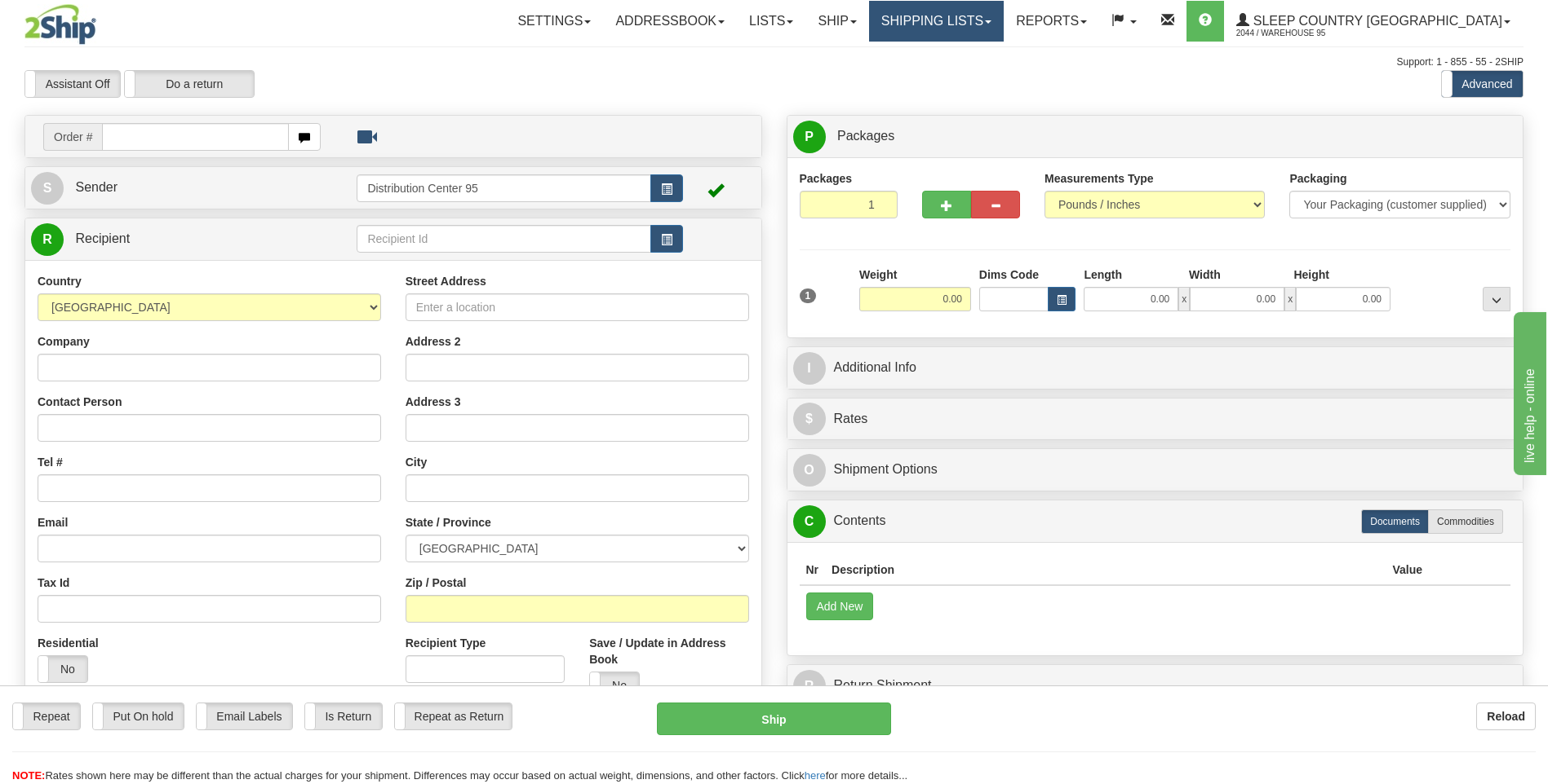
click at [1003, 17] on link "Shipping lists" at bounding box center [936, 21] width 135 height 41
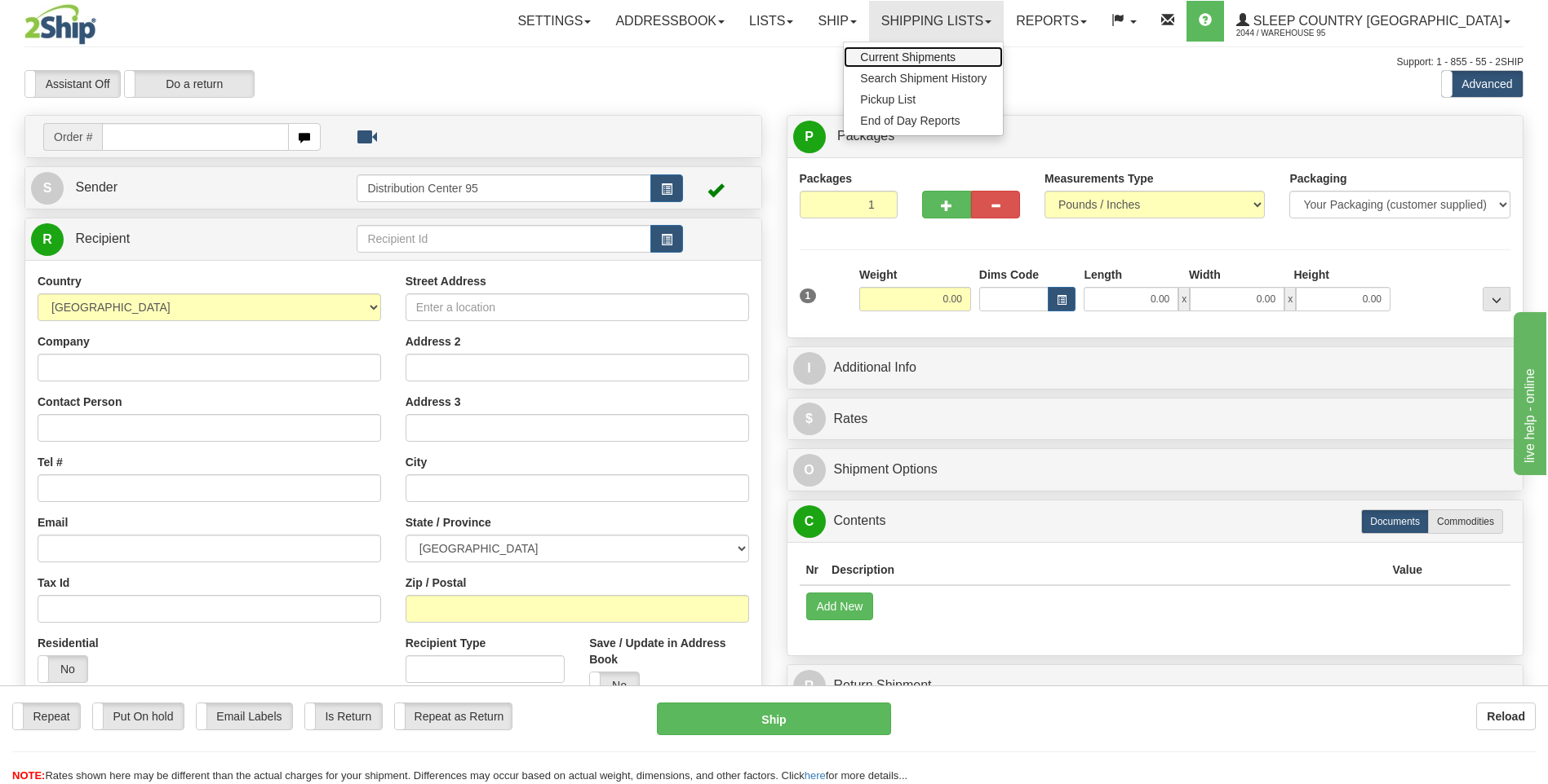
click at [955, 54] on span "Current Shipments" at bounding box center [908, 57] width 96 height 13
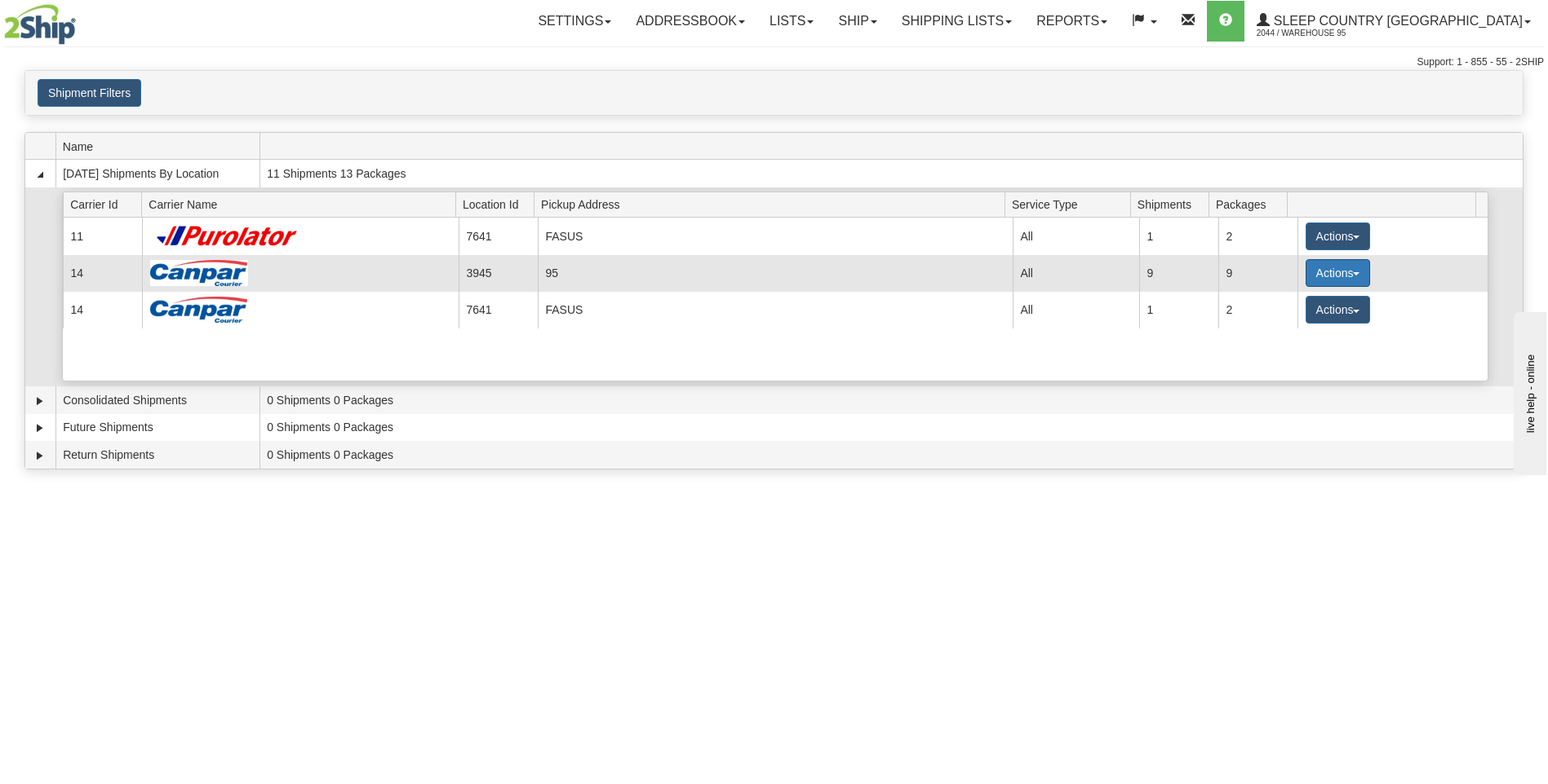
click at [1340, 275] on button "Actions" at bounding box center [1338, 273] width 65 height 28
click at [1281, 320] on span "Close" at bounding box center [1273, 325] width 38 height 12
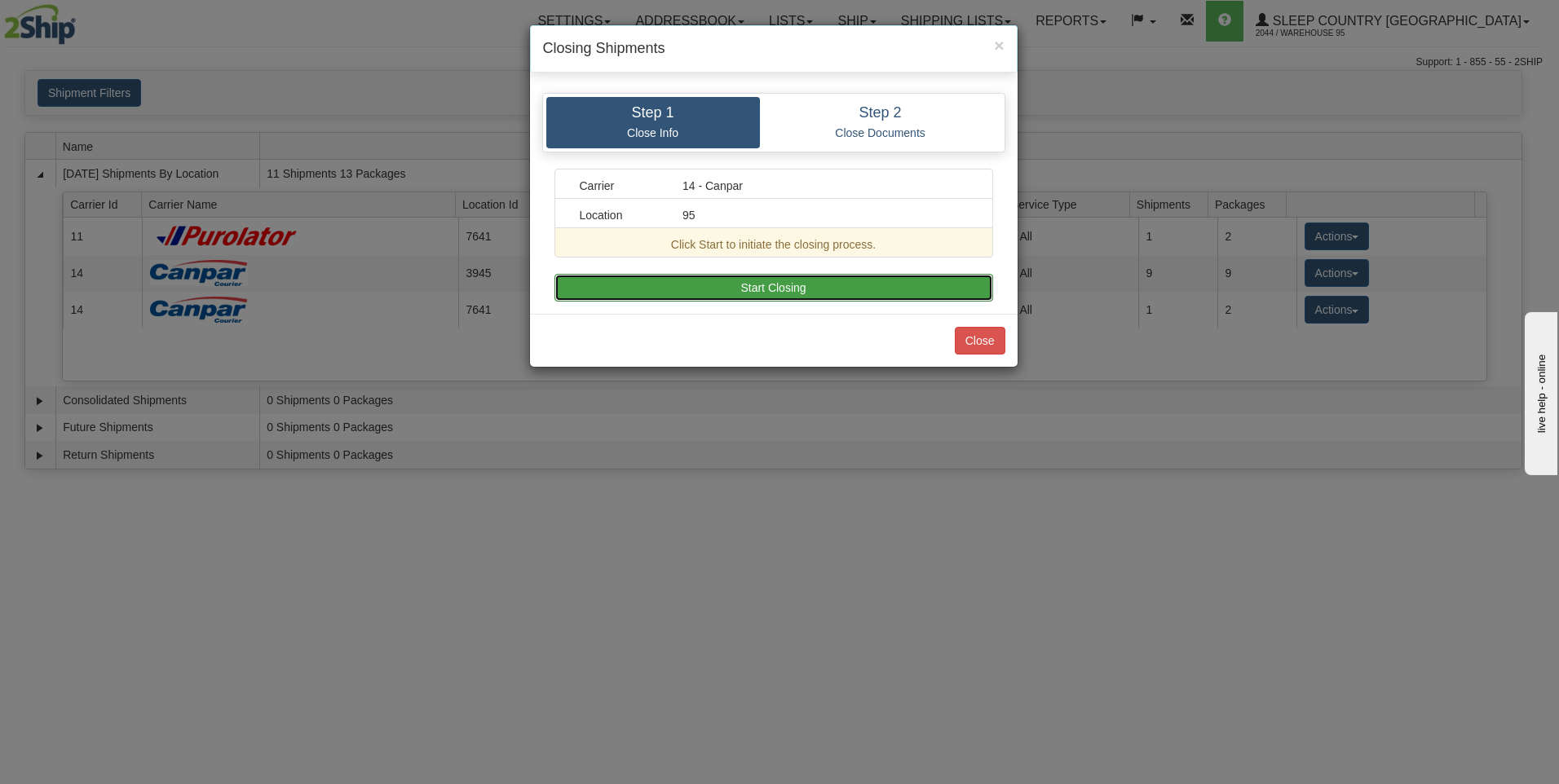
click at [763, 277] on button "Start Closing" at bounding box center [774, 287] width 439 height 28
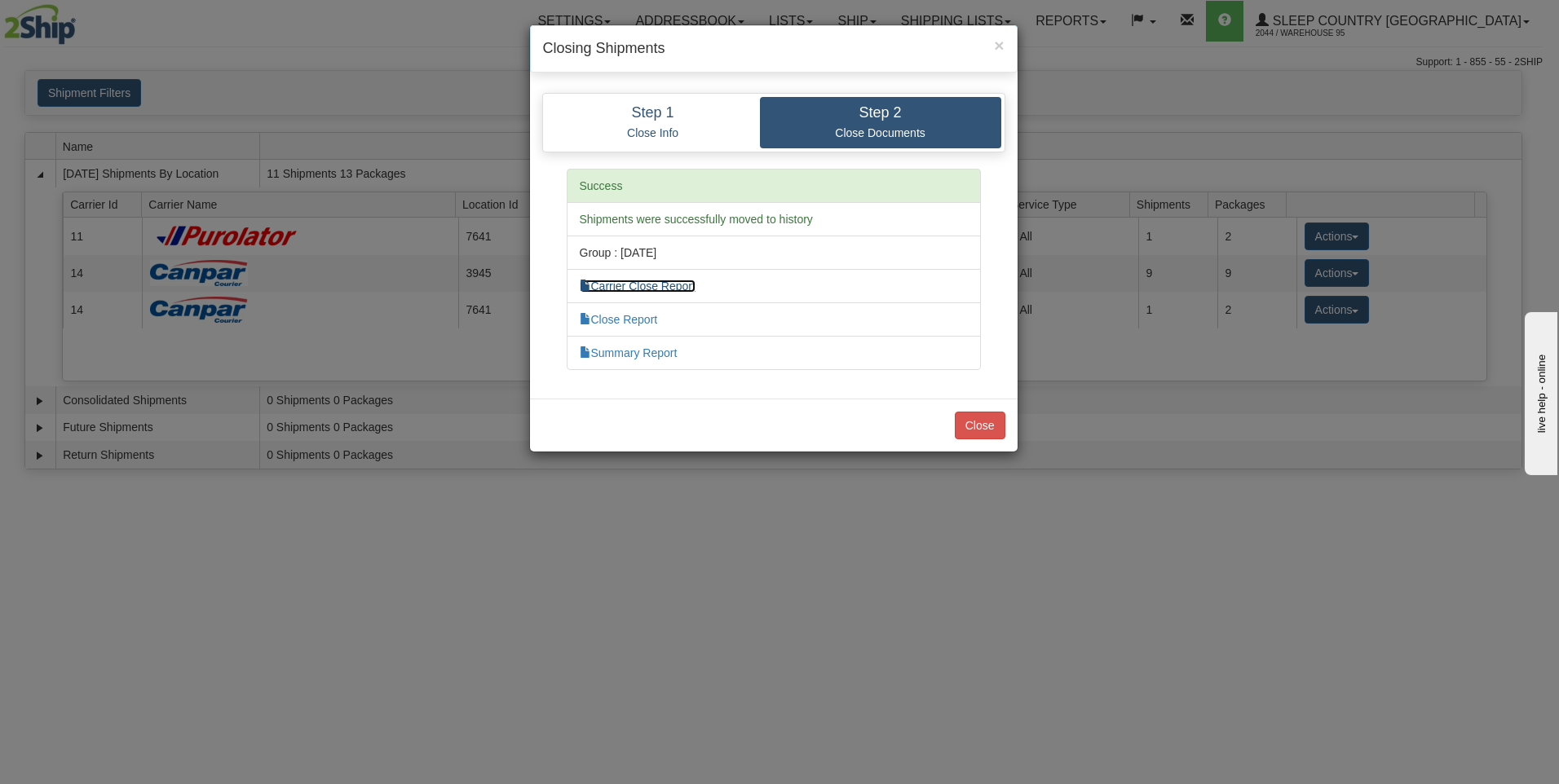
click at [658, 287] on link "Carrier Close Report" at bounding box center [638, 286] width 116 height 13
